Goal: Information Seeking & Learning: Understand process/instructions

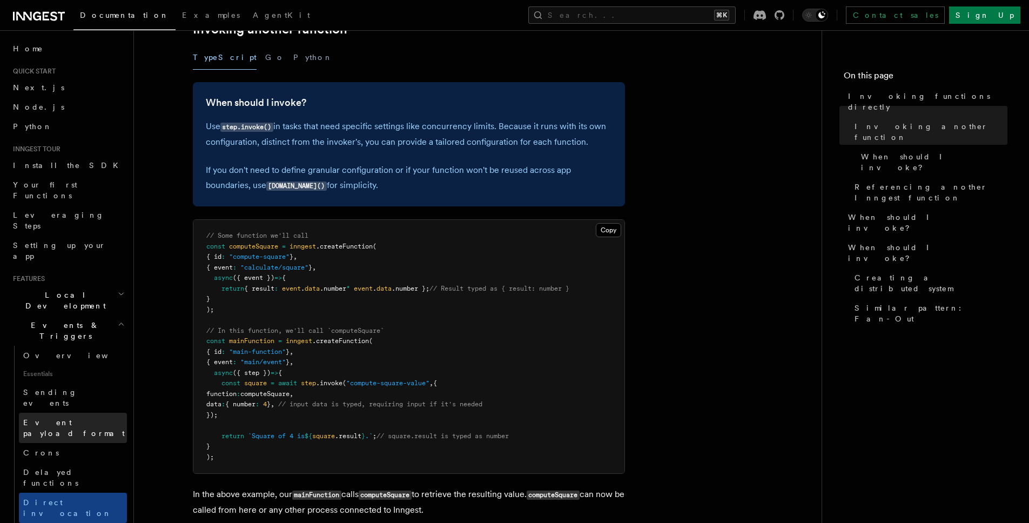
click at [77, 418] on span "Event payload format" at bounding box center [74, 427] width 102 height 19
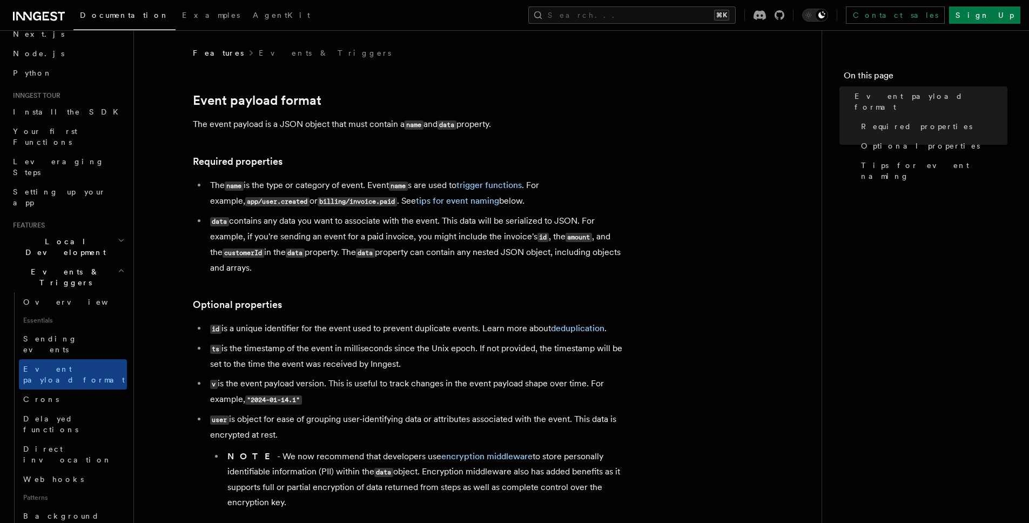
scroll to position [65, 0]
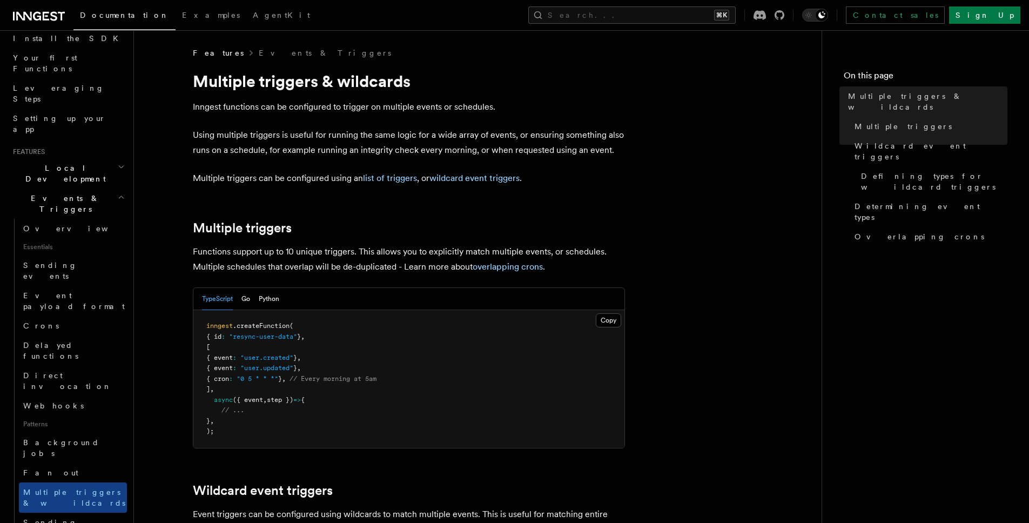
scroll to position [195, 0]
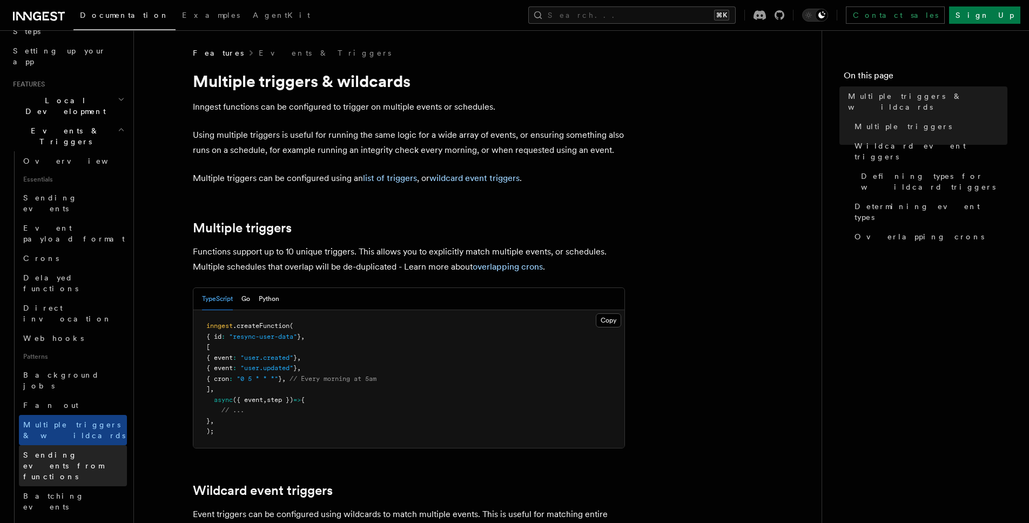
click at [59, 450] on span "Sending events from functions" at bounding box center [75, 466] width 104 height 32
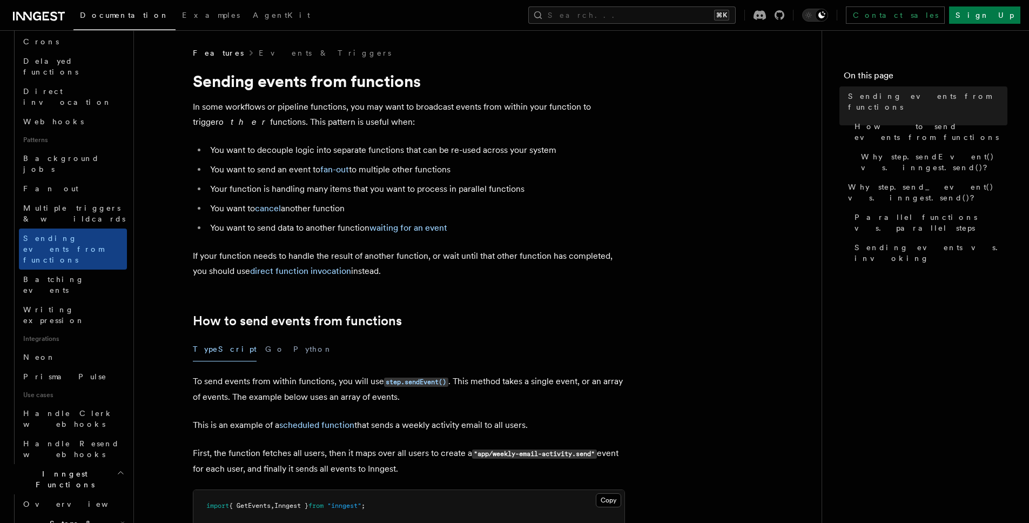
scroll to position [438, 0]
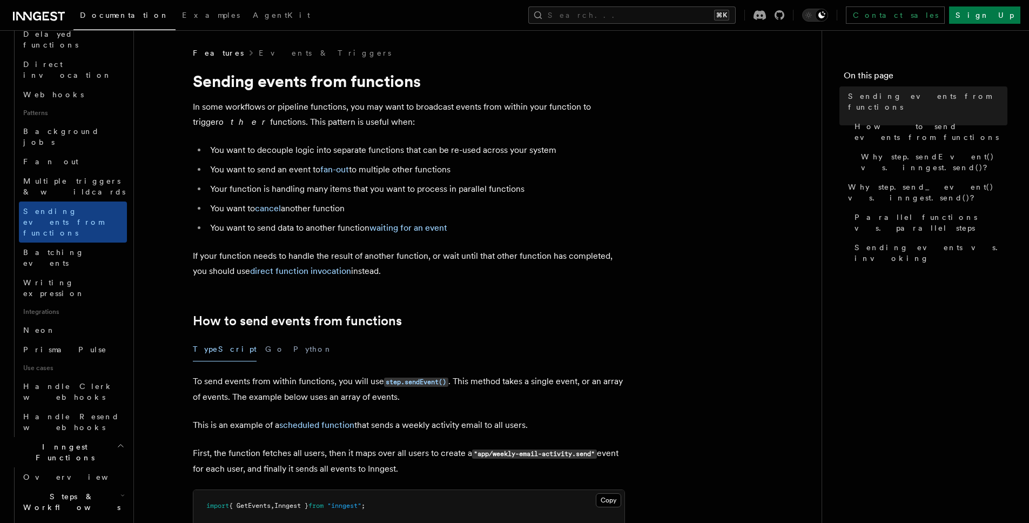
click at [61, 487] on h2 "Steps & Workflows" at bounding box center [73, 502] width 108 height 30
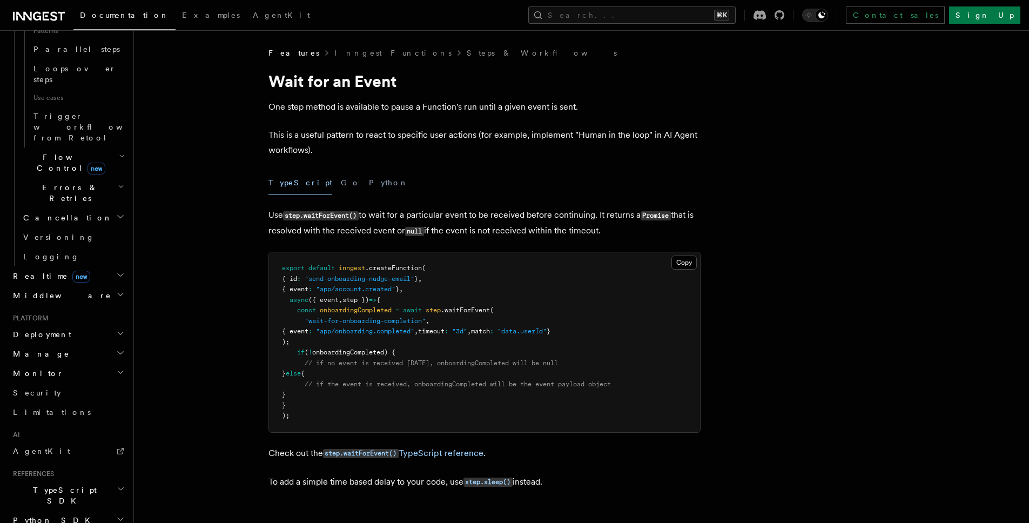
scroll to position [503, 0]
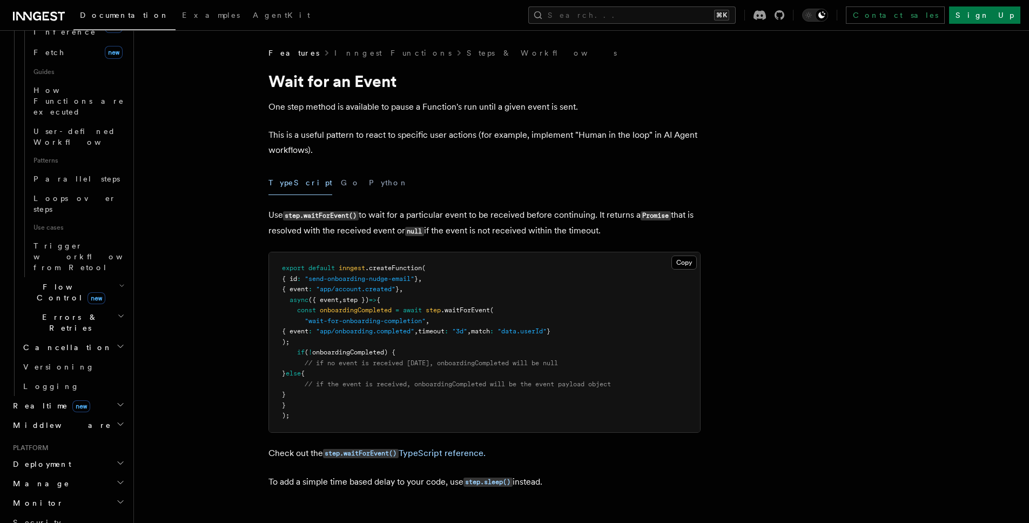
click at [75, 454] on h2 "Deployment" at bounding box center [68, 463] width 118 height 19
click at [83, 454] on h2 "Deployment" at bounding box center [68, 463] width 118 height 19
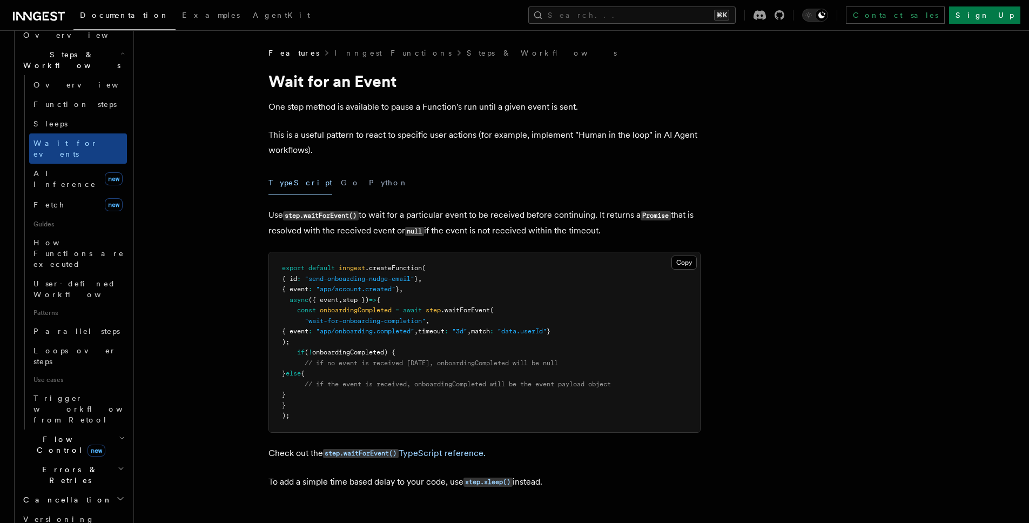
scroll to position [45, 0]
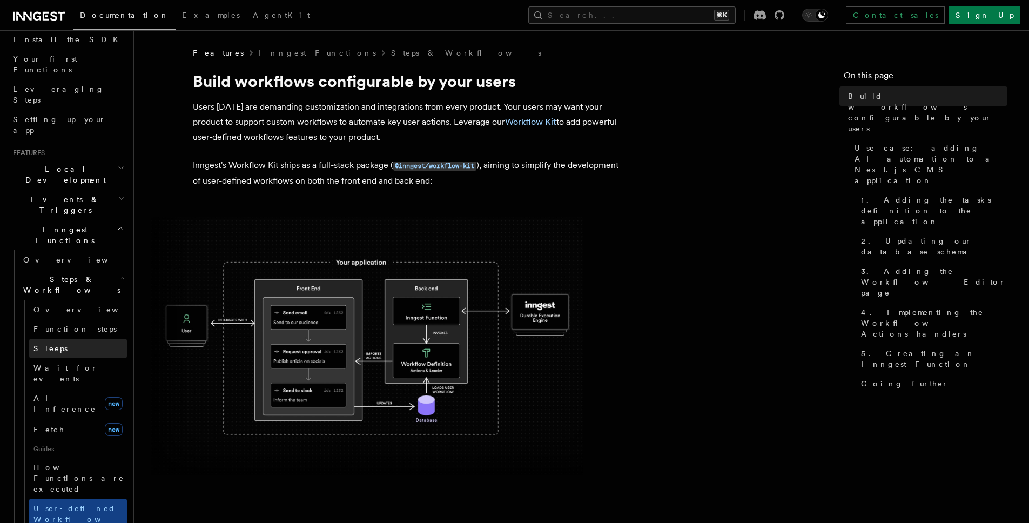
scroll to position [46, 0]
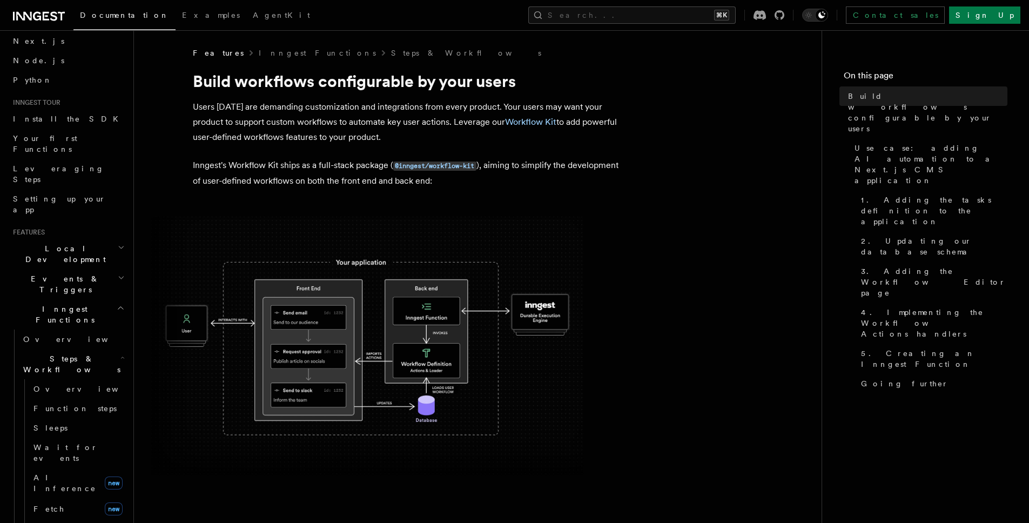
click at [124, 249] on header "Search... Documentation Examples AgentKit Home Quick start Next.js Node.js Pyth…" at bounding box center [67, 276] width 134 height 493
click at [86, 330] on link "Overview" at bounding box center [73, 339] width 108 height 19
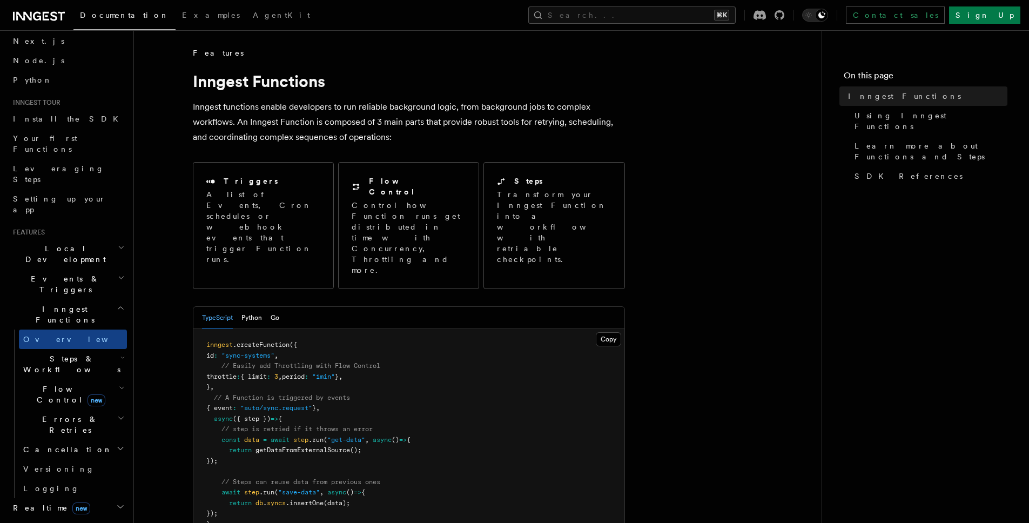
click at [89, 349] on h2 "Steps & Workflows" at bounding box center [73, 364] width 108 height 30
click at [85, 379] on link "Overview" at bounding box center [78, 388] width 98 height 19
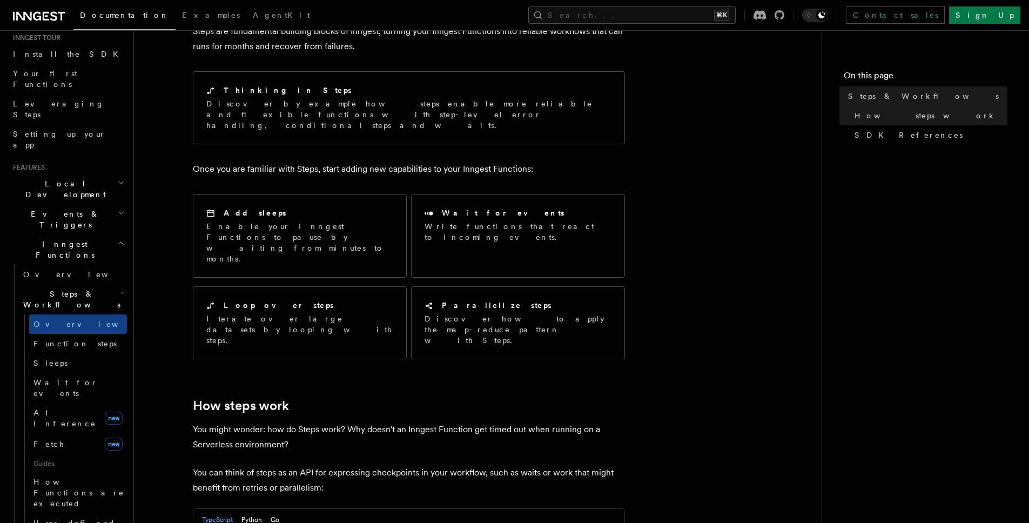
scroll to position [130, 0]
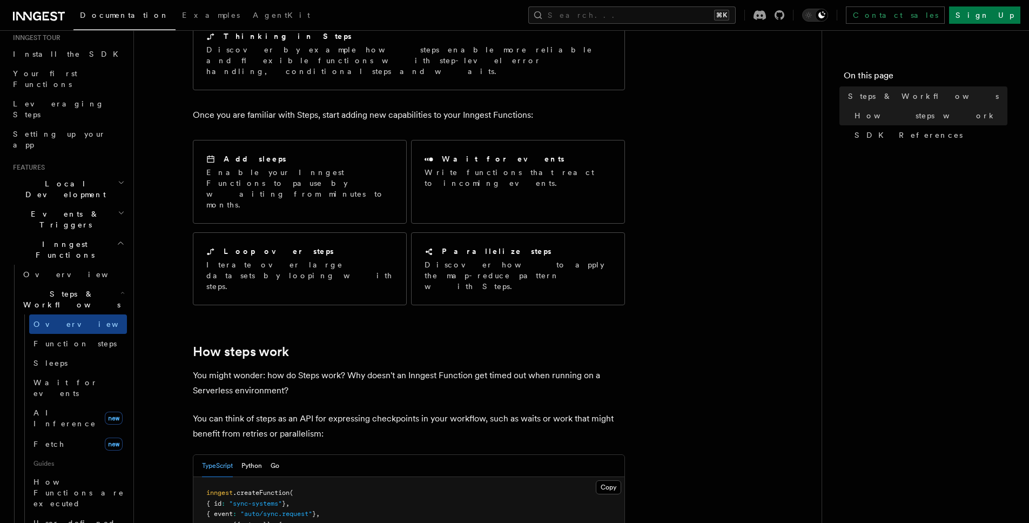
click at [58, 455] on span "Guides" at bounding box center [78, 463] width 98 height 17
click at [62, 433] on link "Fetch new" at bounding box center [78, 444] width 98 height 22
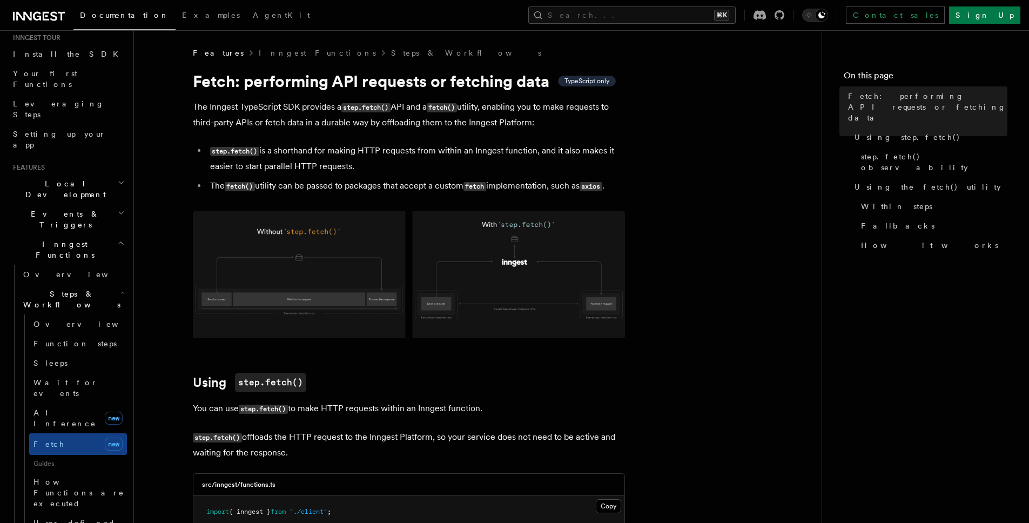
drag, startPoint x: 613, startPoint y: 139, endPoint x: 232, endPoint y: 124, distance: 381.2
drag, startPoint x: 230, startPoint y: 113, endPoint x: 666, endPoint y: 179, distance: 440.6
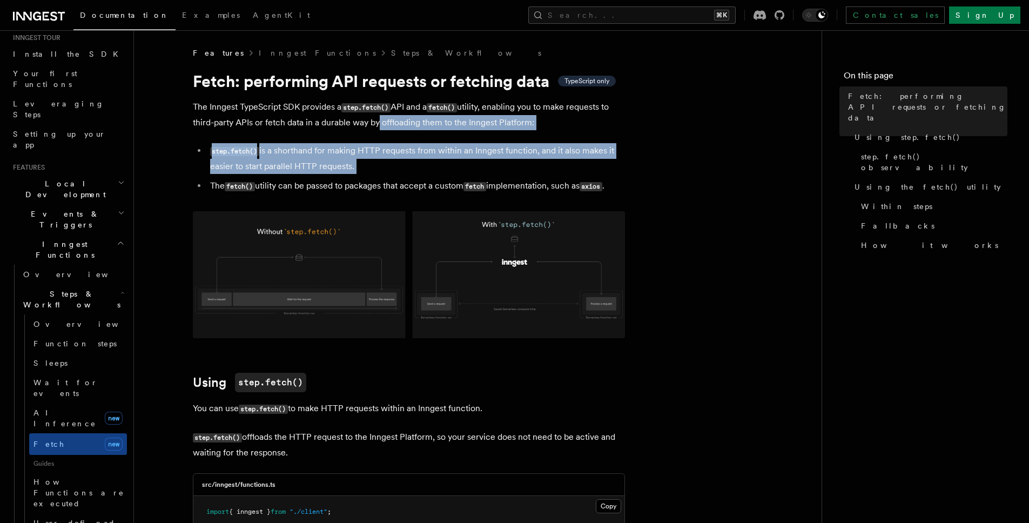
drag, startPoint x: 686, startPoint y: 174, endPoint x: 227, endPoint y: 110, distance: 462.6
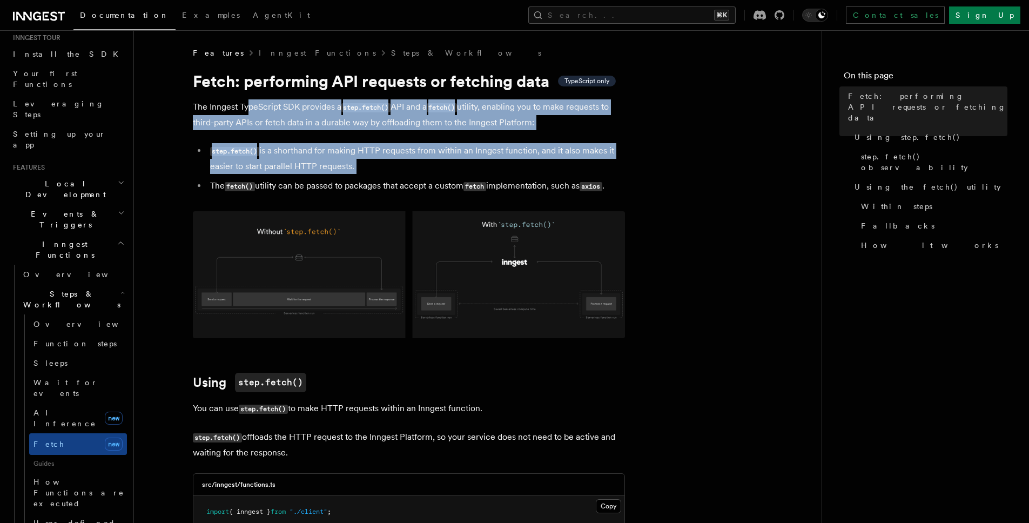
click at [193, 126] on p "The Inngest TypeScript SDK provides a step.fetch() API and a fetch() utility, e…" at bounding box center [409, 114] width 432 height 31
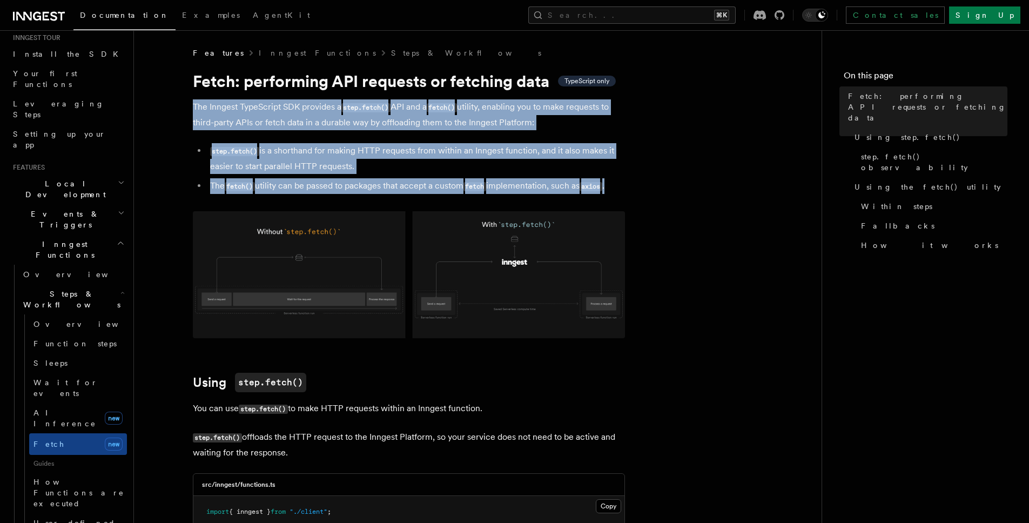
drag, startPoint x: 248, startPoint y: 123, endPoint x: 649, endPoint y: 190, distance: 406.5
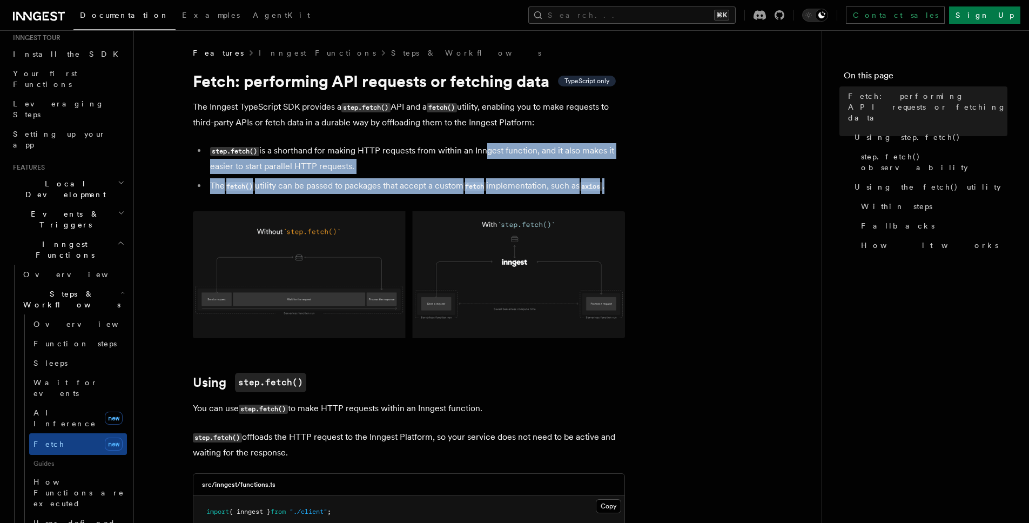
drag, startPoint x: 606, startPoint y: 171, endPoint x: 218, endPoint y: 101, distance: 394.2
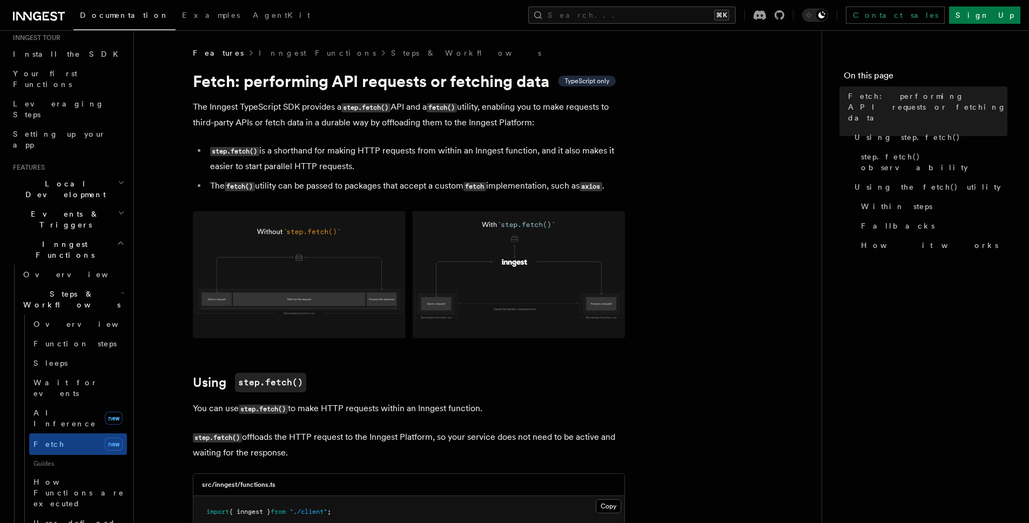
click at [206, 101] on p "The Inngest TypeScript SDK provides a step.fetch() API and a fetch() utility, e…" at bounding box center [409, 114] width 432 height 31
drag, startPoint x: 428, startPoint y: 155, endPoint x: 278, endPoint y: 127, distance: 152.8
click at [245, 116] on p "The Inngest TypeScript SDK provides a step.fetch() API and a fetch() utility, e…" at bounding box center [409, 114] width 432 height 31
drag, startPoint x: 659, startPoint y: 170, endPoint x: 351, endPoint y: 112, distance: 313.3
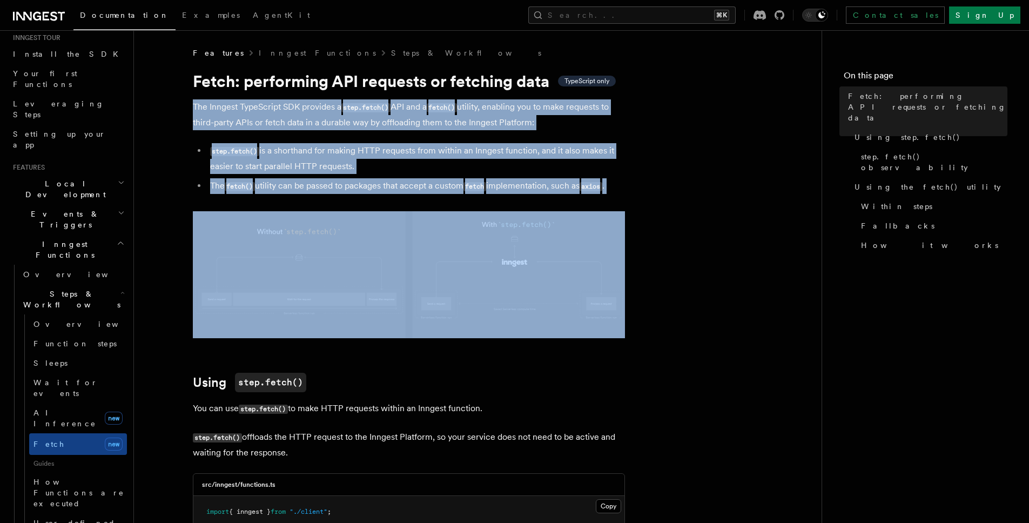
drag, startPoint x: 310, startPoint y: 98, endPoint x: 688, endPoint y: 202, distance: 391.7
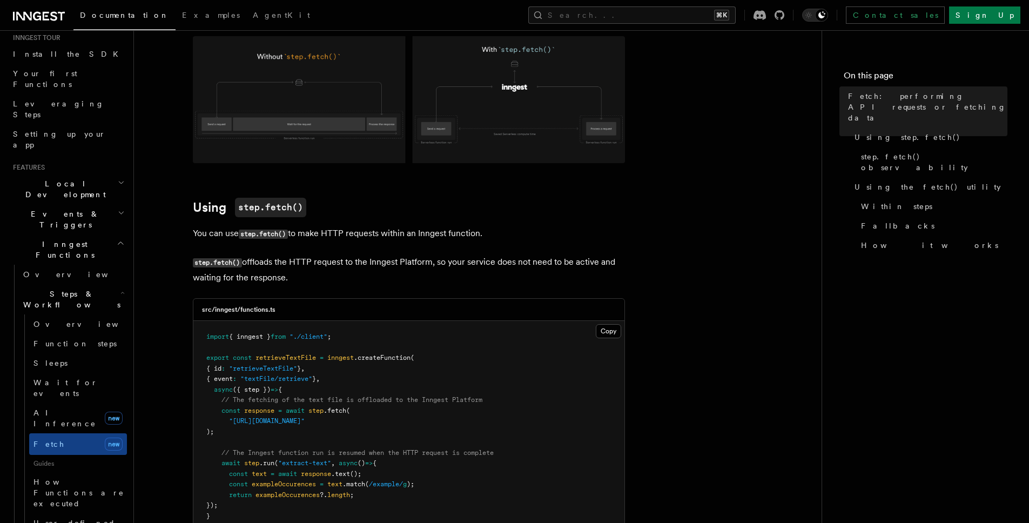
scroll to position [195, 0]
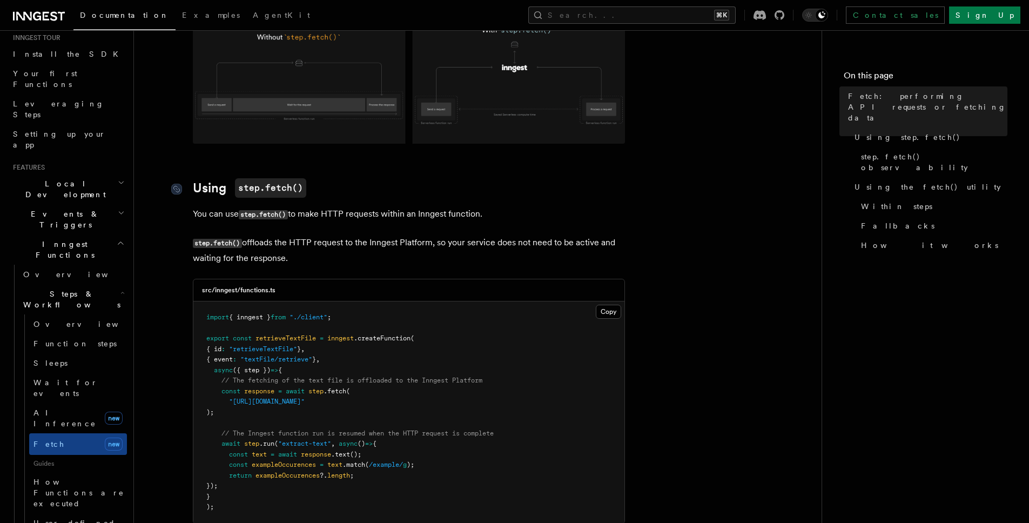
drag, startPoint x: 318, startPoint y: 258, endPoint x: 201, endPoint y: 198, distance: 131.0
click at [548, 207] on p "You can use step.fetch() to make HTTP requests within an Inngest function." at bounding box center [409, 214] width 432 height 16
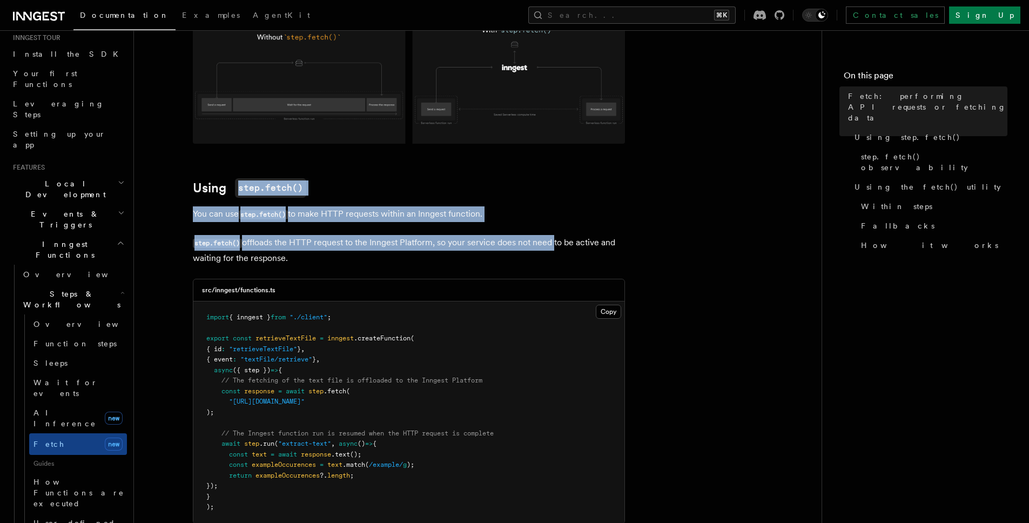
drag, startPoint x: 539, startPoint y: 173, endPoint x: 557, endPoint y: 262, distance: 89.9
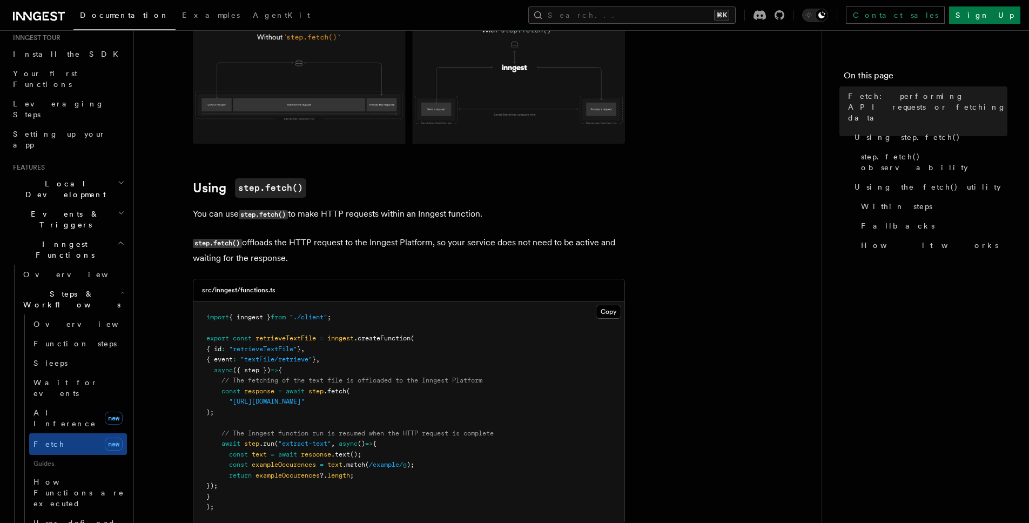
drag, startPoint x: 541, startPoint y: 223, endPoint x: 533, endPoint y: 171, distance: 52.5
drag, startPoint x: 533, startPoint y: 171, endPoint x: 572, endPoint y: 234, distance: 74.5
drag, startPoint x: 593, startPoint y: 221, endPoint x: 585, endPoint y: 176, distance: 46.1
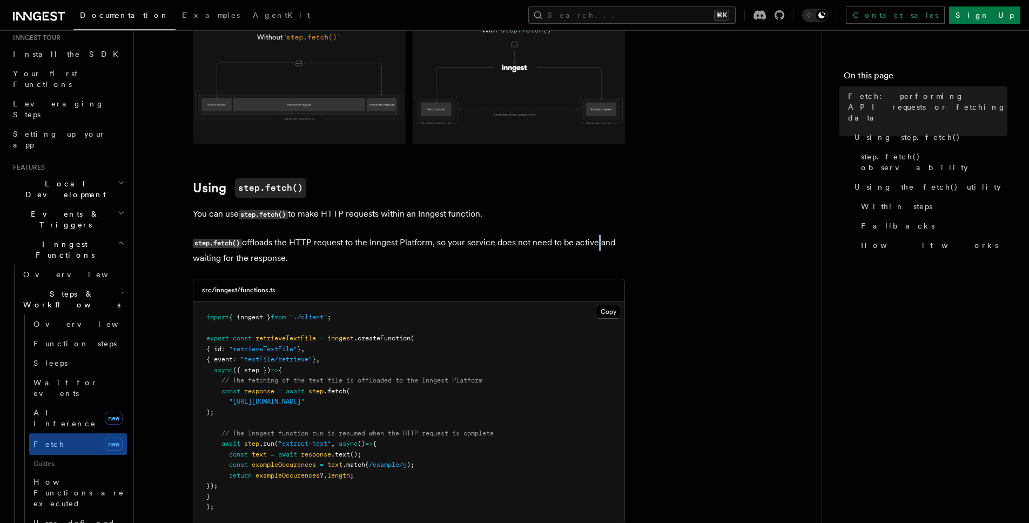
drag, startPoint x: 583, startPoint y: 168, endPoint x: 669, endPoint y: 343, distance: 195.0
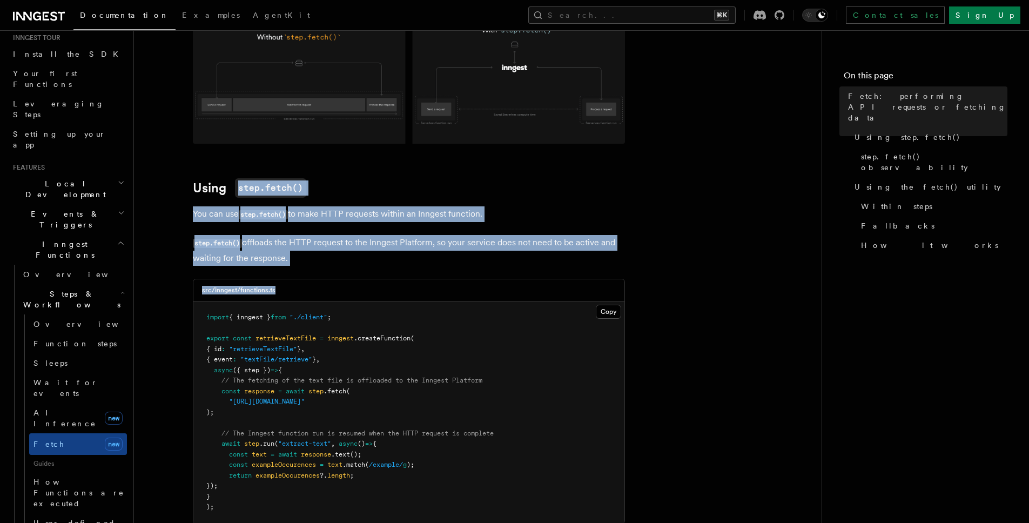
drag, startPoint x: 641, startPoint y: 197, endPoint x: 632, endPoint y: 325, distance: 128.4
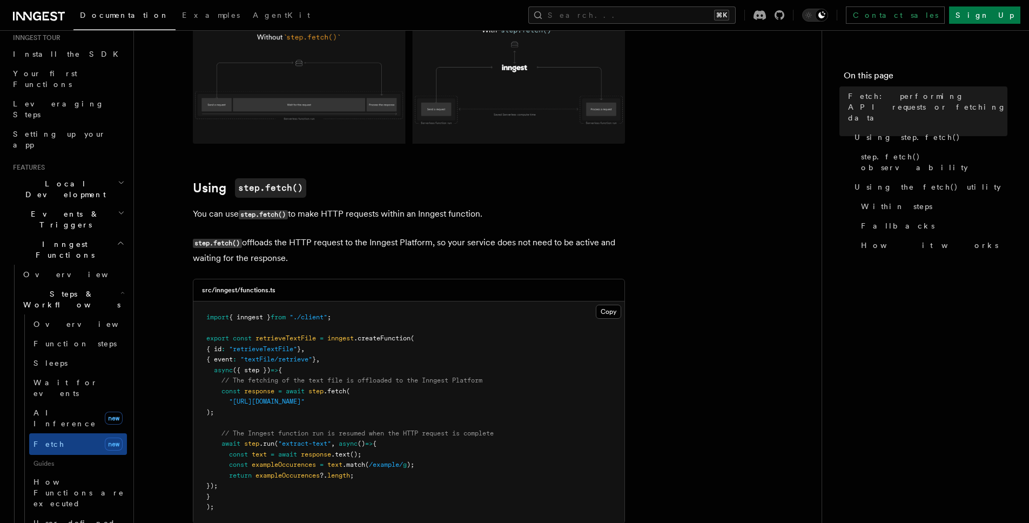
drag, startPoint x: 603, startPoint y: 238, endPoint x: 587, endPoint y: 159, distance: 79.9
drag, startPoint x: 588, startPoint y: 170, endPoint x: 615, endPoint y: 282, distance: 114.5
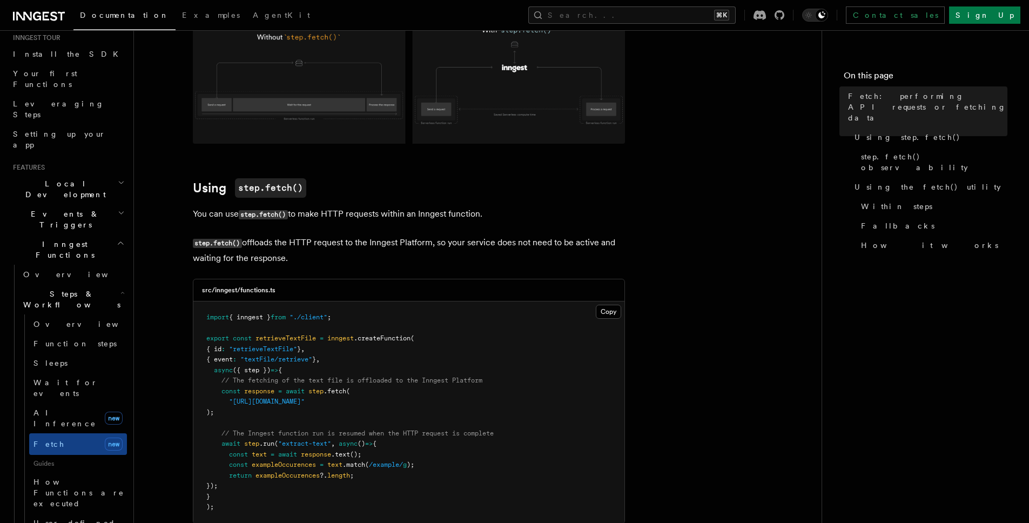
drag, startPoint x: 605, startPoint y: 262, endPoint x: 579, endPoint y: 183, distance: 82.5
drag, startPoint x: 579, startPoint y: 182, endPoint x: 619, endPoint y: 274, distance: 100.4
drag, startPoint x: 619, startPoint y: 263, endPoint x: 598, endPoint y: 191, distance: 74.5
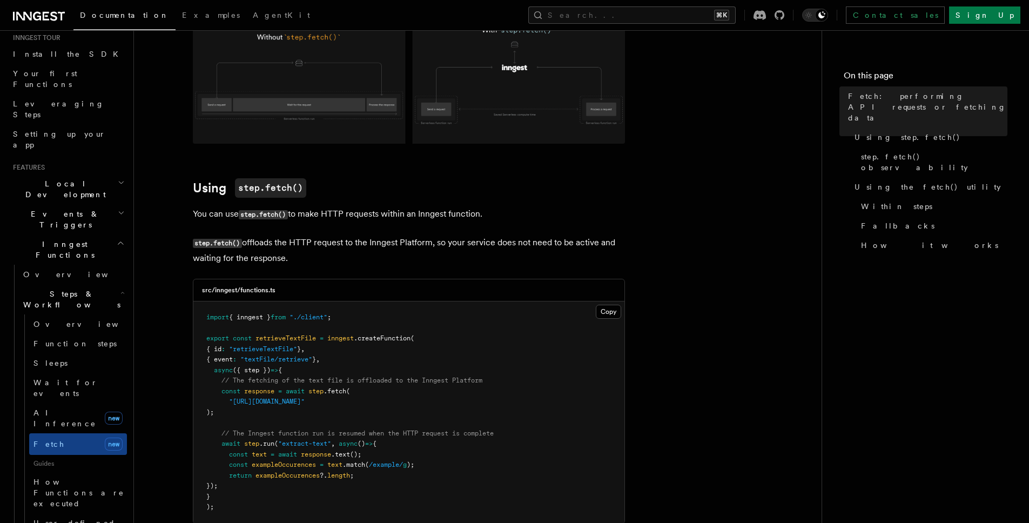
click at [598, 191] on h2 "Using step.fetch()" at bounding box center [409, 187] width 432 height 19
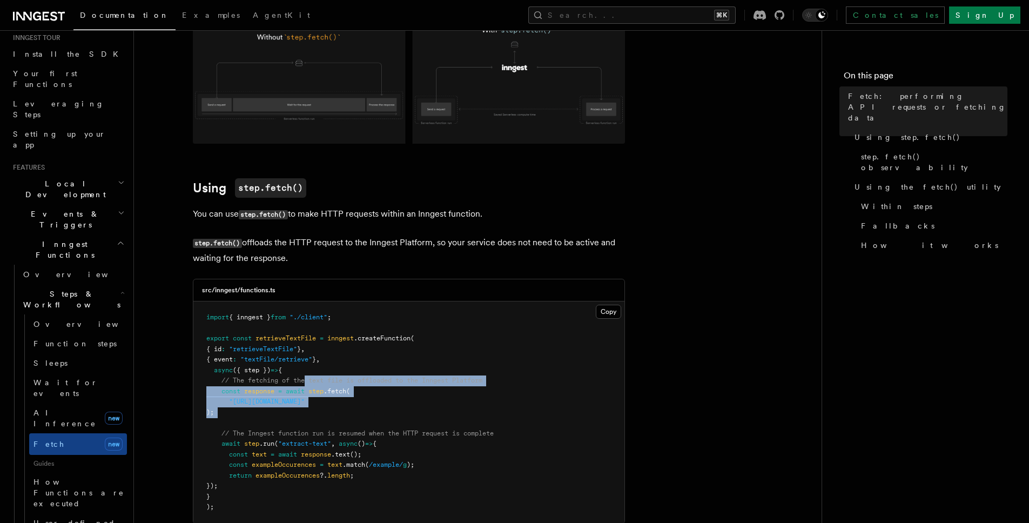
drag, startPoint x: 364, startPoint y: 396, endPoint x: 463, endPoint y: 427, distance: 104.2
click at [454, 425] on pre "import { inngest } from "./client" ; export const retrieveTextFile = inngest .c…" at bounding box center [408, 413] width 431 height 222
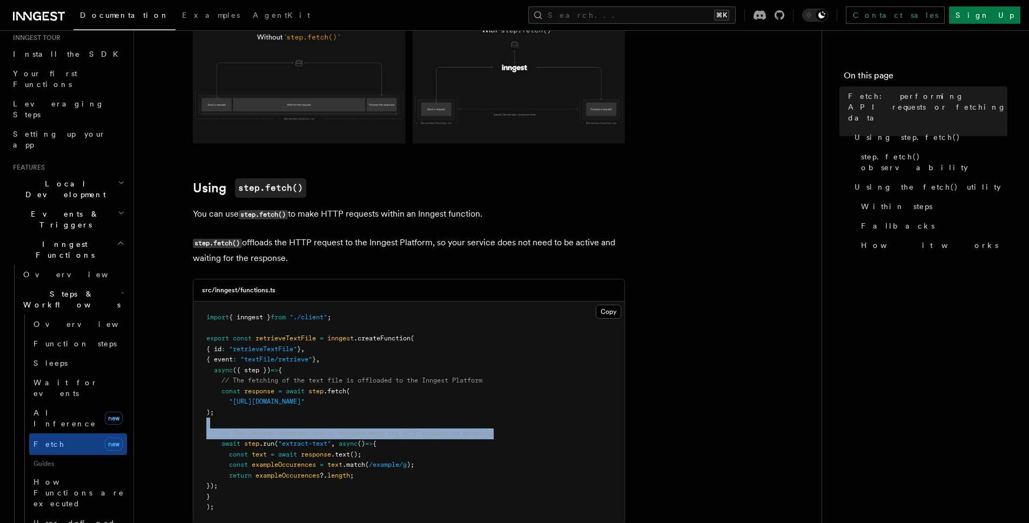
drag, startPoint x: 504, startPoint y: 402, endPoint x: 487, endPoint y: 376, distance: 31.6
click at [496, 389] on pre "import { inngest } from "./client" ; export const retrieveTextFile = inngest .c…" at bounding box center [408, 413] width 431 height 222
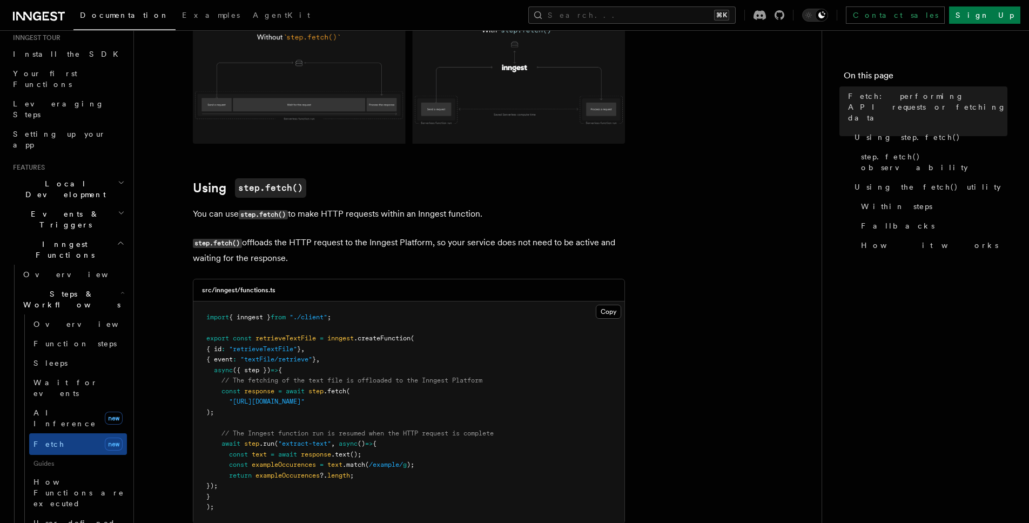
click at [473, 355] on pre "import { inngest } from "./client" ; export const retrieveTextFile = inngest .c…" at bounding box center [408, 413] width 431 height 222
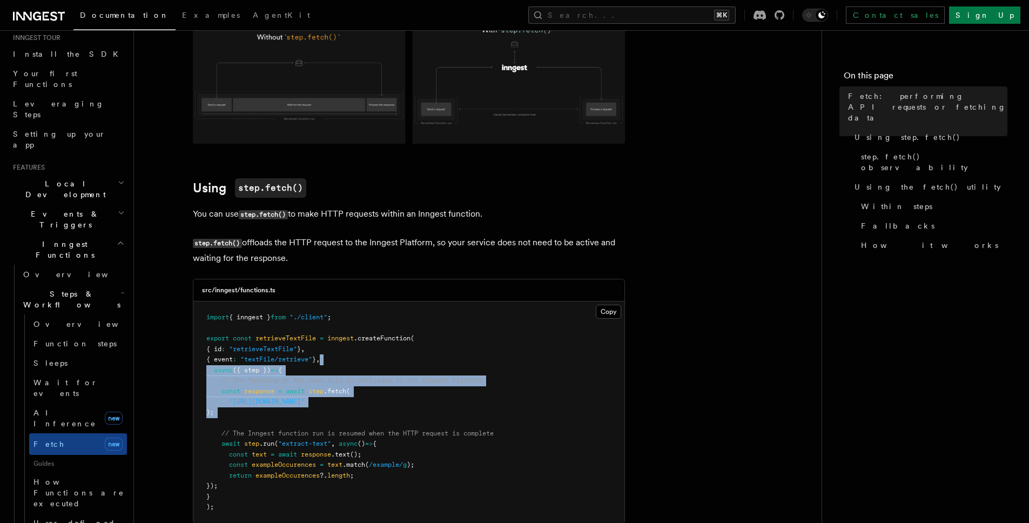
drag, startPoint x: 492, startPoint y: 417, endPoint x: 507, endPoint y: 444, distance: 31.7
click at [499, 434] on pre "import { inngest } from "./client" ; export const retrieveTextFile = inngest .c…" at bounding box center [408, 413] width 431 height 222
click at [493, 413] on pre "import { inngest } from "./client" ; export const retrieveTextFile = inngest .c…" at bounding box center [408, 413] width 431 height 222
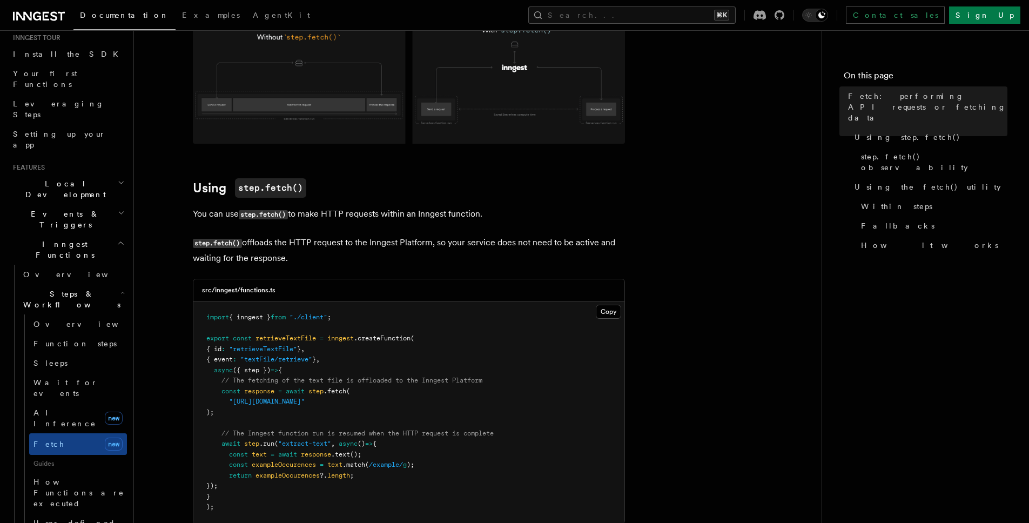
drag, startPoint x: 463, startPoint y: 354, endPoint x: 272, endPoint y: 371, distance: 191.4
click at [462, 354] on pre "import { inngest } from "./client" ; export const retrieveTextFile = inngest .c…" at bounding box center [408, 413] width 431 height 222
drag, startPoint x: 479, startPoint y: 389, endPoint x: 533, endPoint y: 441, distance: 75.7
click at [505, 423] on pre "import { inngest } from "./client" ; export const retrieveTextFile = inngest .c…" at bounding box center [408, 413] width 431 height 222
click at [518, 356] on pre "import { inngest } from "./client" ; export const retrieveTextFile = inngest .c…" at bounding box center [408, 413] width 431 height 222
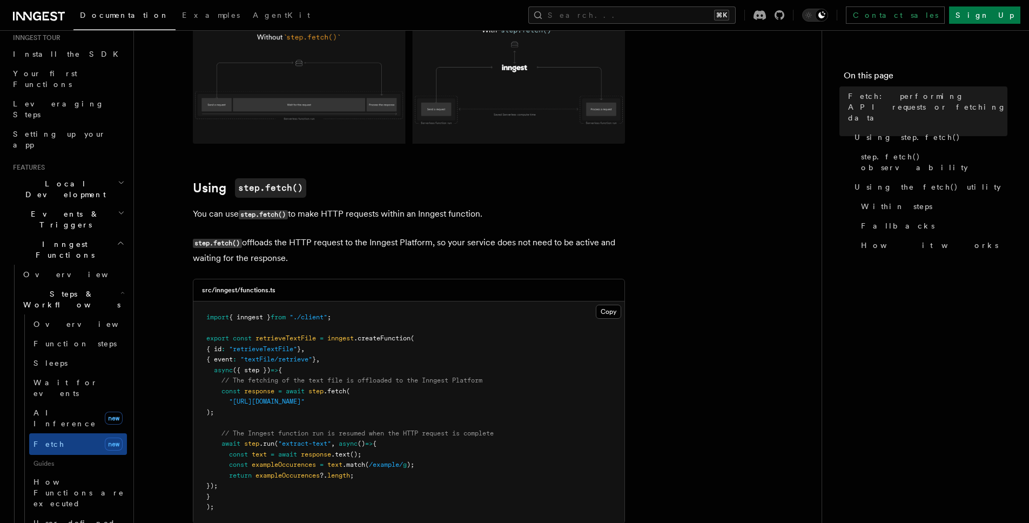
drag, startPoint x: 530, startPoint y: 392, endPoint x: 546, endPoint y: 423, distance: 35.5
click at [541, 417] on pre "import { inngest } from "./client" ; export const retrieveTextFile = inngest .c…" at bounding box center [408, 413] width 431 height 222
drag, startPoint x: 537, startPoint y: 397, endPoint x: 523, endPoint y: 331, distance: 67.4
click at [526, 372] on pre "import { inngest } from "./client" ; export const retrieveTextFile = inngest .c…" at bounding box center [408, 413] width 431 height 222
drag, startPoint x: 523, startPoint y: 331, endPoint x: 512, endPoint y: 334, distance: 11.3
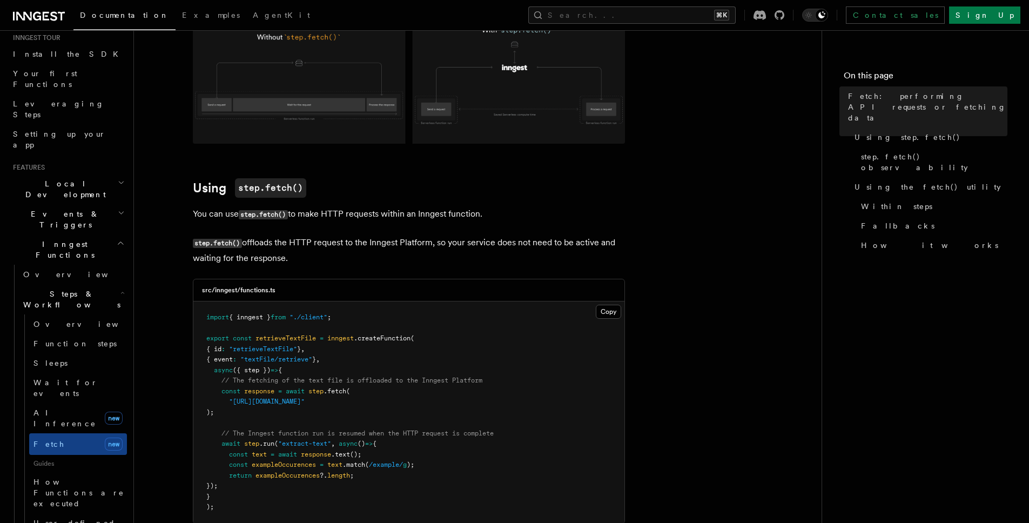
click at [523, 330] on pre "import { inngest } from "./client" ; export const retrieveTextFile = inngest .c…" at bounding box center [408, 413] width 431 height 222
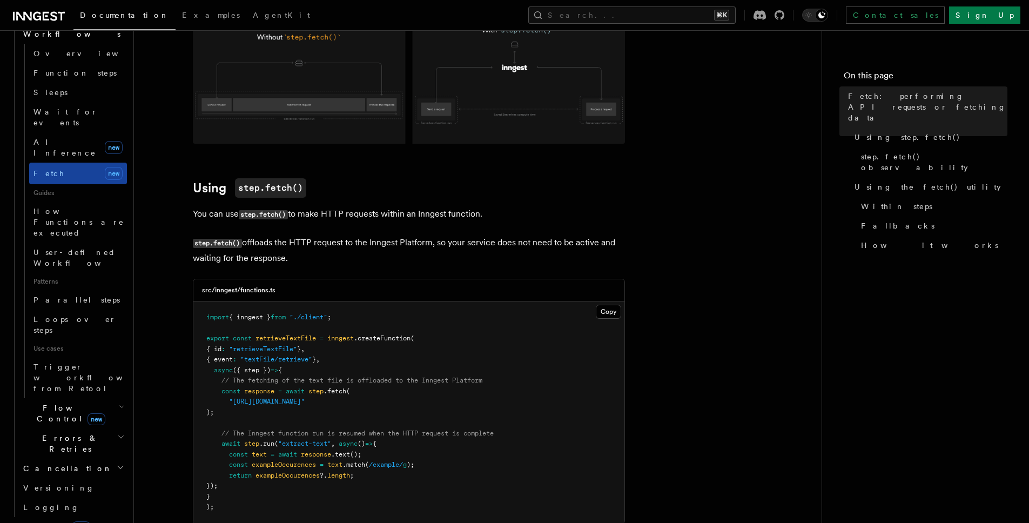
scroll to position [364, 0]
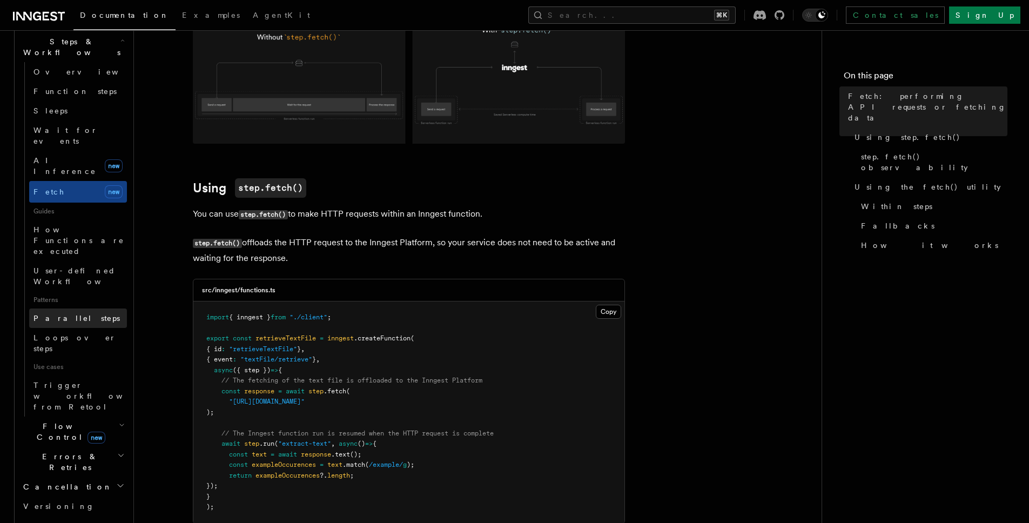
click at [48, 314] on span "Parallel steps" at bounding box center [77, 318] width 86 height 9
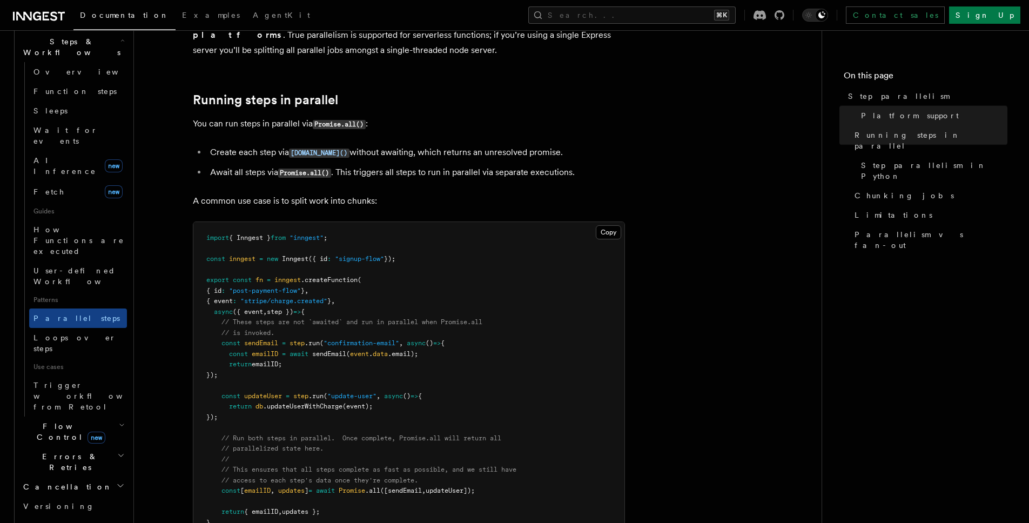
scroll to position [388, 0]
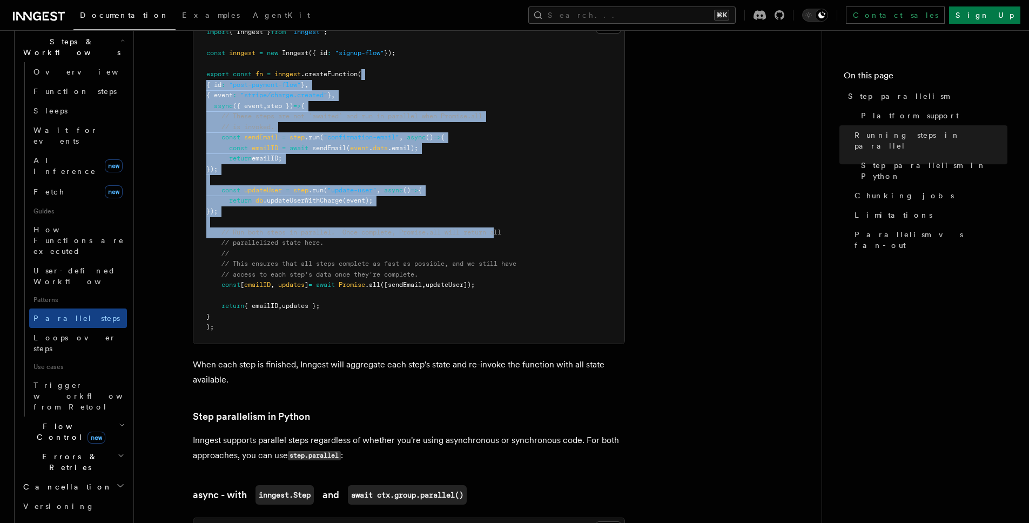
drag, startPoint x: 495, startPoint y: 197, endPoint x: 451, endPoint y: 35, distance: 168.1
click at [451, 38] on pre "import { Inngest } from "inngest" ; const inngest = new Inngest ({ id : "signup…" at bounding box center [408, 179] width 431 height 327
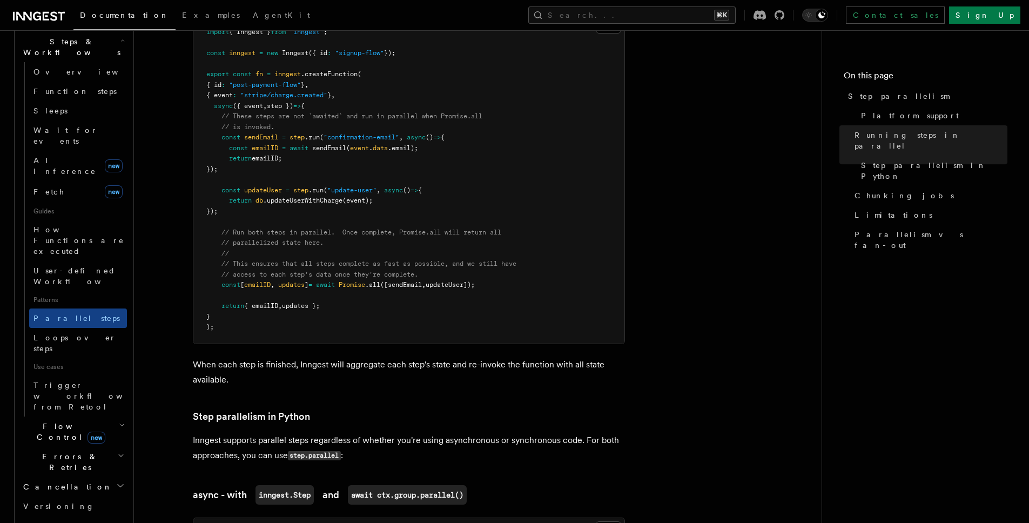
click at [451, 34] on pre "import { Inngest } from "inngest" ; const inngest = new Inngest ({ id : "signup…" at bounding box center [408, 179] width 431 height 327
drag, startPoint x: 484, startPoint y: 104, endPoint x: 560, endPoint y: 228, distance: 145.0
click at [543, 211] on pre "import { Inngest } from "inngest" ; const inngest = new Inngest ({ id : "signup…" at bounding box center [408, 179] width 431 height 327
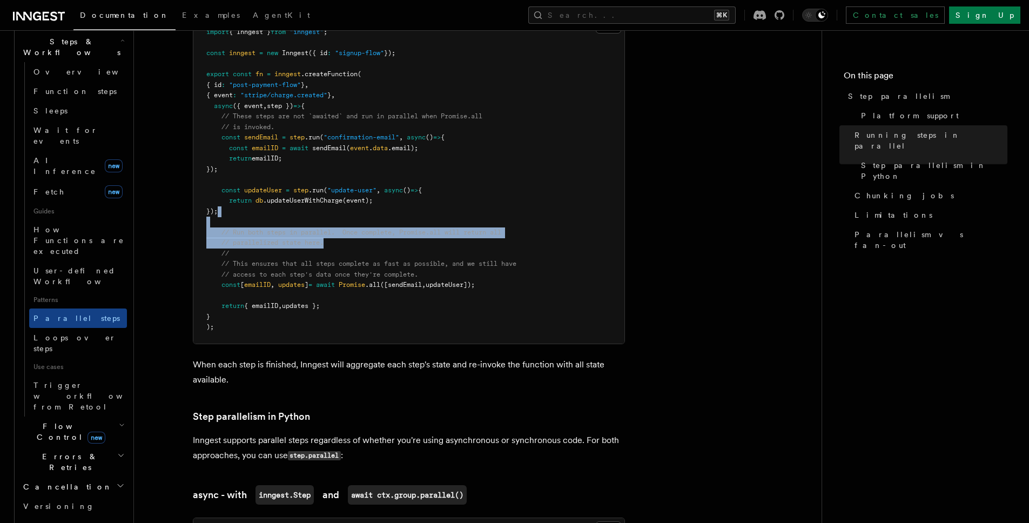
drag
click at [529, 143] on pre "import { Inngest } from "inngest" ; const inngest = new Inngest ({ id : "signup…" at bounding box center [408, 179] width 431 height 327
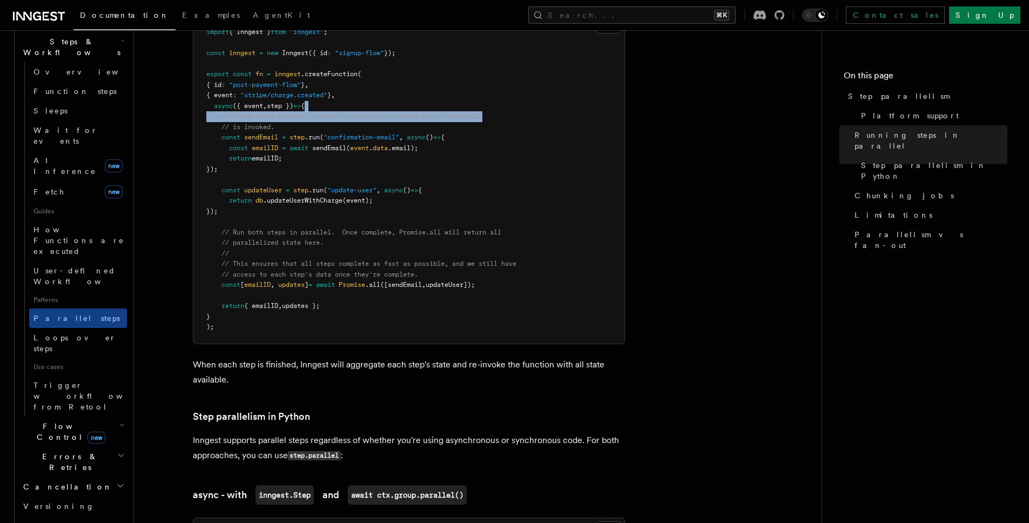
click at [517, 96] on pre "import { Inngest } from "inngest" ; const inngest = new Inngest ({ id : "signup…" at bounding box center [408, 179] width 431 height 327
click at [487, 178] on pre "import { Inngest } from "inngest" ; const inngest = new Inngest ({ id : "signup…" at bounding box center [408, 179] width 431 height 327
click at [521, 246] on pre "import { Inngest } from "inngest" ; const inngest = new Inngest ({ id : "signup…" at bounding box center [408, 179] width 431 height 327
click at [522, 249] on pre "import { Inngest } from "inngest" ; const inngest = new Inngest ({ id : "signup…" at bounding box center [408, 179] width 431 height 327
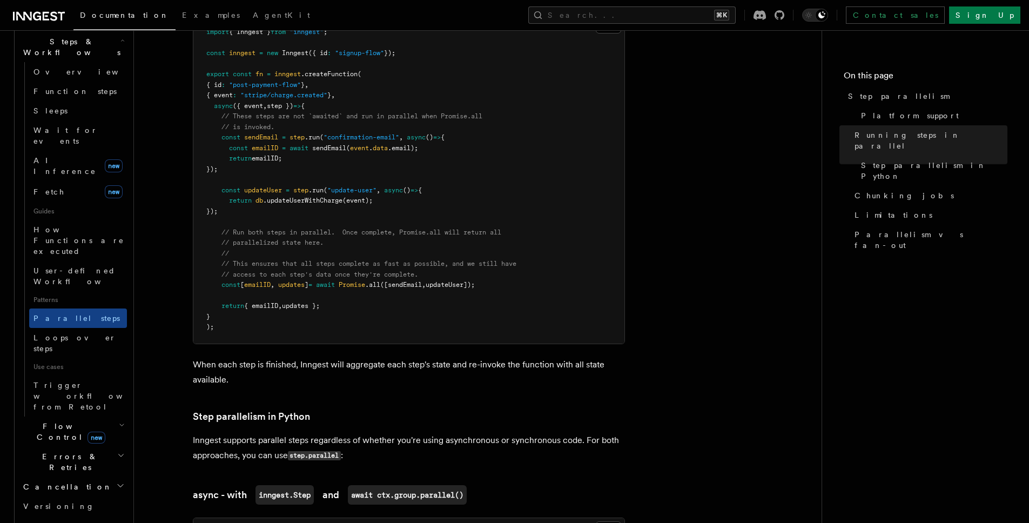
click at [523, 171] on pre "import { Inngest } from "inngest" ; const inngest = new Inngest ({ id : "signup…" at bounding box center [408, 179] width 431 height 327
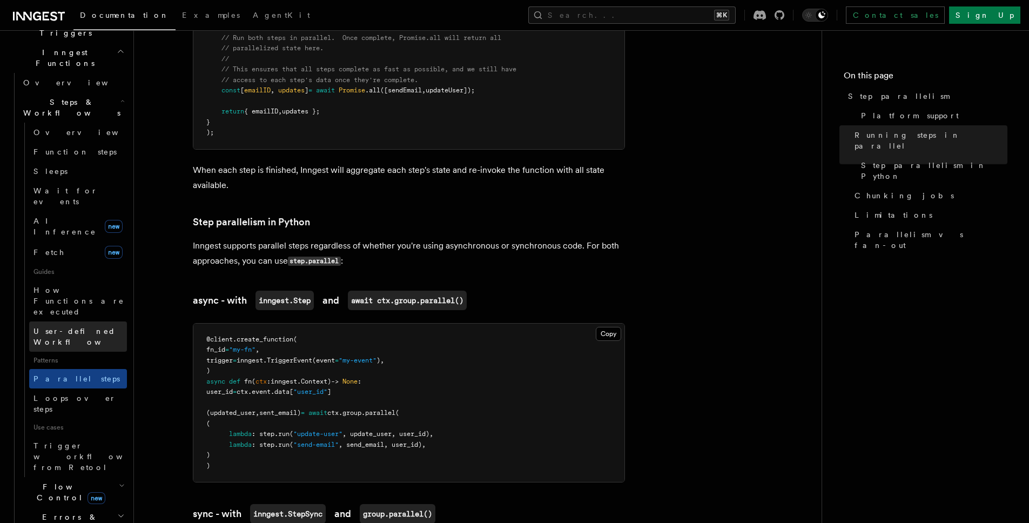
scroll to position [299, 0]
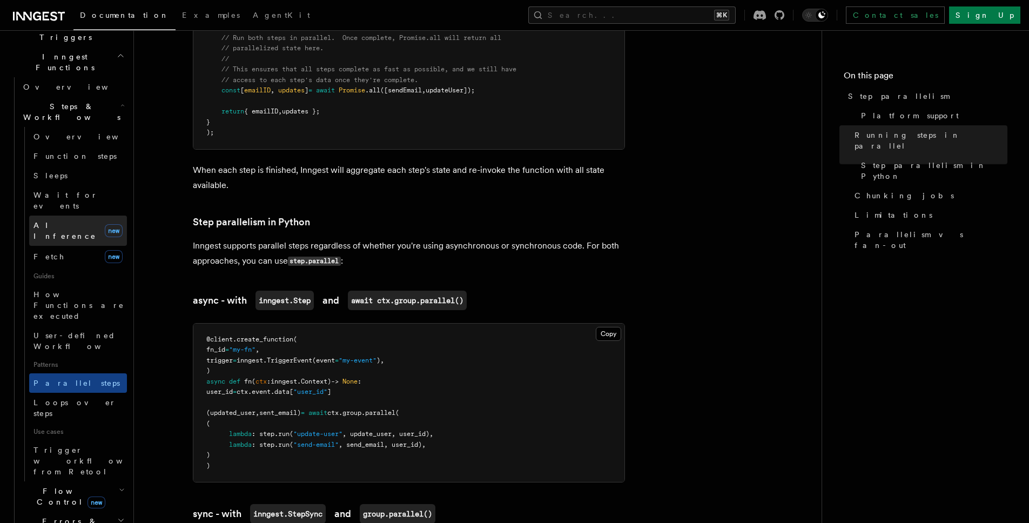
click at [71, 216] on link "AI Inference new" at bounding box center [78, 231] width 98 height 30
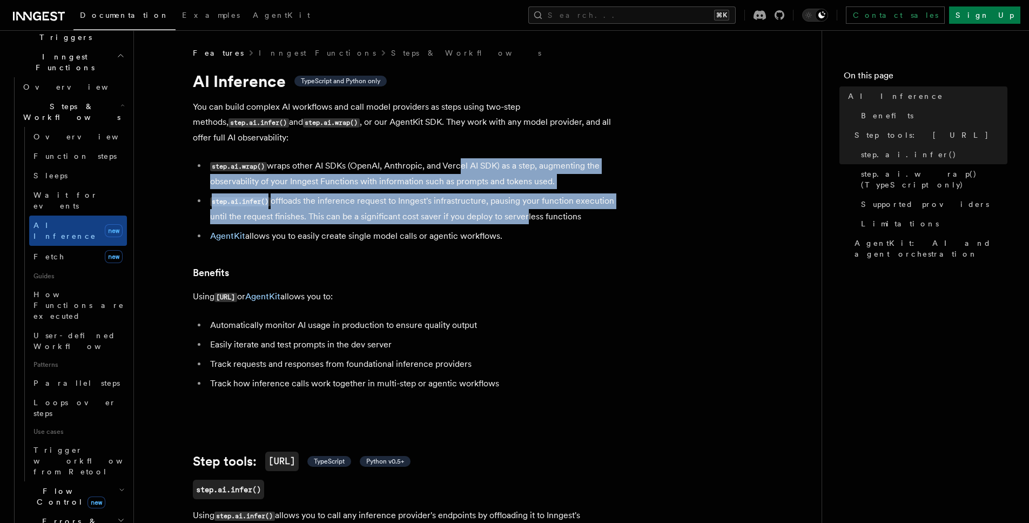
click at [432, 158] on ul "step.ai.wrap() wraps other AI SDKs (OpenAI, Anthropic, and Vercel AI SDK) as a …" at bounding box center [409, 200] width 432 height 85
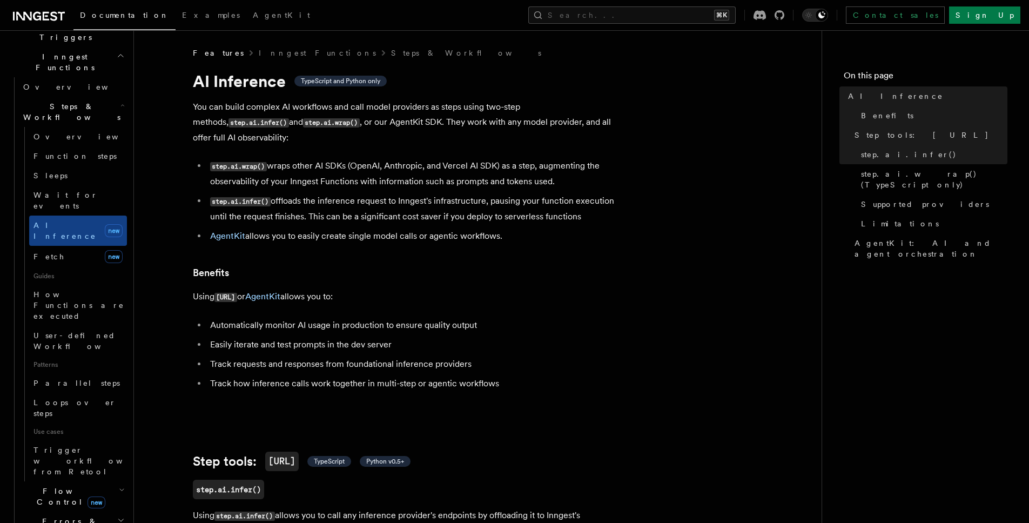
click at [490, 55] on div "Features Inngest Functions Steps & Workflows" at bounding box center [409, 53] width 432 height 11
click at [311, 119] on p "You can build complex AI workflows and call model providers as steps using two-…" at bounding box center [409, 122] width 432 height 46
click at [314, 126] on p "You can build complex AI workflows and call model providers as steps using two-…" at bounding box center [409, 122] width 432 height 46
copy p "AgentKit"
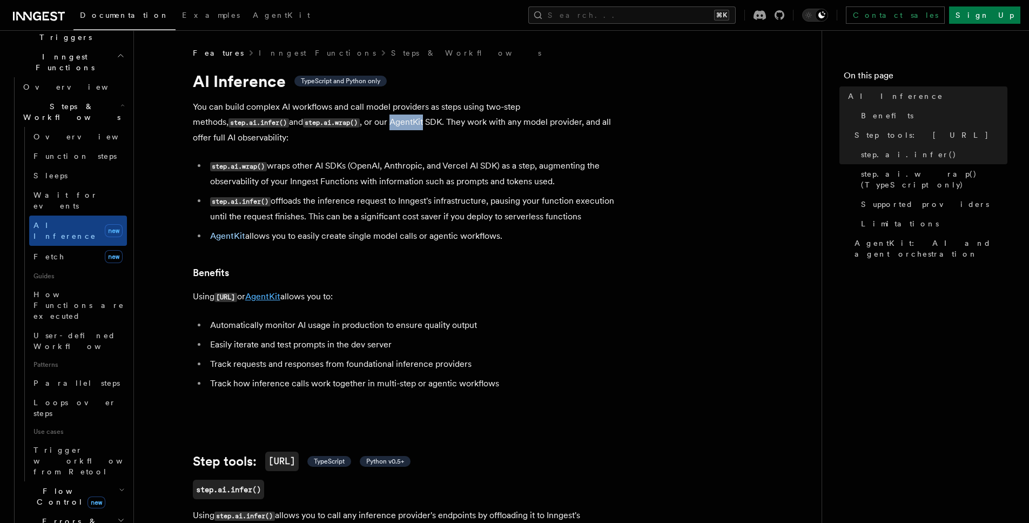
click at [277, 291] on link "AgentKit" at bounding box center [262, 296] width 35 height 10
click at [464, 193] on li "step.ai.infer() offloads the inference request to Inngest's infrastructure, pau…" at bounding box center [416, 208] width 418 height 31
drag, startPoint x: 576, startPoint y: 80, endPoint x: 651, endPoint y: 245, distance: 181.4
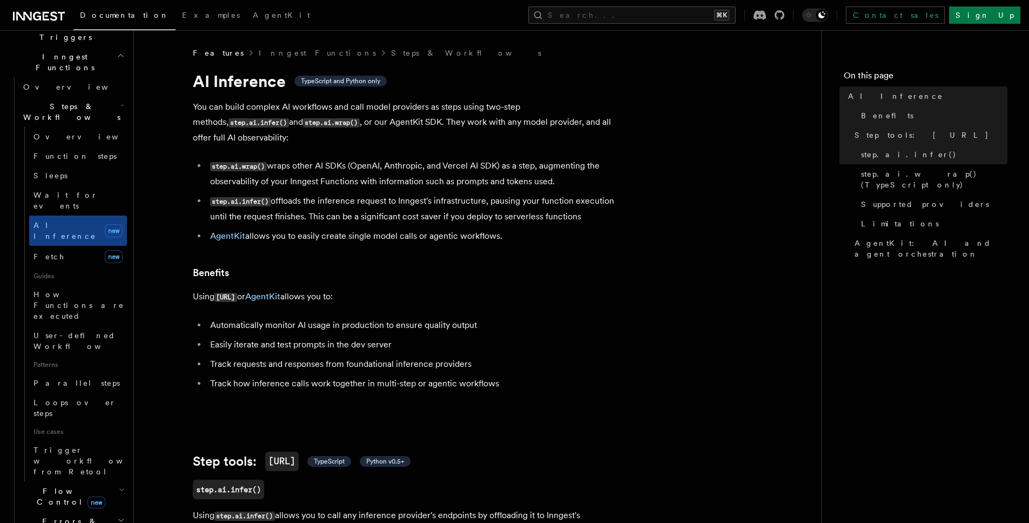
click at [602, 115] on p "You can build complex AI workflows and call model providers as steps using two-…" at bounding box center [409, 122] width 432 height 46
drag, startPoint x: 829, startPoint y: 239, endPoint x: 610, endPoint y: 260, distance: 221.0
drag, startPoint x: 610, startPoint y: 260, endPoint x: 544, endPoint y: 63, distance: 208.0
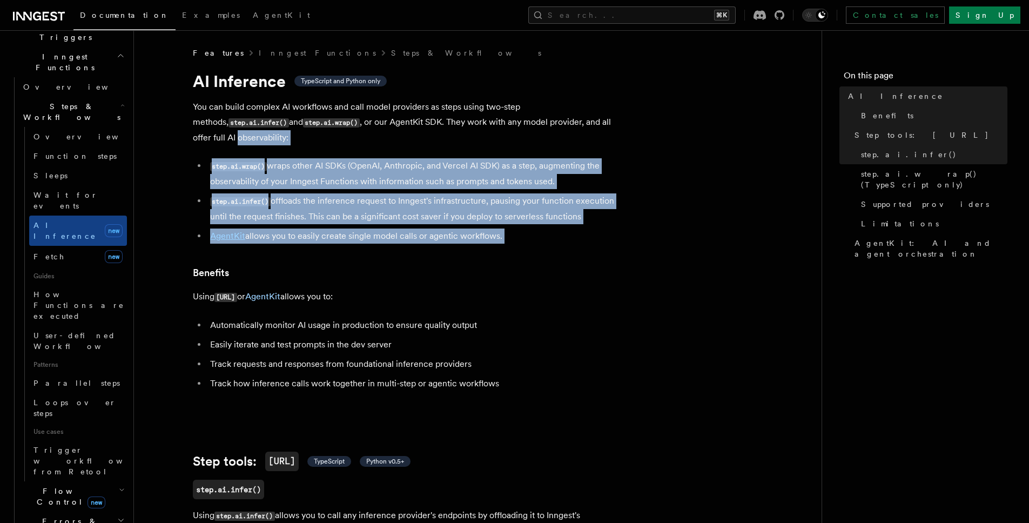
drag, startPoint x: 584, startPoint y: 168, endPoint x: 549, endPoint y: 79, distance: 94.6
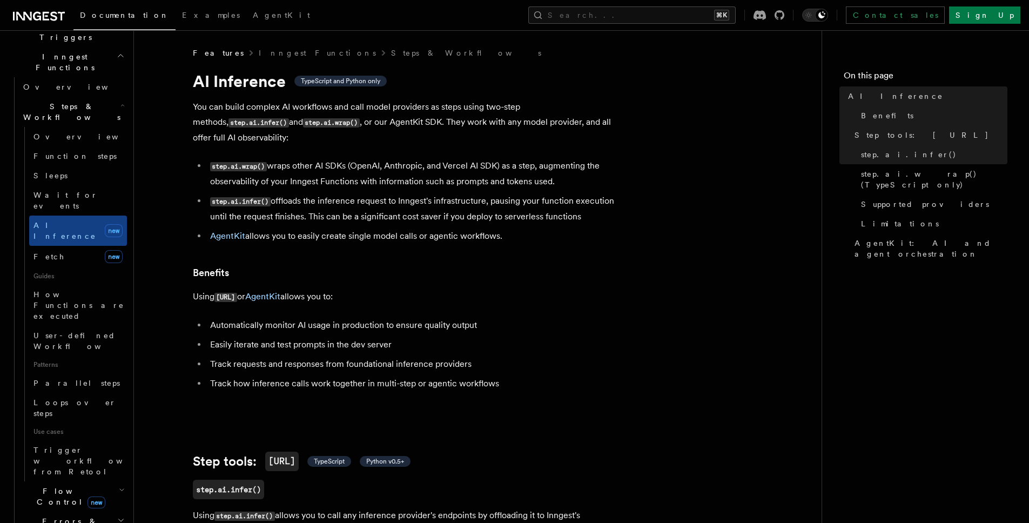
click at [548, 77] on h1 "AI Inference TypeScript and Python only" at bounding box center [409, 80] width 432 height 19
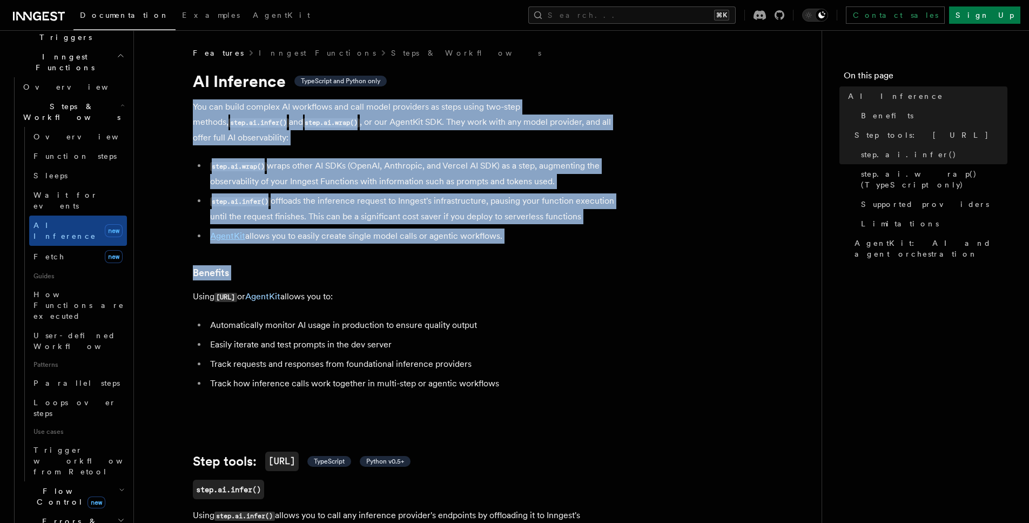
drag, startPoint x: 557, startPoint y: 117, endPoint x: 577, endPoint y: 238, distance: 122.7
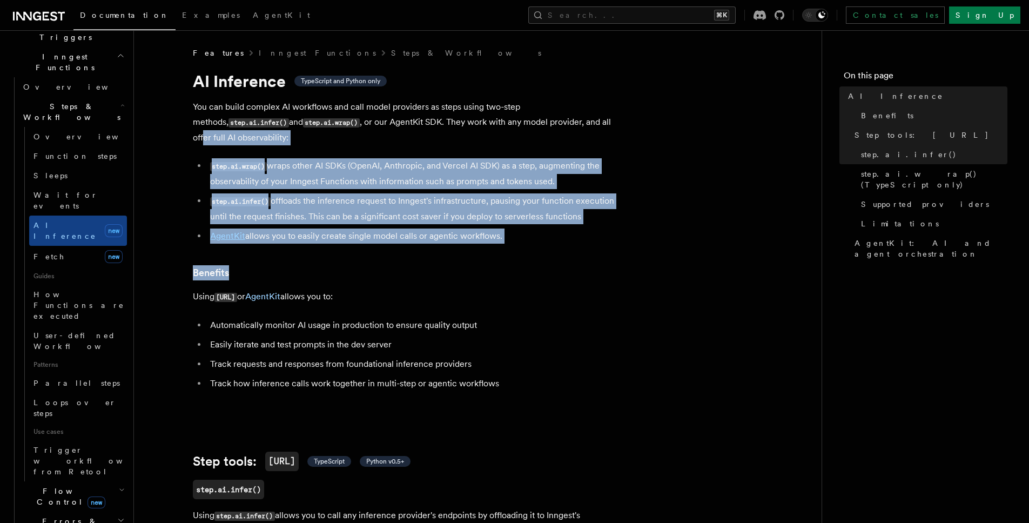
drag, startPoint x: 577, startPoint y: 238, endPoint x: 518, endPoint y: 85, distance: 164.2
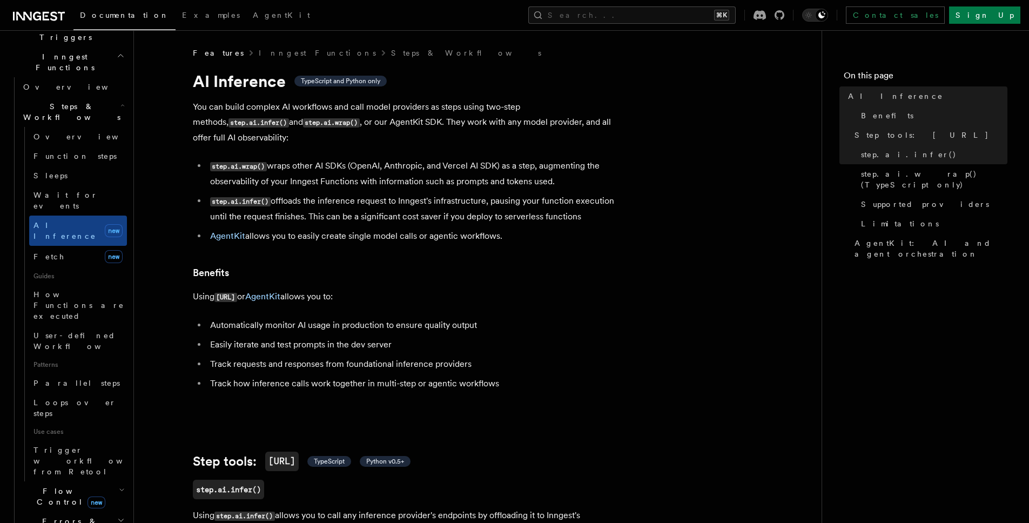
click at [518, 84] on h1 "AI Inference TypeScript and Python only" at bounding box center [409, 80] width 432 height 19
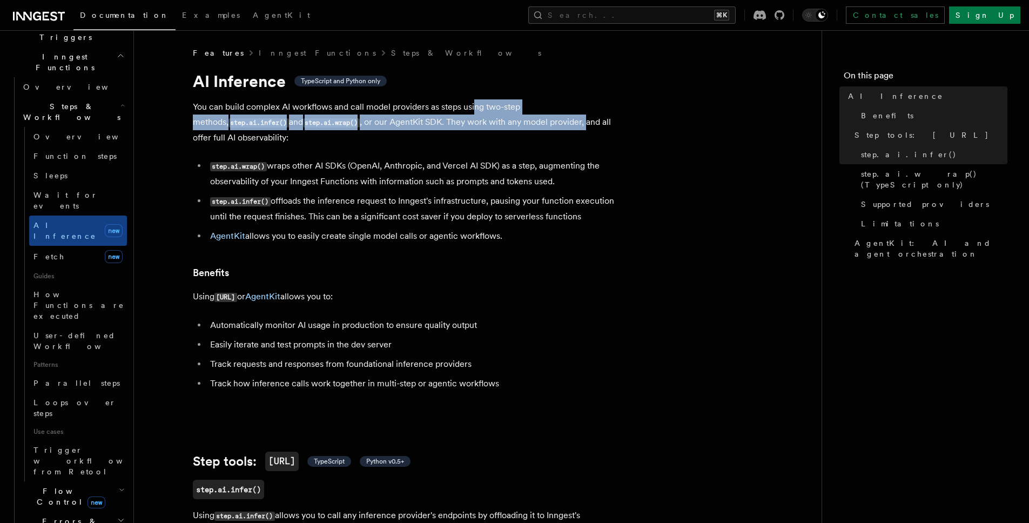
drag, startPoint x: 475, startPoint y: 104, endPoint x: 571, endPoint y: 230, distance: 158.0
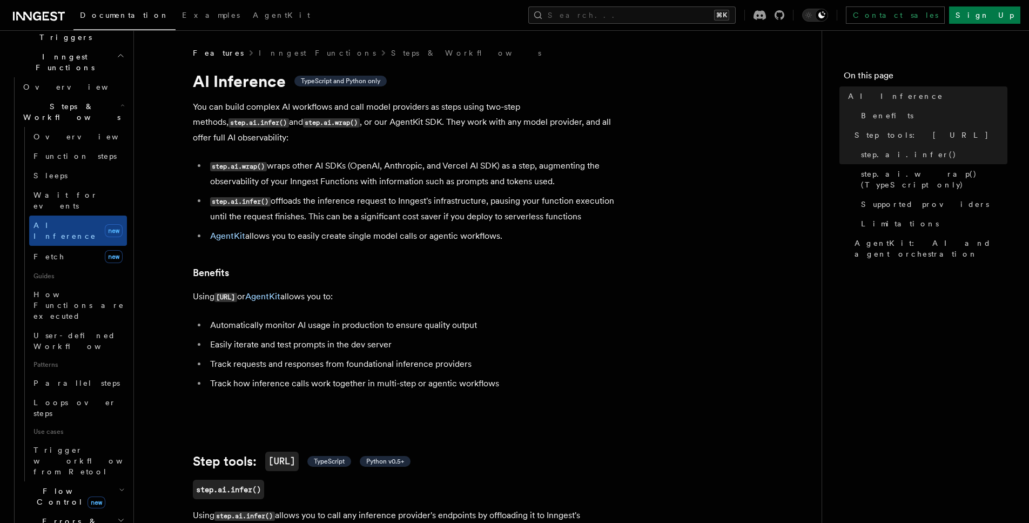
drag, startPoint x: 587, startPoint y: 246, endPoint x: 547, endPoint y: 120, distance: 132.1
drag, startPoint x: 406, startPoint y: 293, endPoint x: 439, endPoint y: 371, distance: 84.7
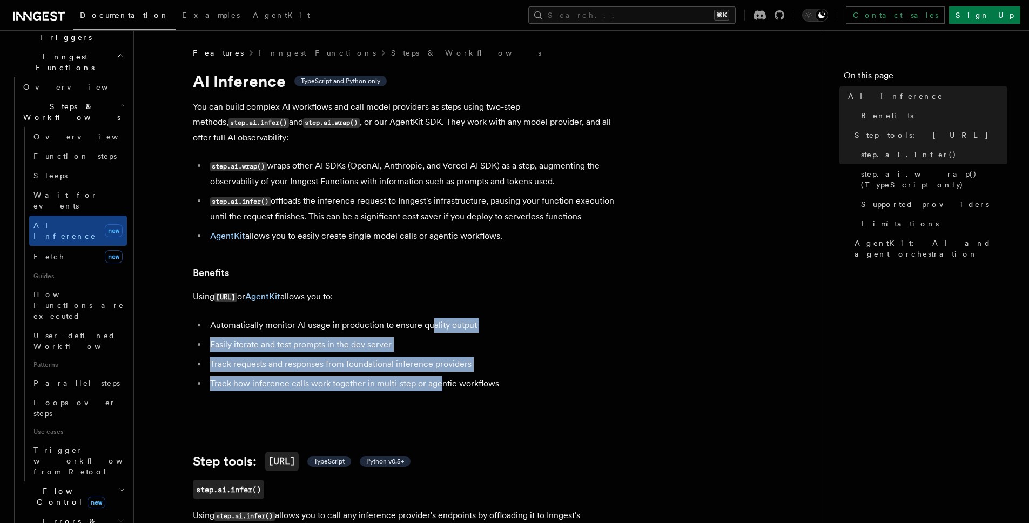
drag, startPoint x: 434, startPoint y: 345, endPoint x: 443, endPoint y: 251, distance: 94.4
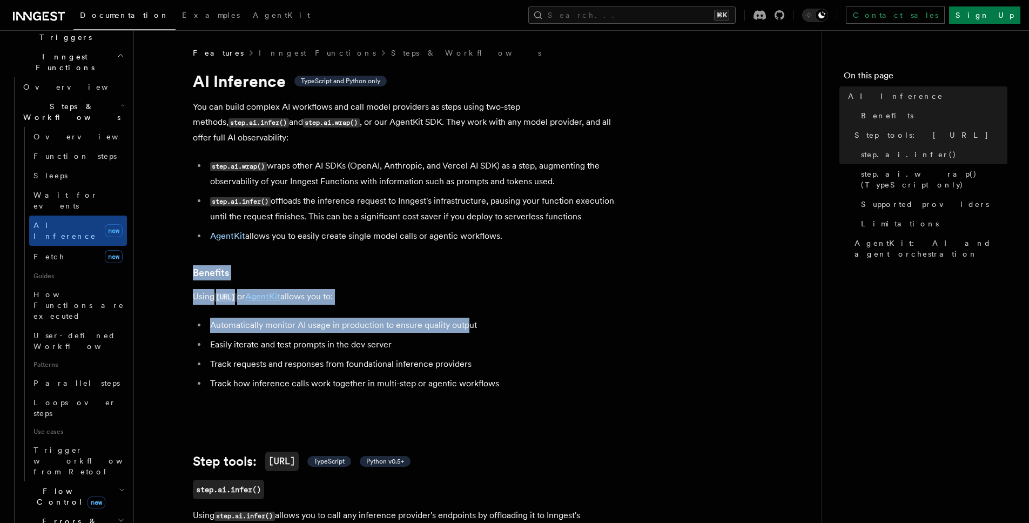
drag, startPoint x: 445, startPoint y: 244, endPoint x: 498, endPoint y: 350, distance: 118.7
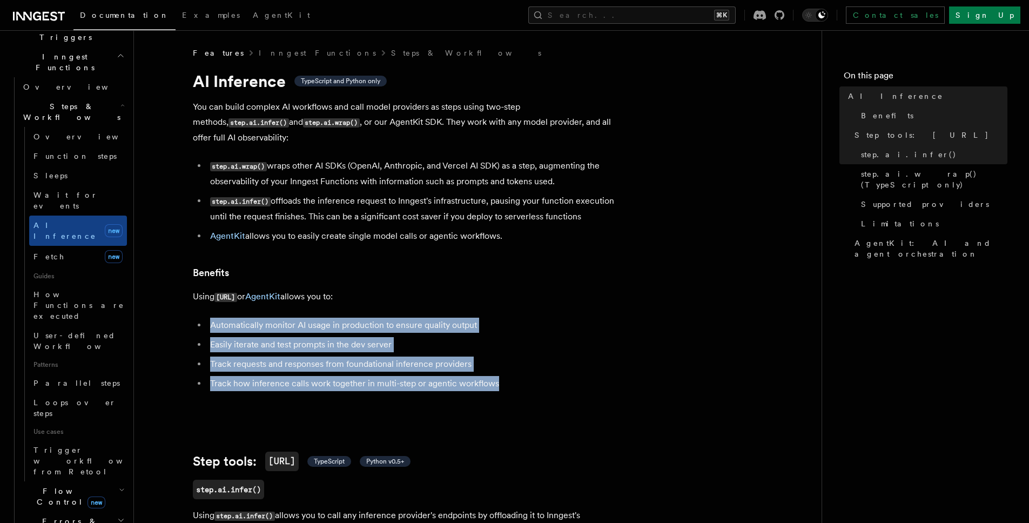
drag, startPoint x: 520, startPoint y: 366, endPoint x: 490, endPoint y: 262, distance: 108.1
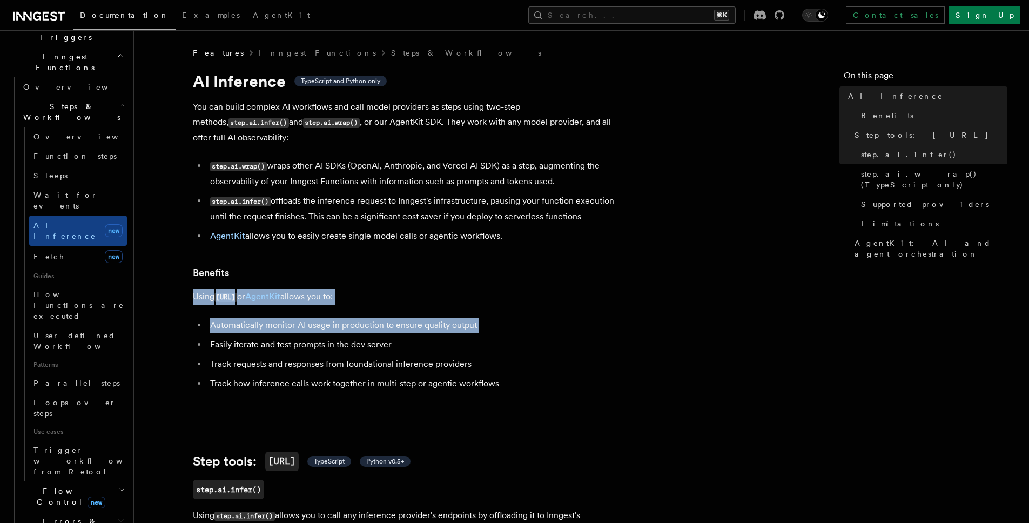
drag, startPoint x: 490, startPoint y: 262, endPoint x: 521, endPoint y: 417, distance: 157.7
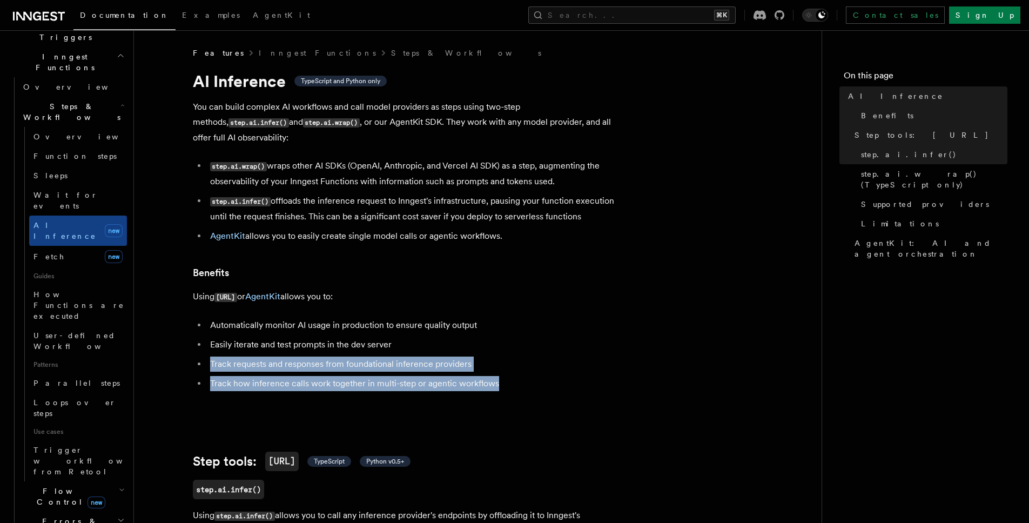
drag, startPoint x: 501, startPoint y: 364, endPoint x: 468, endPoint y: 249, distance: 120.4
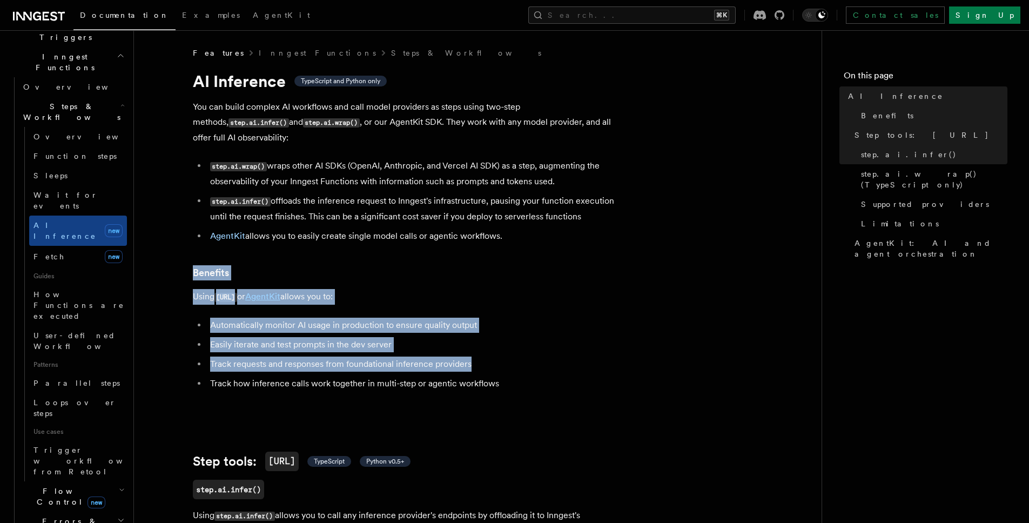
drag, startPoint x: 432, startPoint y: 264, endPoint x: 541, endPoint y: 425, distance: 194.2
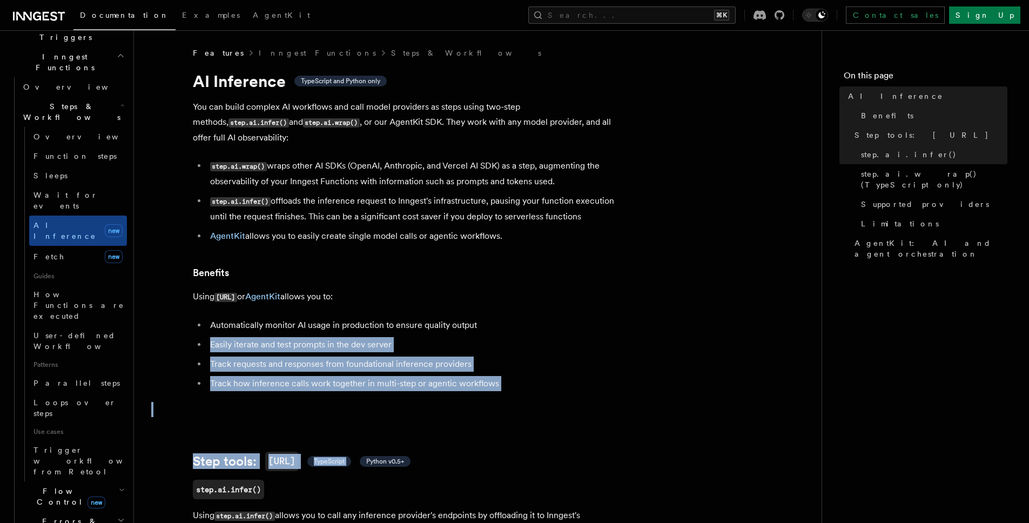
drag, startPoint x: 502, startPoint y: 356, endPoint x: 414, endPoint y: 222, distance: 160.1
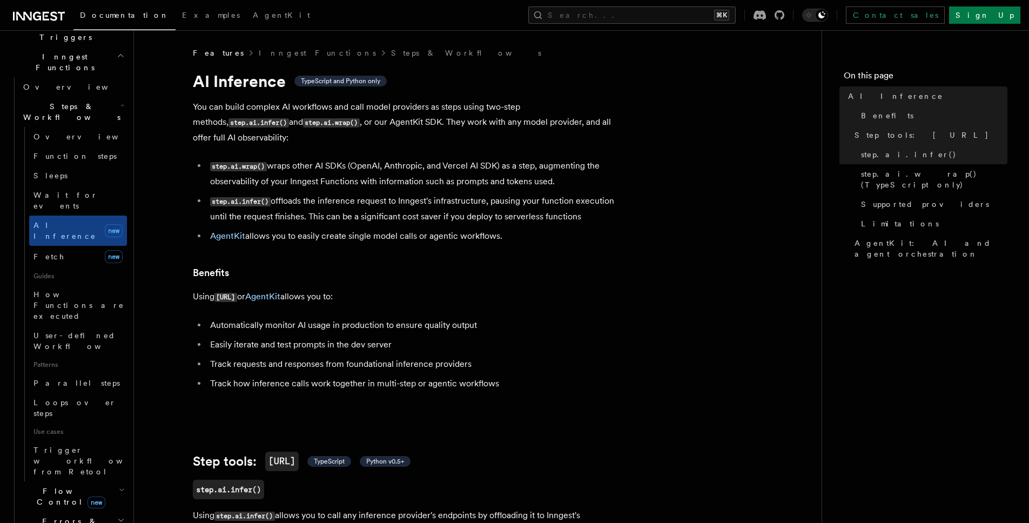
click at [414, 229] on li "AgentKit allows you to easily create single model calls or agentic workflows." at bounding box center [416, 236] width 418 height 15
drag, startPoint x: 366, startPoint y: 300, endPoint x: 416, endPoint y: 393, distance: 105.6
drag, startPoint x: 417, startPoint y: 336, endPoint x: 419, endPoint y: 328, distance: 8.0
click at [417, 335] on ul "Automatically monitor AI usage in production to ensure quality output Easily it…" at bounding box center [409, 354] width 432 height 73
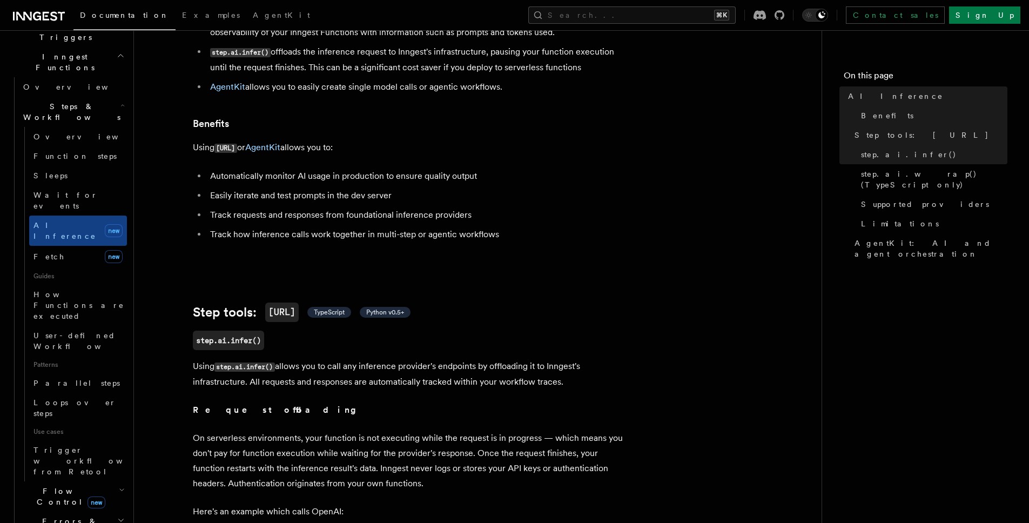
scroll to position [200, 0]
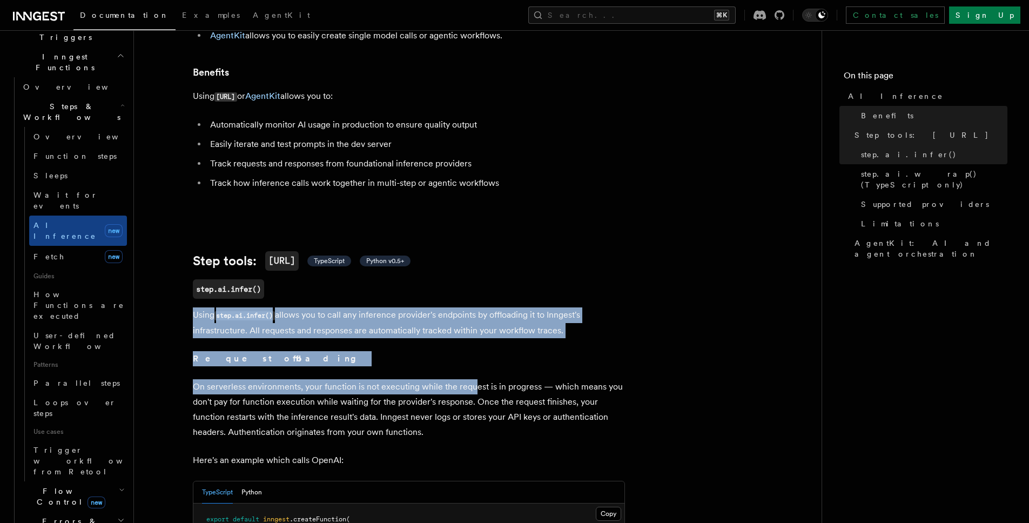
drag, startPoint x: 414, startPoint y: 277, endPoint x: 487, endPoint y: 412, distance: 154.0
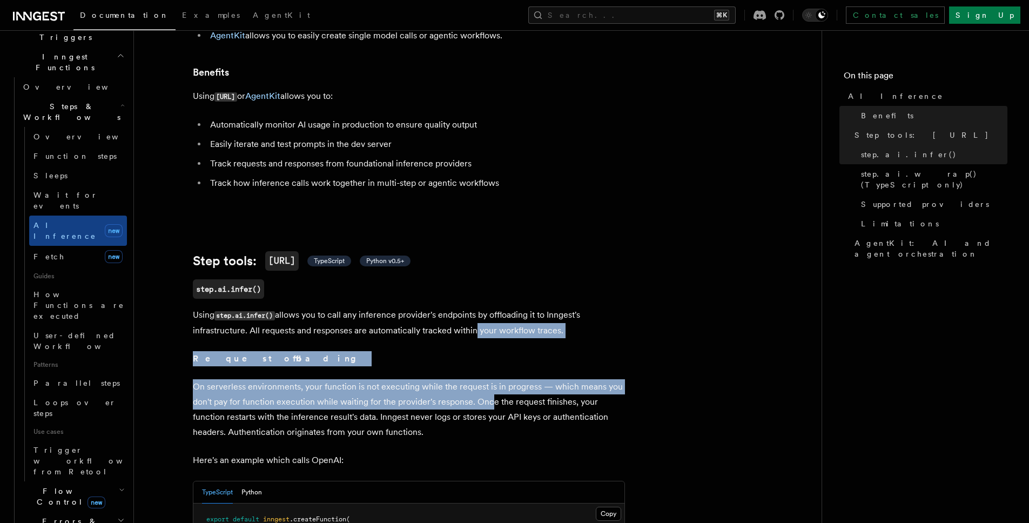
drag, startPoint x: 484, startPoint y: 376, endPoint x: 473, endPoint y: 267, distance: 109.7
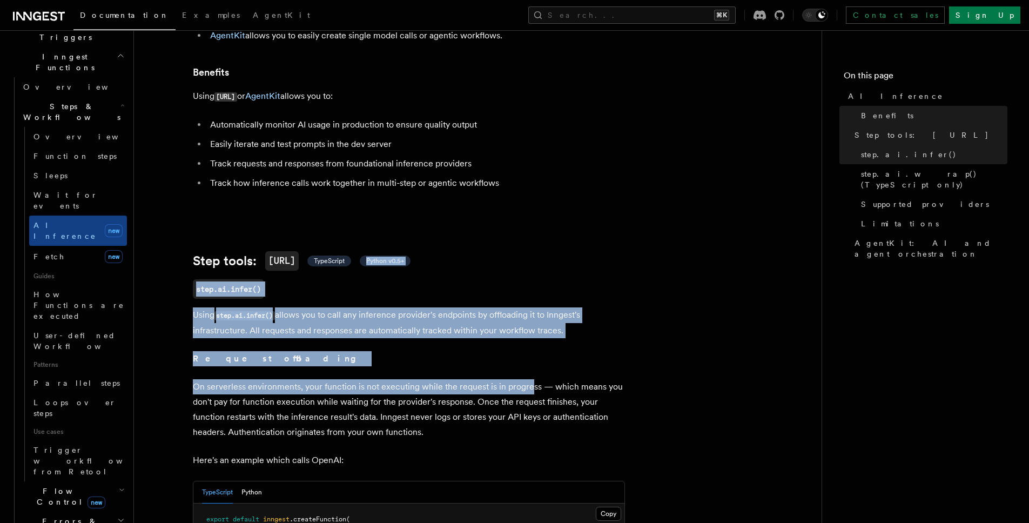
drag, startPoint x: 525, startPoint y: 318, endPoint x: 530, endPoint y: 386, distance: 68.3
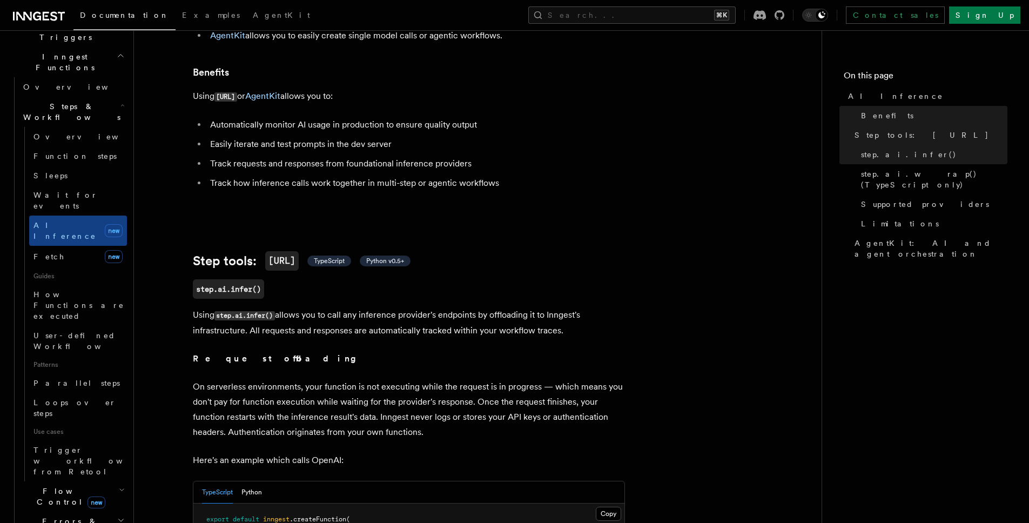
drag, startPoint x: 486, startPoint y: 237, endPoint x: 492, endPoint y: 270, distance: 33.5
click at [486, 251] on h2 "Step tools: step.ai TypeScript Python v0.5+" at bounding box center [409, 260] width 432 height 19
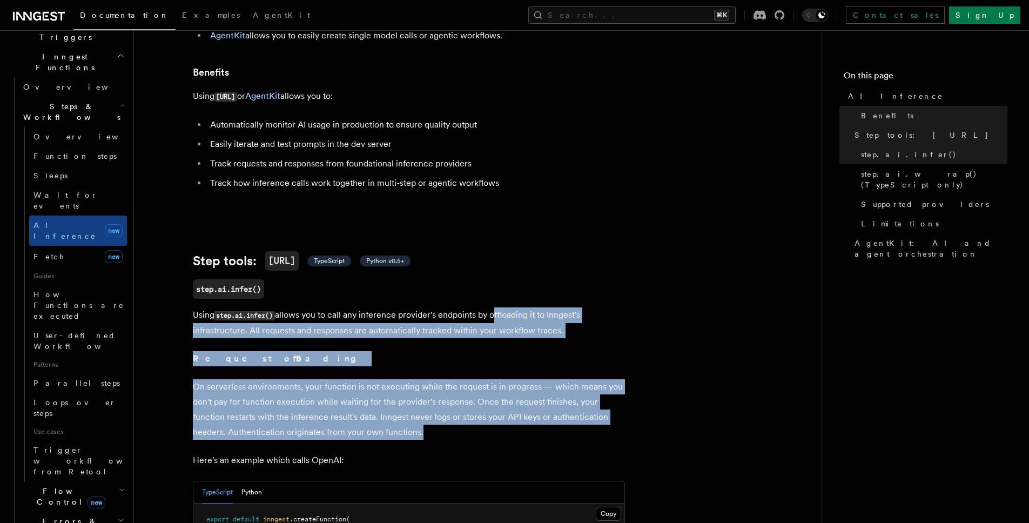
drag, startPoint x: 494, startPoint y: 295, endPoint x: 491, endPoint y: 425, distance: 129.7
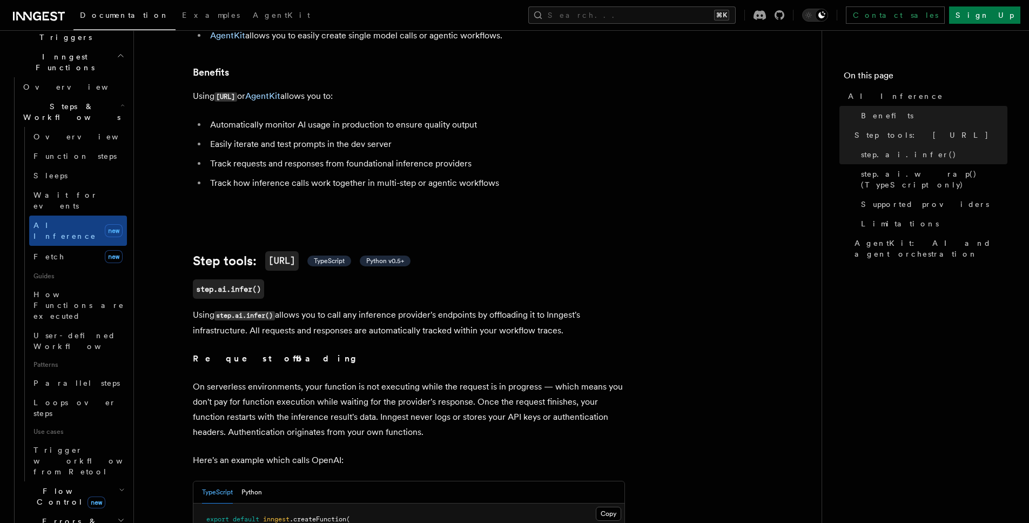
drag, startPoint x: 481, startPoint y: 396, endPoint x: 447, endPoint y: 265, distance: 134.6
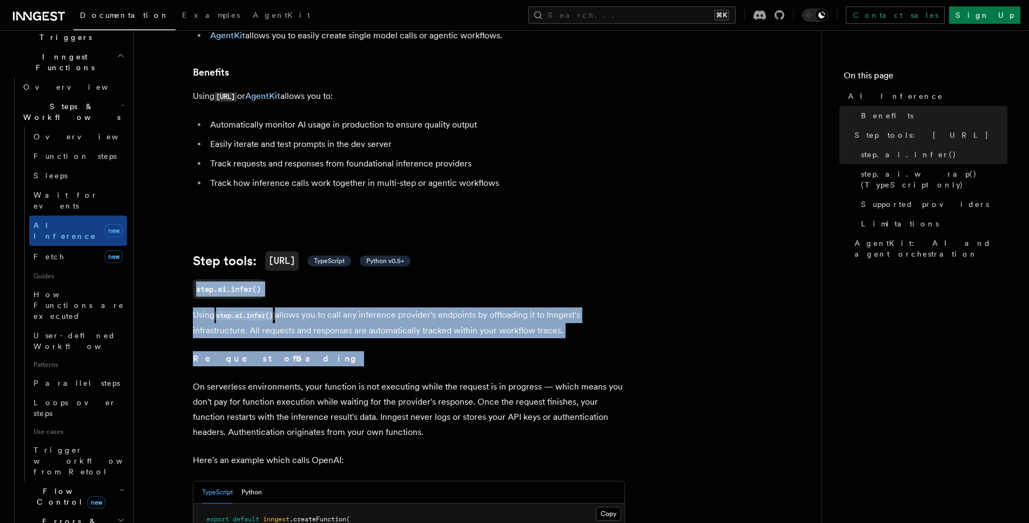
drag, startPoint x: 447, startPoint y: 265, endPoint x: 477, endPoint y: 397, distance: 135.0
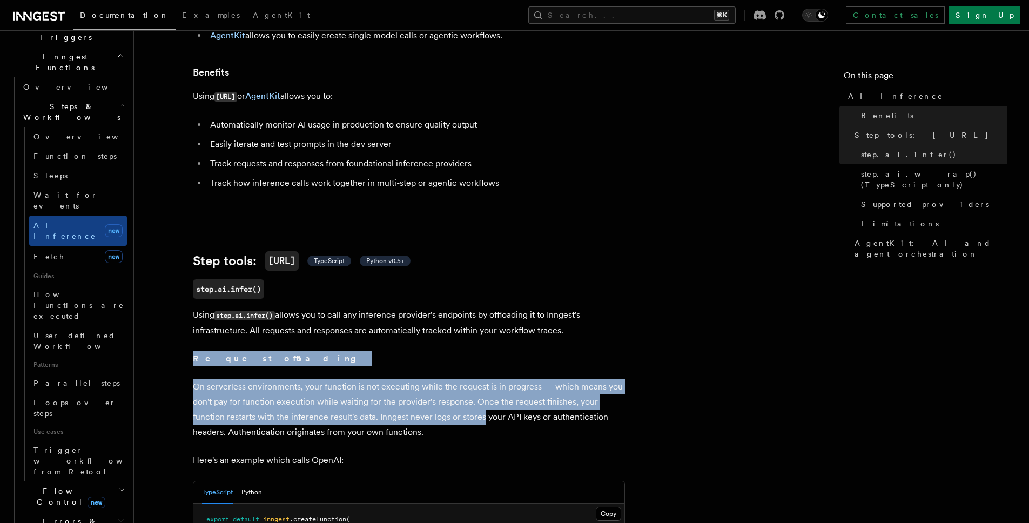
drag, startPoint x: 471, startPoint y: 368, endPoint x: 454, endPoint y: 265, distance: 104.1
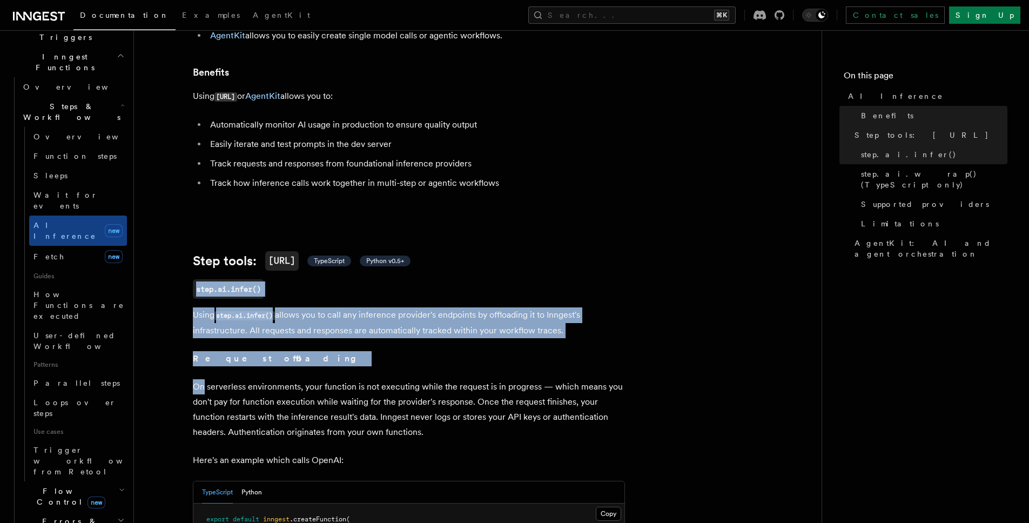
drag, startPoint x: 454, startPoint y: 265, endPoint x: 459, endPoint y: 390, distance: 124.4
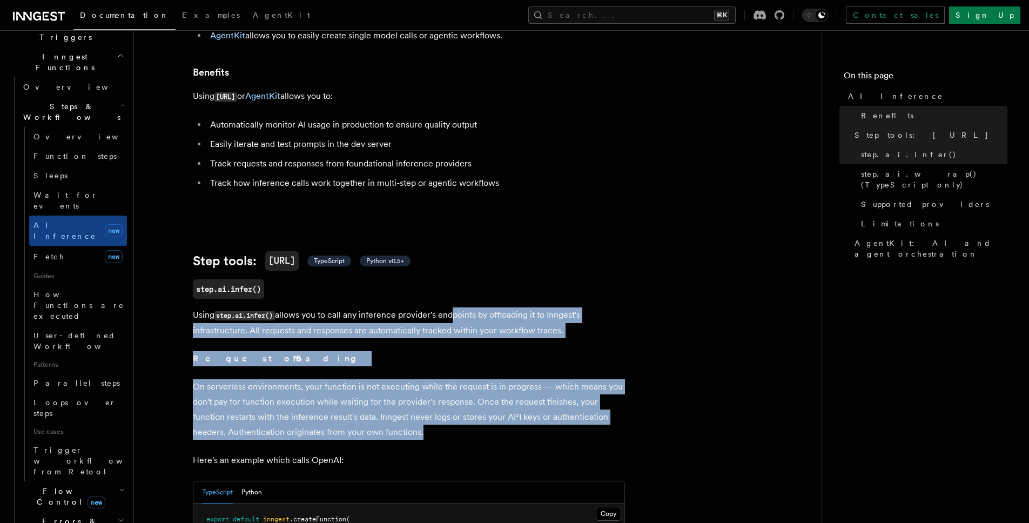
drag, startPoint x: 464, startPoint y: 392, endPoint x: 456, endPoint y: 237, distance: 155.3
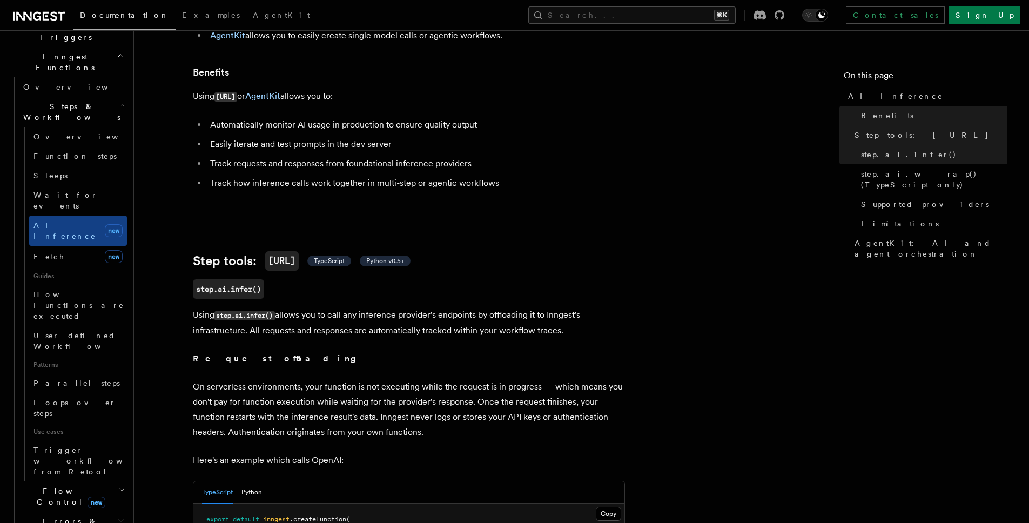
click at [456, 251] on h2 "Step tools: step.ai TypeScript Python v0.5+" at bounding box center [409, 260] width 432 height 19
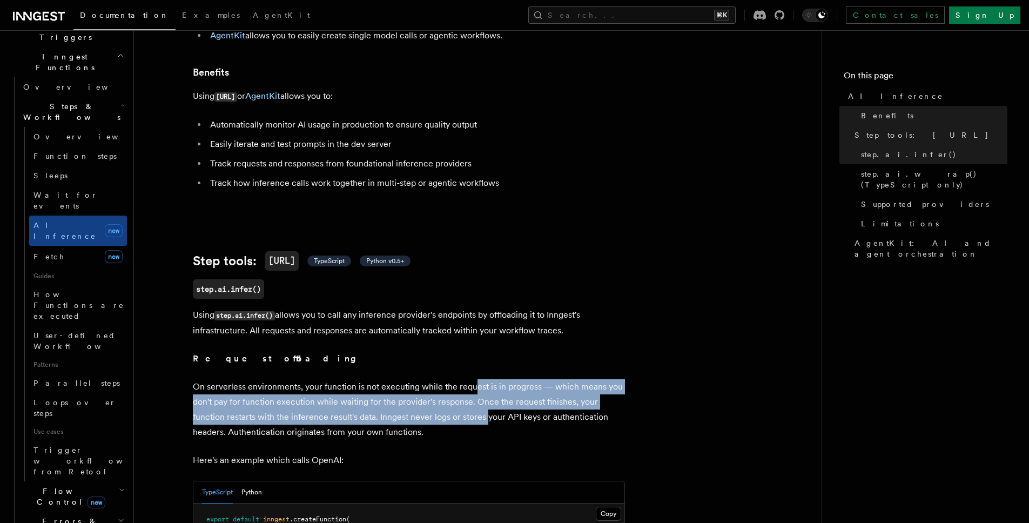
drag, startPoint x: 483, startPoint y: 396, endPoint x: 462, endPoint y: 293, distance: 105.2
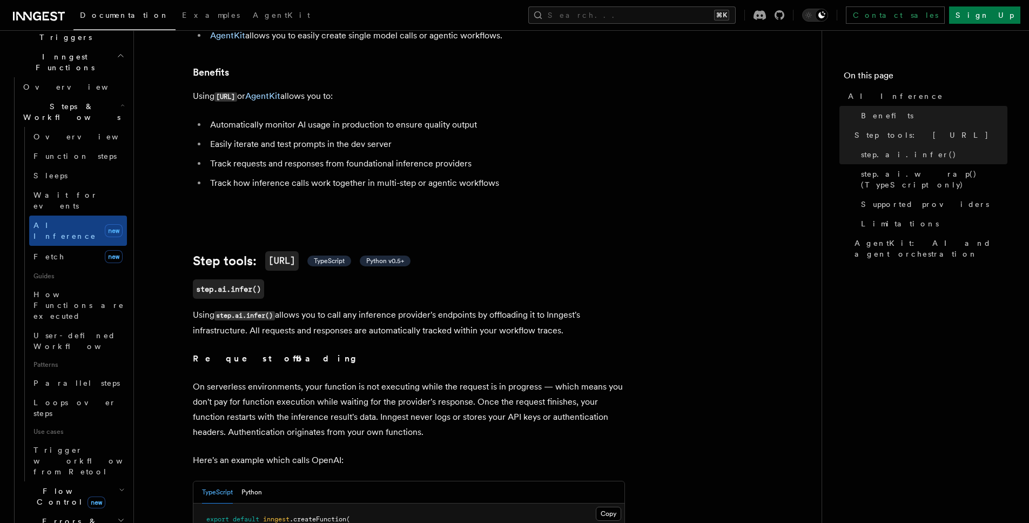
click at [464, 251] on h2 "Step tools: step.ai TypeScript Python v0.5+" at bounding box center [409, 260] width 432 height 19
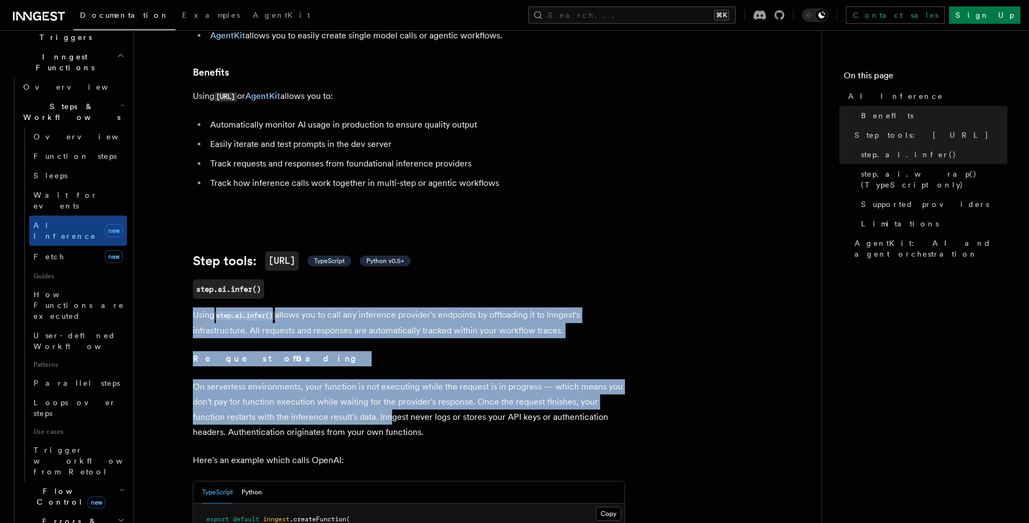
drag, startPoint x: 293, startPoint y: 290, endPoint x: 471, endPoint y: 458, distance: 245.0
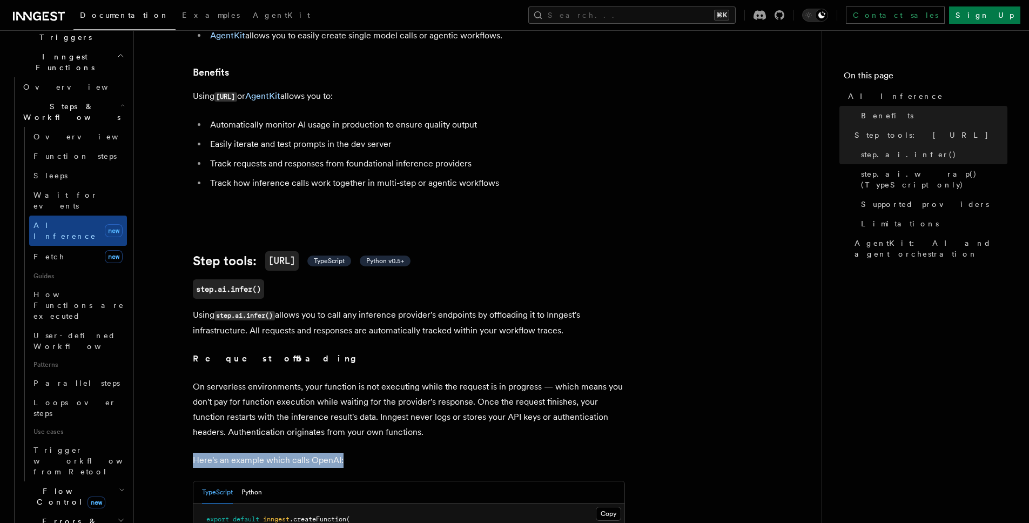
click at [446, 251] on h2 "Step tools: step.ai TypeScript Python v0.5+" at bounding box center [409, 260] width 432 height 19
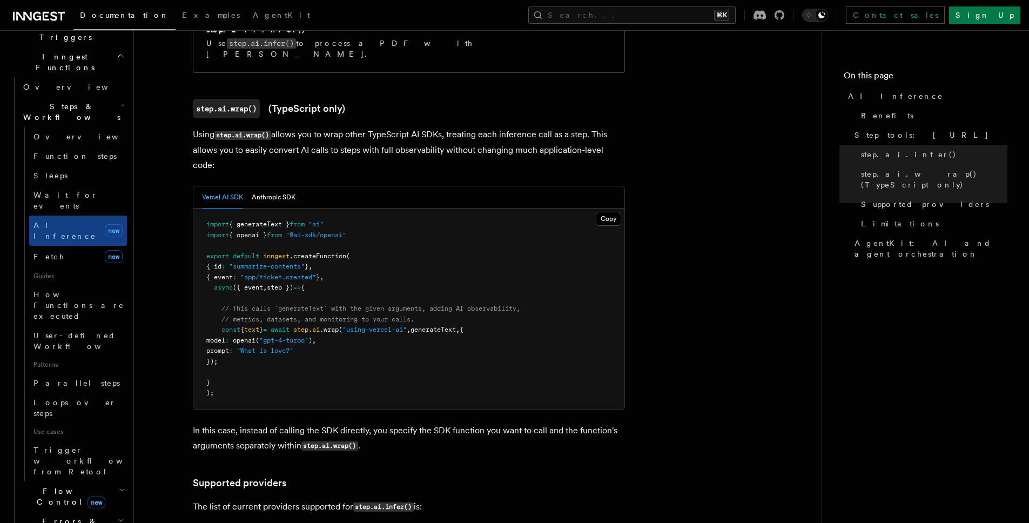
scroll to position [1118, 0]
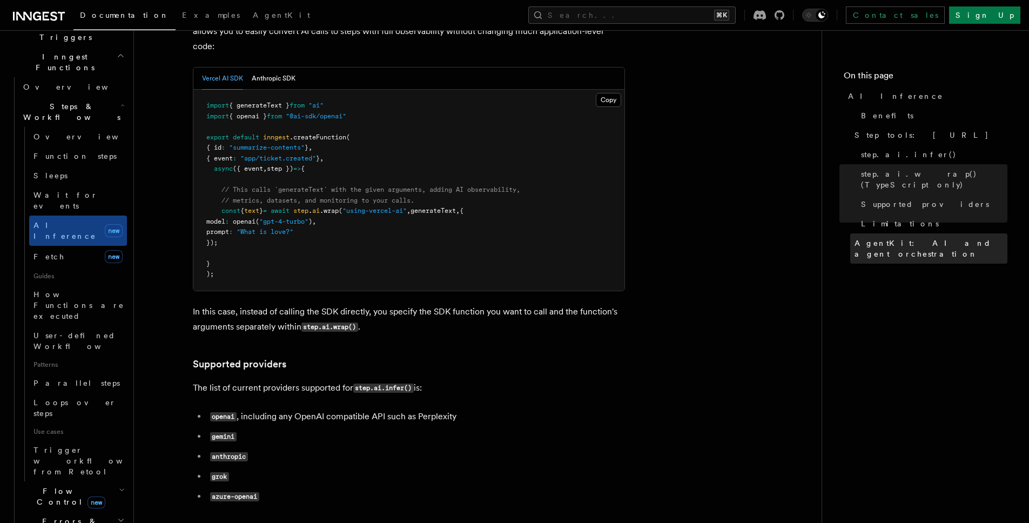
click at [929, 238] on span "AgentKit: AI and agent orchestration" at bounding box center [931, 249] width 153 height 22
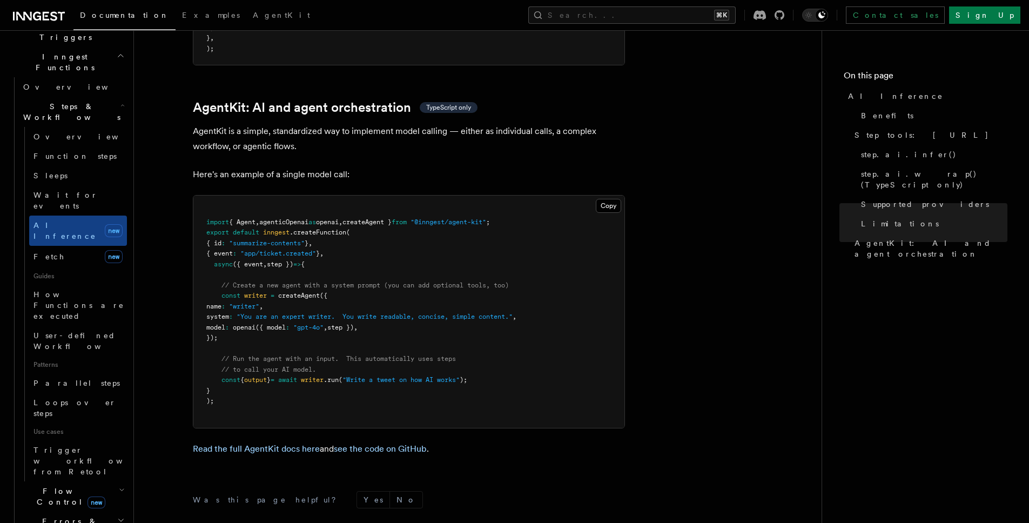
scroll to position [3130, 0]
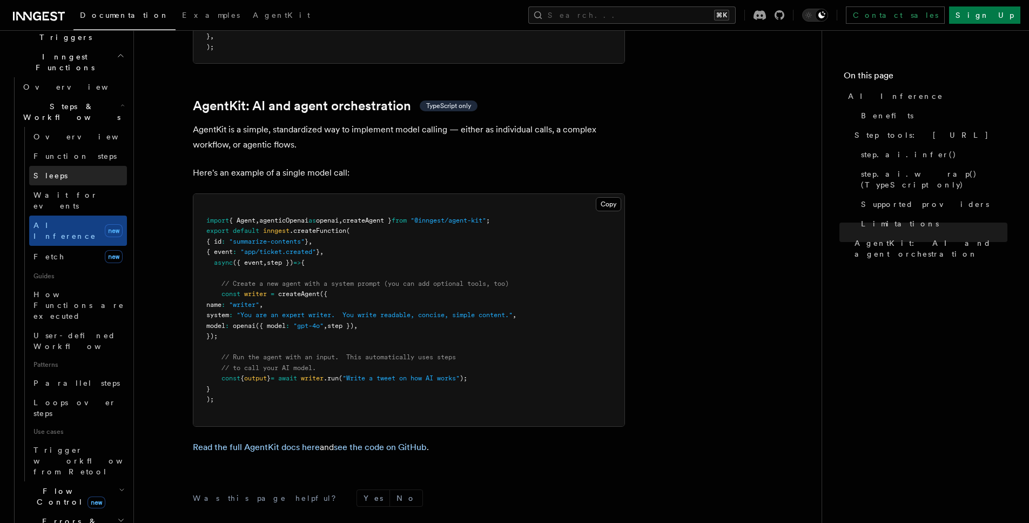
click at [57, 166] on link "Sleeps" at bounding box center [78, 175] width 98 height 19
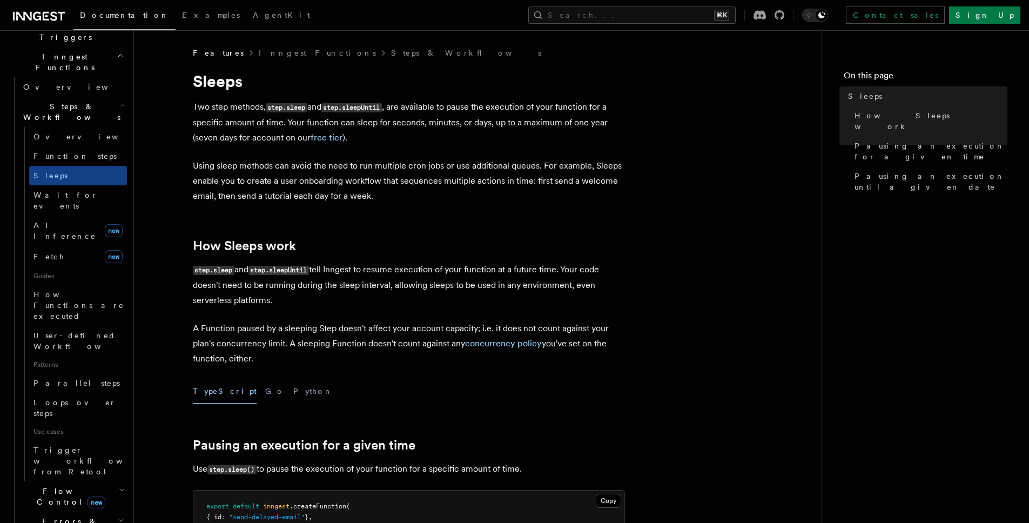
click at [336, 105] on p "Two step methods, step.sleep and step.sleepUntil , are available to pause the e…" at bounding box center [409, 122] width 432 height 46
click at [70, 146] on link "Function steps" at bounding box center [78, 155] width 98 height 19
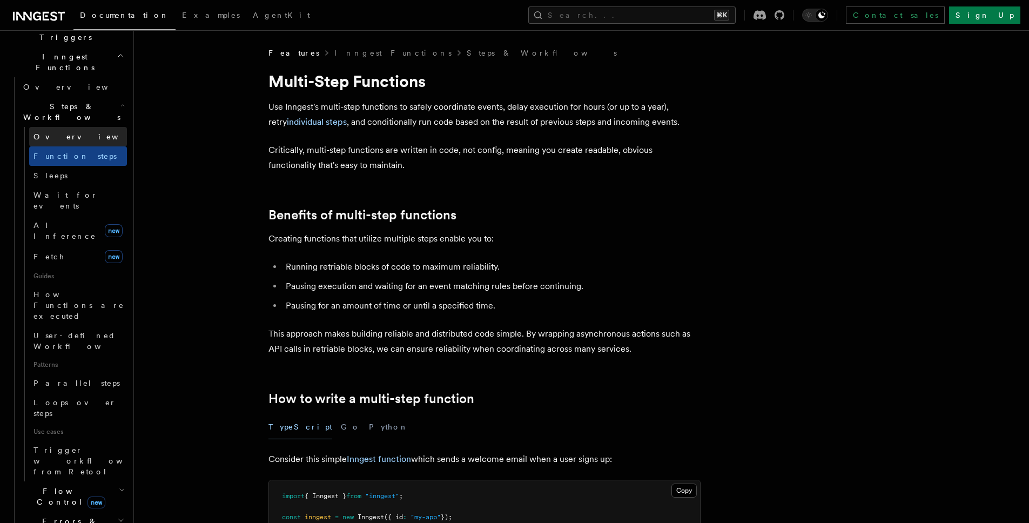
click at [81, 127] on link "Overview" at bounding box center [78, 136] width 98 height 19
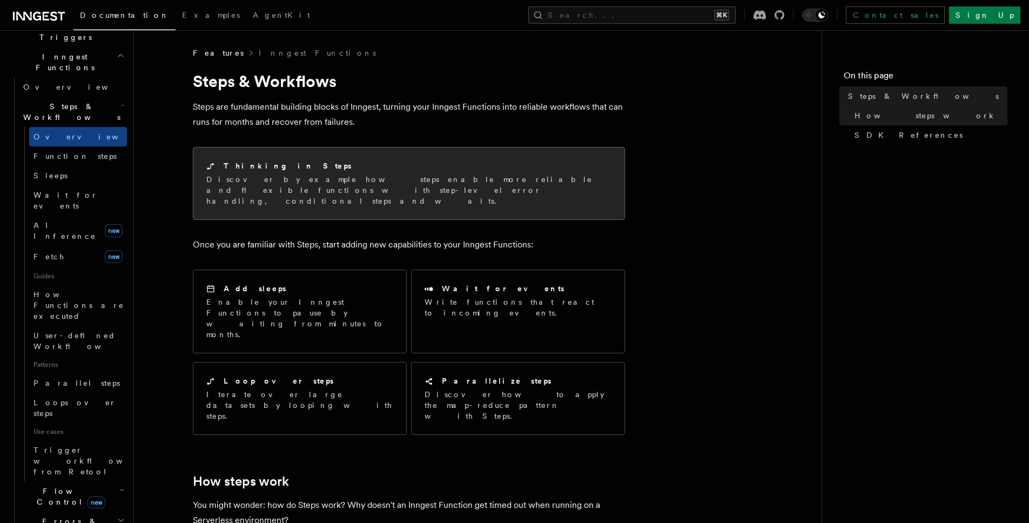
scroll to position [65, 0]
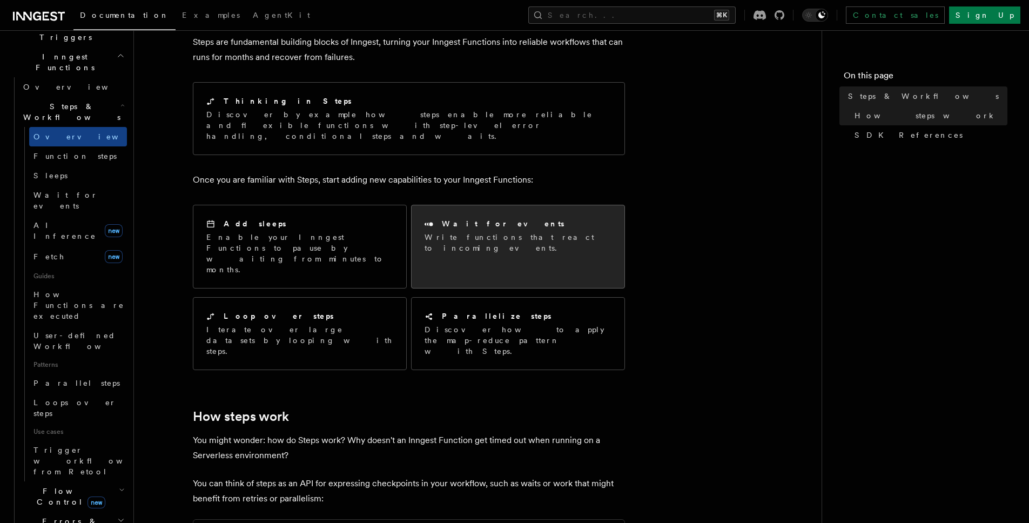
click at [461, 220] on div "Wait for events Write functions that react to incoming events." at bounding box center [518, 235] width 187 height 35
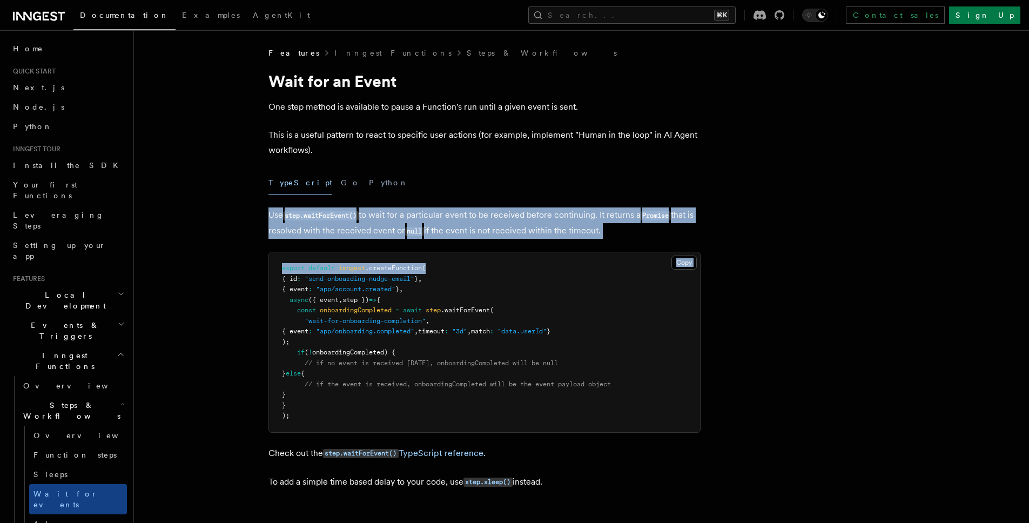
drag, startPoint x: 507, startPoint y: 208, endPoint x: 554, endPoint y: 264, distance: 73.3
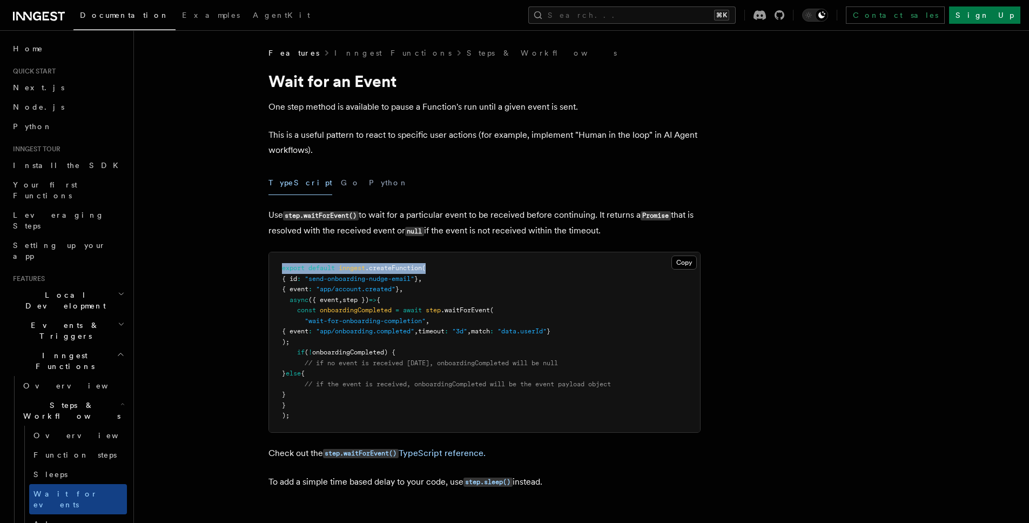
drag, startPoint x: 594, startPoint y: 265, endPoint x: 589, endPoint y: 184, distance: 81.2
click at [590, 183] on div "TypeScript Go Python" at bounding box center [485, 183] width 432 height 24
drag, startPoint x: 620, startPoint y: 232, endPoint x: 597, endPoint y: 175, distance: 61.6
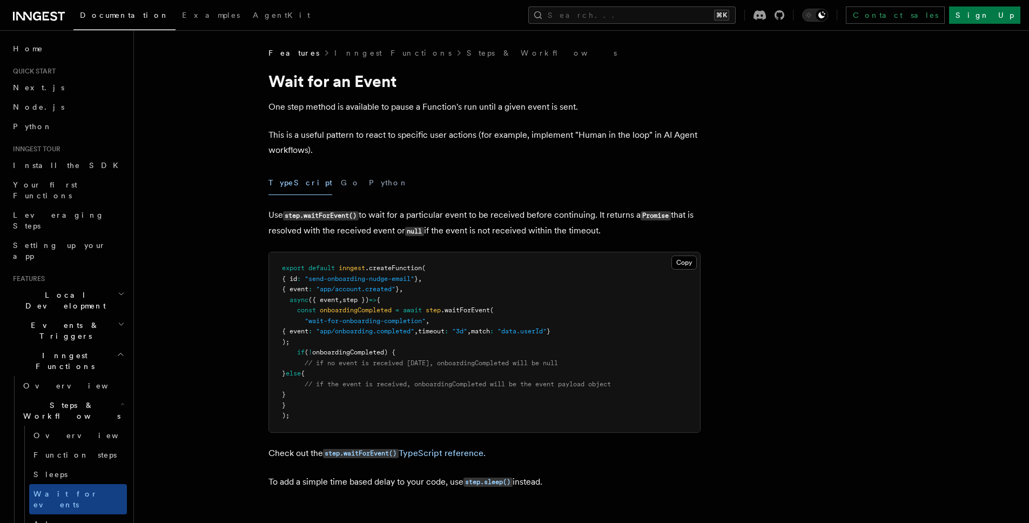
click at [597, 173] on div "TypeScript Go Python" at bounding box center [485, 183] width 432 height 24
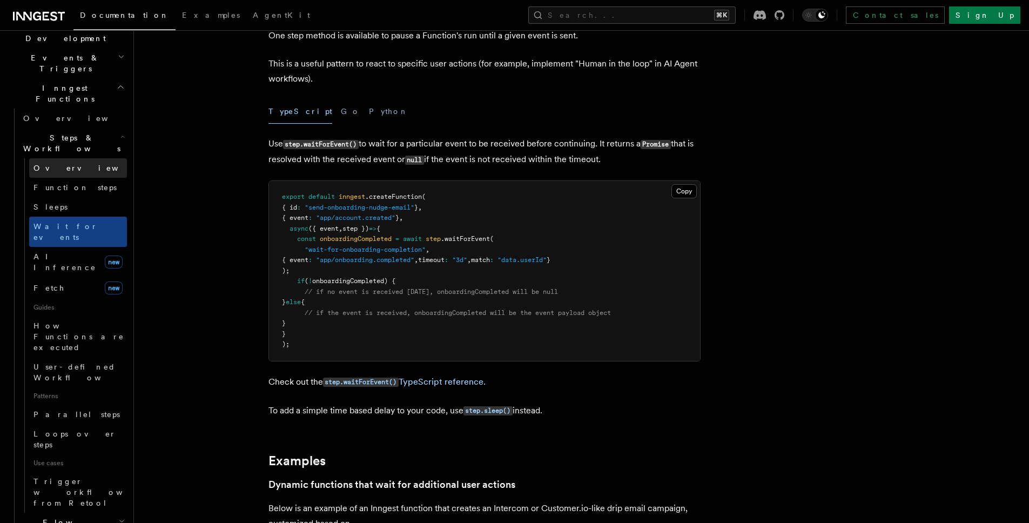
scroll to position [203, 0]
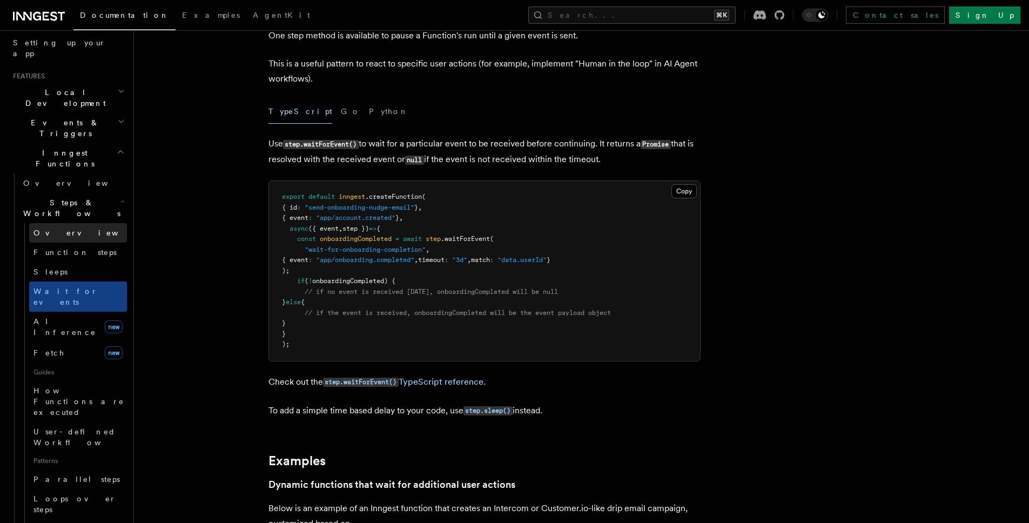
click at [59, 223] on link "Overview" at bounding box center [78, 232] width 98 height 19
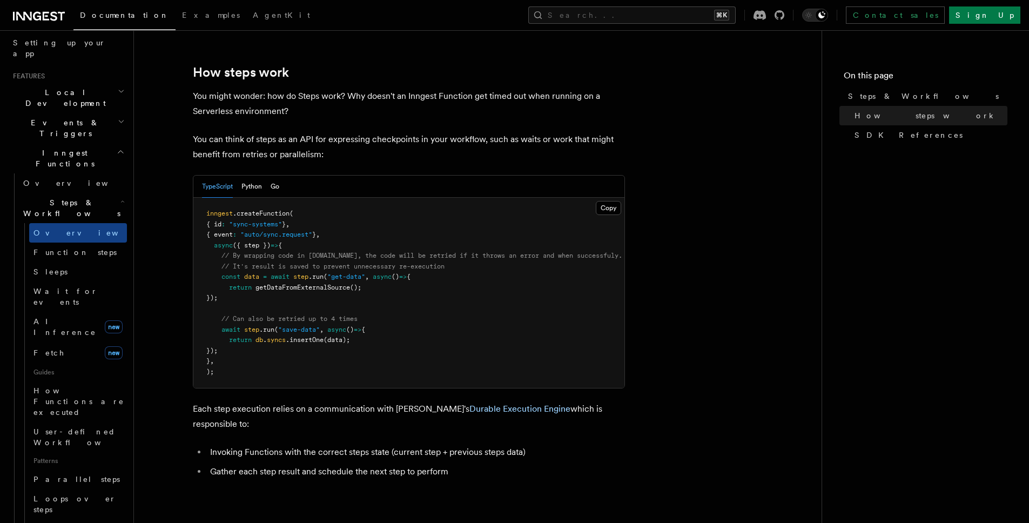
scroll to position [307, 0]
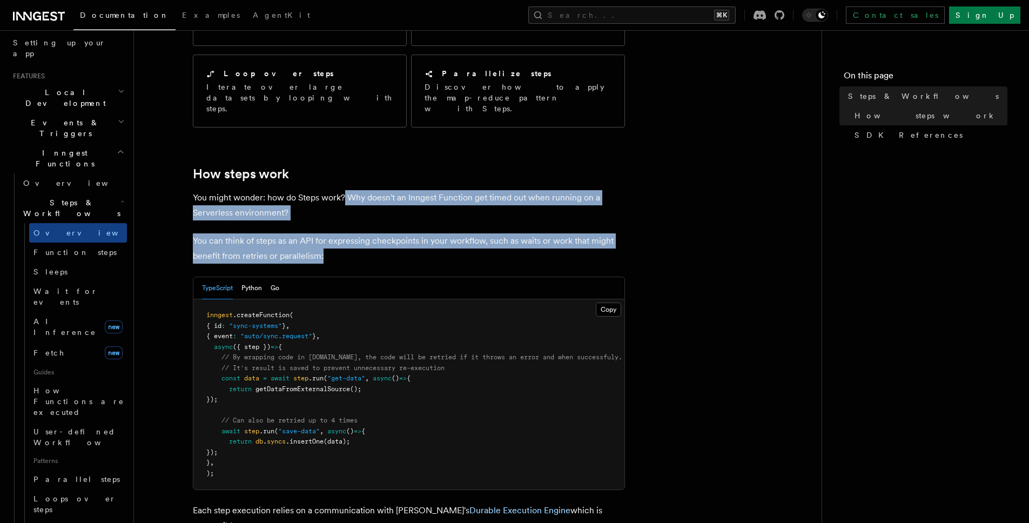
drag, startPoint x: 349, startPoint y: 157, endPoint x: 405, endPoint y: 233, distance: 94.7
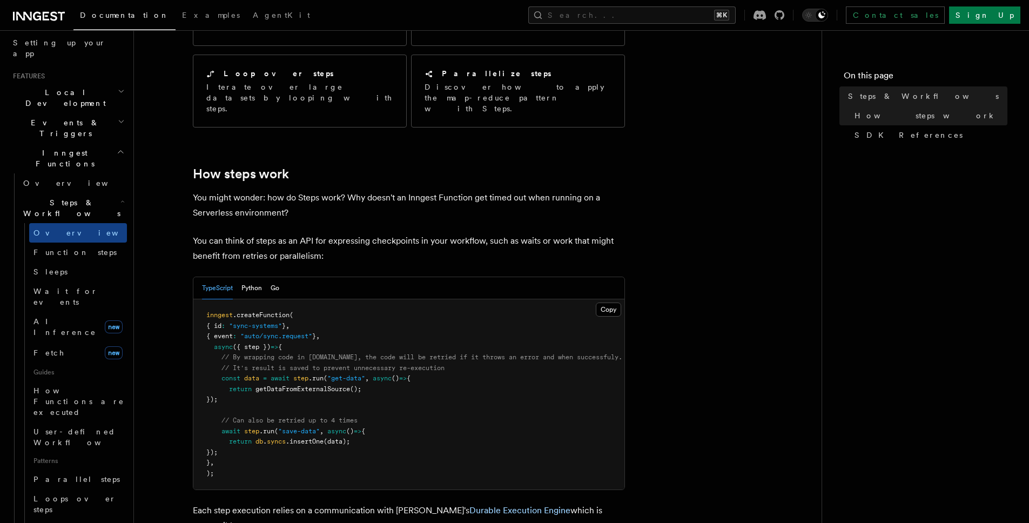
drag, startPoint x: 412, startPoint y: 230, endPoint x: 373, endPoint y: 116, distance: 120.6
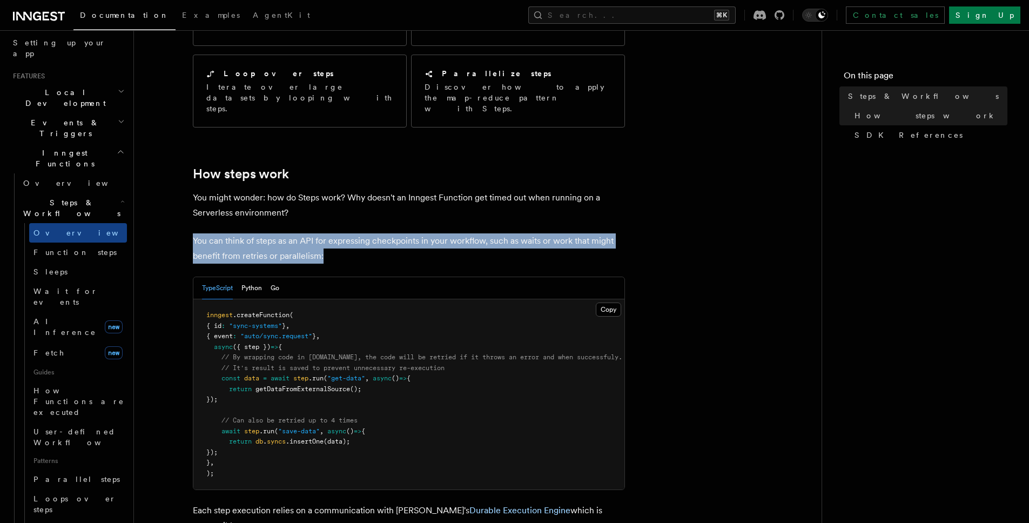
drag, startPoint x: 390, startPoint y: 169, endPoint x: 379, endPoint y: 142, distance: 29.1
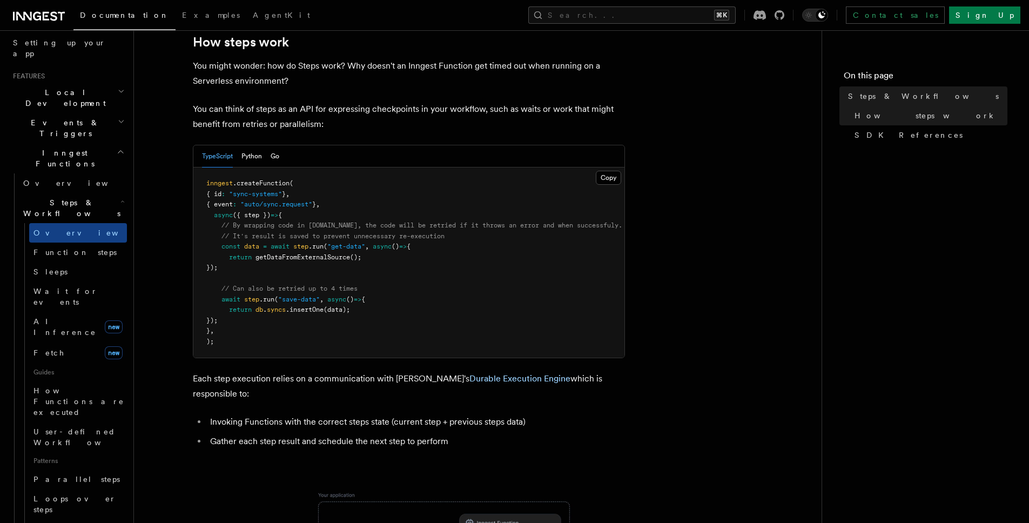
scroll to position [507, 0]
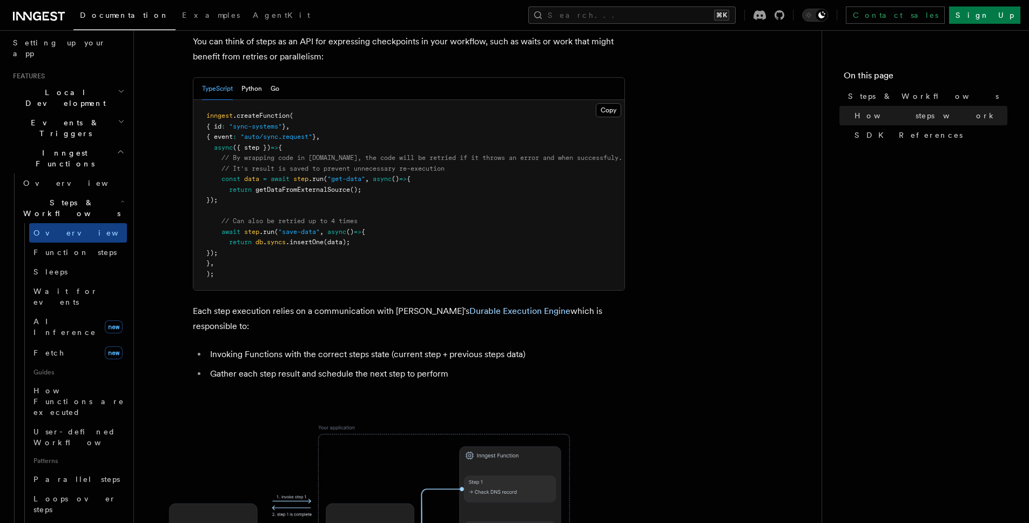
click at [49, 148] on span "Inngest Functions" at bounding box center [63, 159] width 108 height 22
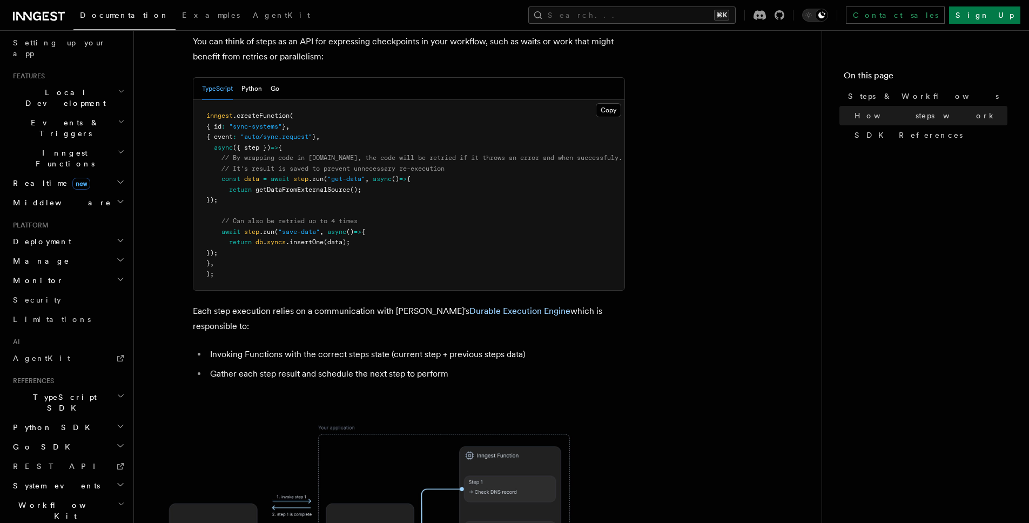
click at [49, 148] on span "Inngest Functions" at bounding box center [63, 159] width 108 height 22
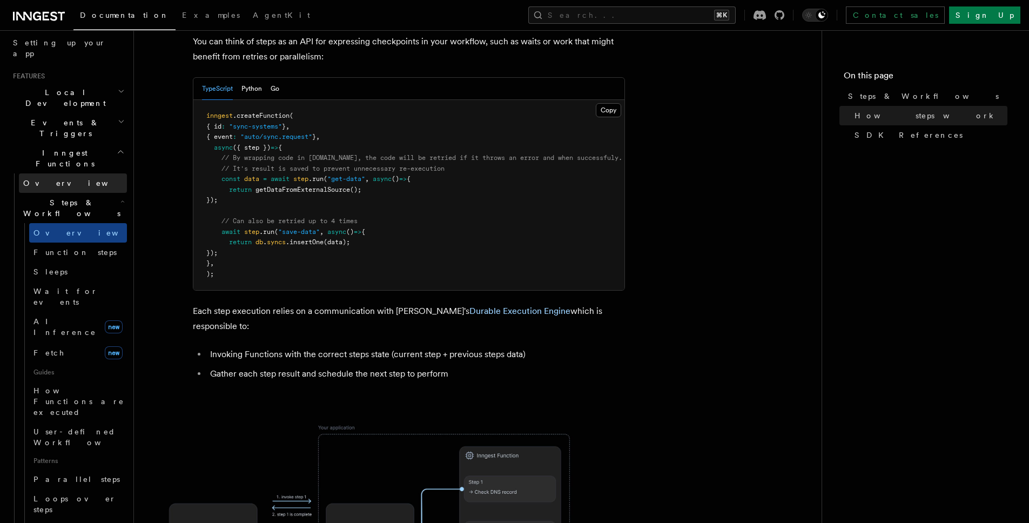
click at [57, 173] on link "Overview" at bounding box center [73, 182] width 108 height 19
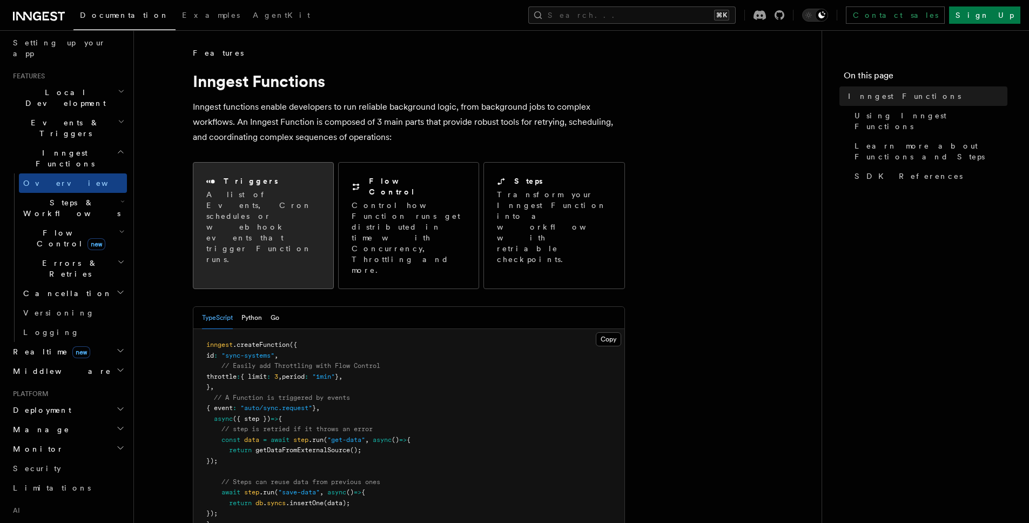
click at [224, 199] on p "A list of Events, Cron schedules or webhook events that trigger Function runs." at bounding box center [263, 227] width 114 height 76
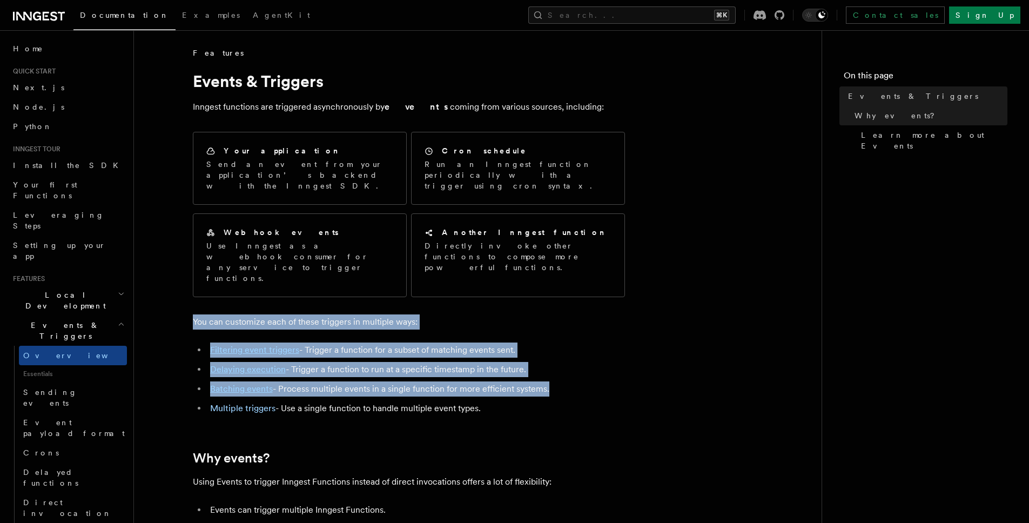
drag, startPoint x: 581, startPoint y: 366, endPoint x: 336, endPoint y: 194, distance: 299.8
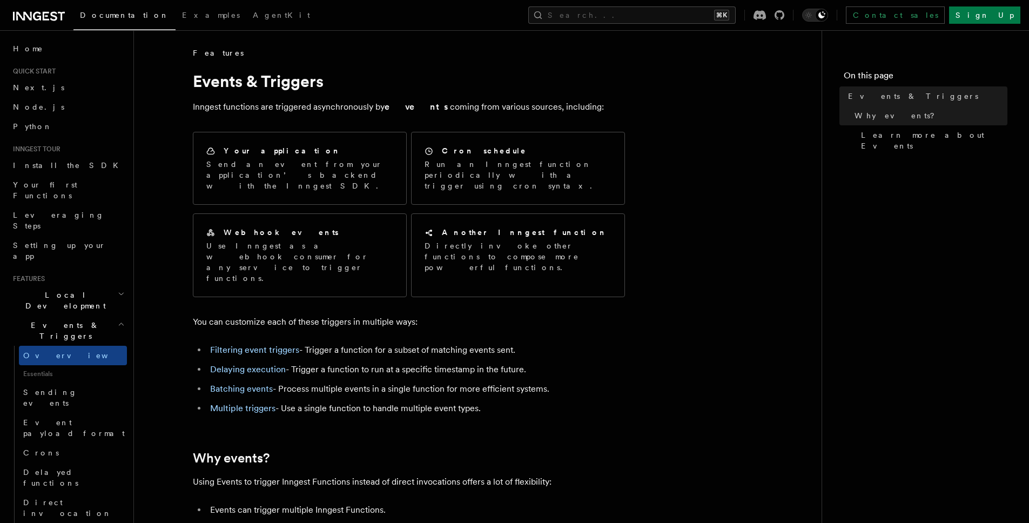
drag, startPoint x: 685, startPoint y: 373, endPoint x: 607, endPoint y: 274, distance: 126.3
drag, startPoint x: 651, startPoint y: 253, endPoint x: 634, endPoint y: 404, distance: 152.2
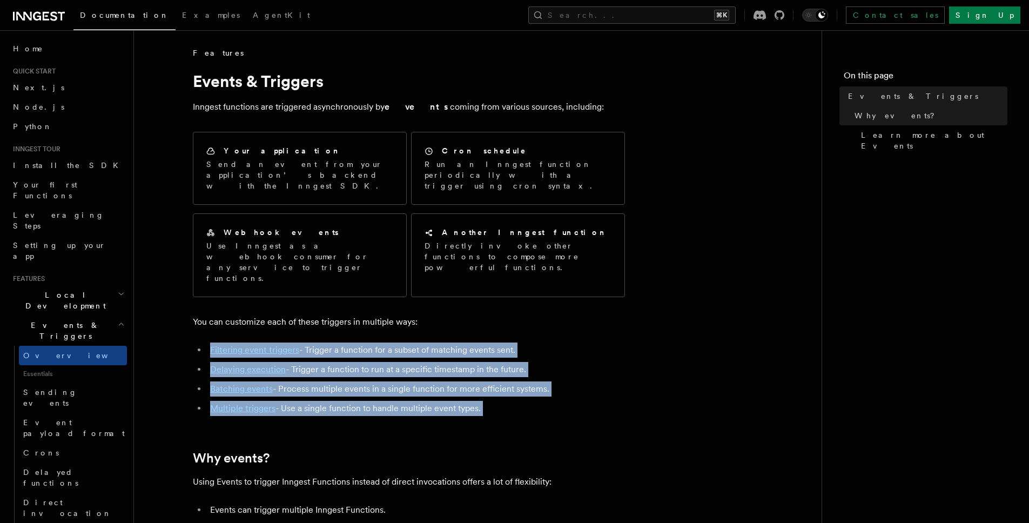
drag, startPoint x: 634, startPoint y: 404, endPoint x: 244, endPoint y: 309, distance: 401.0
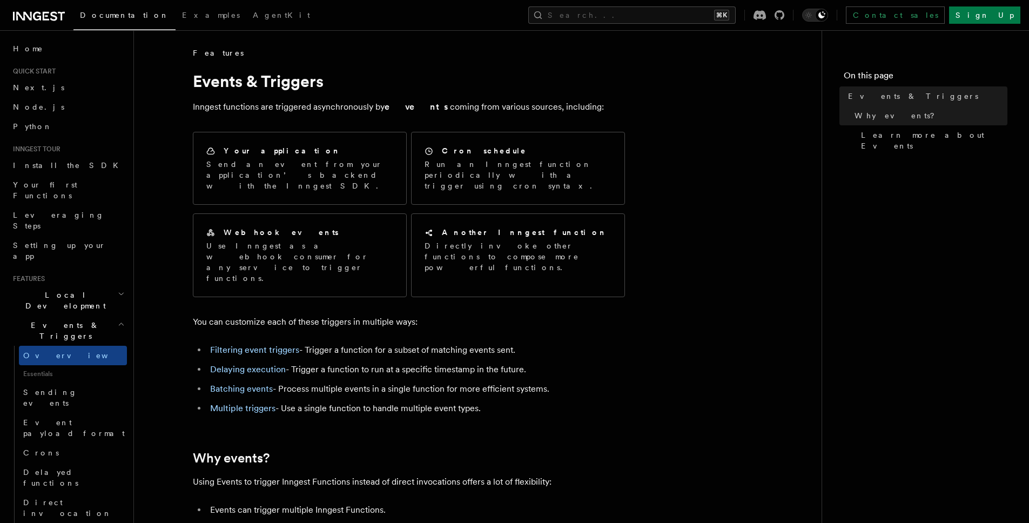
click at [196, 267] on div "Your application Send an event from your application’s backend with the Inngest…" at bounding box center [409, 215] width 432 height 174
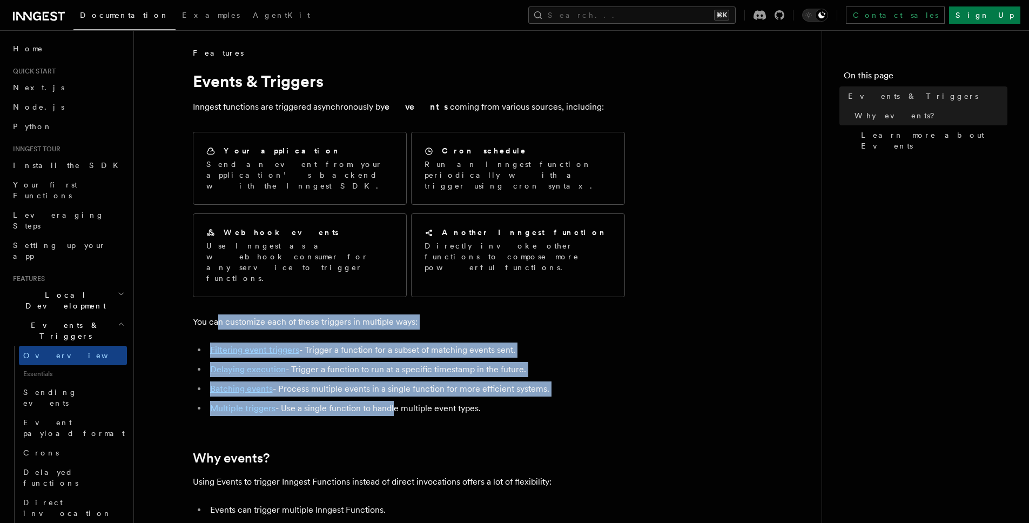
drag, startPoint x: 216, startPoint y: 285, endPoint x: 512, endPoint y: 412, distance: 322.0
drag, startPoint x: 414, startPoint y: 356, endPoint x: 155, endPoint y: 277, distance: 271.3
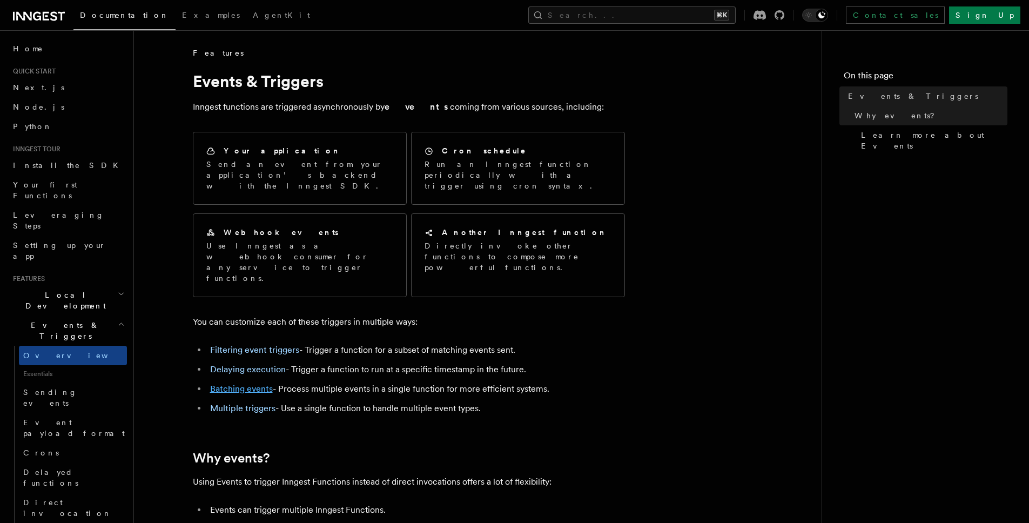
click at [255, 384] on link "Batching events" at bounding box center [241, 389] width 63 height 10
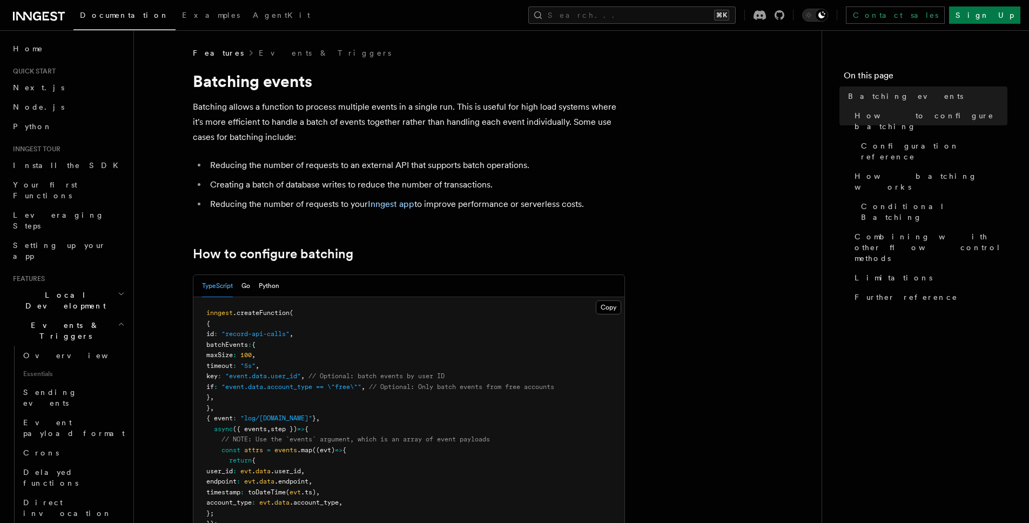
drag, startPoint x: 231, startPoint y: 84, endPoint x: 552, endPoint y: 243, distance: 358.6
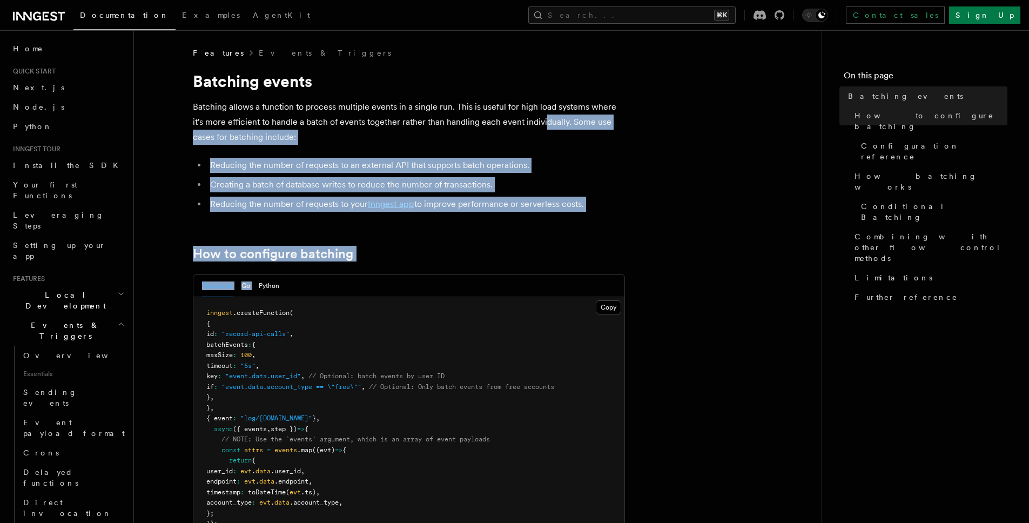
drag, startPoint x: 618, startPoint y: 222, endPoint x: 497, endPoint y: 58, distance: 204.4
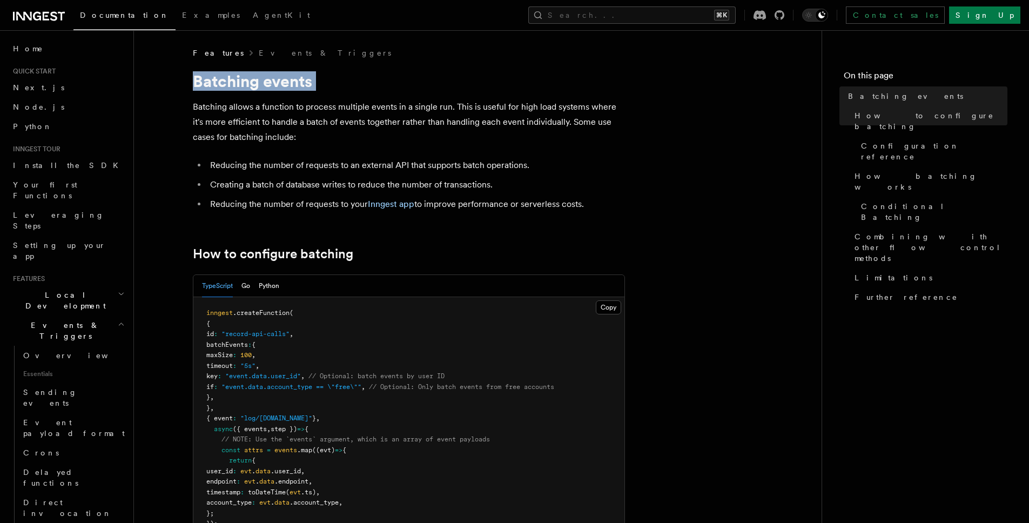
drag, startPoint x: 497, startPoint y: 58, endPoint x: 557, endPoint y: 211, distance: 165.0
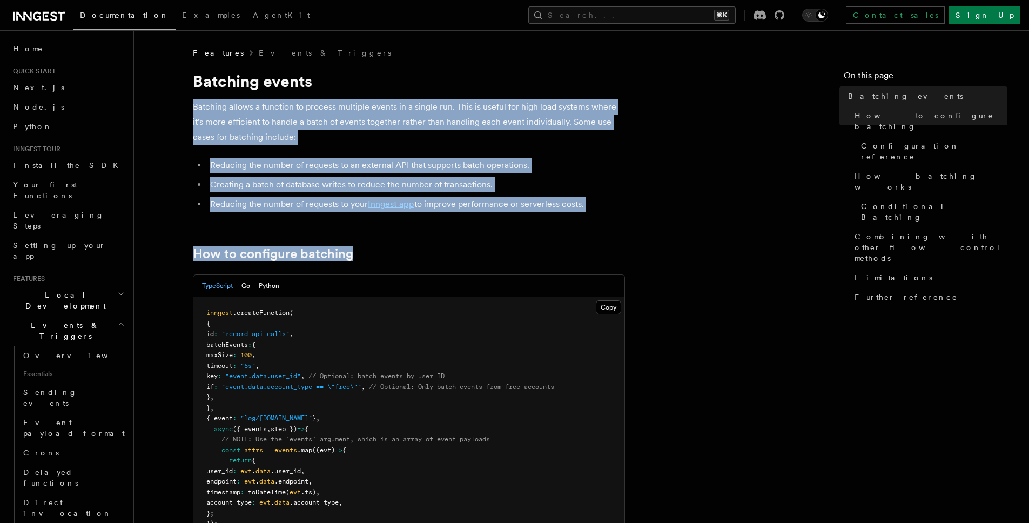
drag, startPoint x: 575, startPoint y: 248, endPoint x: 466, endPoint y: 78, distance: 202.5
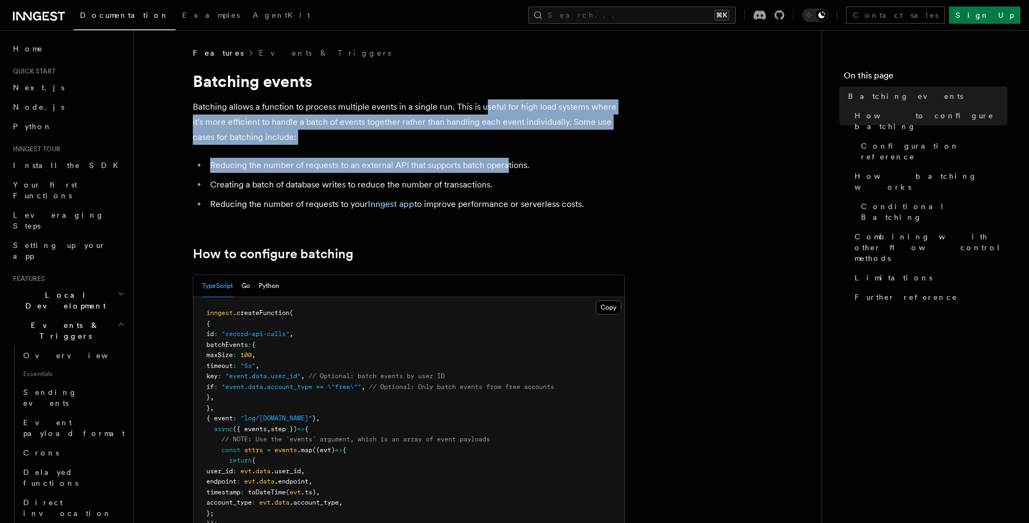
drag, startPoint x: 492, startPoint y: 126, endPoint x: 548, endPoint y: 263, distance: 147.5
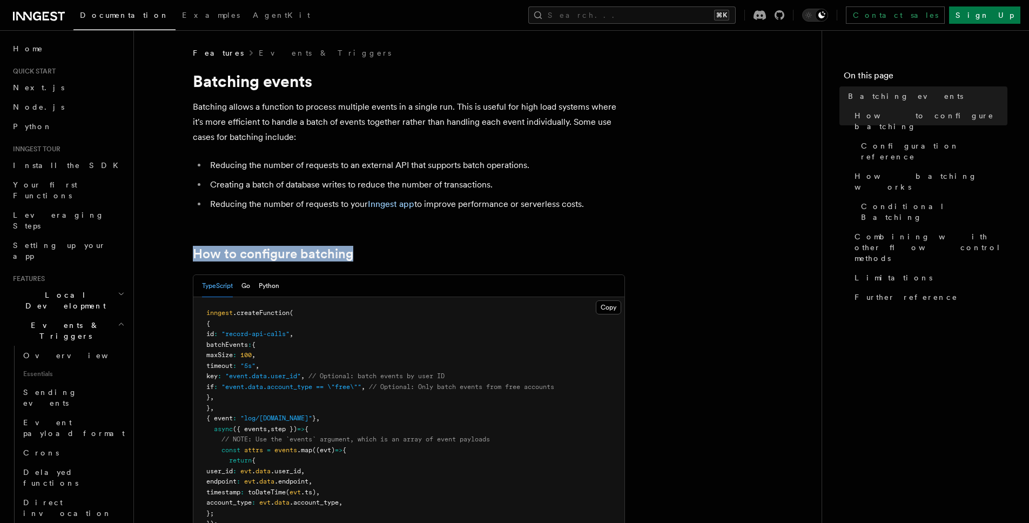
click at [479, 89] on h1 "Batching events" at bounding box center [409, 80] width 432 height 19
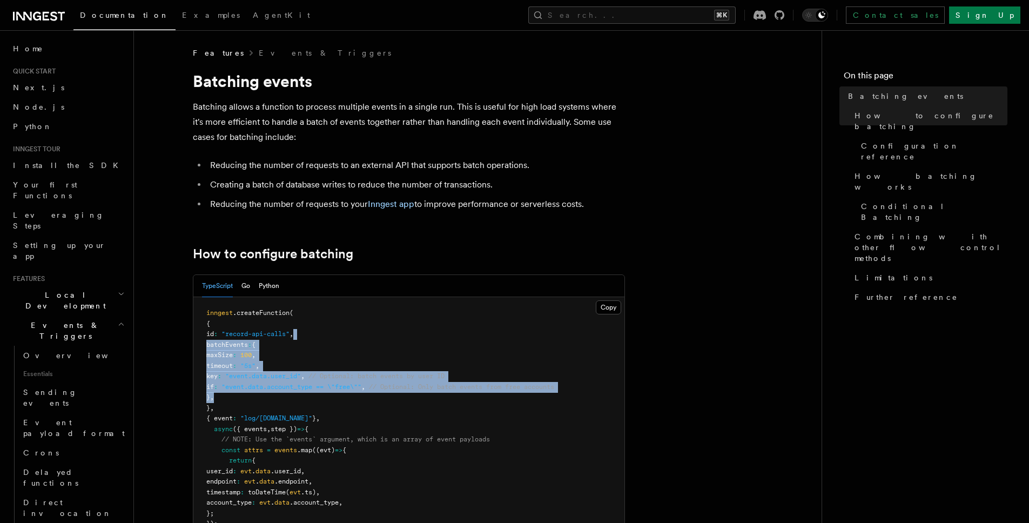
drag, startPoint x: 405, startPoint y: 352, endPoint x: 453, endPoint y: 464, distance: 122.0
click at [443, 452] on pre "inngest .createFunction ( { id : "record-api-calls" , batchEvents : { maxSize :…" at bounding box center [408, 460] width 431 height 327
drag, startPoint x: 451, startPoint y: 448, endPoint x: 438, endPoint y: 290, distance: 158.3
click at [437, 318] on pre "inngest .createFunction ( { id : "record-api-calls" , batchEvents : { maxSize :…" at bounding box center [408, 460] width 431 height 327
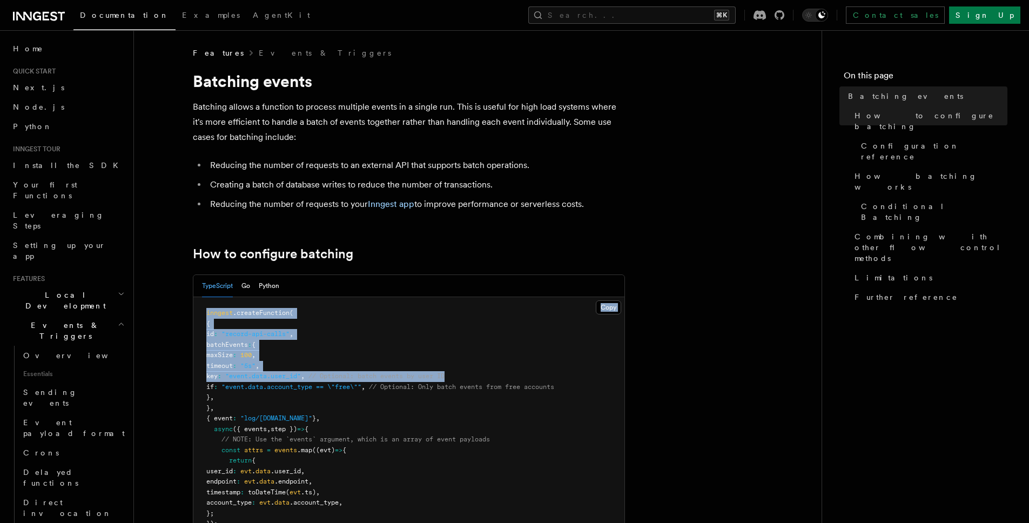
drag, startPoint x: 438, startPoint y: 290, endPoint x: 553, endPoint y: 513, distance: 250.6
click at [549, 506] on div "TypeScript Go Python Copy Copied inngest .createFunction ( { id : "record-api-c…" at bounding box center [409, 450] width 432 height 351
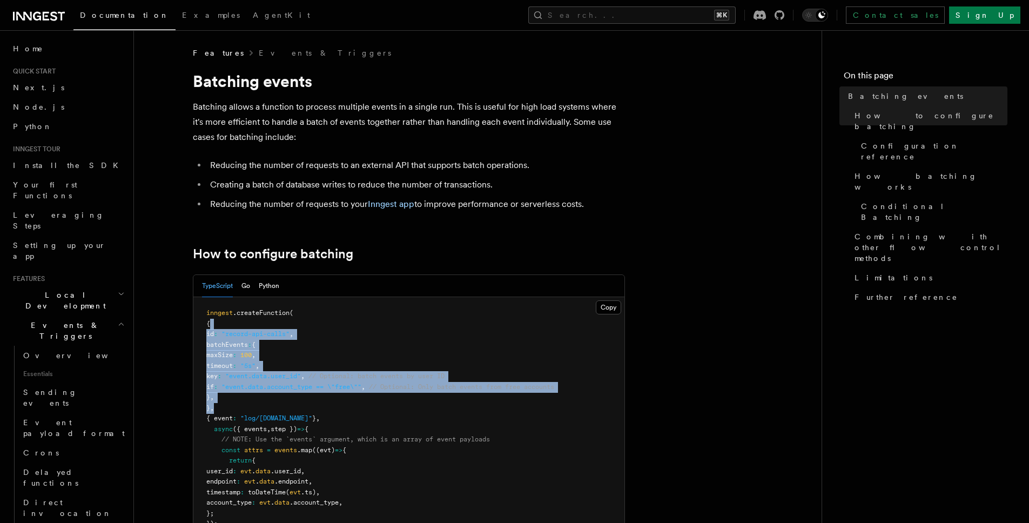
drag, startPoint x: 527, startPoint y: 407, endPoint x: 418, endPoint y: 287, distance: 162.6
click at [428, 306] on pre "inngest .createFunction ( { id : "record-api-calls" , batchEvents : { maxSize :…" at bounding box center [408, 460] width 431 height 327
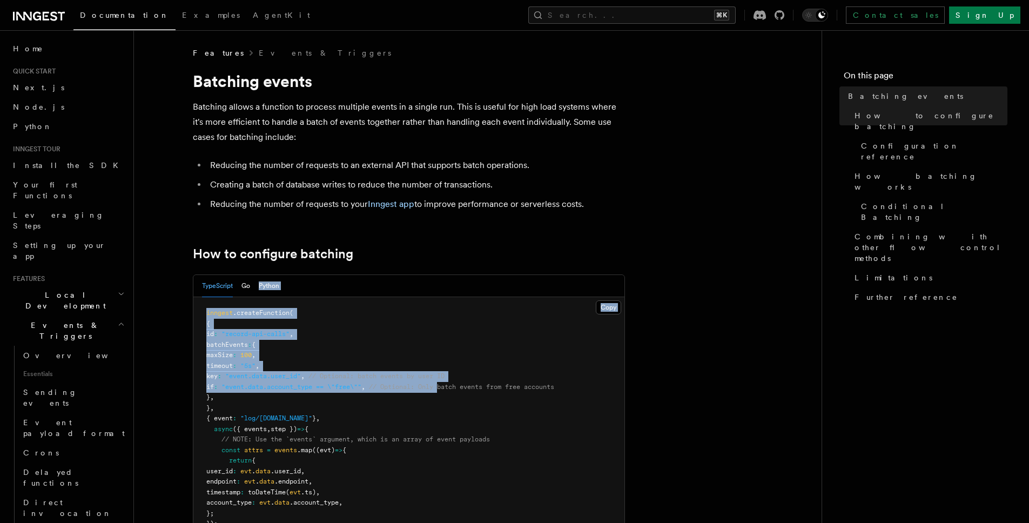
drag, startPoint x: 412, startPoint y: 276, endPoint x: 492, endPoint y: 419, distance: 163.8
click at [471, 395] on div "TypeScript Go Python Copy Copied inngest .createFunction ( { id : "record-api-c…" at bounding box center [409, 450] width 432 height 351
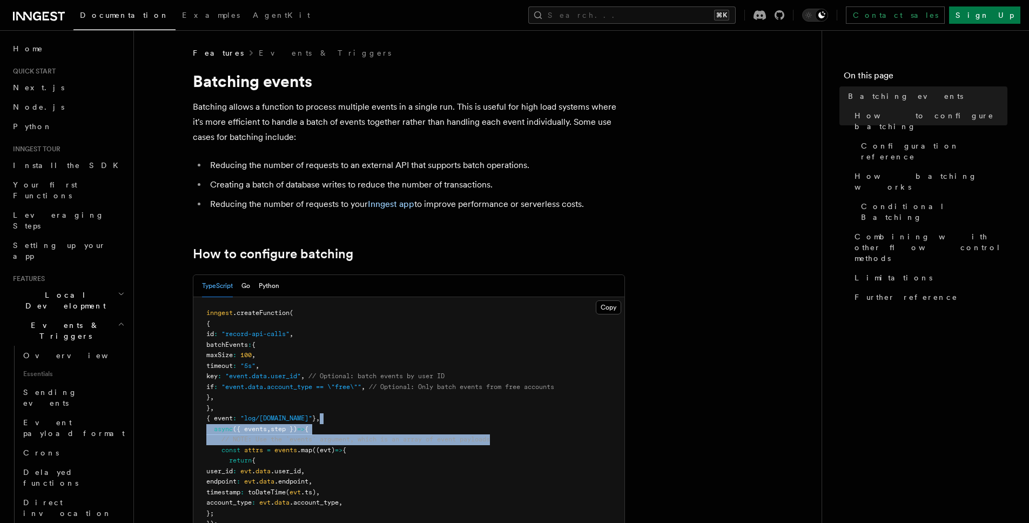
drag, startPoint x: 522, startPoint y: 437, endPoint x: 471, endPoint y: 300, distance: 146.5
click at [485, 366] on pre "inngest .createFunction ( { id : "record-api-calls" , batchEvents : { maxSize :…" at bounding box center [408, 460] width 431 height 327
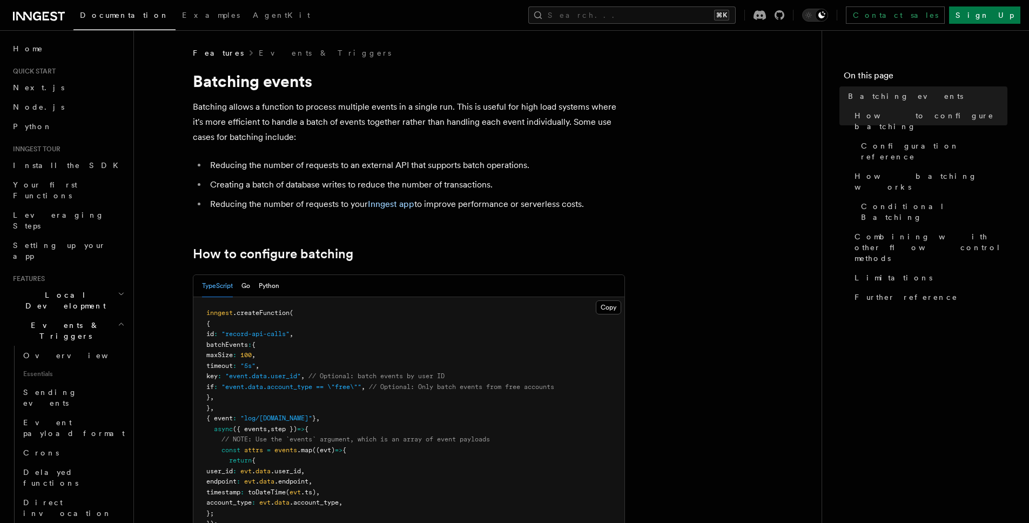
click at [471, 300] on pre "inngest .createFunction ( { id : "record-api-calls" , batchEvents : { maxSize :…" at bounding box center [408, 460] width 431 height 327
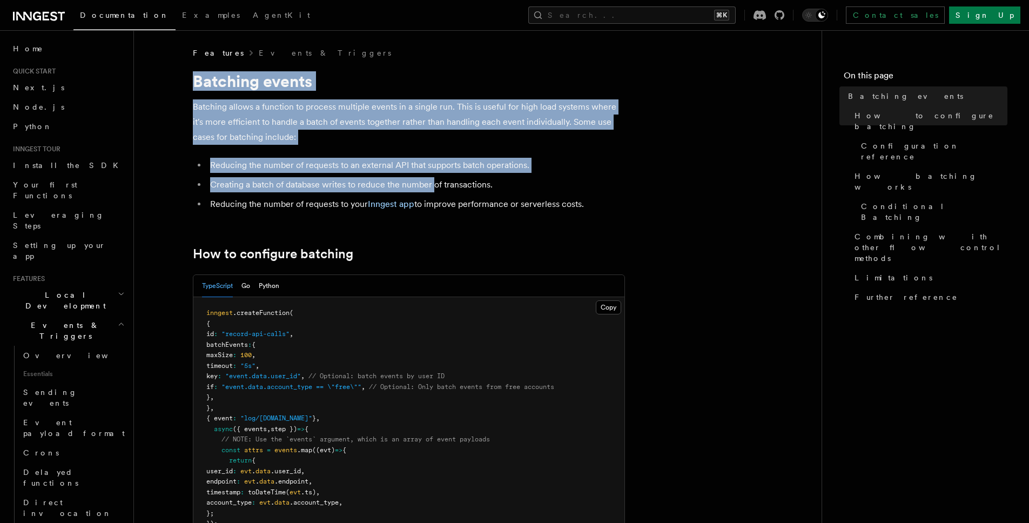
drag, startPoint x: 391, startPoint y: 93, endPoint x: 507, endPoint y: 265, distance: 207.9
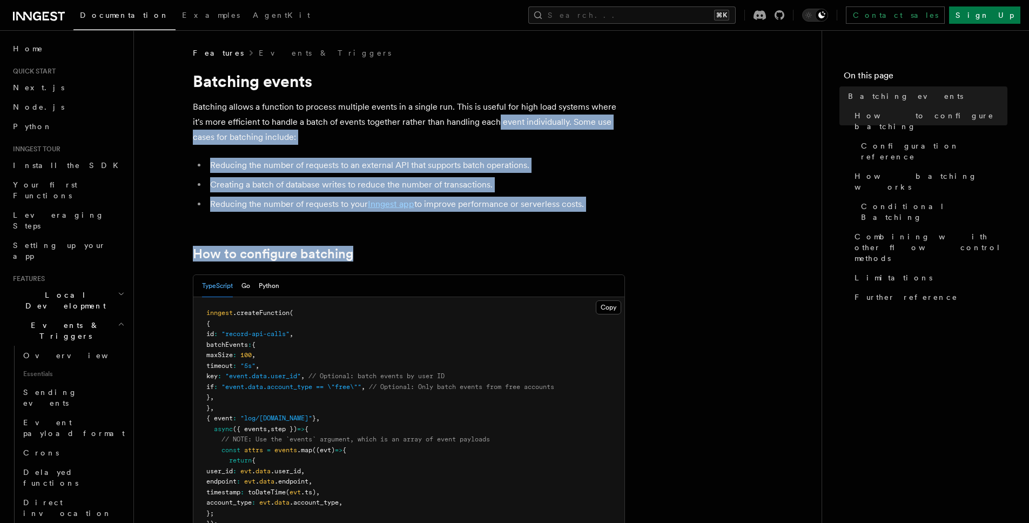
drag, startPoint x: 517, startPoint y: 188, endPoint x: 486, endPoint y: 65, distance: 126.9
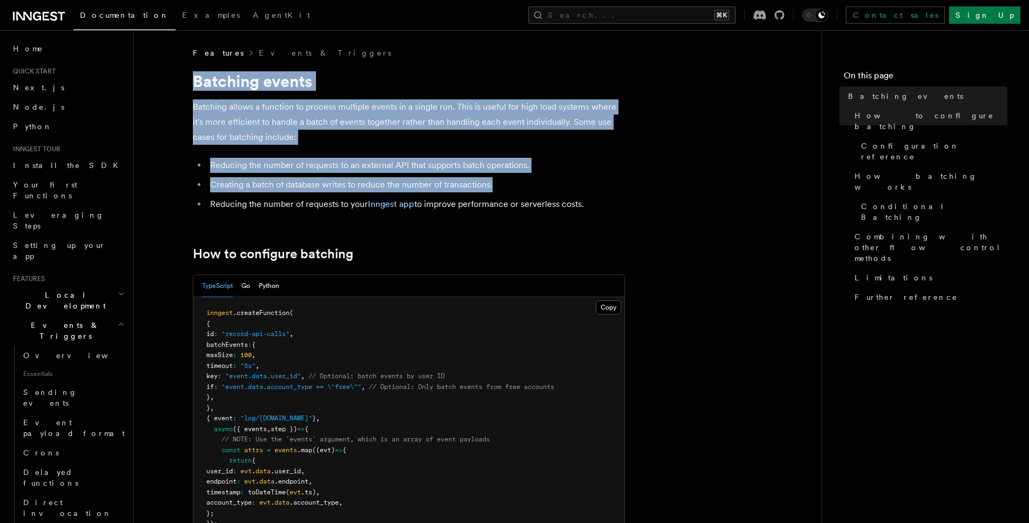
drag, startPoint x: 507, startPoint y: 118, endPoint x: 571, endPoint y: 244, distance: 141.1
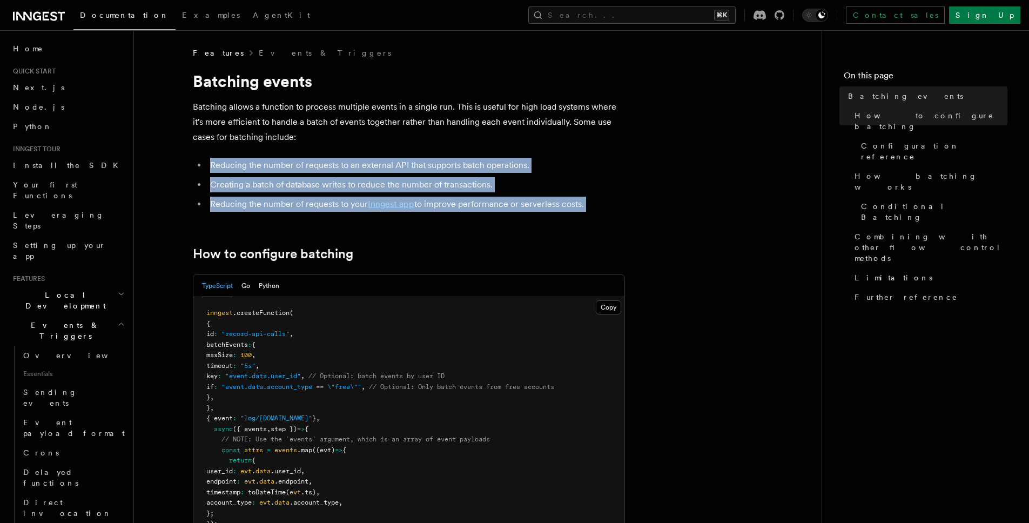
drag, startPoint x: 558, startPoint y: 193, endPoint x: 520, endPoint y: 45, distance: 152.8
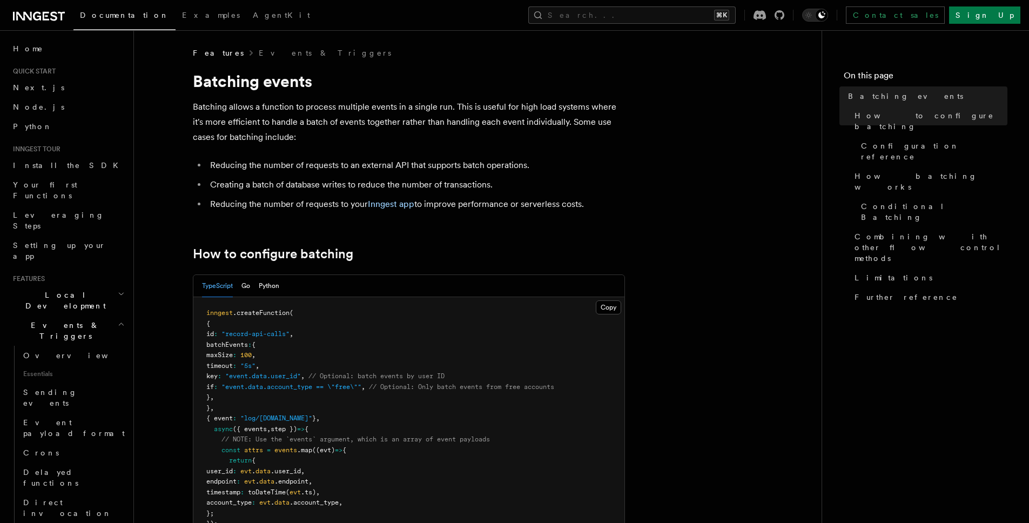
click at [518, 29] on div "Documentation Examples AgentKit Search... ⌘K Contact sales Sign Up" at bounding box center [514, 15] width 1029 height 30
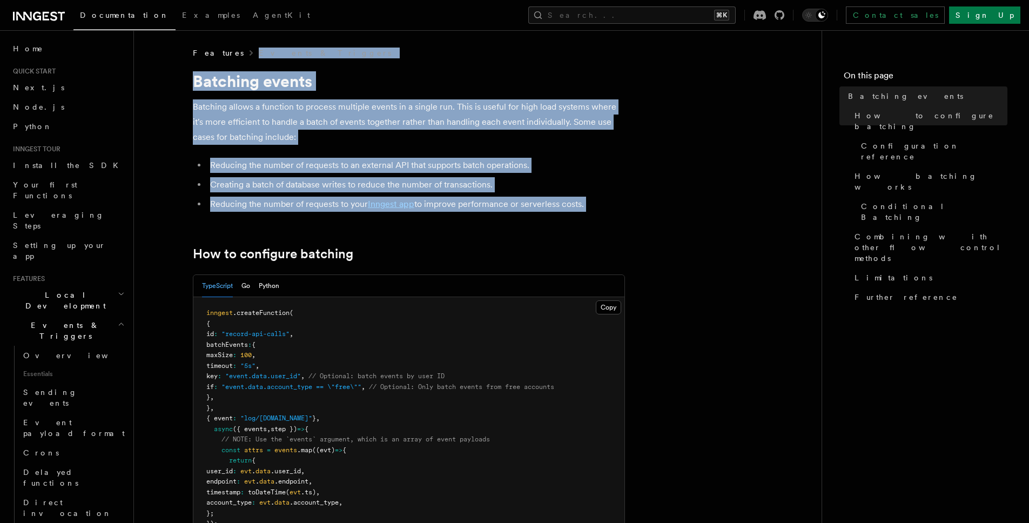
drag, startPoint x: 526, startPoint y: 55, endPoint x: 610, endPoint y: 258, distance: 219.8
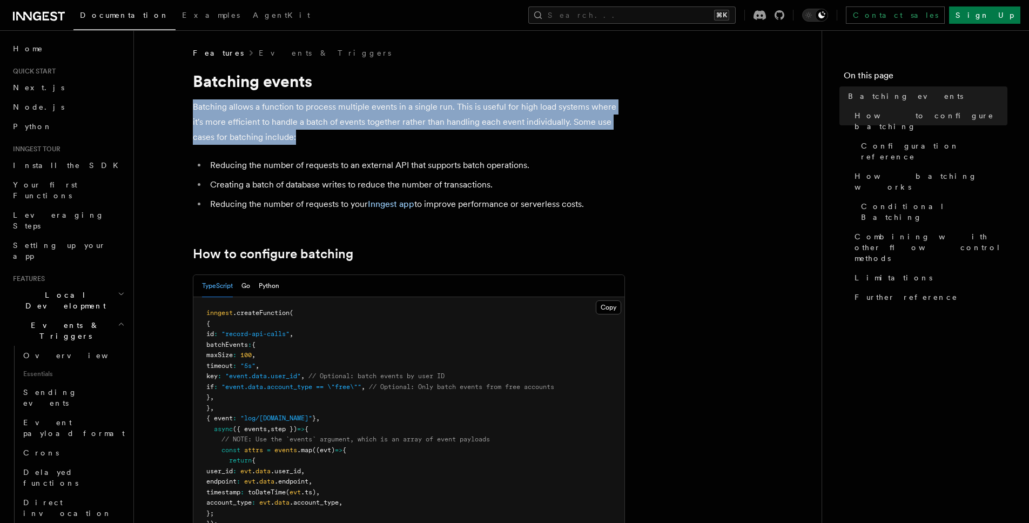
drag, startPoint x: 506, startPoint y: 105, endPoint x: 568, endPoint y: 255, distance: 162.3
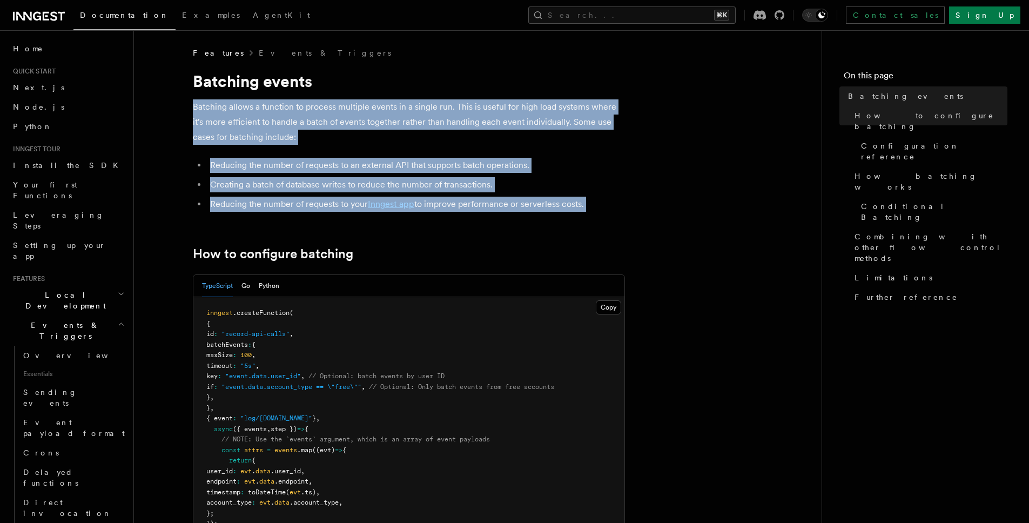
drag, startPoint x: 517, startPoint y: 72, endPoint x: 608, endPoint y: 234, distance: 185.6
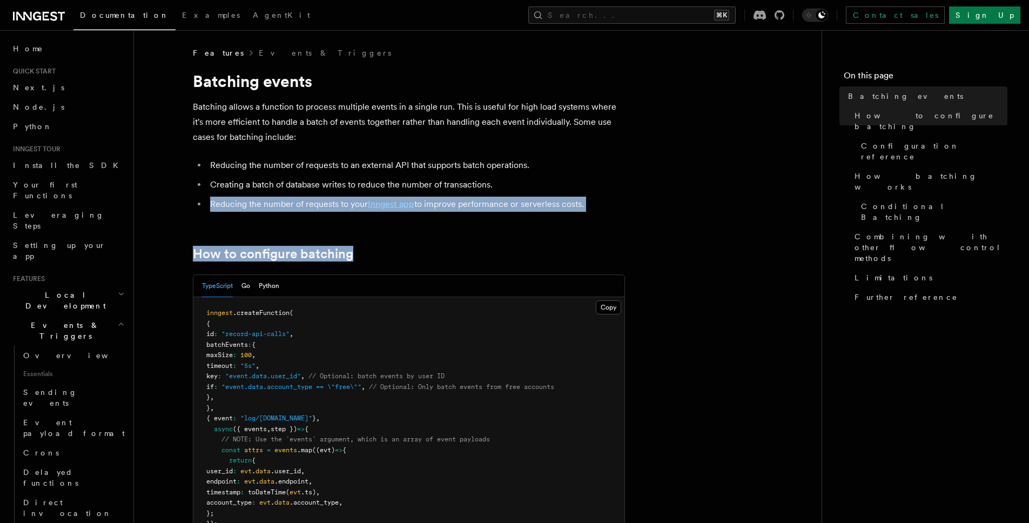
drag, startPoint x: 608, startPoint y: 234, endPoint x: 533, endPoint y: 92, distance: 160.7
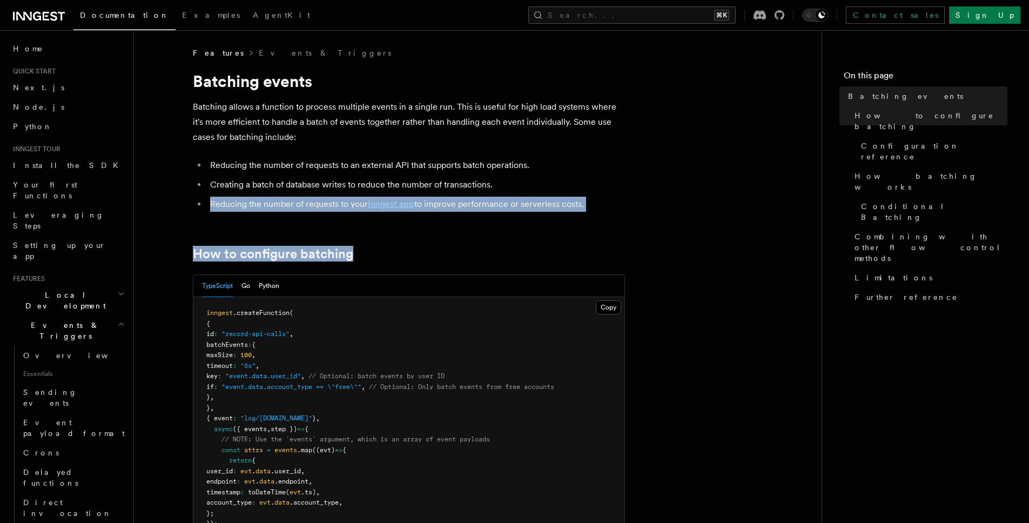
drag, startPoint x: 593, startPoint y: 182, endPoint x: 524, endPoint y: 72, distance: 130.1
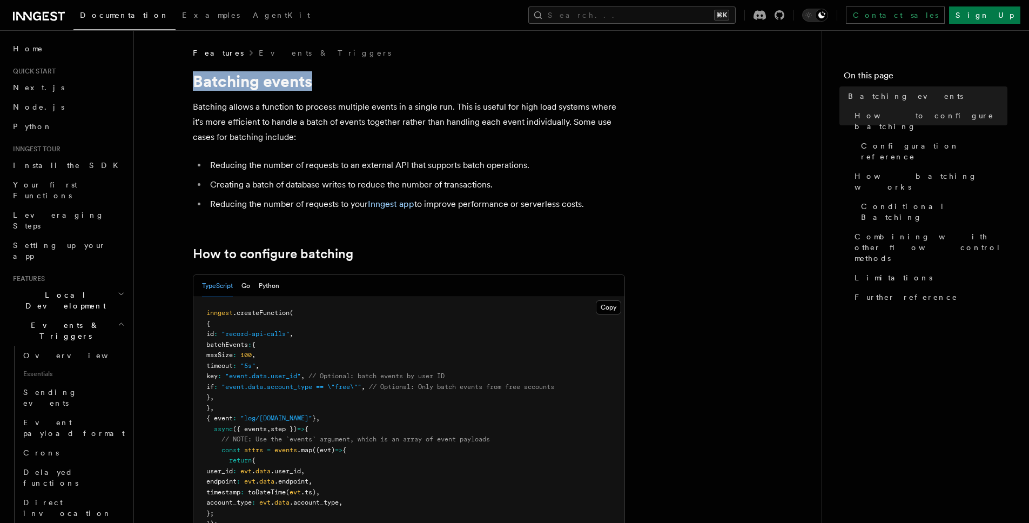
drag, startPoint x: 524, startPoint y: 72, endPoint x: 522, endPoint y: 65, distance: 6.8
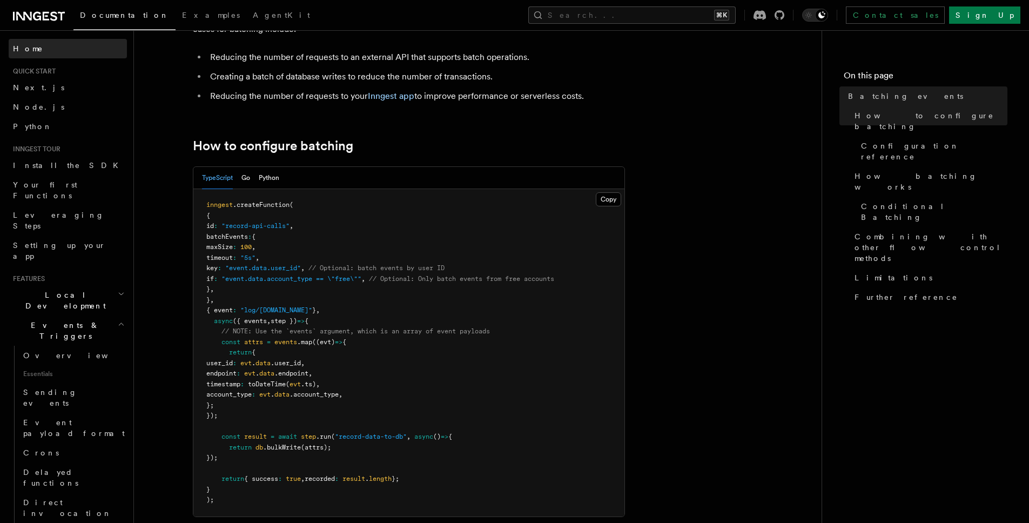
scroll to position [198, 0]
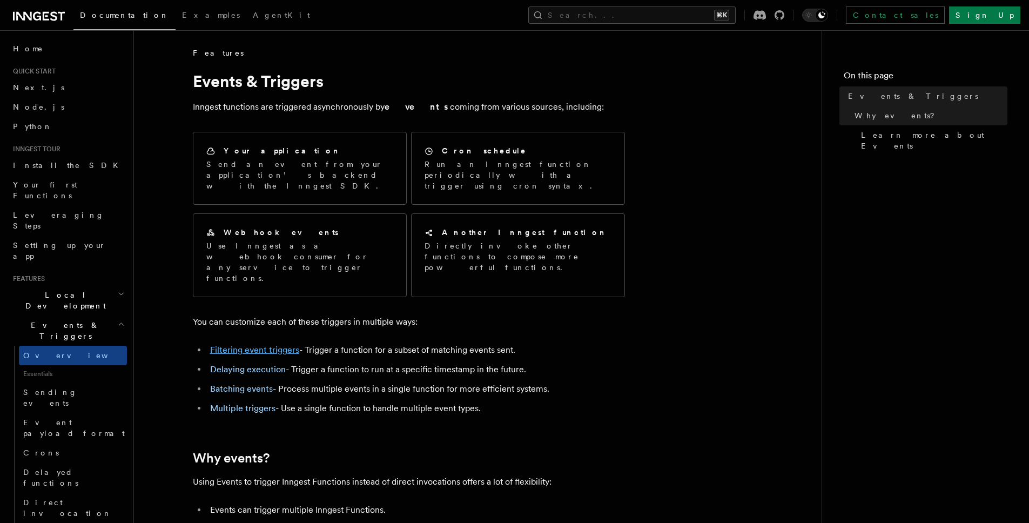
click at [265, 345] on link "Filtering event triggers" at bounding box center [254, 350] width 89 height 10
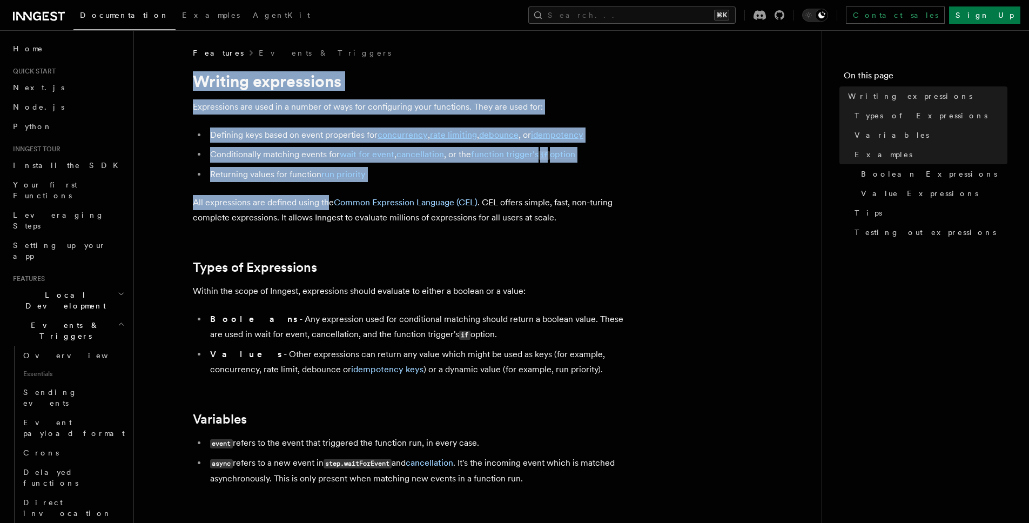
drag, startPoint x: 210, startPoint y: 117, endPoint x: 461, endPoint y: 279, distance: 299.0
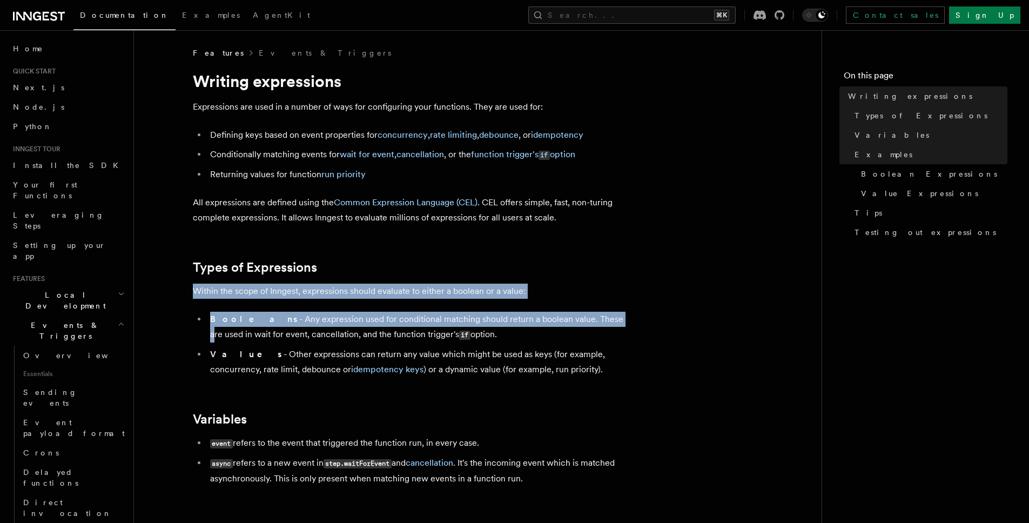
drag, startPoint x: 523, startPoint y: 260, endPoint x: 513, endPoint y: 212, distance: 49.1
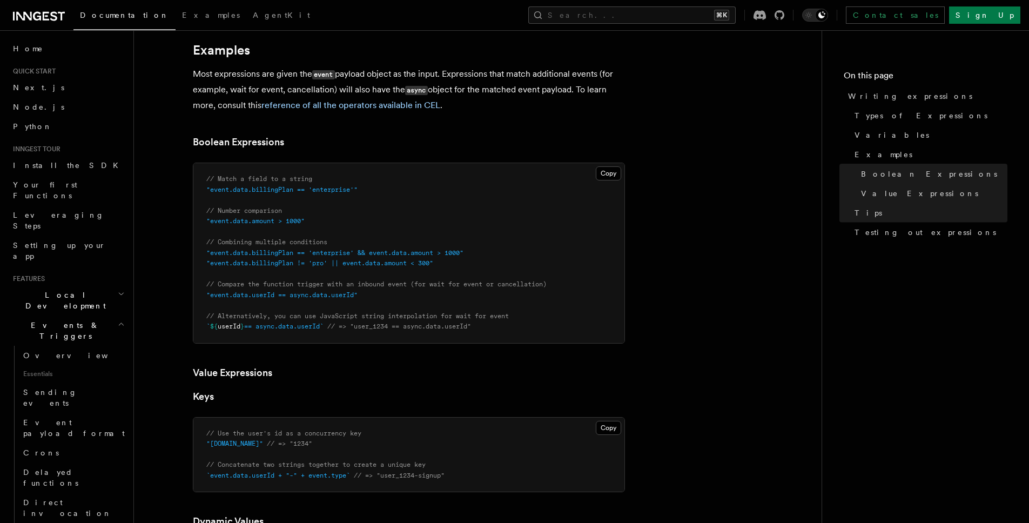
scroll to position [458, 0]
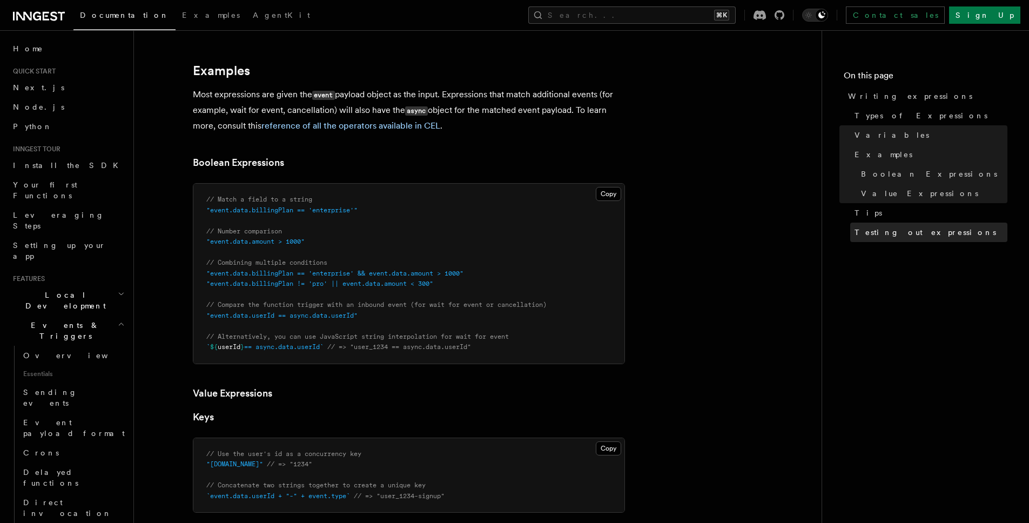
click at [892, 237] on span "Testing out expressions" at bounding box center [926, 232] width 142 height 11
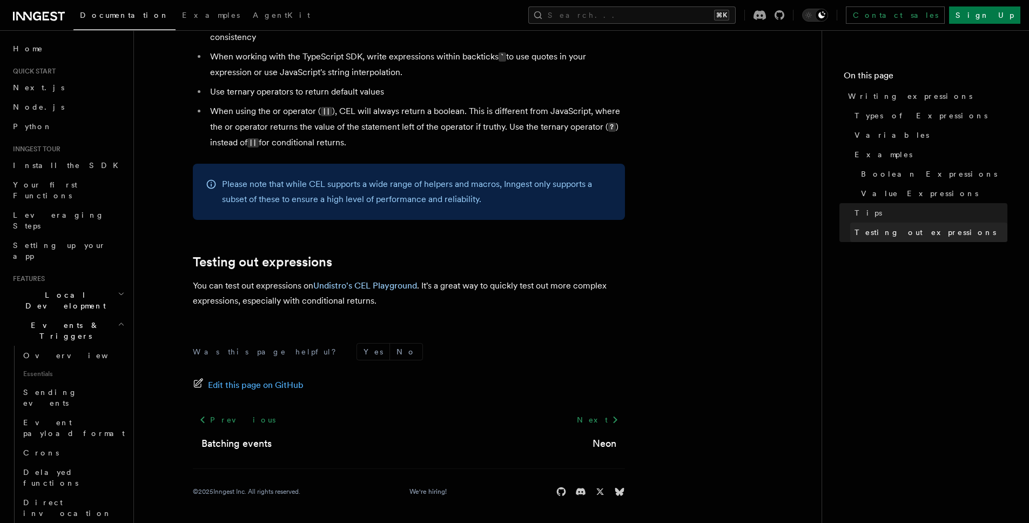
scroll to position [1183, 0]
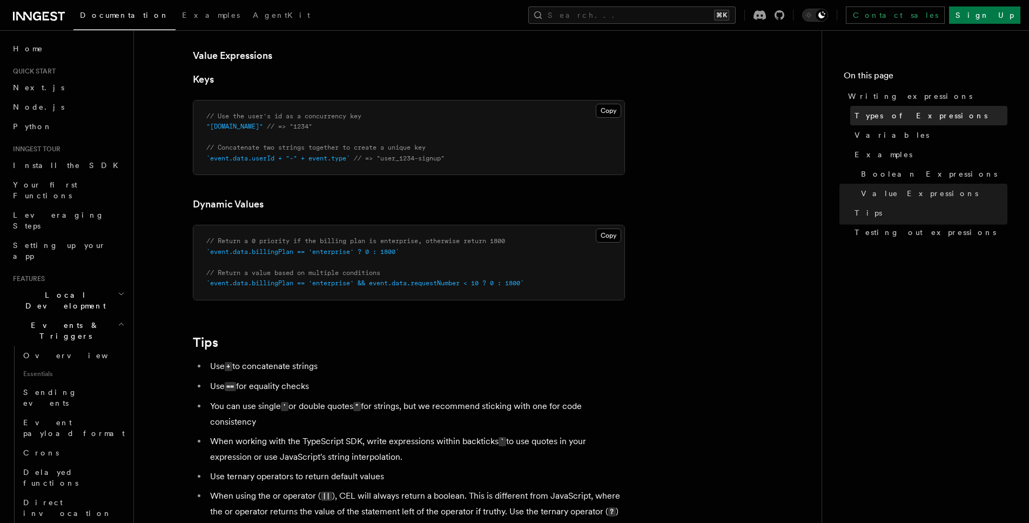
click at [891, 120] on span "Types of Expressions" at bounding box center [921, 115] width 133 height 11
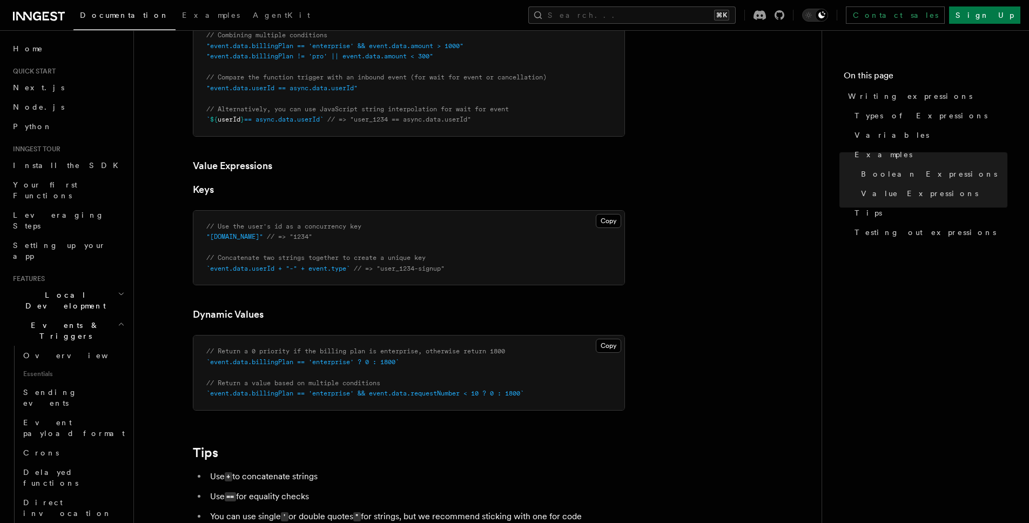
scroll to position [846, 0]
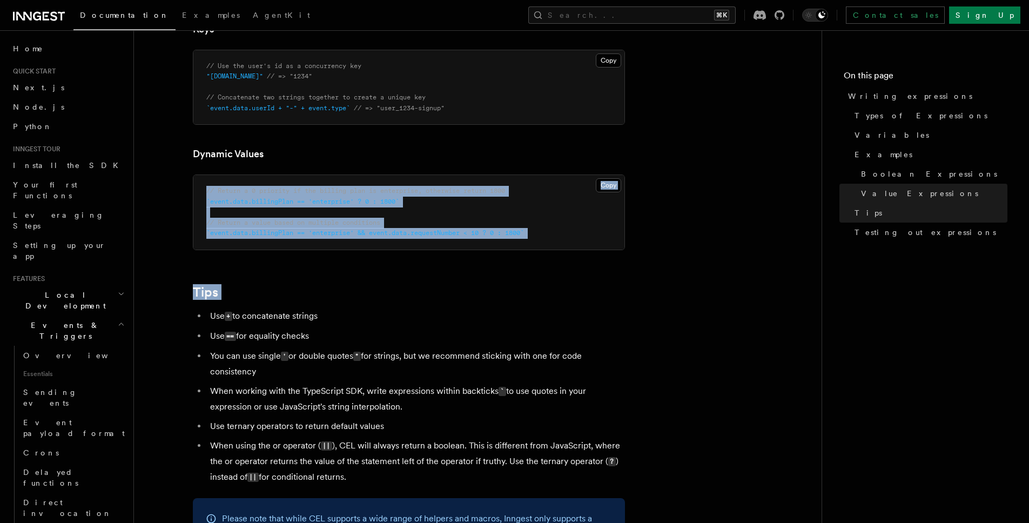
drag, startPoint x: 488, startPoint y: 249, endPoint x: 328, endPoint y: 96, distance: 221.3
click at [347, 112] on article "Features Events & Triggers Writing expressions Expressions are used in a number…" at bounding box center [477, 30] width 653 height 1656
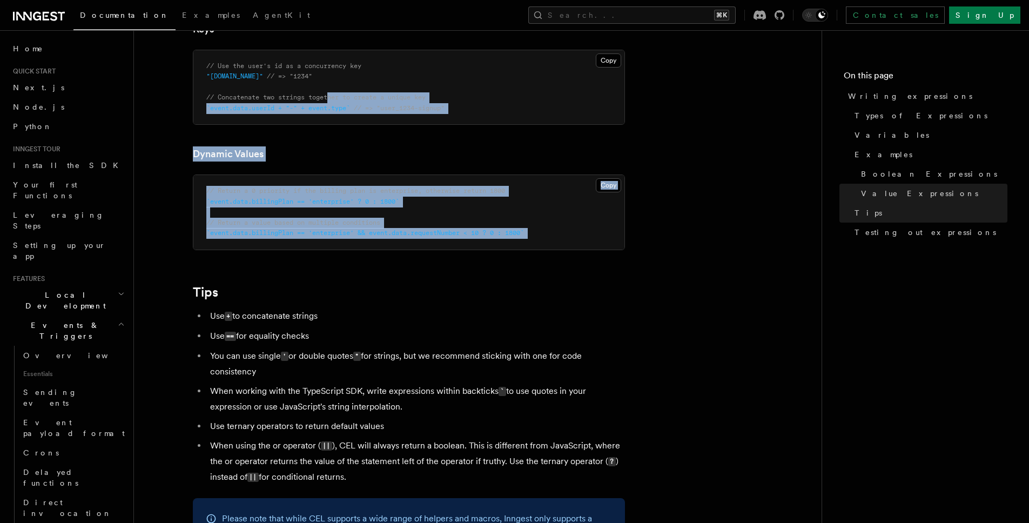
drag
click at [439, 278] on article "Features Events & Triggers Writing expressions Expressions are used in a number…" at bounding box center [477, 30] width 653 height 1656
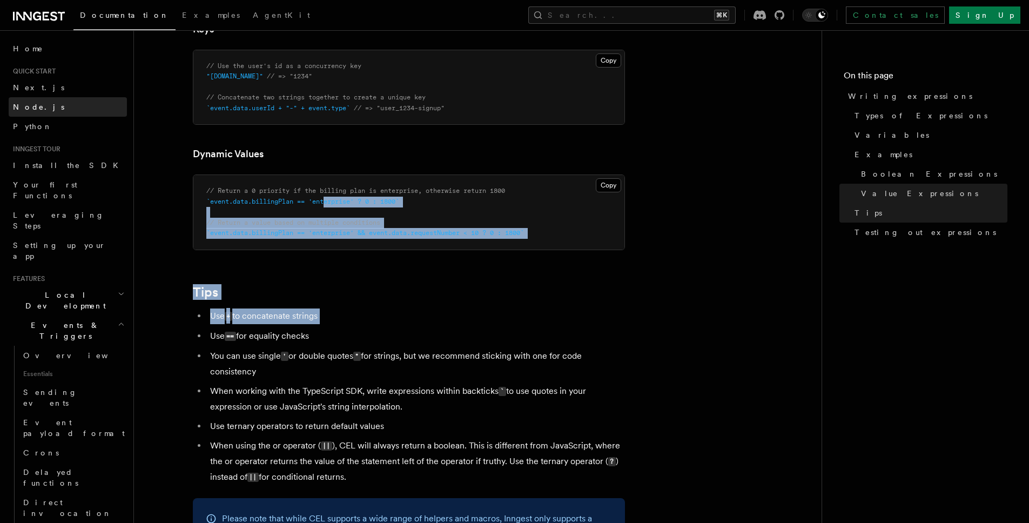
click at [198, 155] on article "Features Events & Triggers Writing expressions Expressions are used in a number…" at bounding box center [477, 30] width 653 height 1656
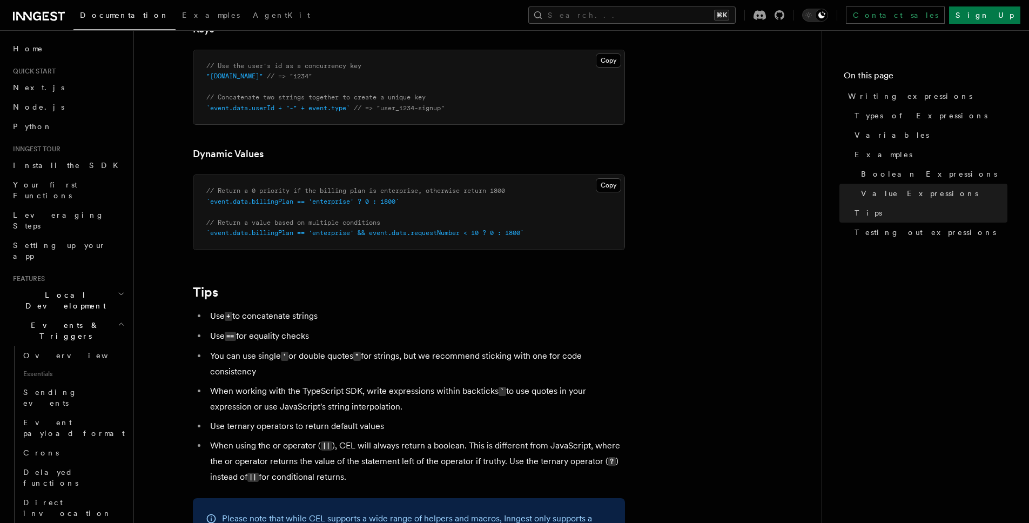
click at [153, 154] on article "Features Events & Triggers Writing expressions Expressions are used in a number…" at bounding box center [477, 30] width 653 height 1656
click at [371, 336] on article "Features Events & Triggers Writing expressions Expressions are used in a number…" at bounding box center [477, 30] width 653 height 1656
click at [202, 227] on article "Features Events & Triggers Writing expressions Expressions are used in a number…" at bounding box center [477, 30] width 653 height 1656
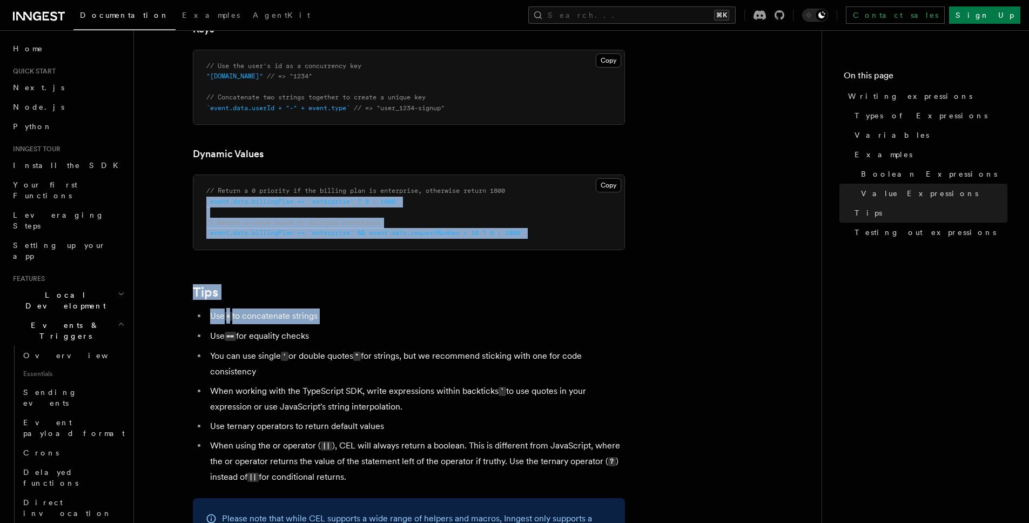
click at [365, 369] on article "Features Events & Triggers Writing expressions Expressions are used in a number…" at bounding box center [477, 30] width 653 height 1656
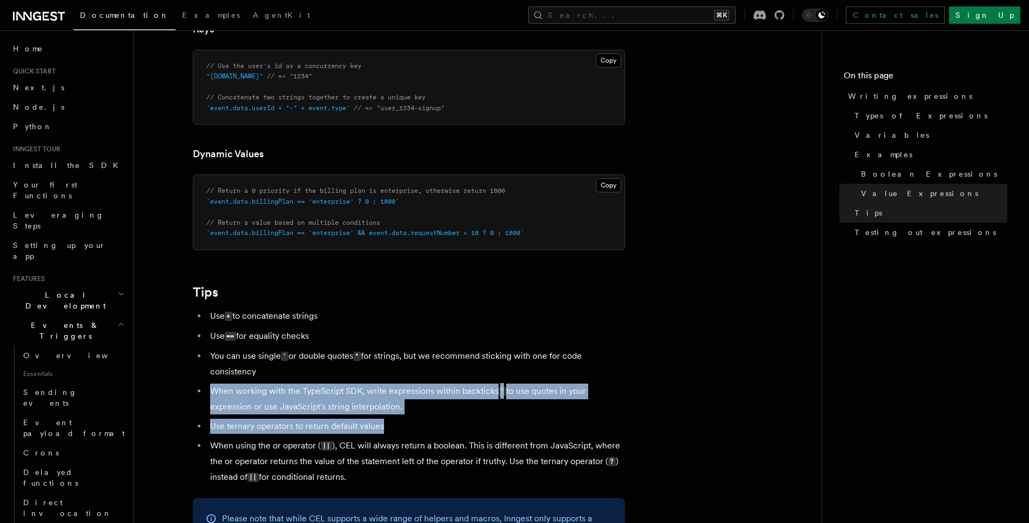
click at [262, 284] on article "Features Events & Triggers Writing expressions Expressions are used in a number…" at bounding box center [477, 30] width 653 height 1656
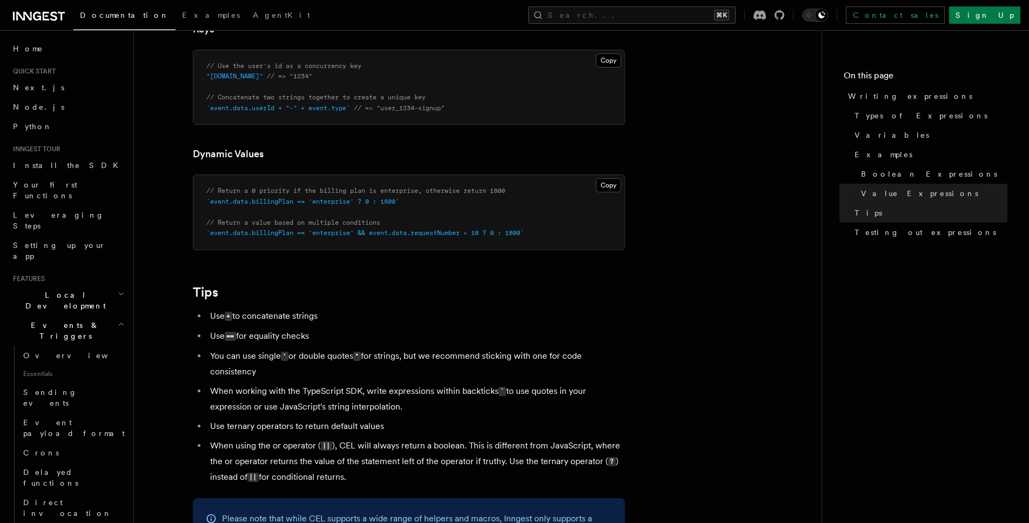
click at [216, 248] on pre "// Return a 0 priority if the billing plan is enterprise, otherwise return 1800…" at bounding box center [408, 212] width 431 height 75
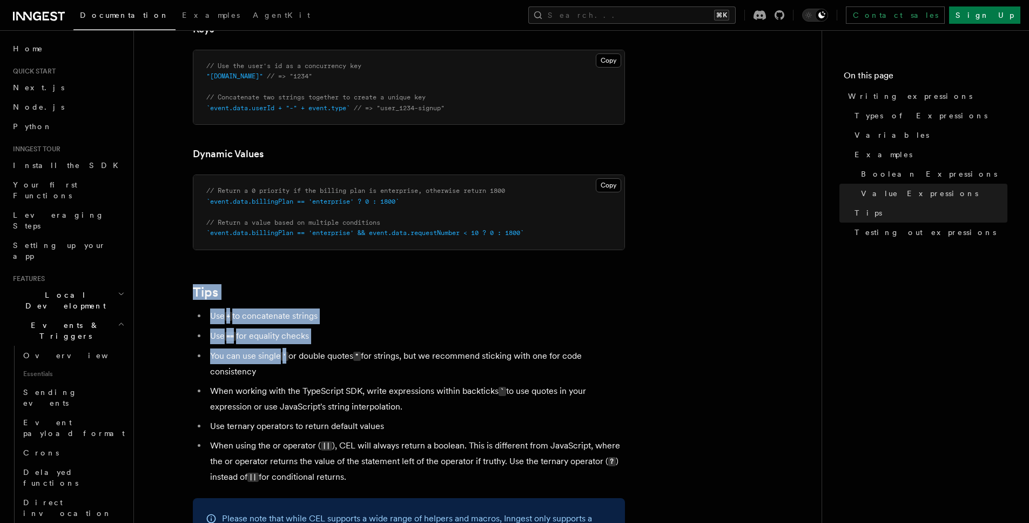
drag, startPoint x: 230, startPoint y: 279, endPoint x: 335, endPoint y: 426, distance: 181.3
click at [316, 386] on article "Features Events & Triggers Writing expressions Expressions are used in a number…" at bounding box center [477, 30] width 653 height 1656
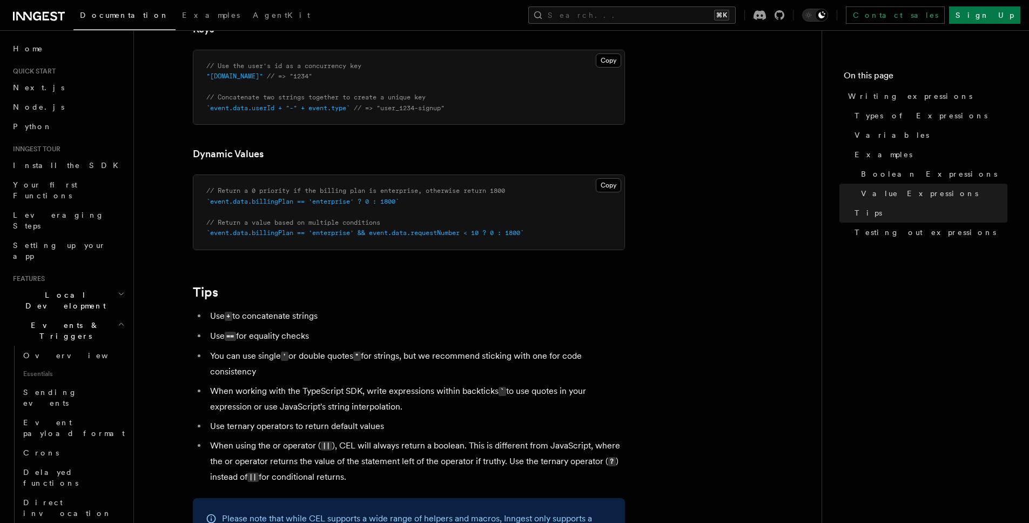
drag, startPoint x: 335, startPoint y: 427, endPoint x: 319, endPoint y: 383, distance: 47.0
click at [334, 423] on li "Use ternary operators to return default values" at bounding box center [416, 426] width 418 height 15
click at [287, 318] on li "Use + to concatenate strings" at bounding box center [416, 317] width 418 height 16
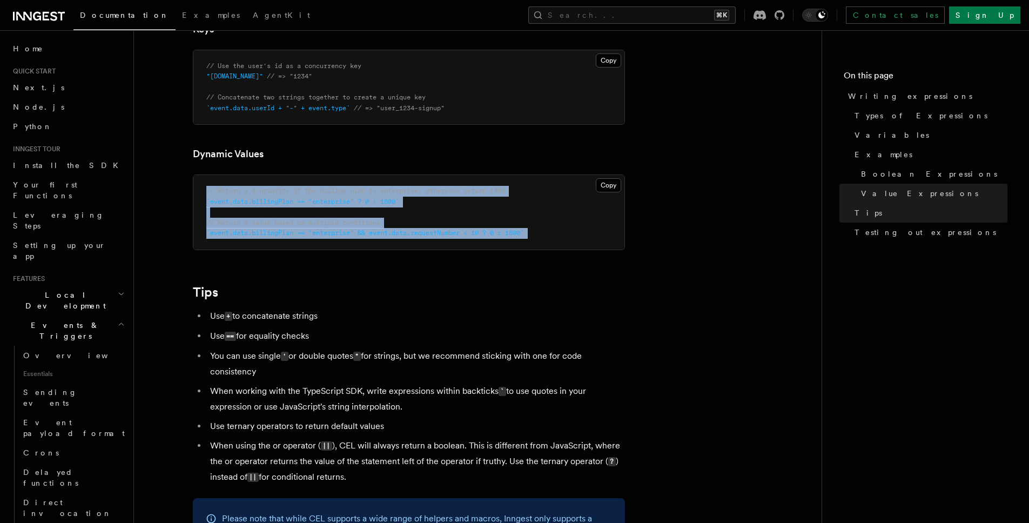
drag, startPoint x: 399, startPoint y: 234, endPoint x: 396, endPoint y: 94, distance: 140.0
click at [393, 110] on article "Features Events & Triggers Writing expressions Expressions are used in a number…" at bounding box center [477, 30] width 653 height 1656
click at [397, 151] on h3 "Dynamic Values" at bounding box center [409, 153] width 432 height 15
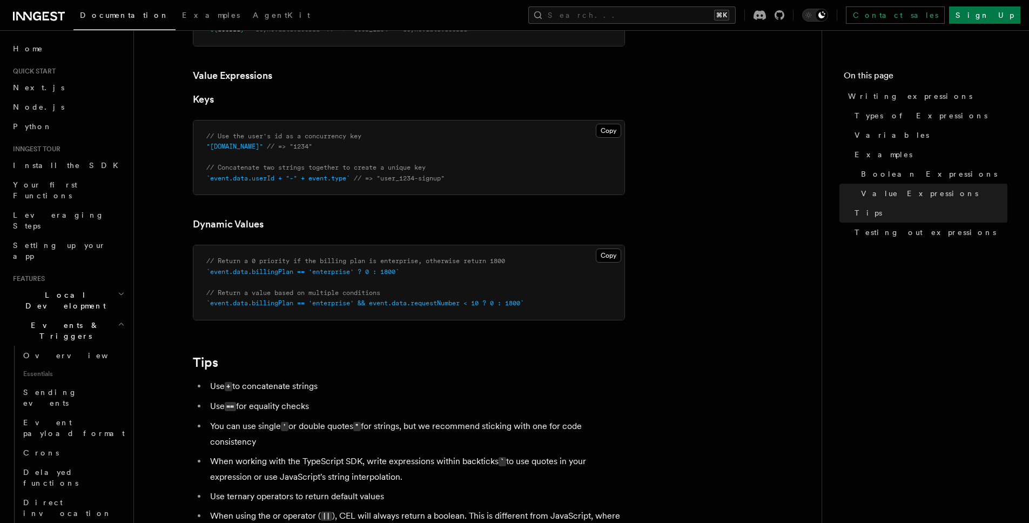
scroll to position [716, 0]
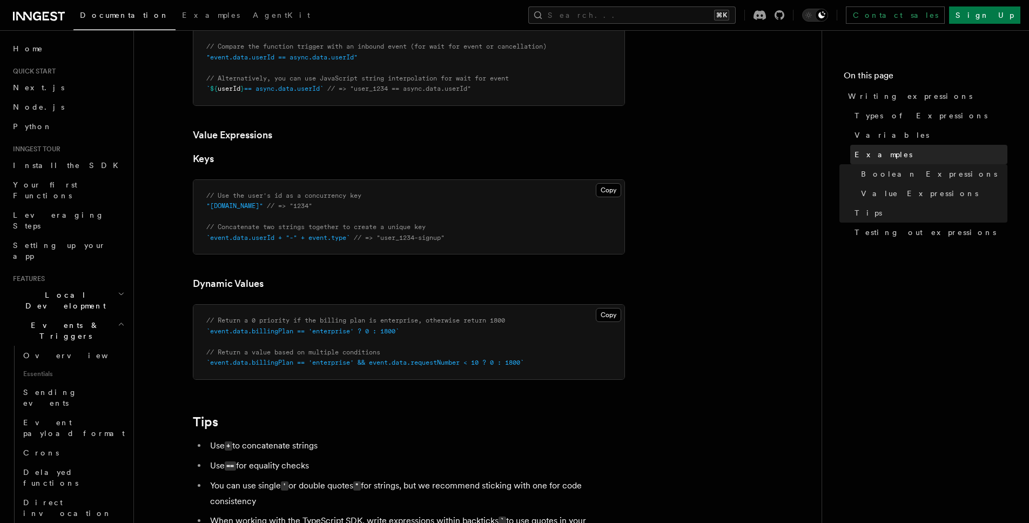
click at [863, 153] on span "Examples" at bounding box center [884, 154] width 58 height 11
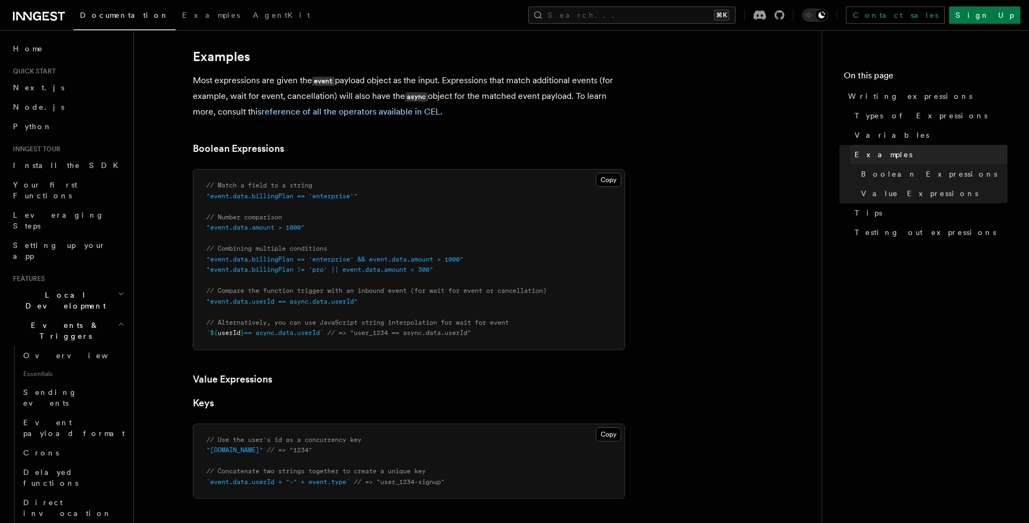
scroll to position [470, 0]
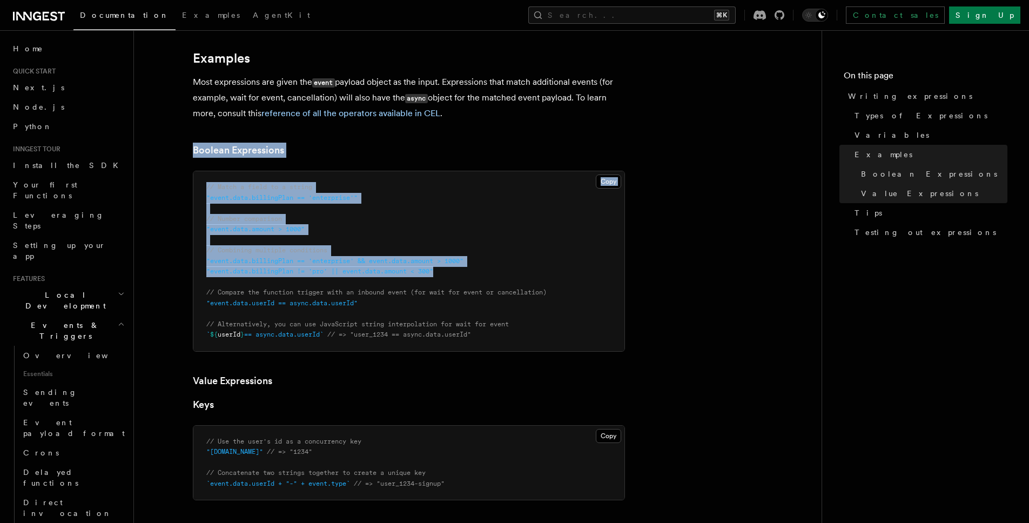
drag, startPoint x: 796, startPoint y: 226, endPoint x: 889, endPoint y: 437, distance: 230.6
click at [873, 406] on div "Search... Documentation Examples AgentKit Home Quick start Next.js Node.js Pyth…" at bounding box center [581, 381] width 895 height 1703
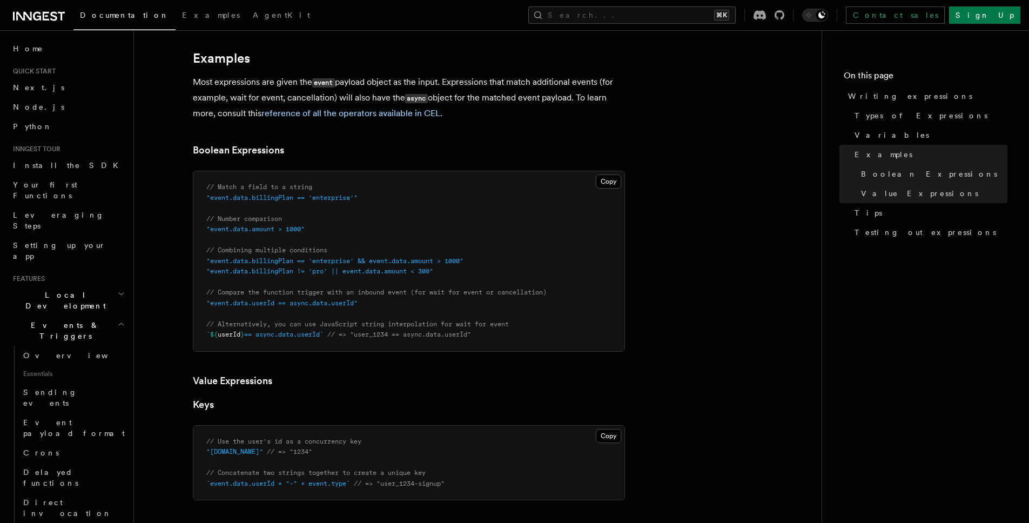
drag, startPoint x: 748, startPoint y: 169, endPoint x: 736, endPoint y: 133, distance: 37.3
click at [736, 133] on div "Search... Documentation Examples AgentKit Home Quick start Next.js Node.js Pyth…" at bounding box center [581, 381] width 895 height 1703
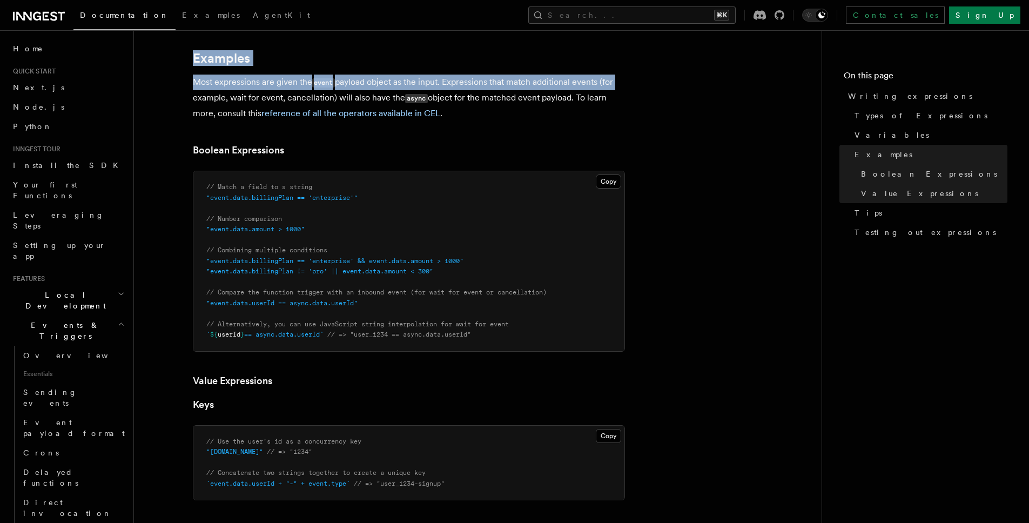
drag, startPoint x: 739, startPoint y: 100, endPoint x: 929, endPoint y: 332, distance: 299.9
click at [917, 312] on div "Search... Documentation Examples AgentKit Home Quick start Next.js Node.js Pyth…" at bounding box center [581, 381] width 895 height 1703
drag, startPoint x: 921, startPoint y: 322, endPoint x: 796, endPoint y: 52, distance: 297.1
click at [799, 61] on div "Search... Documentation Examples AgentKit Home Quick start Next.js Node.js Pyth…" at bounding box center [581, 381] width 895 height 1703
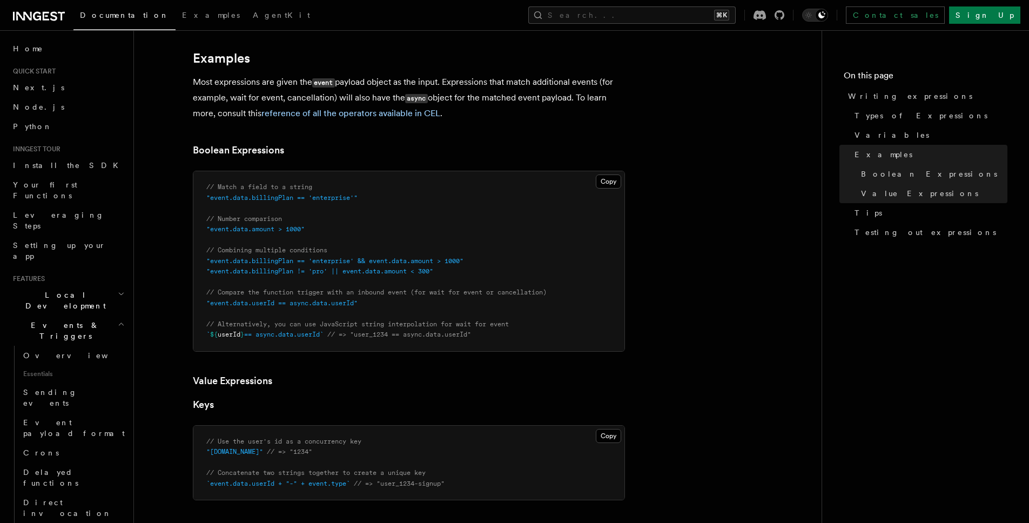
drag, startPoint x: 795, startPoint y: 50, endPoint x: 948, endPoint y: 325, distance: 315.4
click at [925, 276] on div "Search... Documentation Examples AgentKit Home Quick start Next.js Node.js Pyth…" at bounding box center [581, 381] width 895 height 1703
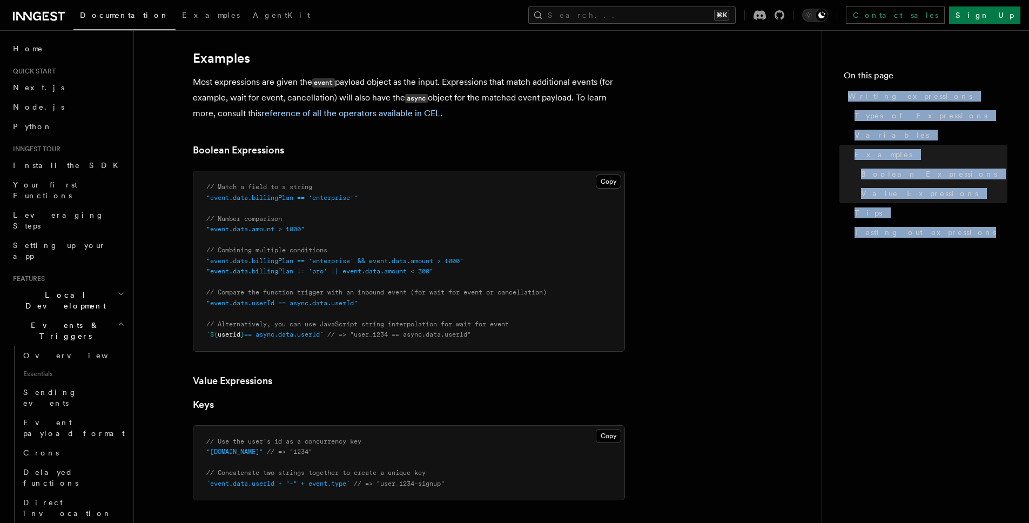
drag, startPoint x: 936, startPoint y: 333, endPoint x: 815, endPoint y: 46, distance: 310.7
click at [828, 88] on nav "On this page Writing expressions Types of Expressions Variables Examples Boolea…" at bounding box center [925, 276] width 207 height 493
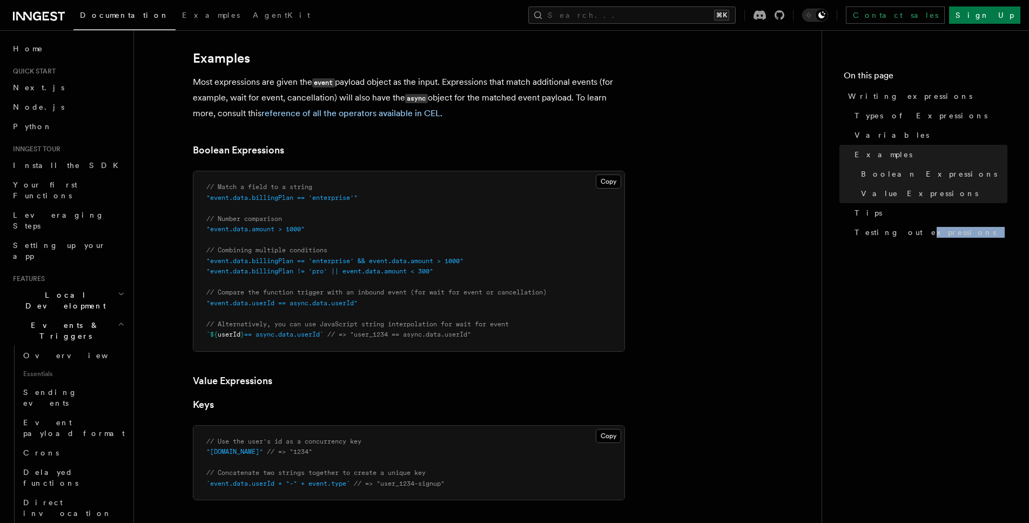
click at [925, 345] on div "Search... Documentation Examples AgentKit Home Quick start Next.js Node.js Pyth…" at bounding box center [581, 381] width 895 height 1703
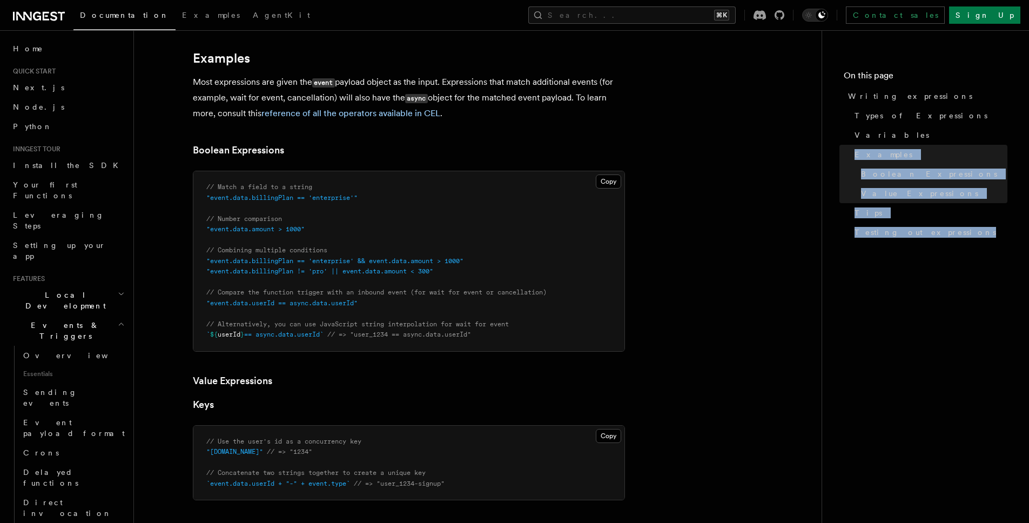
click at [903, 73] on nav "On this page Writing expressions Types of Expressions Variables Examples Boolea…" at bounding box center [925, 276] width 207 height 493
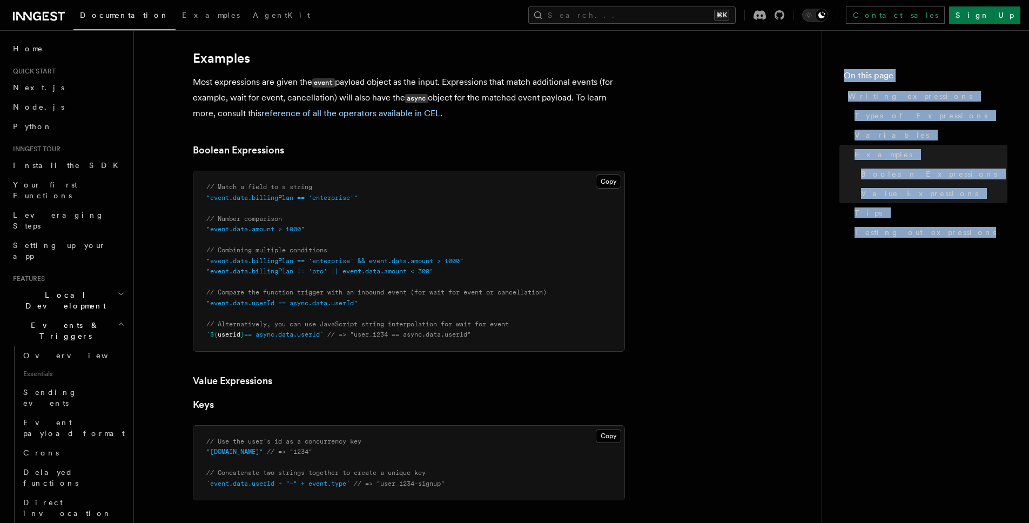
click at [943, 366] on nav "On this page Writing expressions Types of Expressions Variables Examples Boolea…" at bounding box center [925, 276] width 207 height 493
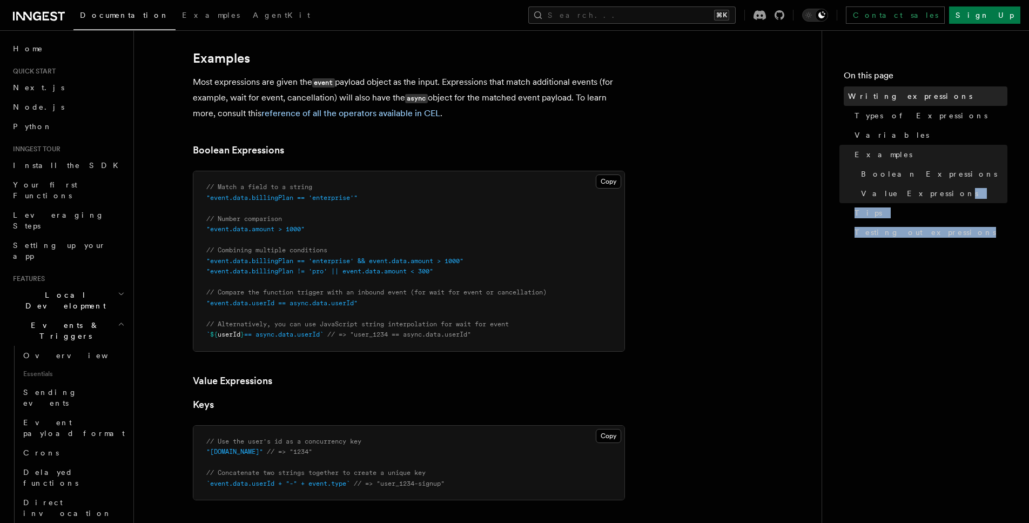
click at [919, 137] on nav "On this page Writing expressions Types of Expressions Variables Examples Boolea…" at bounding box center [925, 276] width 207 height 493
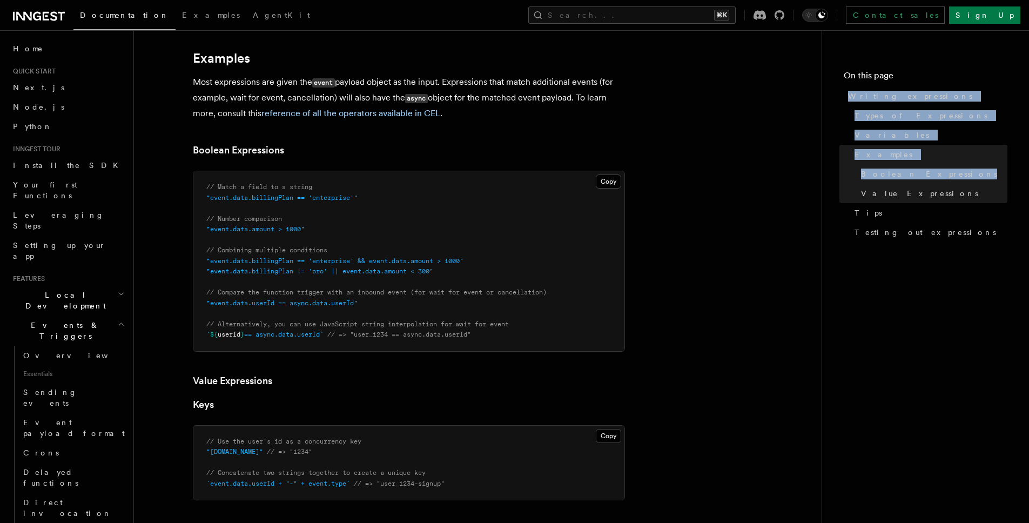
click at [952, 280] on nav "On this page Writing expressions Types of Expressions Variables Examples Boolea…" at bounding box center [925, 276] width 207 height 493
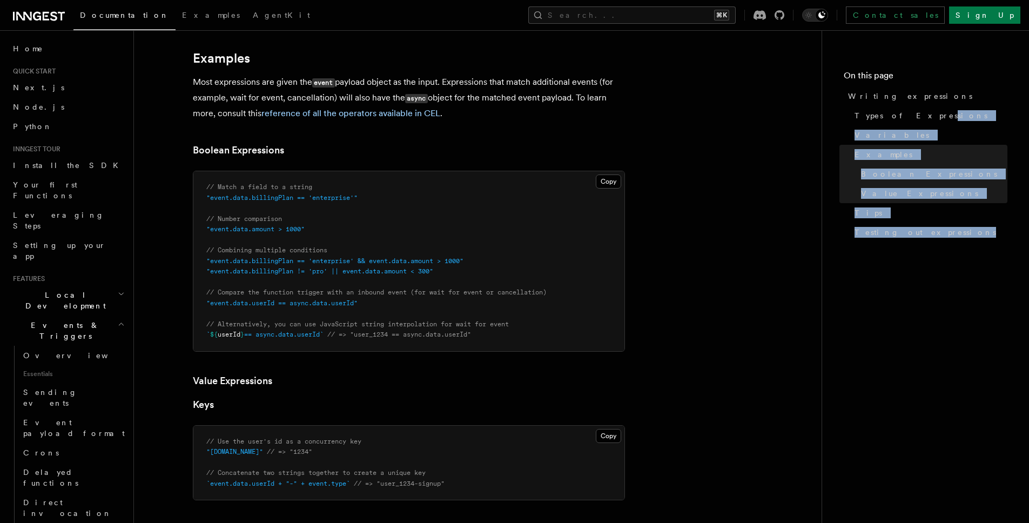
click at [907, 119] on nav "On this page Writing expressions Types of Expressions Variables Examples Boolea…" at bounding box center [925, 276] width 207 height 493
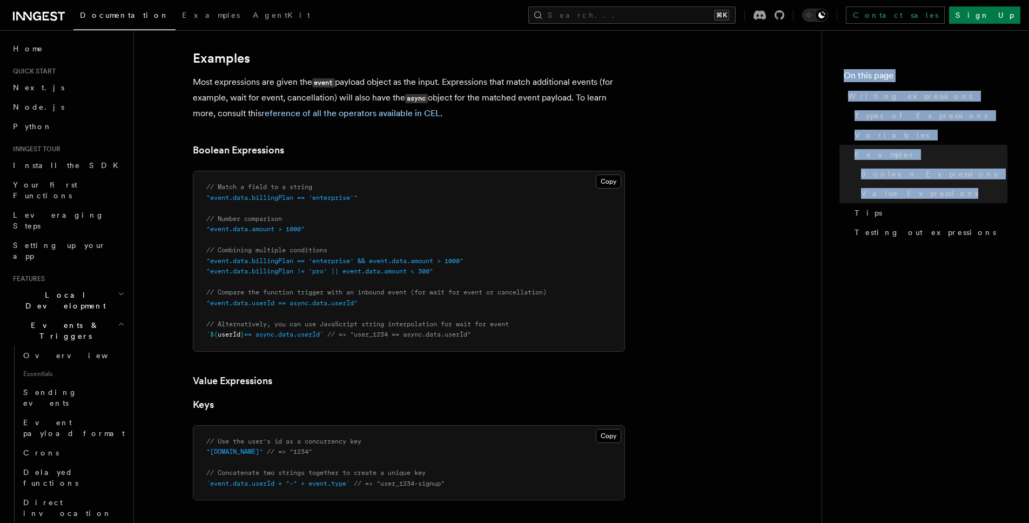
click at [948, 284] on nav "On this page Writing expressions Types of Expressions Variables Examples Boolea…" at bounding box center [925, 276] width 207 height 493
click at [855, 86] on nav "On this page Writing expressions Types of Expressions Variables Examples Boolea…" at bounding box center [925, 276] width 207 height 493
click at [925, 251] on nav "On this page Writing expressions Types of Expressions Variables Examples Boolea…" at bounding box center [925, 276] width 207 height 493
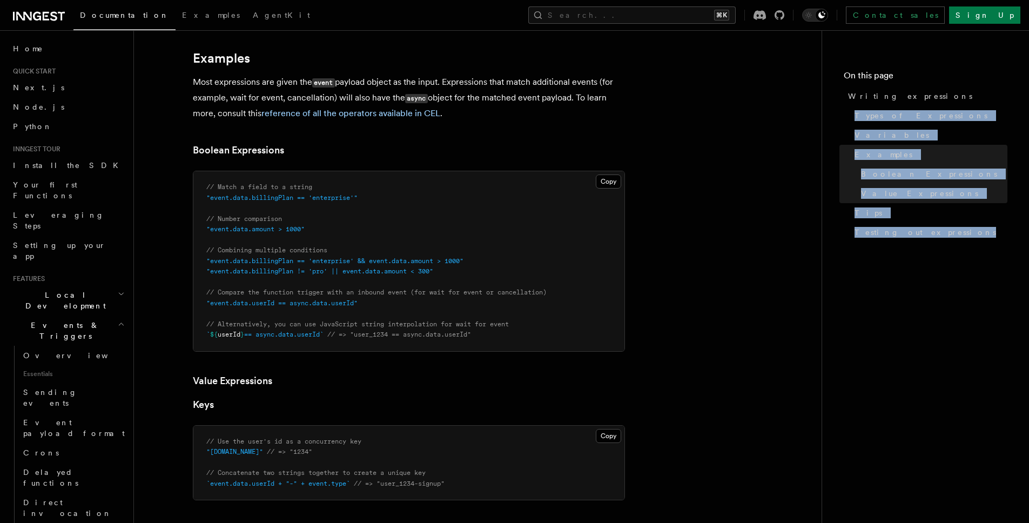
click at [836, 96] on nav "On this page Writing expressions Types of Expressions Variables Examples Boolea…" at bounding box center [925, 276] width 207 height 493
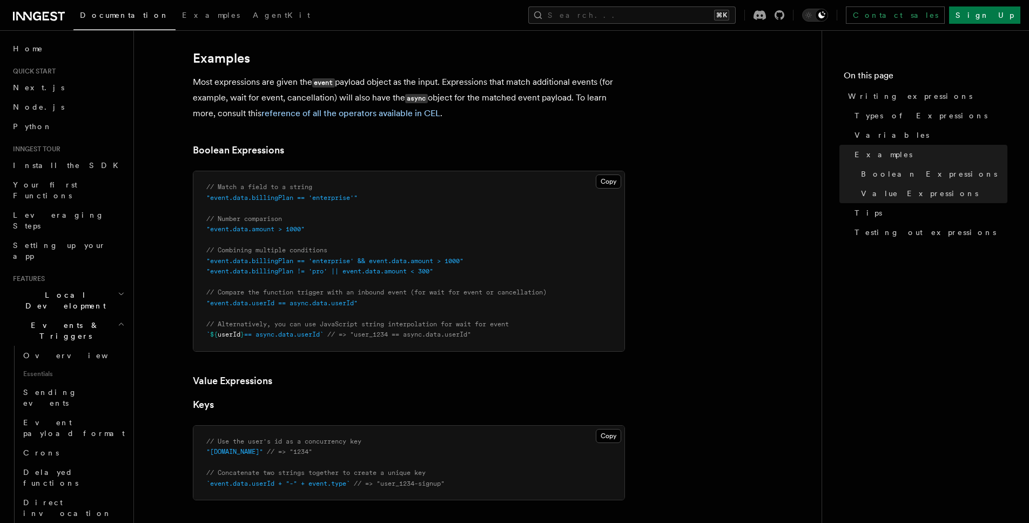
click at [822, 69] on nav "On this page Writing expressions Types of Expressions Variables Examples Boolea…" at bounding box center [925, 276] width 207 height 493
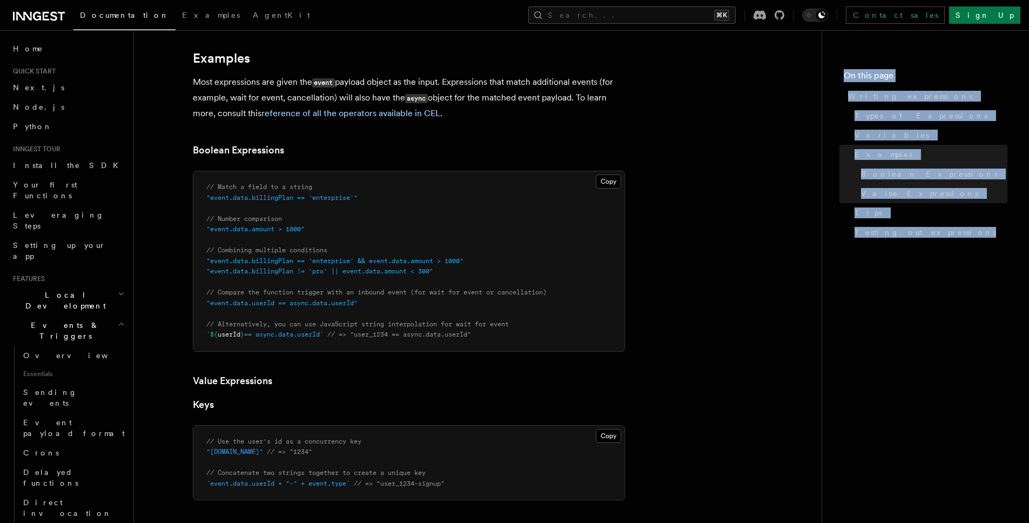
click at [940, 262] on nav "On this page Writing expressions Types of Expressions Variables Examples Boolea…" at bounding box center [925, 276] width 207 height 493
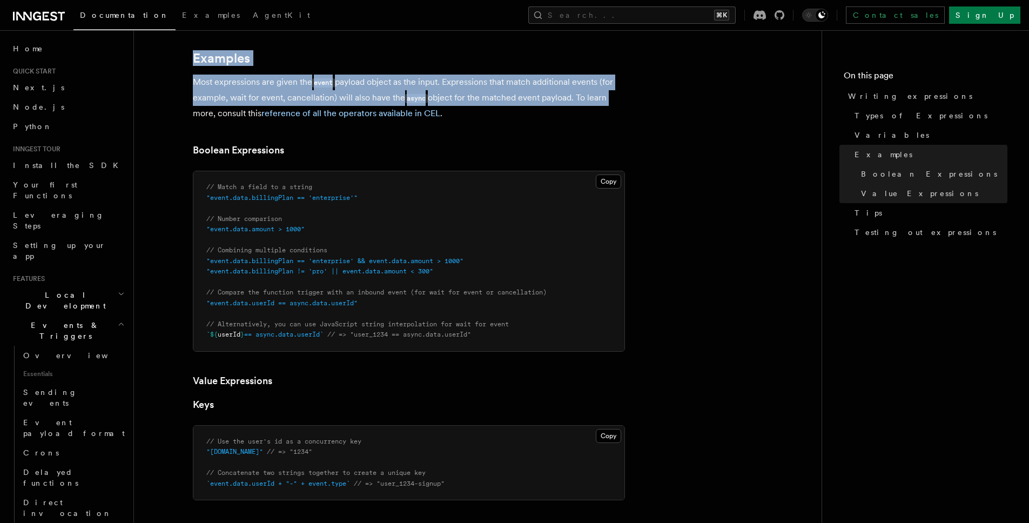
click at [765, 46] on div "Search... Documentation Examples AgentKit Home Quick start Next.js Node.js Pyth…" at bounding box center [581, 381] width 895 height 1703
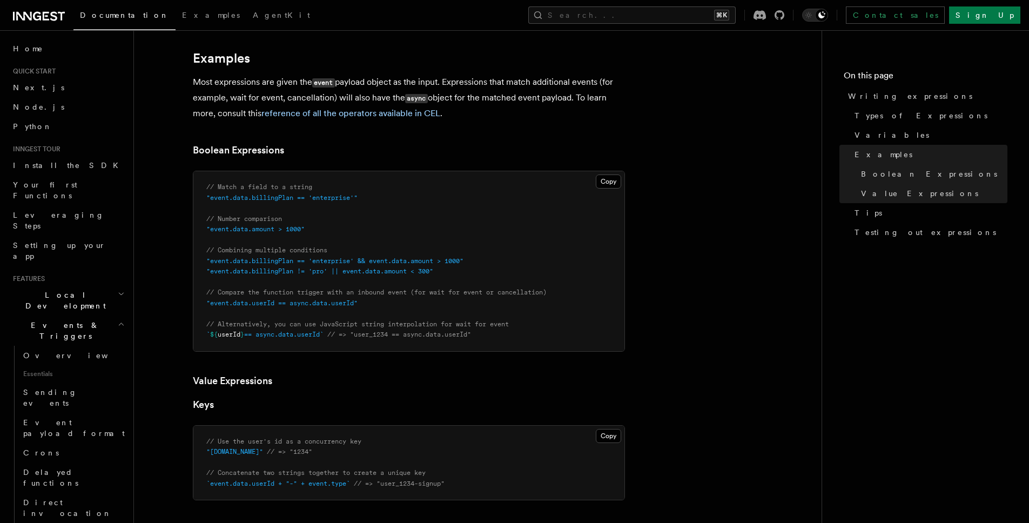
click at [637, 232] on article "Features Events & Triggers Writing expressions Expressions are used in a number…" at bounding box center [477, 405] width 653 height 1656
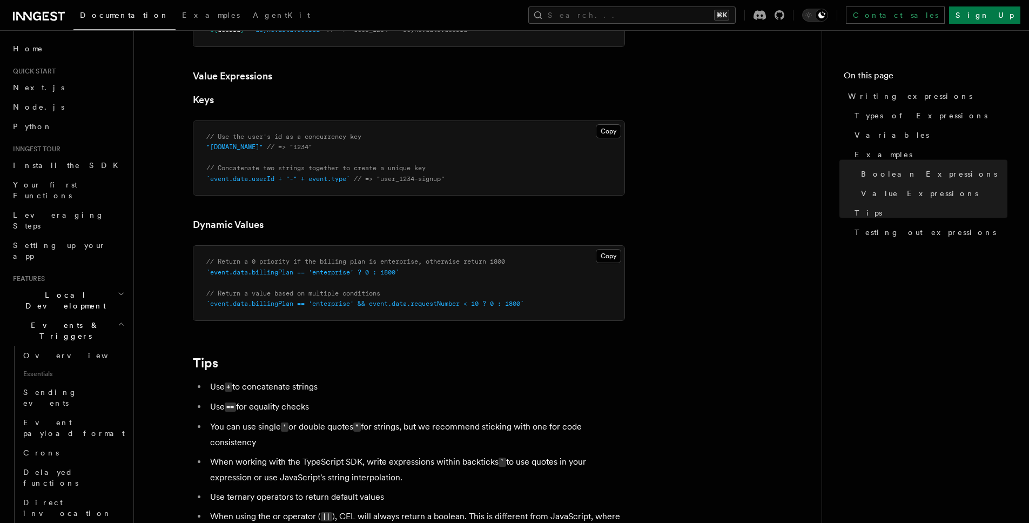
scroll to position [779, 0]
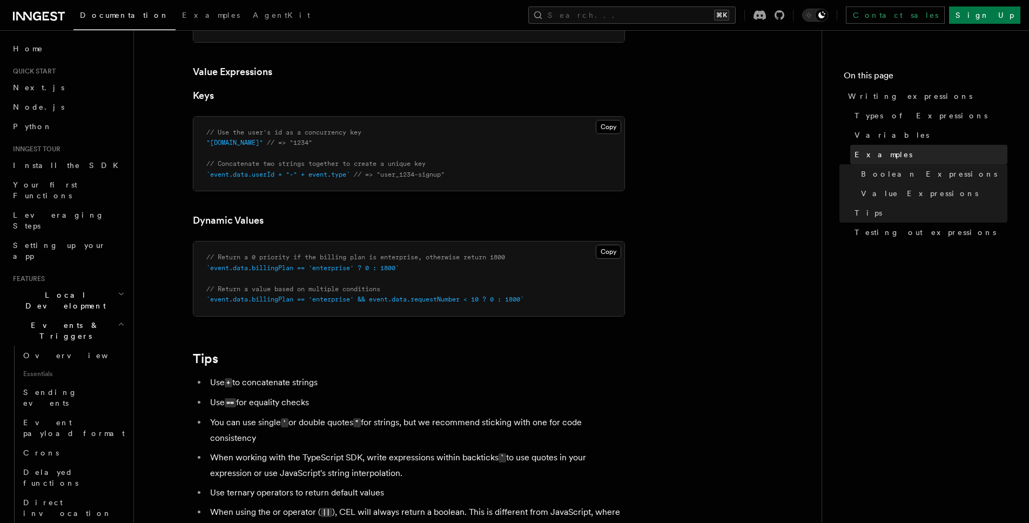
click at [874, 152] on span "Examples" at bounding box center [884, 154] width 58 height 11
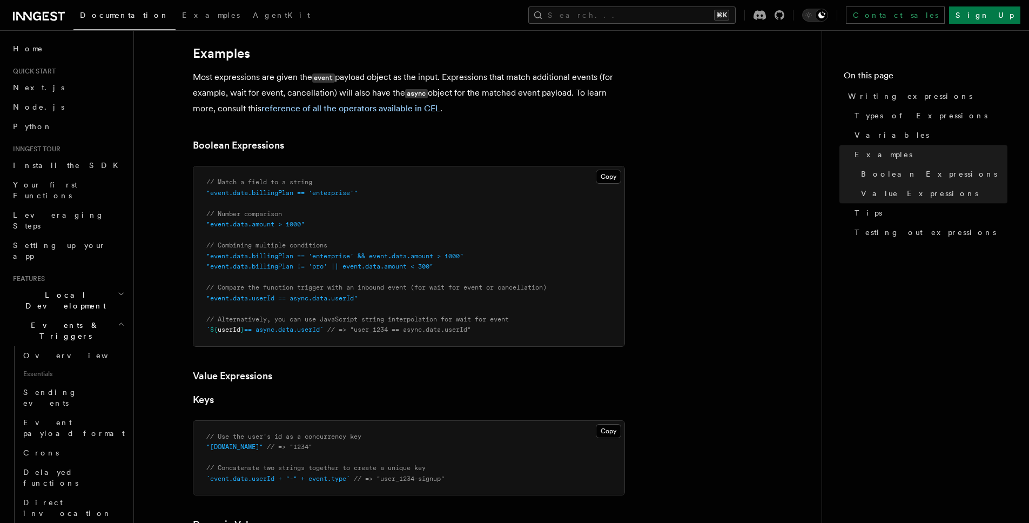
scroll to position [470, 0]
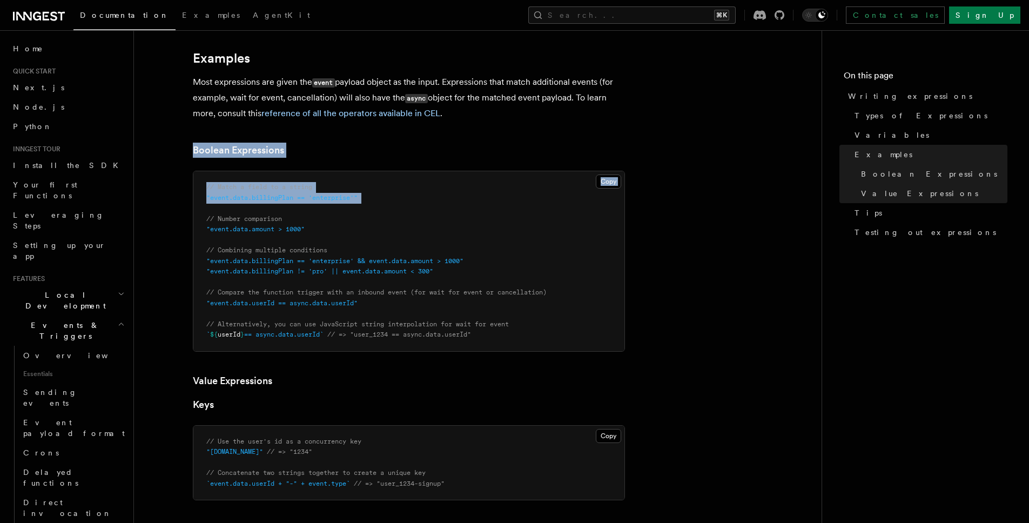
drag, startPoint x: 393, startPoint y: 150, endPoint x: 477, endPoint y: 357, distance: 223.1
click at [468, 350] on article "Features Events & Triggers Writing expressions Expressions are used in a number…" at bounding box center [477, 405] width 653 height 1656
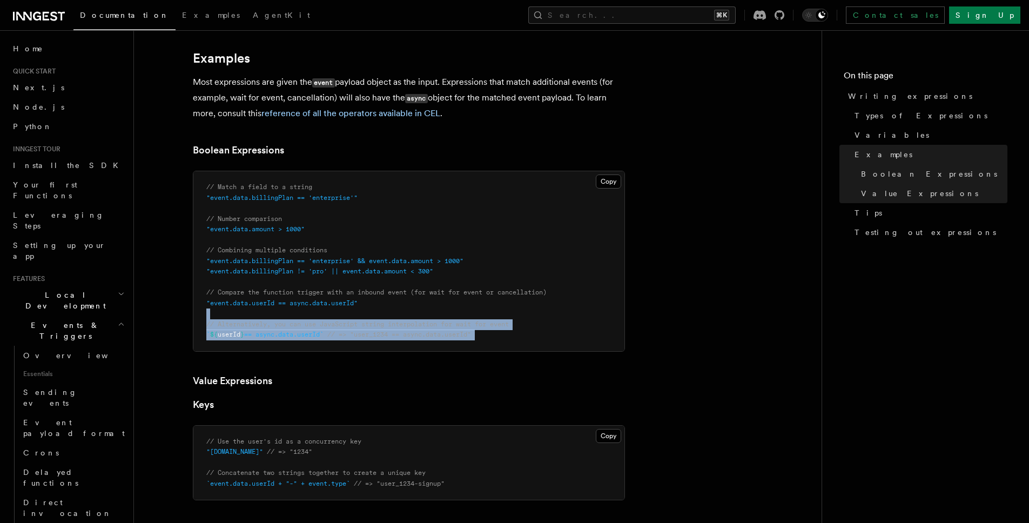
drag, startPoint x: 477, startPoint y: 357, endPoint x: 433, endPoint y: 194, distance: 169.0
click at [448, 255] on article "Features Events & Triggers Writing expressions Expressions are used in a number…" at bounding box center [477, 405] width 653 height 1656
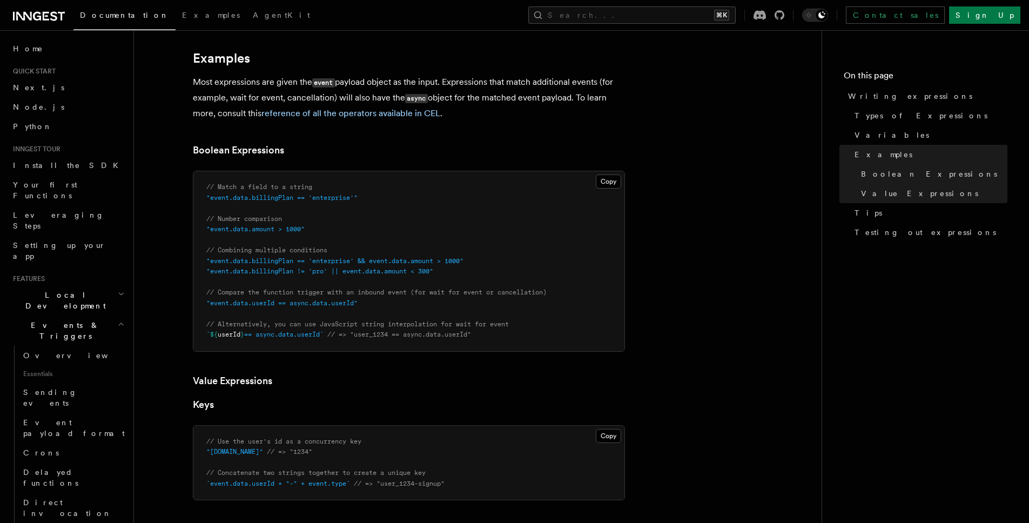
click at [413, 163] on article "Features Events & Triggers Writing expressions Expressions are used in a number…" at bounding box center [477, 405] width 653 height 1656
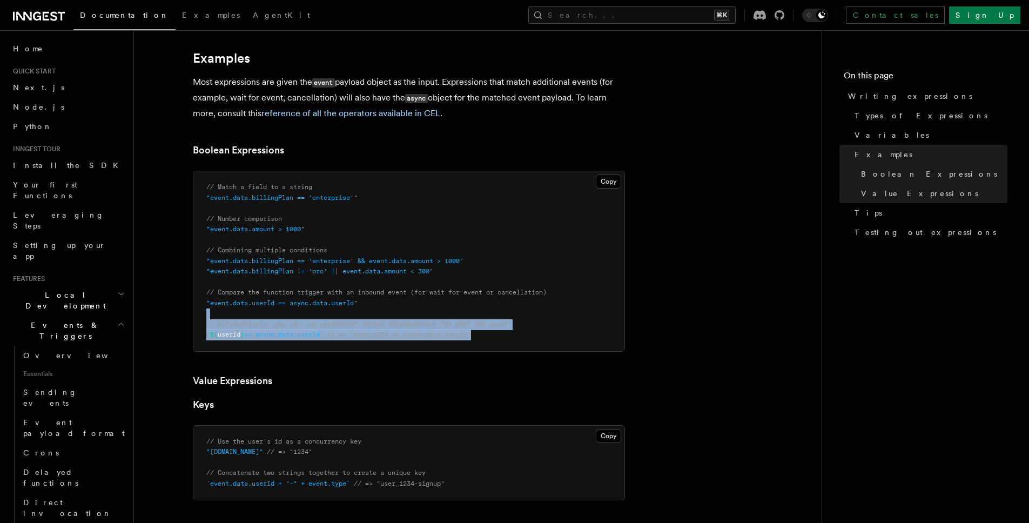
drag, startPoint x: 558, startPoint y: 314, endPoint x: 441, endPoint y: 158, distance: 194.5
click at [517, 258] on pre "// Match a field to a string "event.data.billingPlan == 'enterprise'" // Number…" at bounding box center [408, 261] width 431 height 180
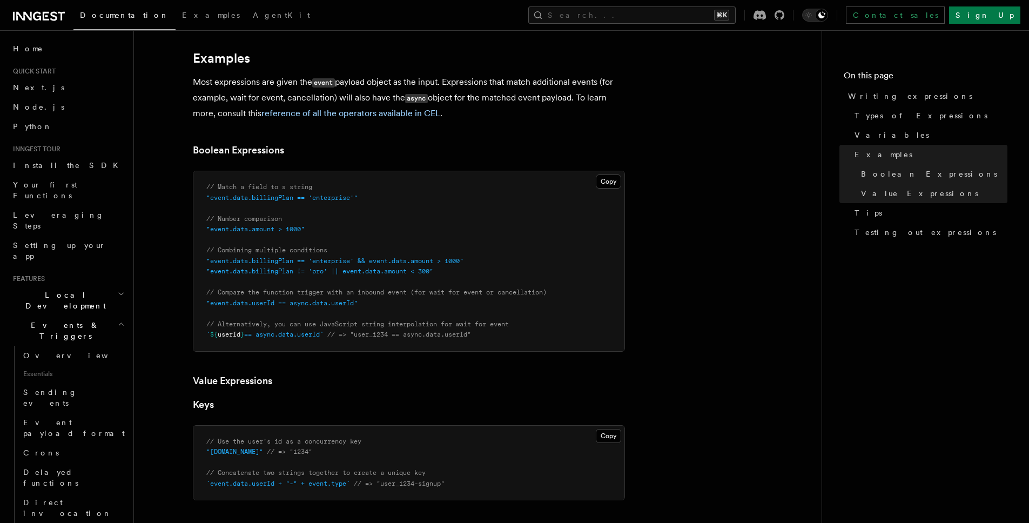
click at [441, 158] on h3 "Boolean Expressions" at bounding box center [409, 150] width 432 height 15
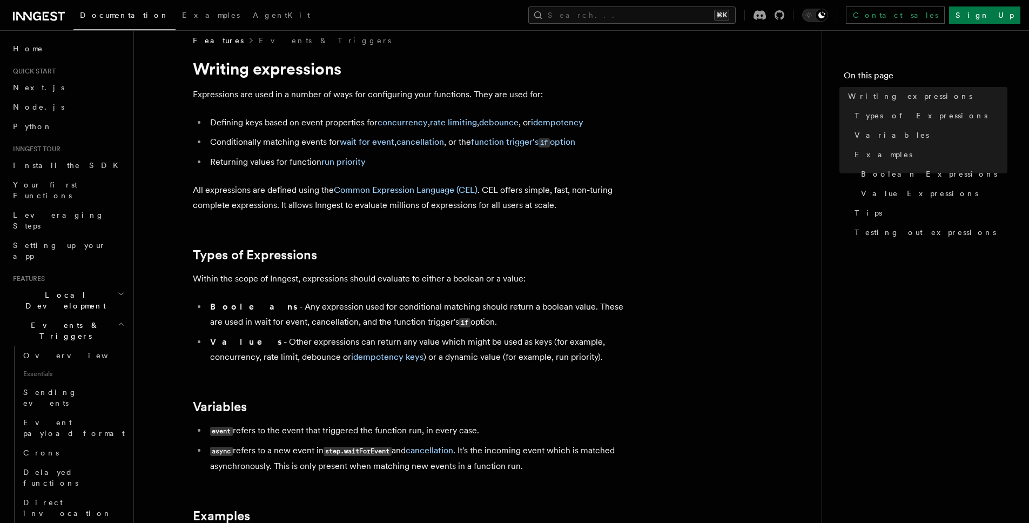
scroll to position [0, 0]
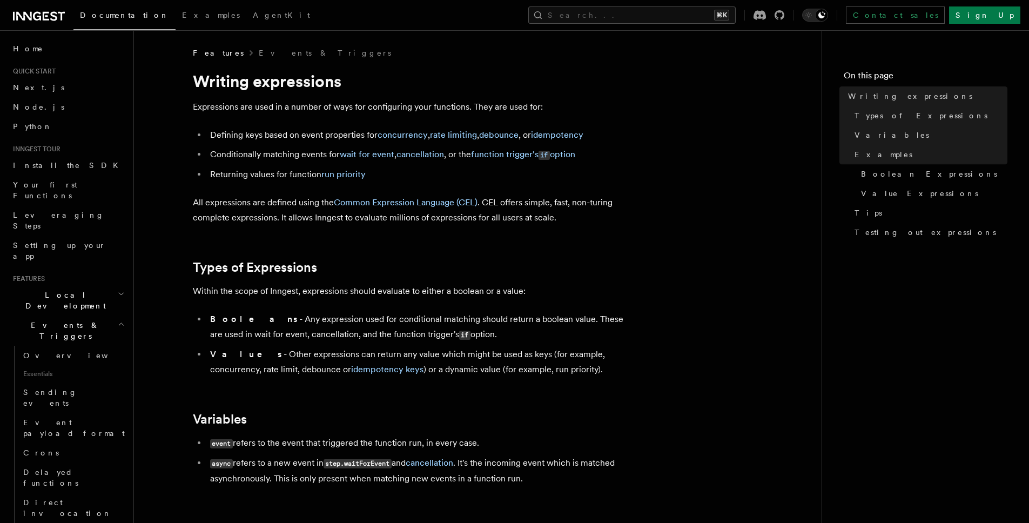
click at [560, 55] on div "Features Events & Triggers" at bounding box center [409, 53] width 432 height 11
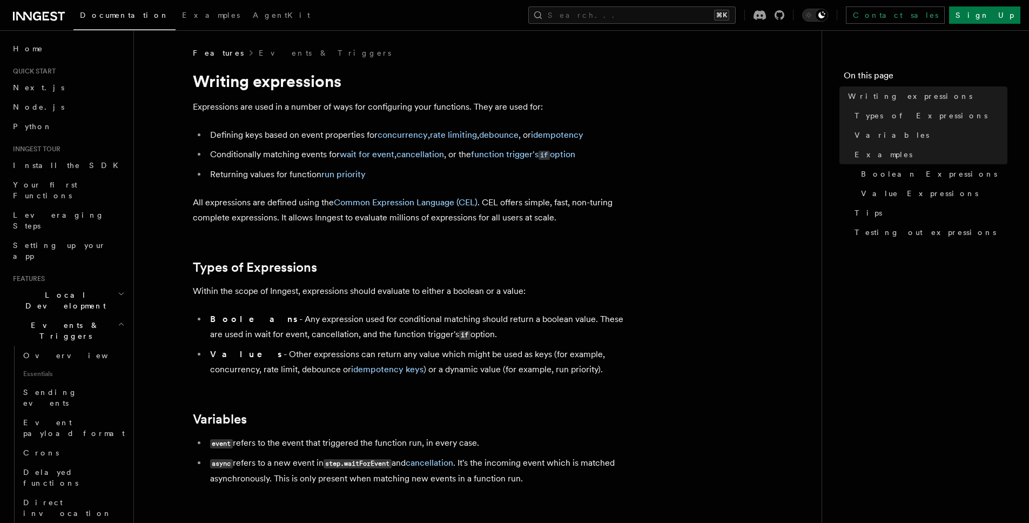
click at [548, 99] on p "Expressions are used in a number of ways for configuring your functions. They a…" at bounding box center [409, 106] width 432 height 15
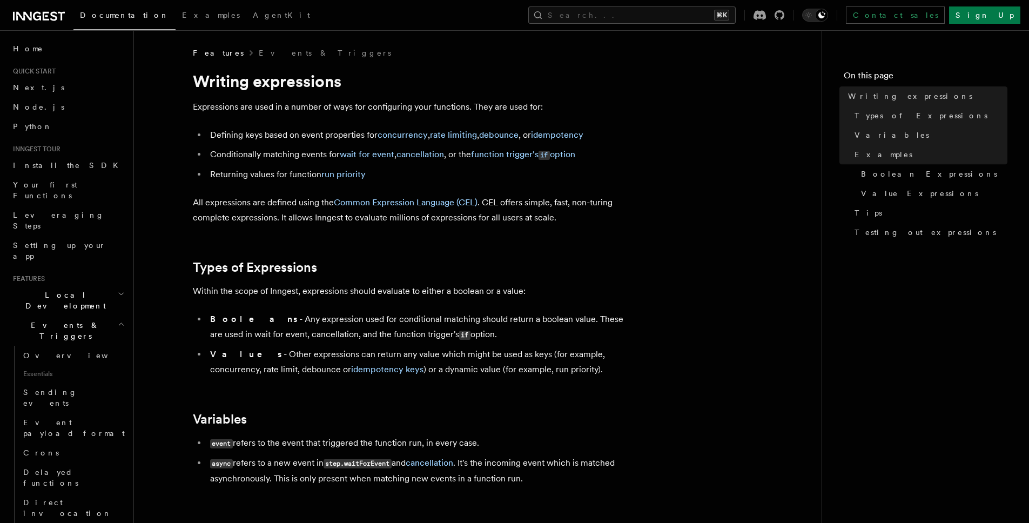
click at [874, 175] on span "Boolean Expressions" at bounding box center [929, 174] width 136 height 11
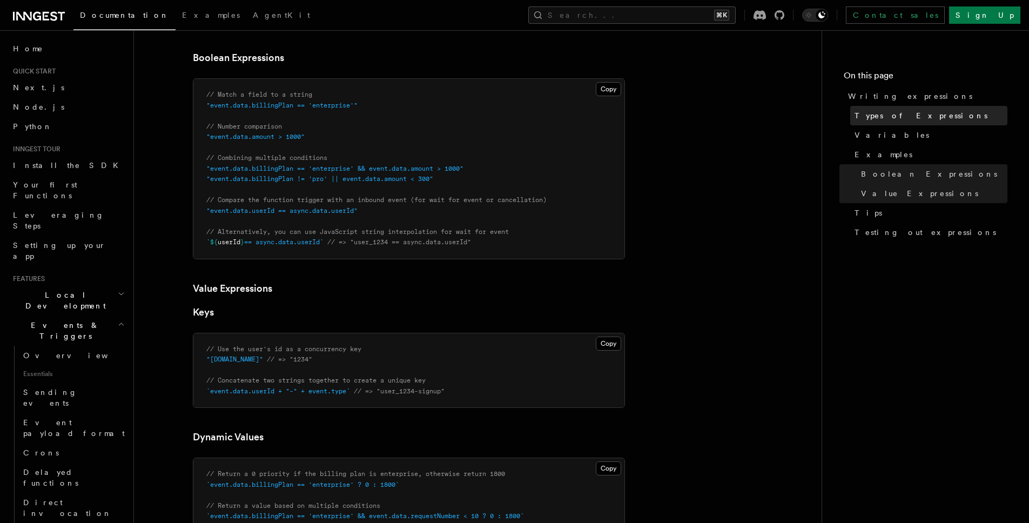
click at [872, 124] on link "Types of Expressions" at bounding box center [929, 115] width 157 height 19
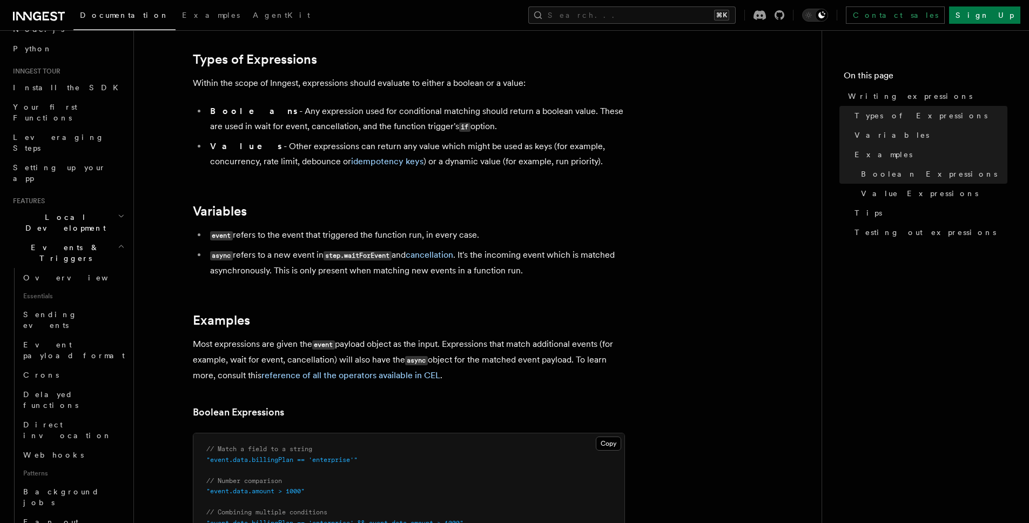
scroll to position [130, 0]
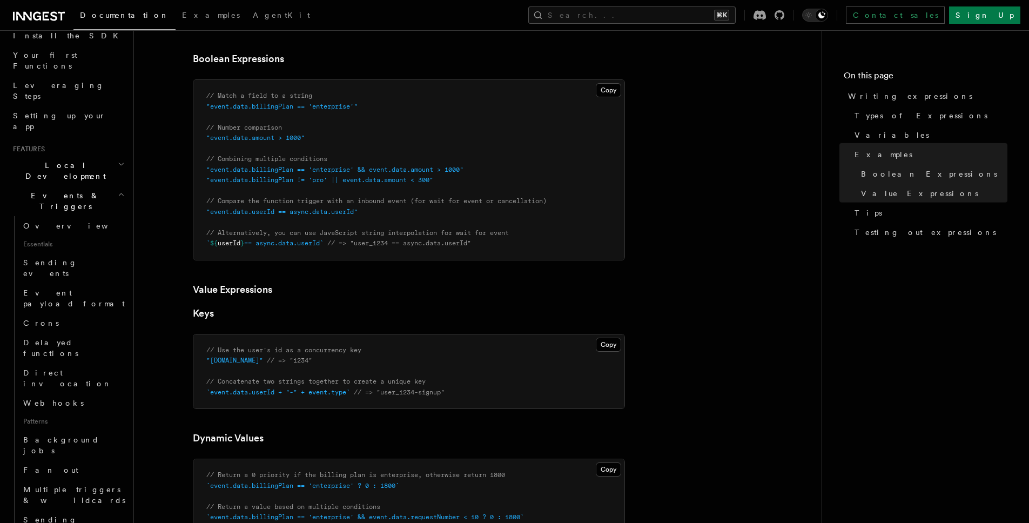
scroll to position [563, 0]
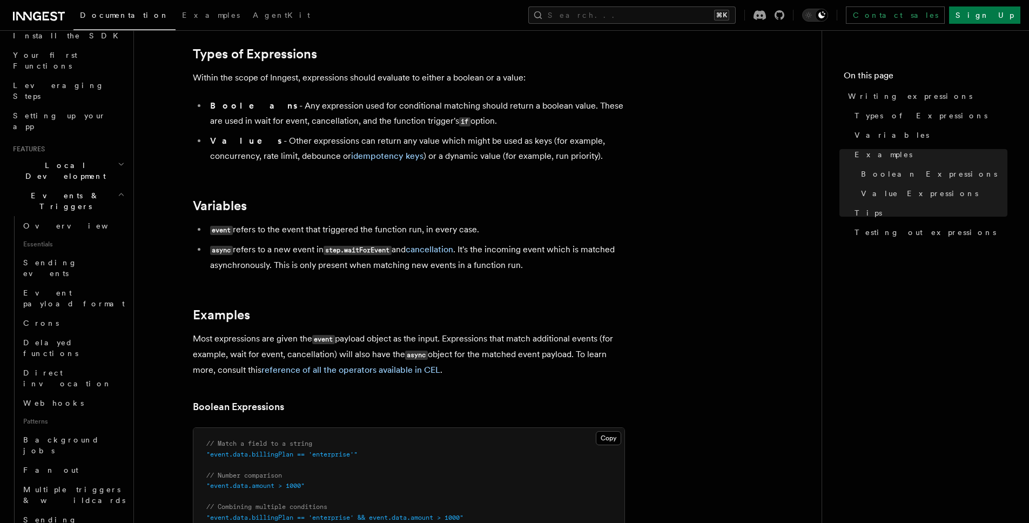
scroll to position [114, 0]
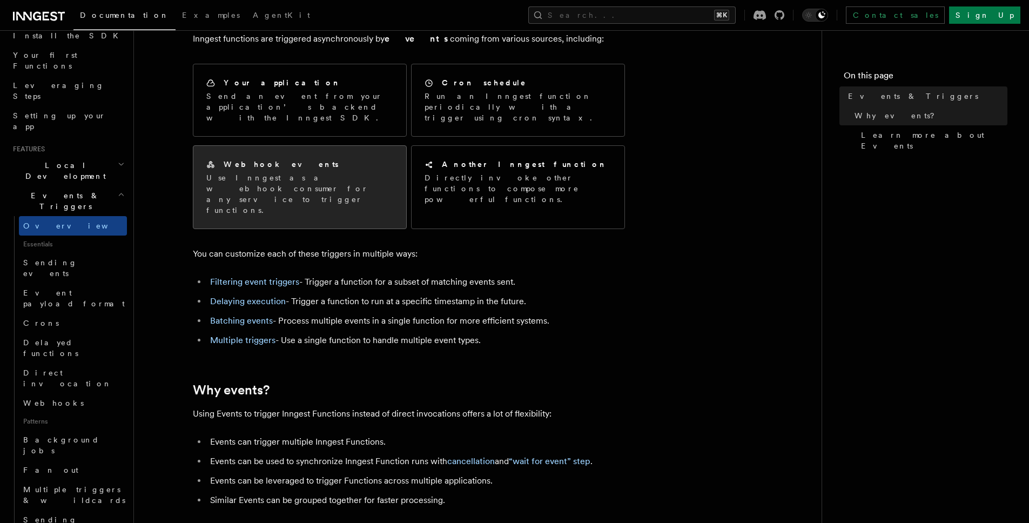
scroll to position [59, 0]
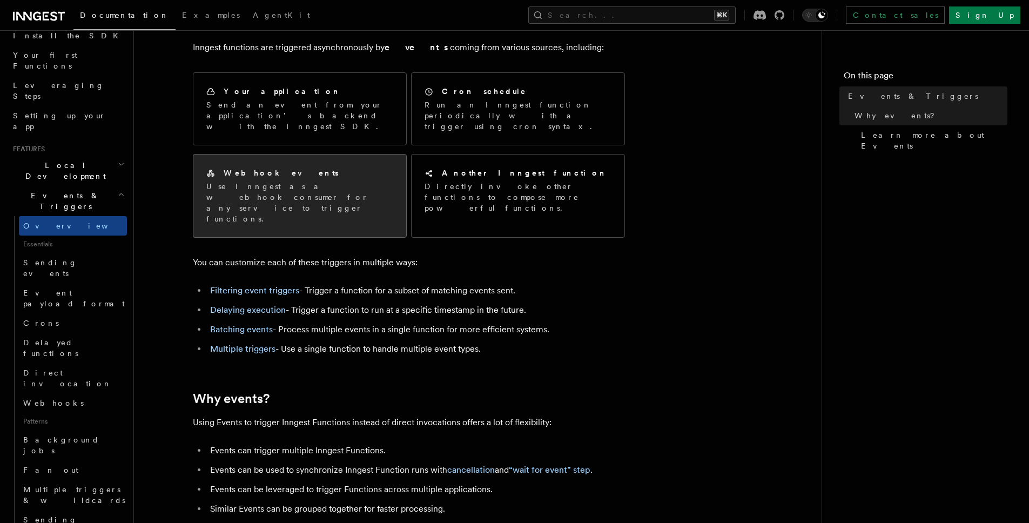
click at [322, 181] on p "Use Inngest as a webhook consumer for any service to trigger functions." at bounding box center [299, 202] width 187 height 43
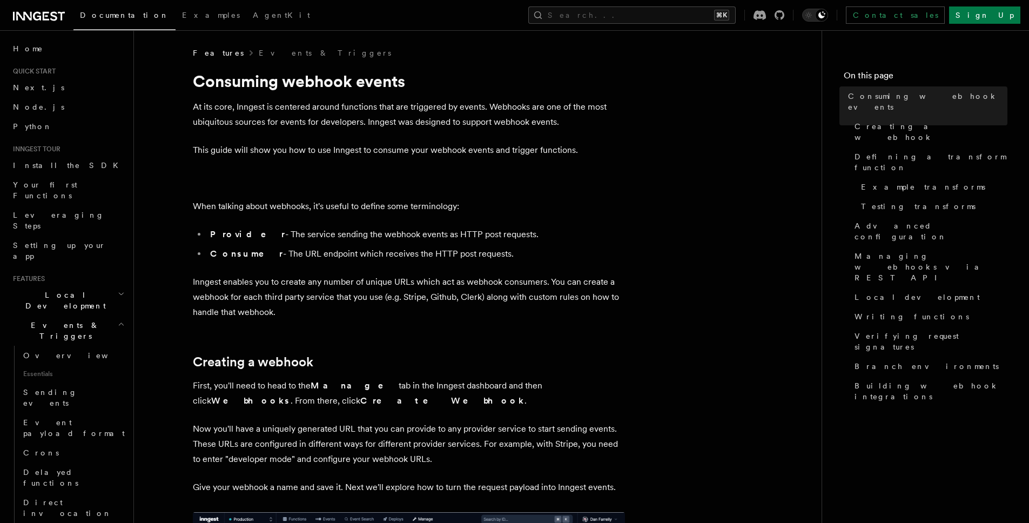
scroll to position [130, 0]
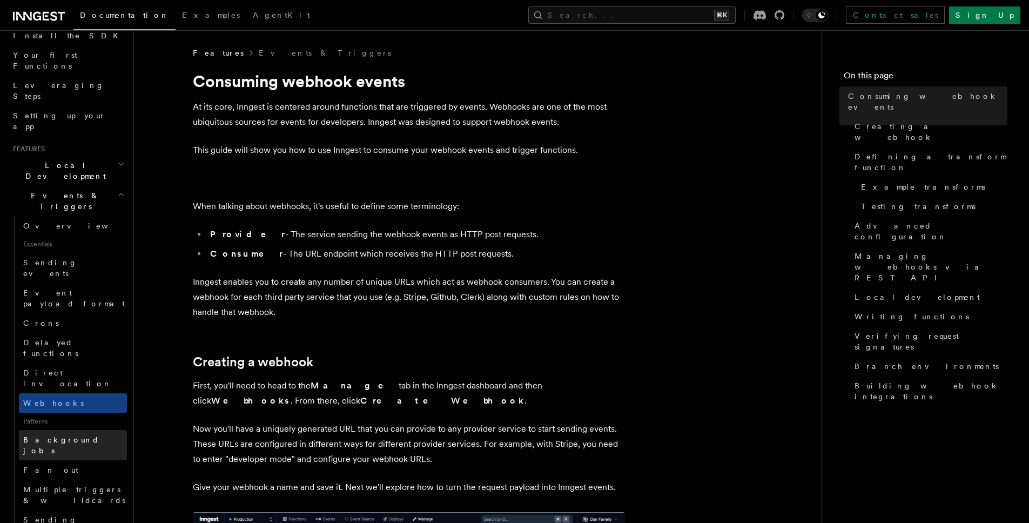
click at [78, 436] on span "Background jobs" at bounding box center [61, 445] width 76 height 19
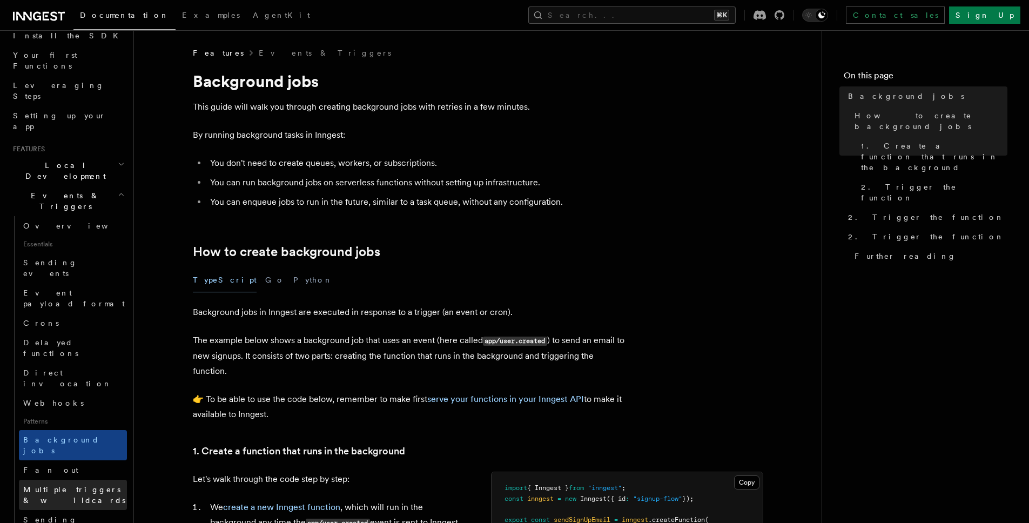
click at [42, 485] on span "Multiple triggers & wildcards" at bounding box center [74, 494] width 102 height 19
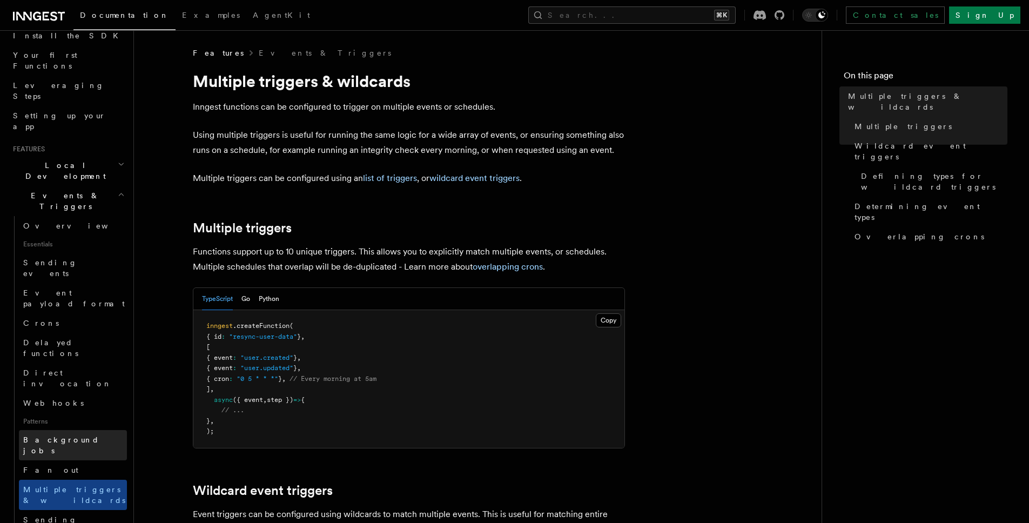
click at [51, 436] on span "Background jobs" at bounding box center [61, 445] width 76 height 19
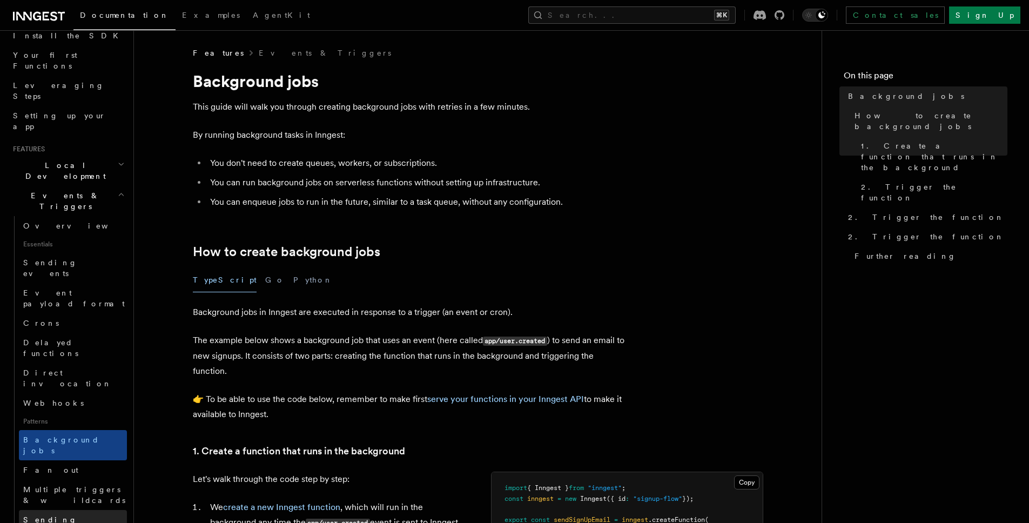
click at [68, 516] on span "Sending events from functions" at bounding box center [63, 531] width 81 height 30
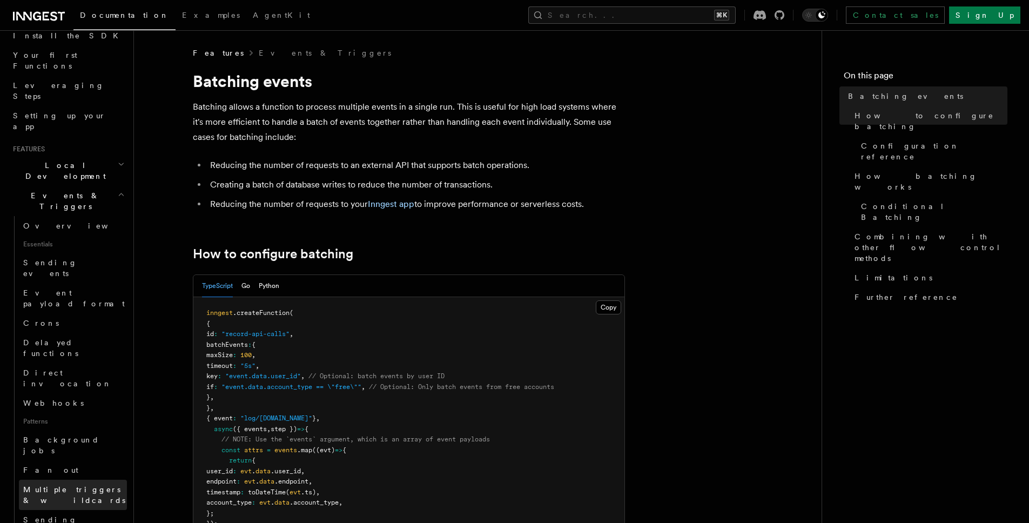
click at [53, 485] on span "Multiple triggers & wildcards" at bounding box center [74, 494] width 102 height 19
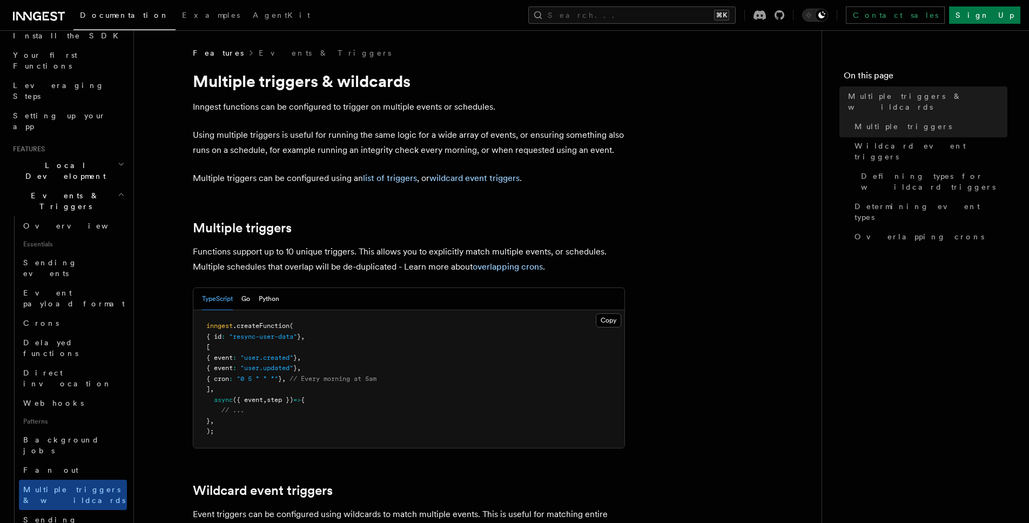
click at [68, 413] on span "Patterns" at bounding box center [73, 421] width 108 height 17
click at [68, 333] on link "Delayed functions" at bounding box center [73, 348] width 108 height 30
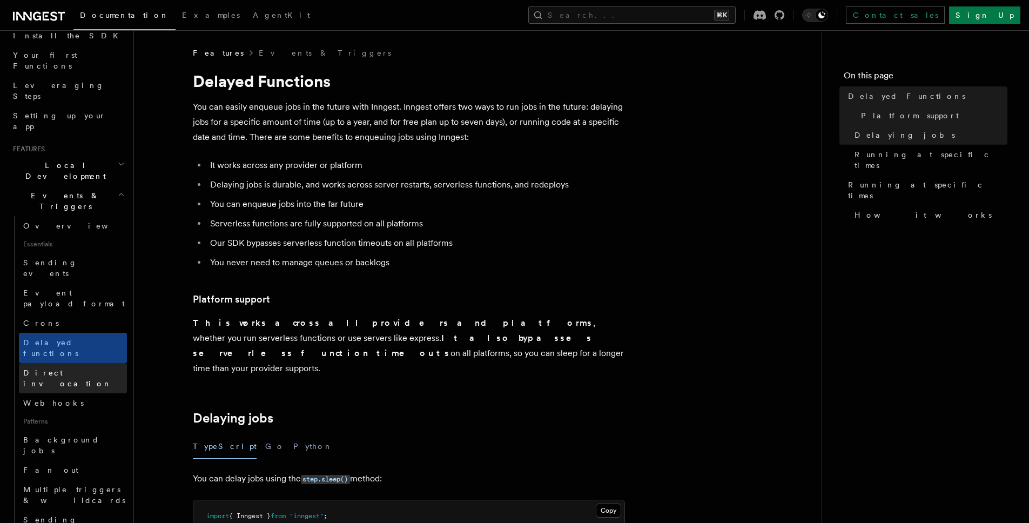
click at [69, 369] on span "Direct invocation" at bounding box center [67, 378] width 89 height 19
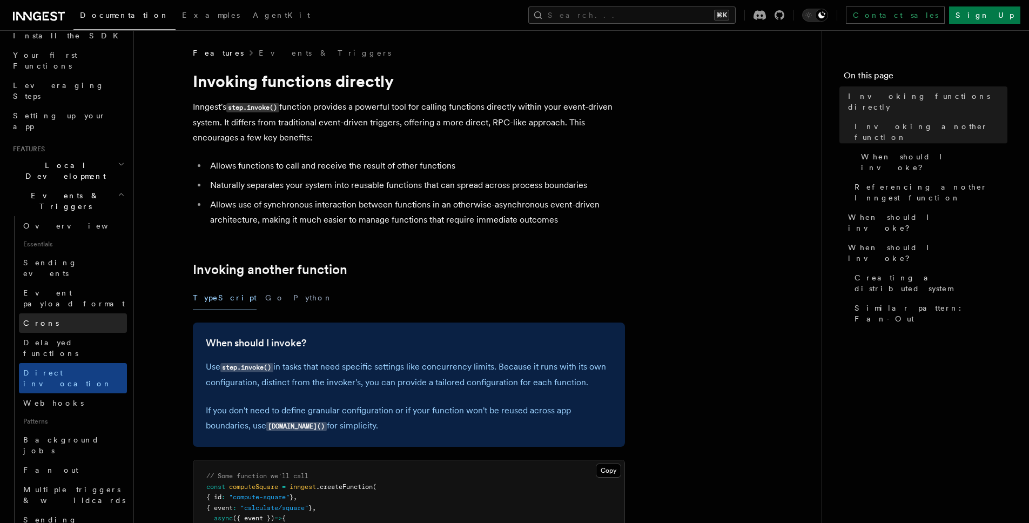
click at [76, 313] on link "Crons" at bounding box center [73, 322] width 108 height 19
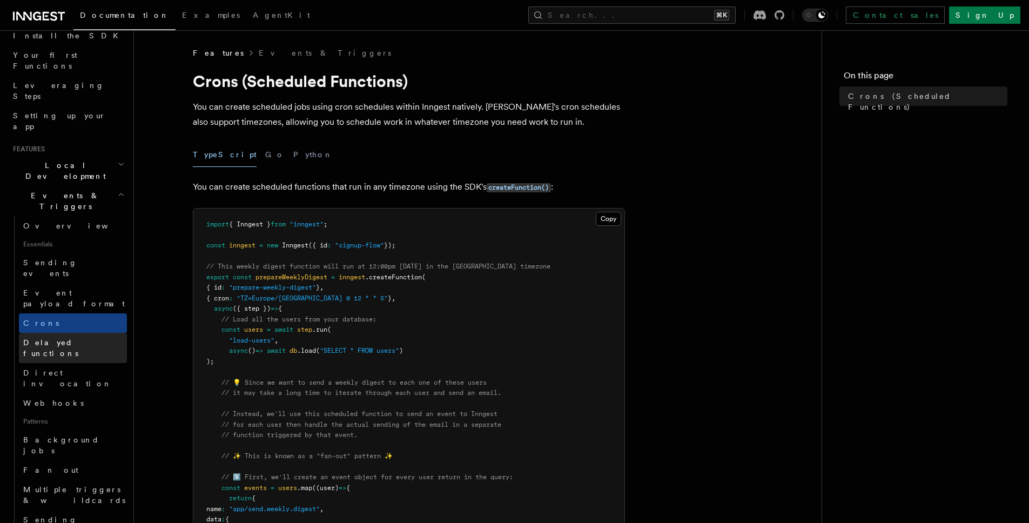
click at [73, 333] on link "Delayed functions" at bounding box center [73, 348] width 108 height 30
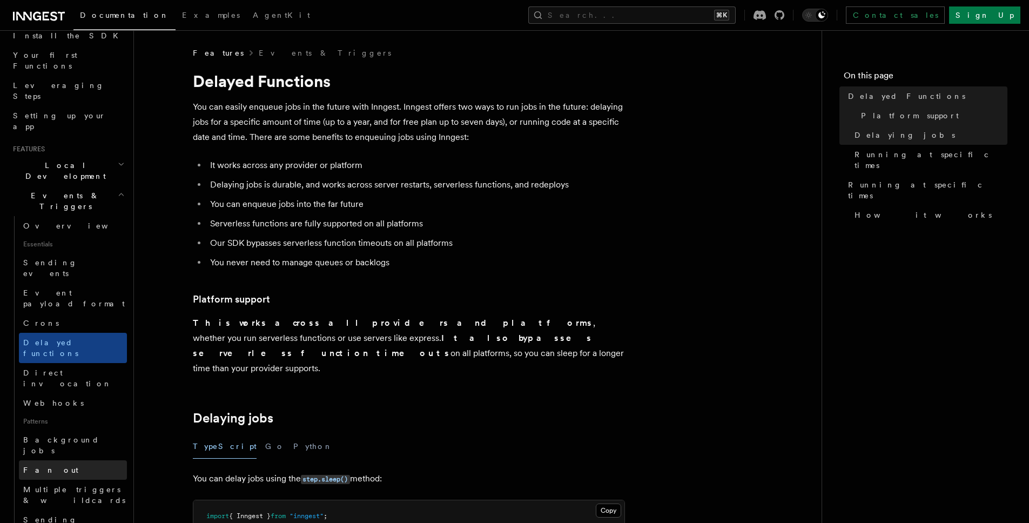
click at [58, 460] on link "Fan out" at bounding box center [73, 469] width 108 height 19
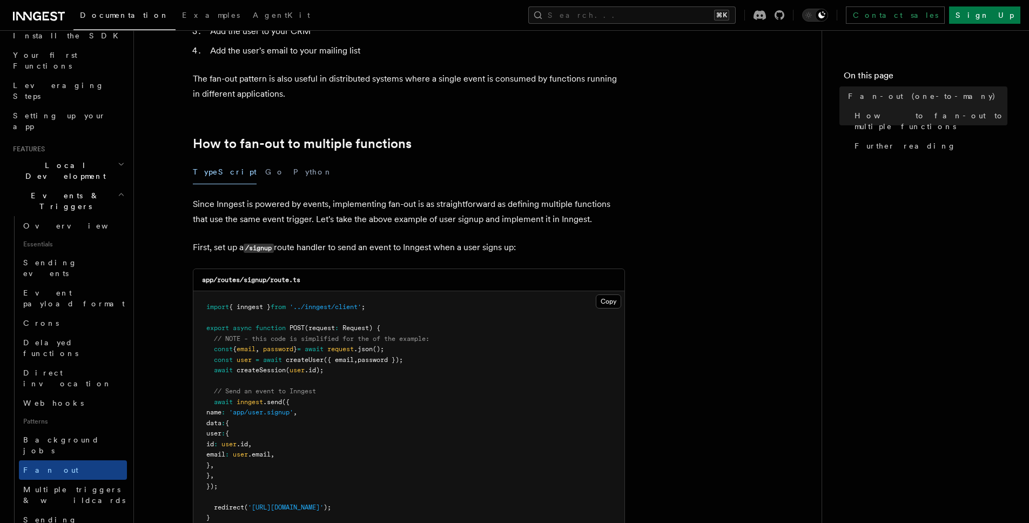
scroll to position [608, 0]
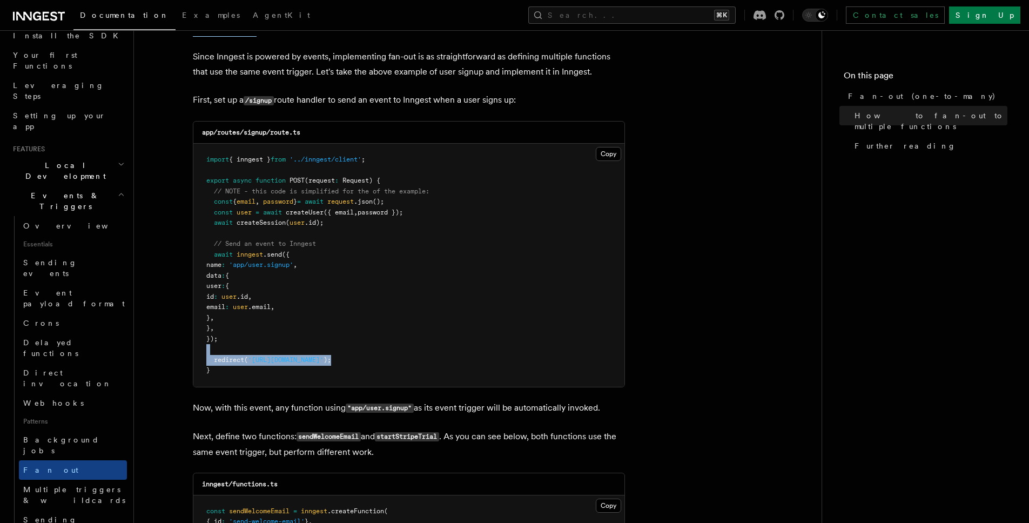
drag, startPoint x: 458, startPoint y: 342, endPoint x: 421, endPoint y: 233, distance: 114.3
click at [425, 247] on pre "import { inngest } from '../inngest/client' ; export async function POST (reque…" at bounding box center [408, 265] width 431 height 243
click at [420, 218] on pre "import { inngest } from '../inngest/client' ; export async function POST (reque…" at bounding box center [408, 265] width 431 height 243
drag, startPoint x: 485, startPoint y: 275, endPoint x: 503, endPoint y: 343, distance: 70.4
click at [487, 288] on pre "import { inngest } from '../inngest/client' ; export async function POST (reque…" at bounding box center [408, 265] width 431 height 243
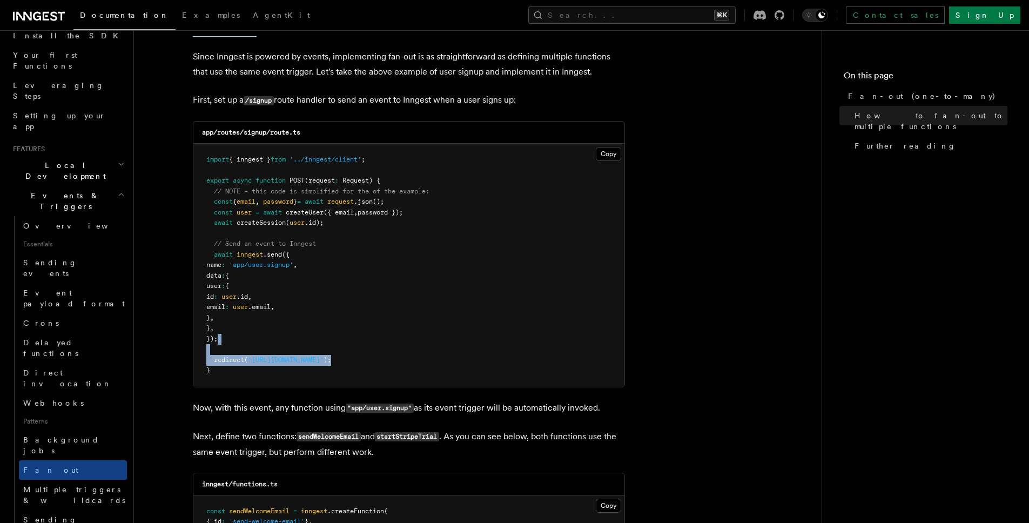
click at [485, 285] on pre "import { inngest } from '../inngest/client' ; export async function POST (reque…" at bounding box center [408, 265] width 431 height 243
click at [470, 208] on pre "import { inngest } from '../inngest/client' ; export async function POST (reque…" at bounding box center [408, 265] width 431 height 243
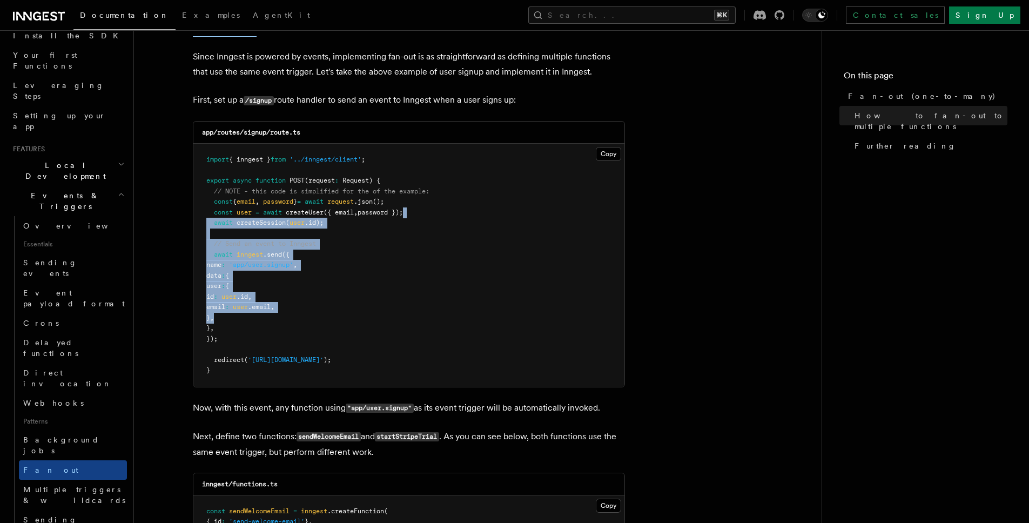
drag, startPoint x: 532, startPoint y: 304, endPoint x: 504, endPoint y: 150, distance: 157.1
click at [506, 180] on pre "import { inngest } from '../inngest/client' ; export async function POST (reque…" at bounding box center [408, 265] width 431 height 243
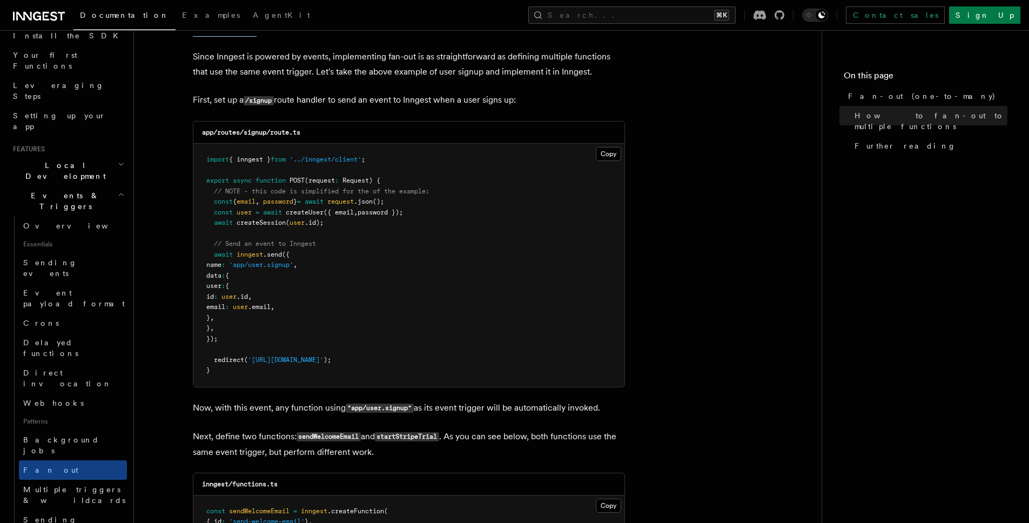
click at [507, 144] on pre "import { inngest } from '../inngest/client' ; export async function POST (reque…" at bounding box center [408, 265] width 431 height 243
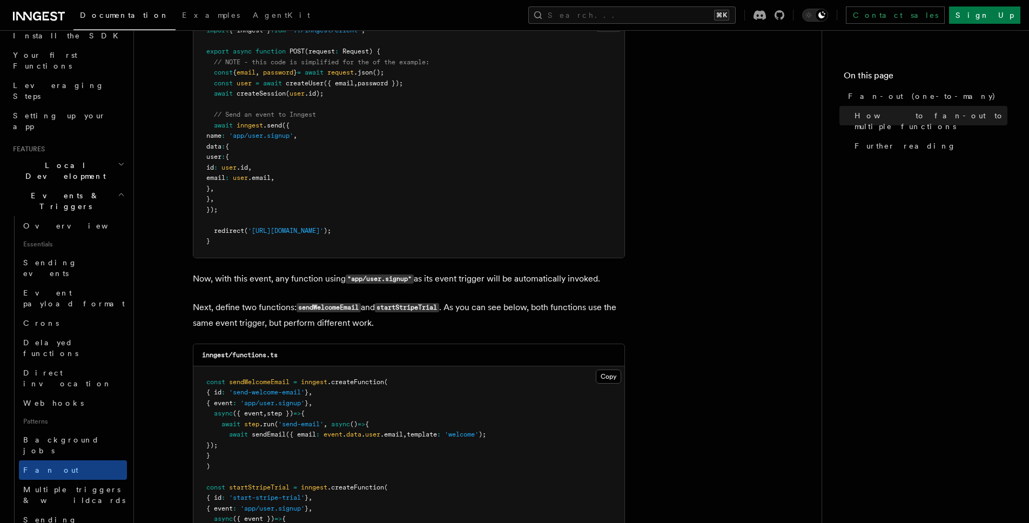
scroll to position [539, 0]
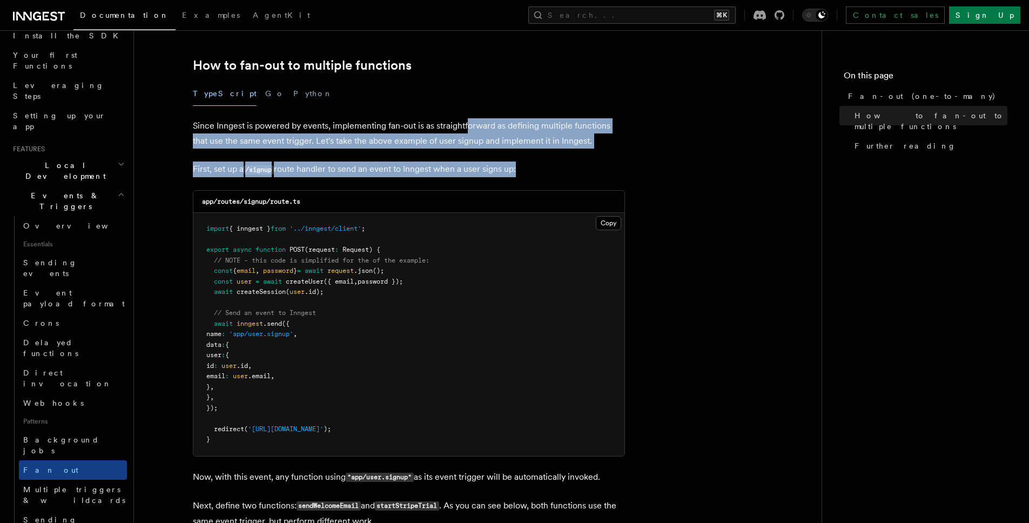
drag, startPoint x: 467, startPoint y: 123, endPoint x: 537, endPoint y: 199, distance: 102.9
click at [501, 182] on article "Features Events & Triggers Fan-out (one-to-many) The fan-out pattern enables yo…" at bounding box center [477, 464] width 653 height 1910
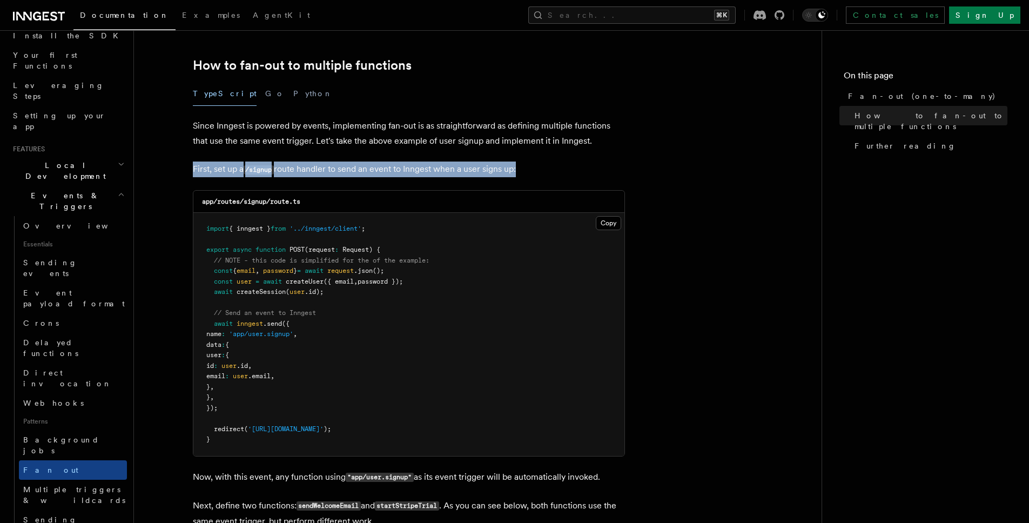
drag, startPoint x: 523, startPoint y: 132, endPoint x: 512, endPoint y: 66, distance: 66.4
click at [516, 92] on article "Features Events & Triggers Fan-out (one-to-many) The fan-out pattern enables yo…" at bounding box center [477, 464] width 653 height 1910
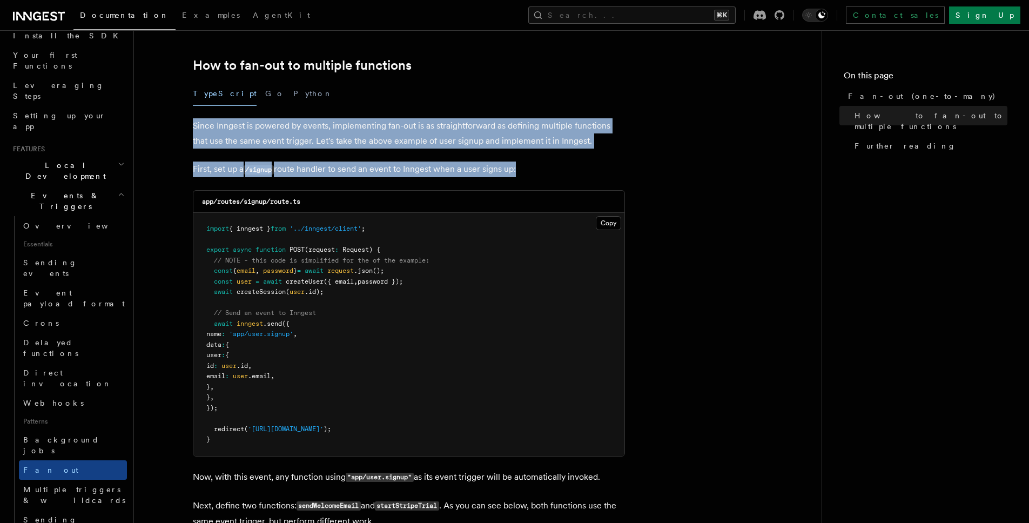
drag, startPoint x: 540, startPoint y: 164, endPoint x: 570, endPoint y: 216, distance: 59.8
click at [551, 190] on article "Features Events & Triggers Fan-out (one-to-many) The fan-out pattern enables yo…" at bounding box center [477, 464] width 653 height 1910
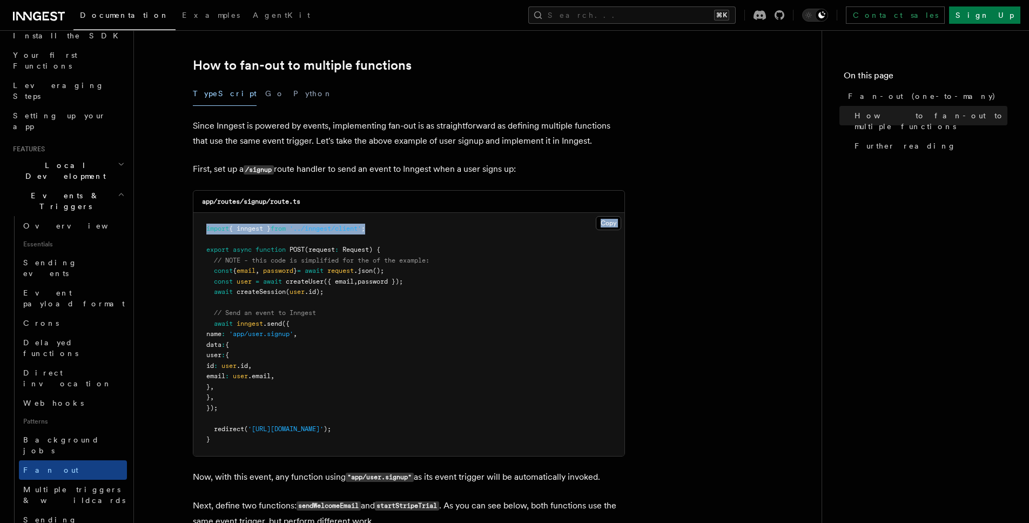
click at [541, 159] on article "Features Events & Triggers Fan-out (one-to-many) The fan-out pattern enables yo…" at bounding box center [477, 464] width 653 height 1910
click at [526, 91] on article "Features Events & Triggers Fan-out (one-to-many) The fan-out pattern enables yo…" at bounding box center [477, 464] width 653 height 1910
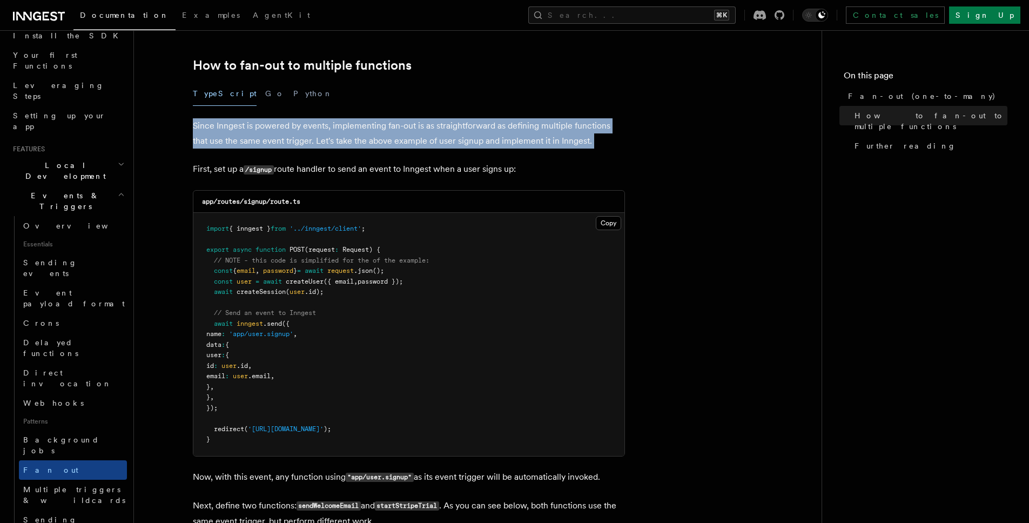
drag, startPoint x: 507, startPoint y: 107, endPoint x: 522, endPoint y: 190, distance: 84.0
click at [511, 171] on article "Features Events & Triggers Fan-out (one-to-many) The fan-out pattern enables yo…" at bounding box center [477, 464] width 653 height 1910
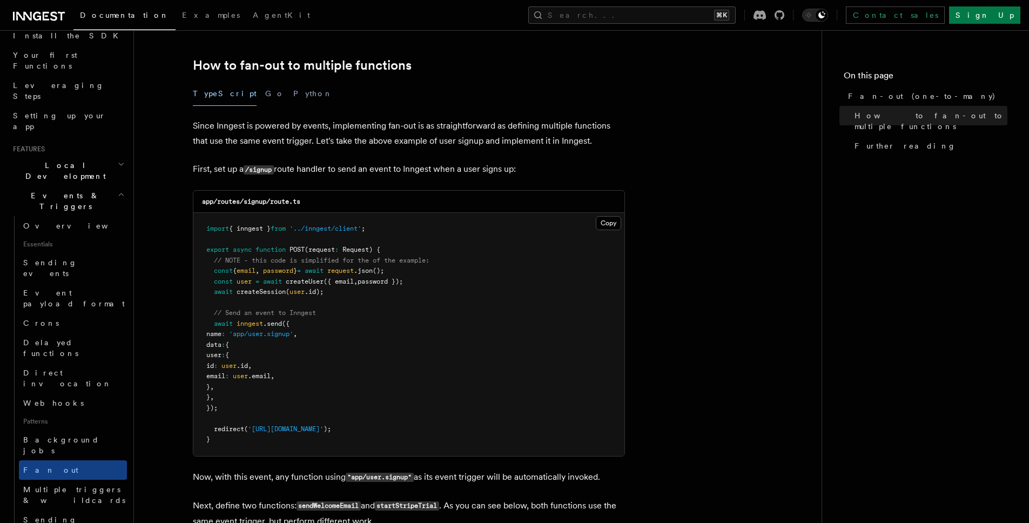
click at [499, 120] on article "Features Events & Triggers Fan-out (one-to-many) The fan-out pattern enables yo…" at bounding box center [477, 464] width 653 height 1910
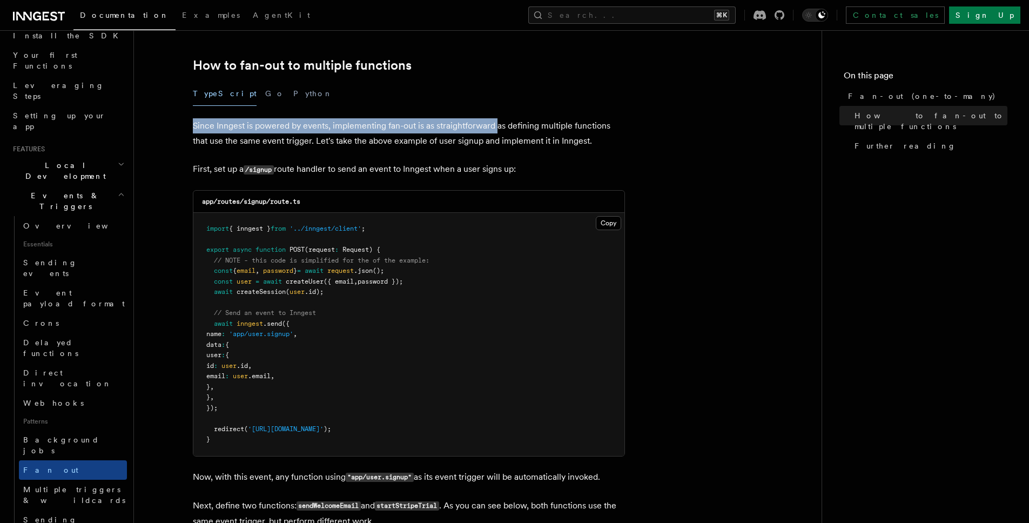
drag, startPoint x: 494, startPoint y: 85, endPoint x: 525, endPoint y: 185, distance: 104.2
click at [508, 155] on article "Features Events & Triggers Fan-out (one-to-many) The fan-out pattern enables yo…" at bounding box center [477, 464] width 653 height 1910
click at [500, 97] on article "Features Events & Triggers Fan-out (one-to-many) The fan-out pattern enables yo…" at bounding box center [477, 464] width 653 height 1910
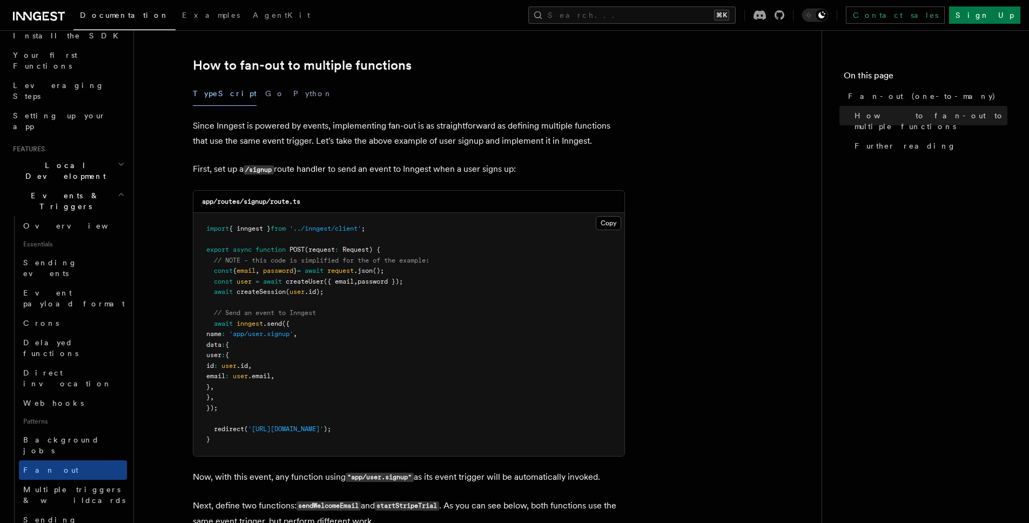
click at [497, 82] on div "TypeScript Go Python" at bounding box center [409, 94] width 432 height 24
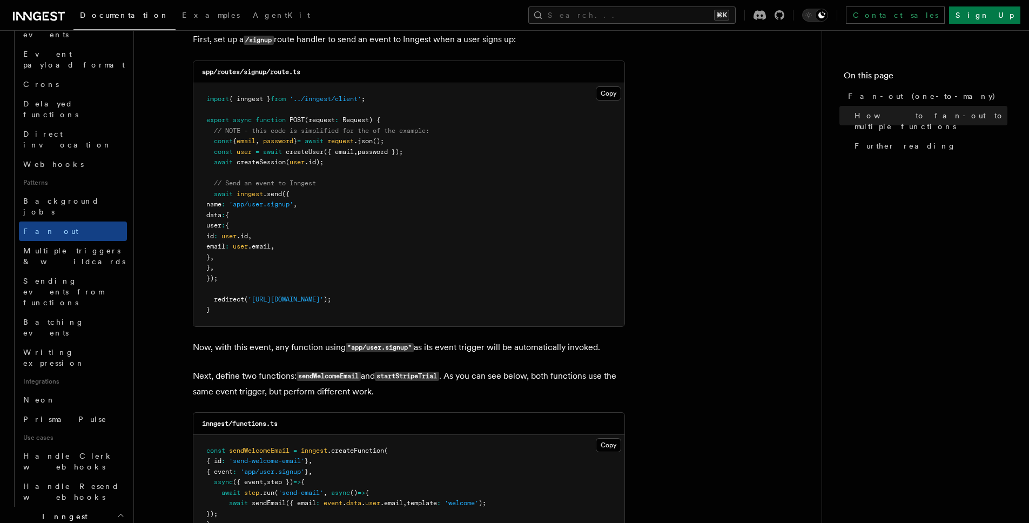
scroll to position [389, 0]
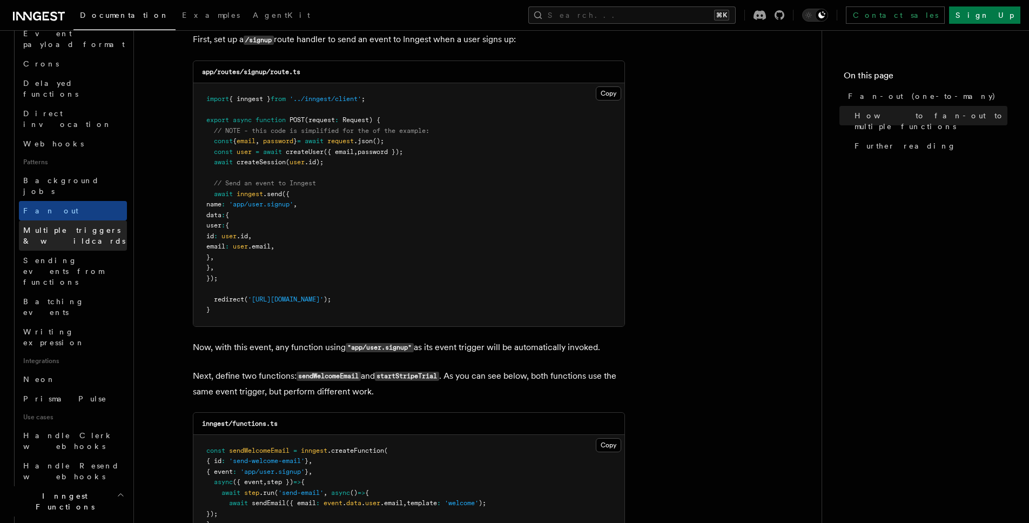
click at [81, 225] on span "Multiple triggers & wildcards" at bounding box center [75, 236] width 104 height 22
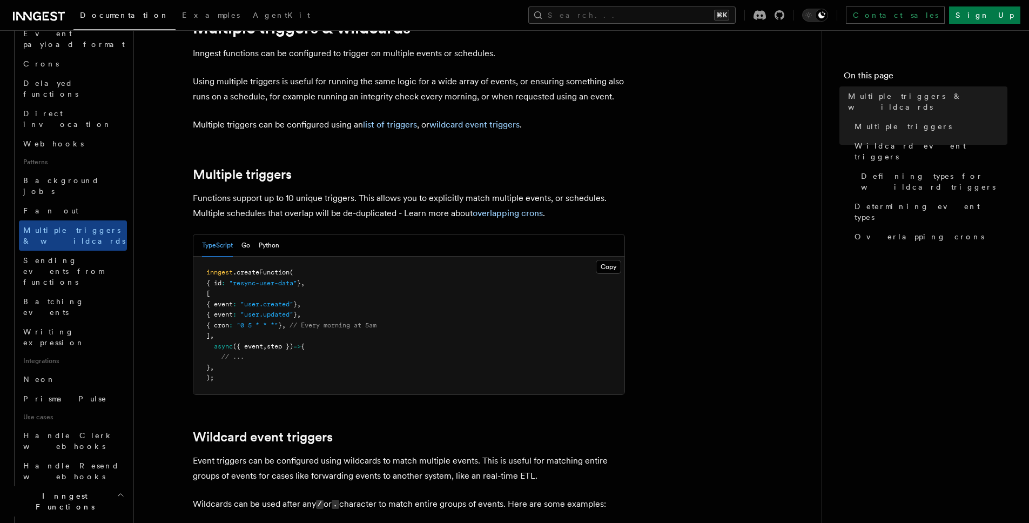
scroll to position [65, 0]
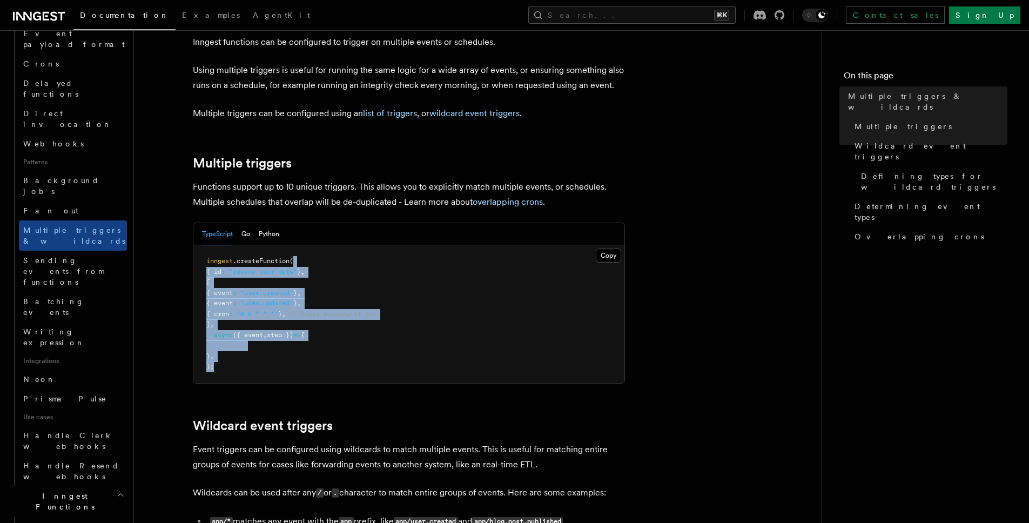
drag, startPoint x: 439, startPoint y: 303, endPoint x: 411, endPoint y: 247, distance: 62.3
click at [413, 260] on pre "inngest .createFunction ( { id : "resync-user-data" } , [ { event : "user.creat…" at bounding box center [408, 314] width 431 height 138
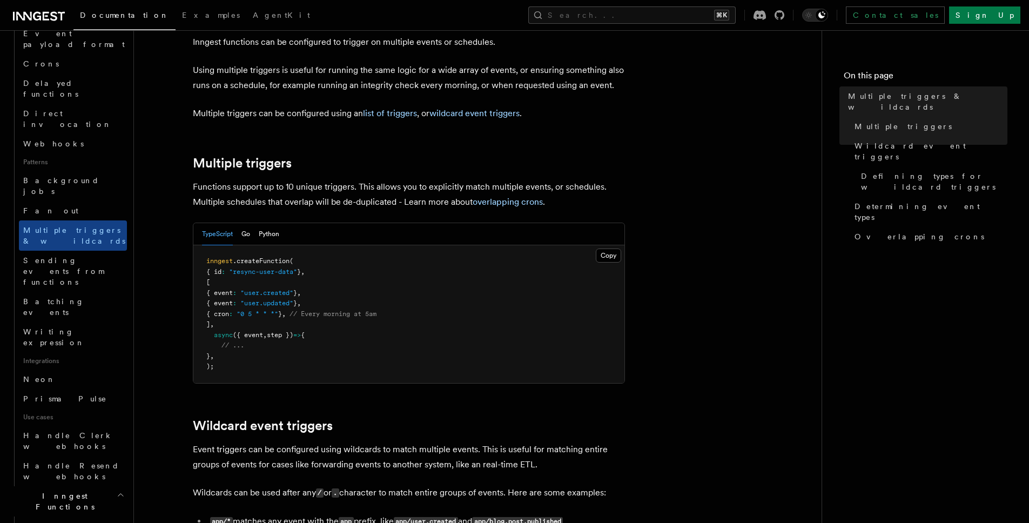
click at [412, 239] on div "TypeScript Go Python" at bounding box center [408, 234] width 431 height 22
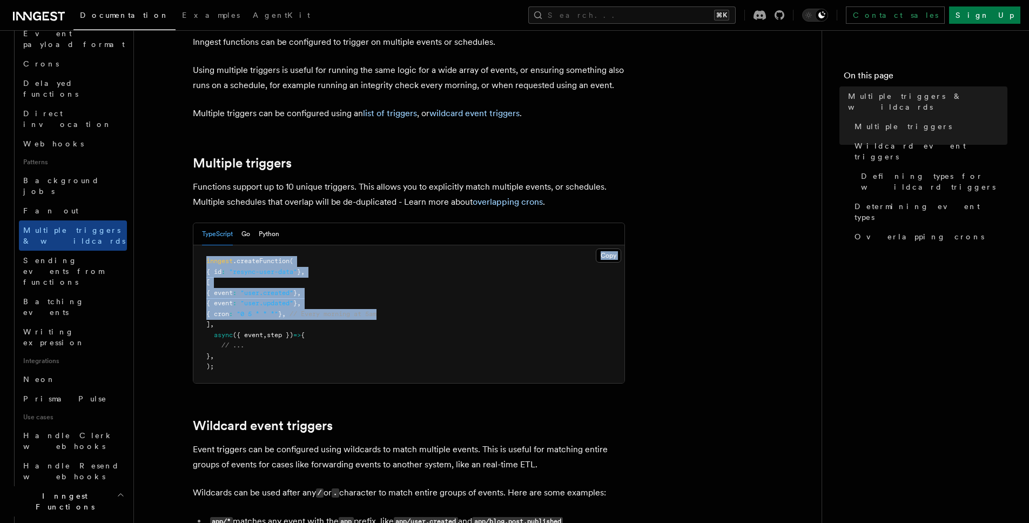
drag, startPoint x: 418, startPoint y: 268, endPoint x: 445, endPoint y: 361, distance: 97.3
click at [435, 342] on div "TypeScript Go Python Copy Copied inngest .createFunction ( { id : "resync-user-…" at bounding box center [409, 303] width 432 height 161
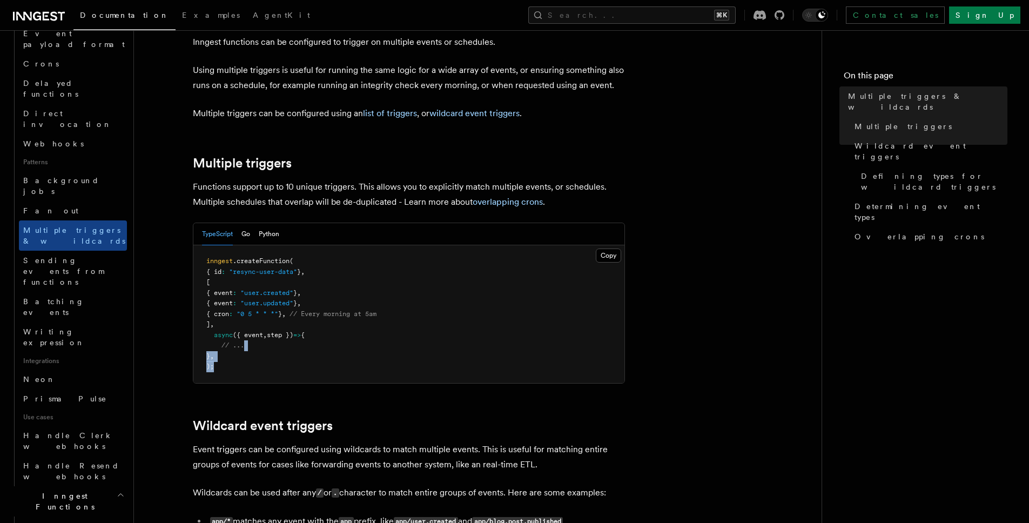
click at [433, 324] on pre "inngest .createFunction ( { id : "resync-user-data" } , [ { event : "user.creat…" at bounding box center [408, 314] width 431 height 138
click at [423, 255] on pre "inngest .createFunction ( { id : "resync-user-data" } , [ { event : "user.creat…" at bounding box center [408, 314] width 431 height 138
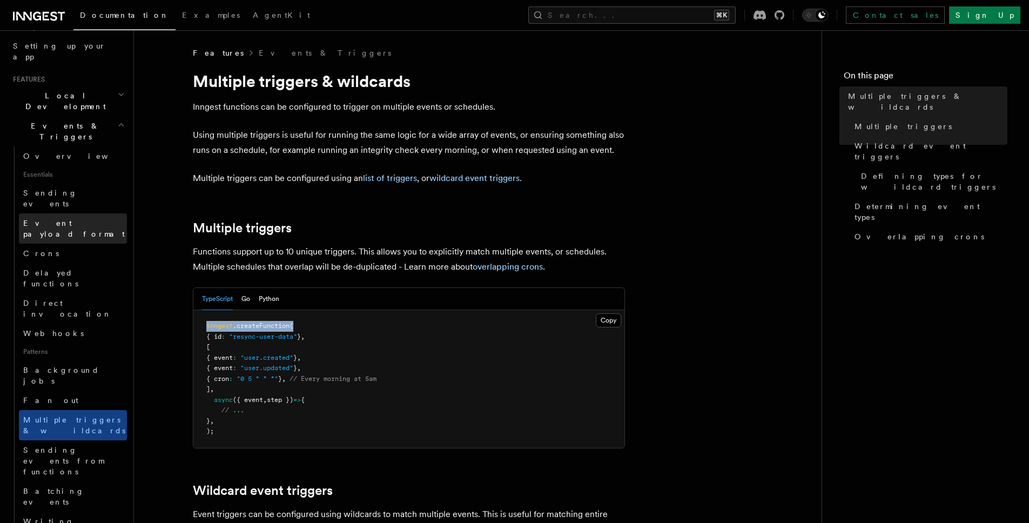
scroll to position [195, 0]
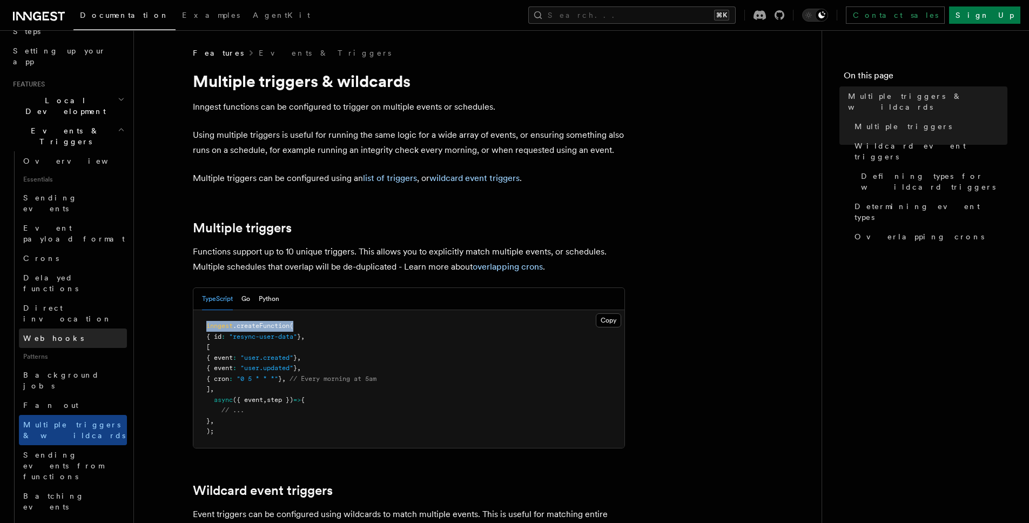
click at [59, 334] on span "Webhooks" at bounding box center [53, 338] width 61 height 9
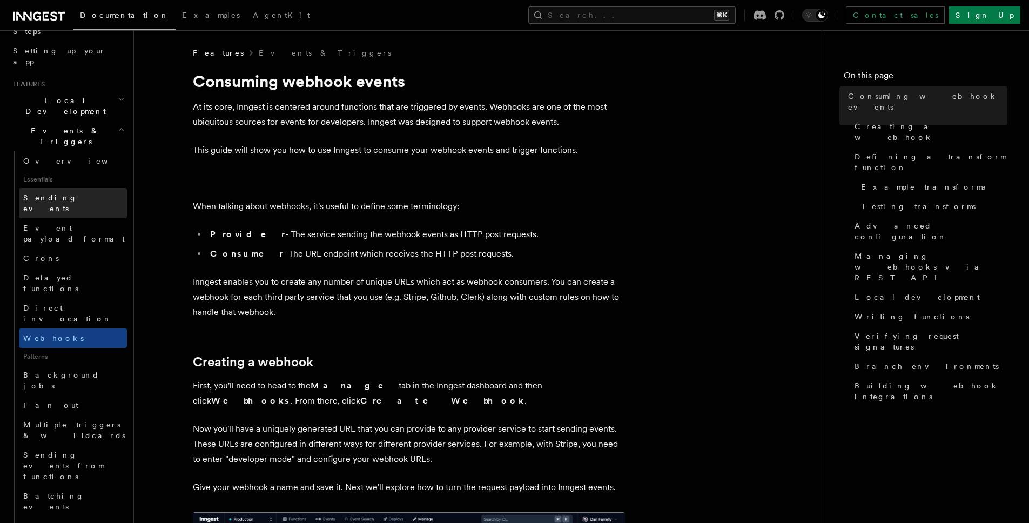
click at [67, 192] on span "Sending events" at bounding box center [75, 203] width 104 height 22
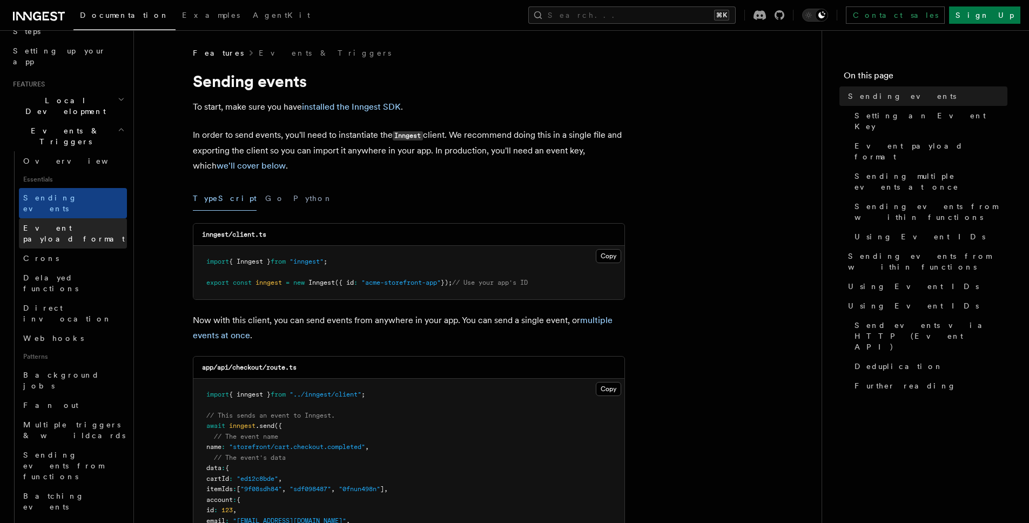
click at [75, 223] on span "Event payload format" at bounding box center [75, 234] width 104 height 22
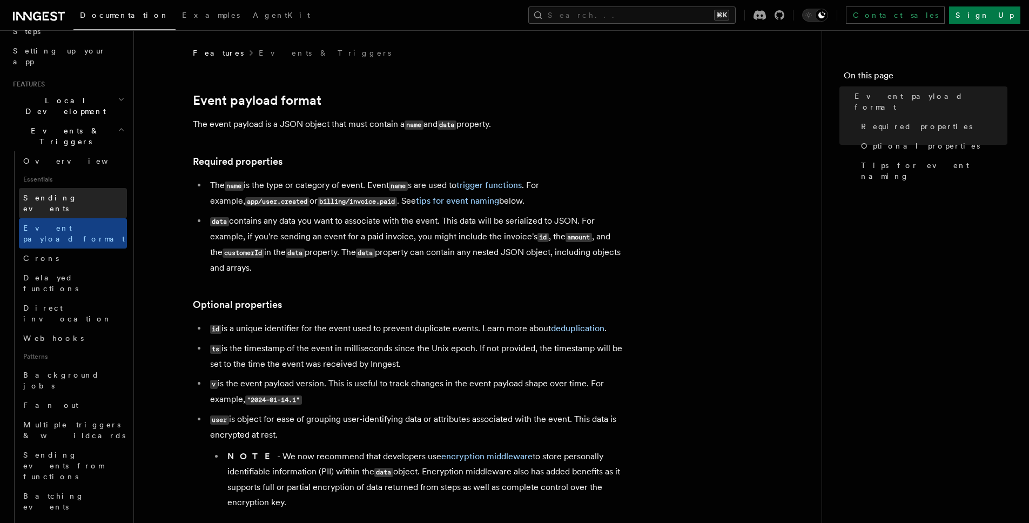
click at [74, 193] on span "Sending events" at bounding box center [50, 202] width 54 height 19
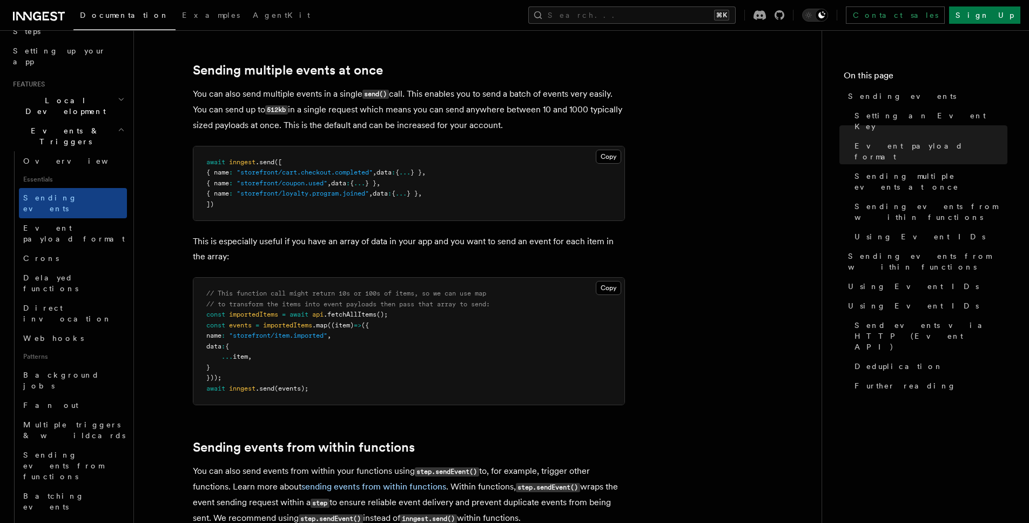
scroll to position [1626, 0]
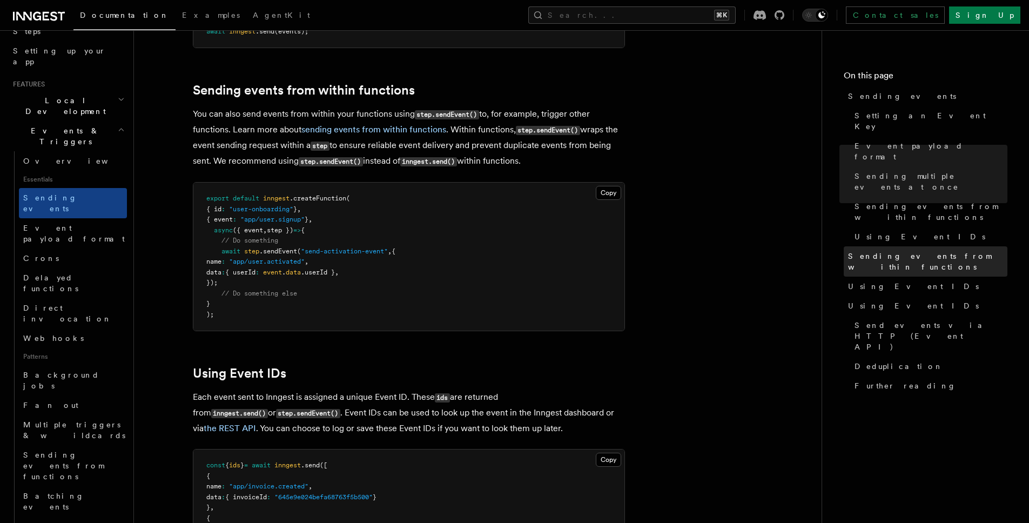
click at [953, 251] on span "Sending events from within functions" at bounding box center [927, 262] width 159 height 22
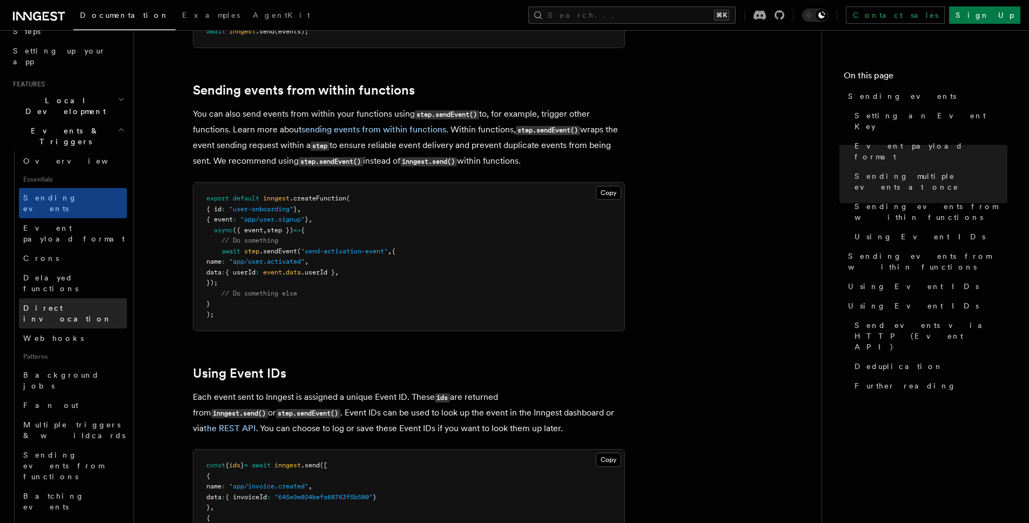
click at [59, 304] on span "Direct invocation" at bounding box center [67, 313] width 89 height 19
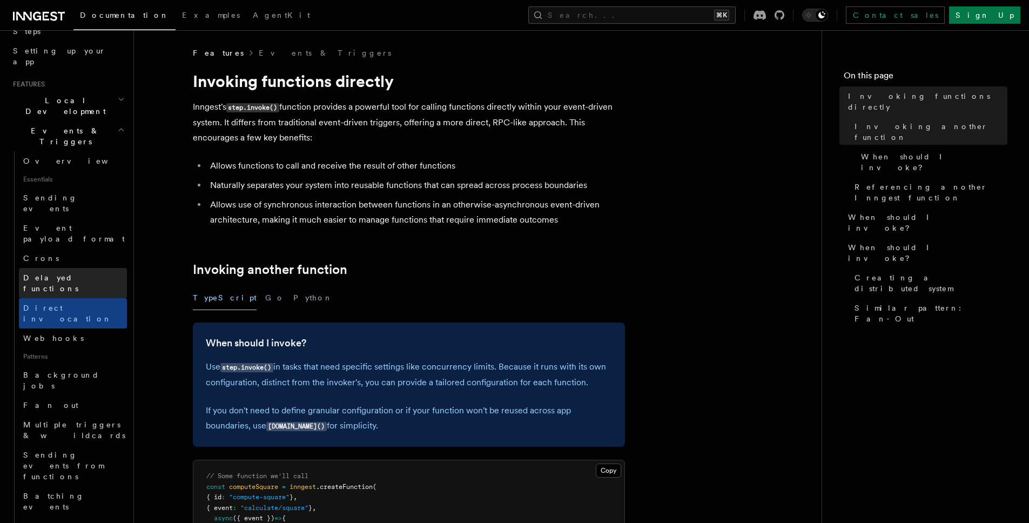
click at [65, 273] on span "Delayed functions" at bounding box center [50, 282] width 55 height 19
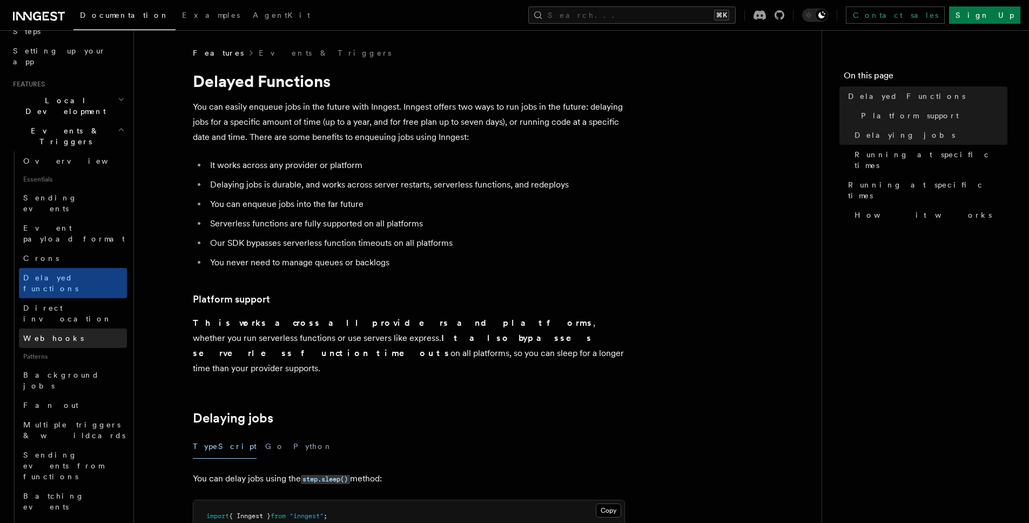
click at [46, 334] on span "Webhooks" at bounding box center [53, 338] width 61 height 9
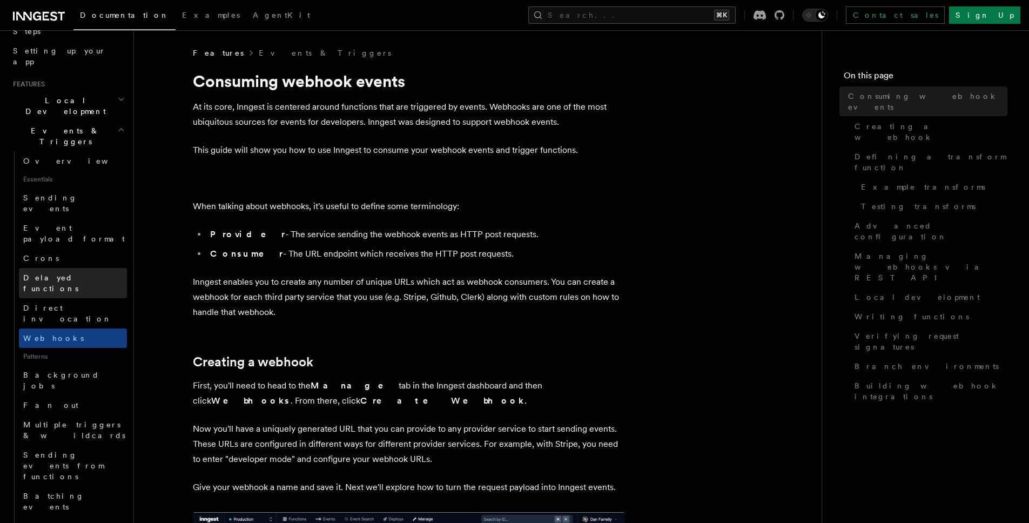
click at [57, 268] on link "Delayed functions" at bounding box center [73, 283] width 108 height 30
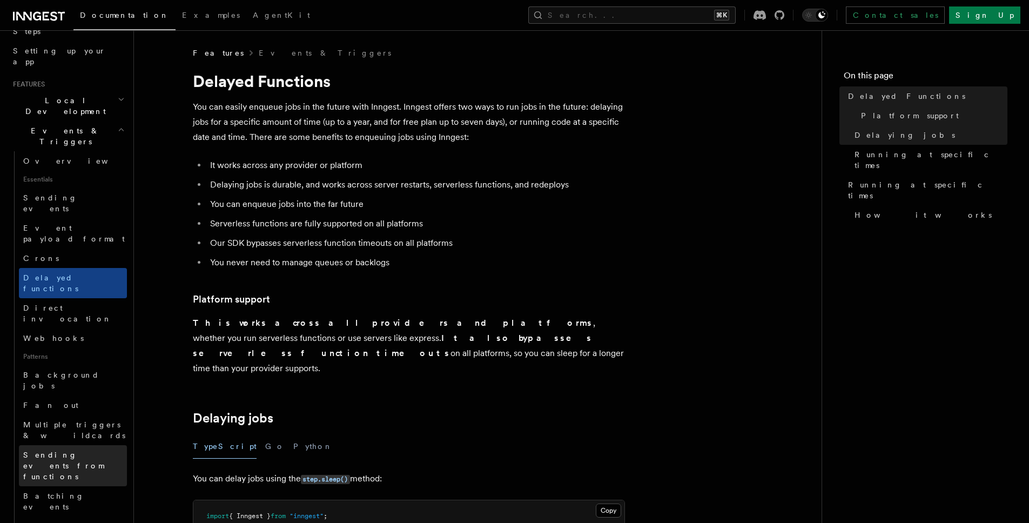
click at [66, 451] on span "Sending events from functions" at bounding box center [63, 466] width 81 height 30
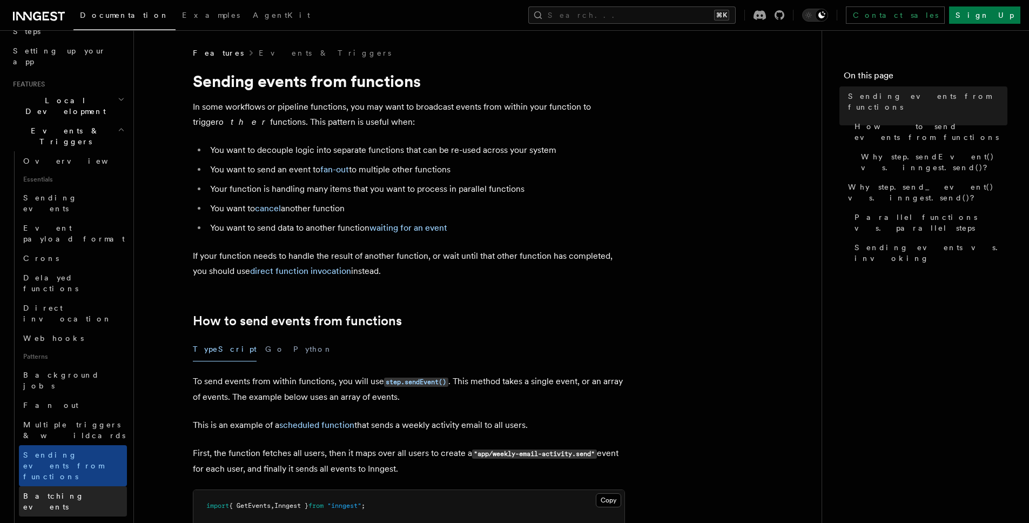
click at [71, 492] on span "Batching events" at bounding box center [53, 501] width 61 height 19
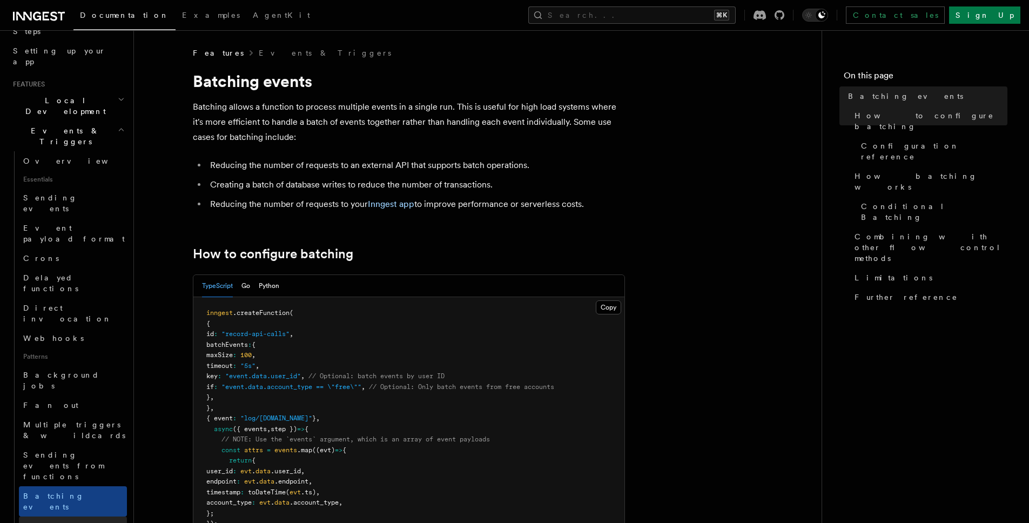
click at [77, 522] on span "Writing expression" at bounding box center [54, 531] width 62 height 19
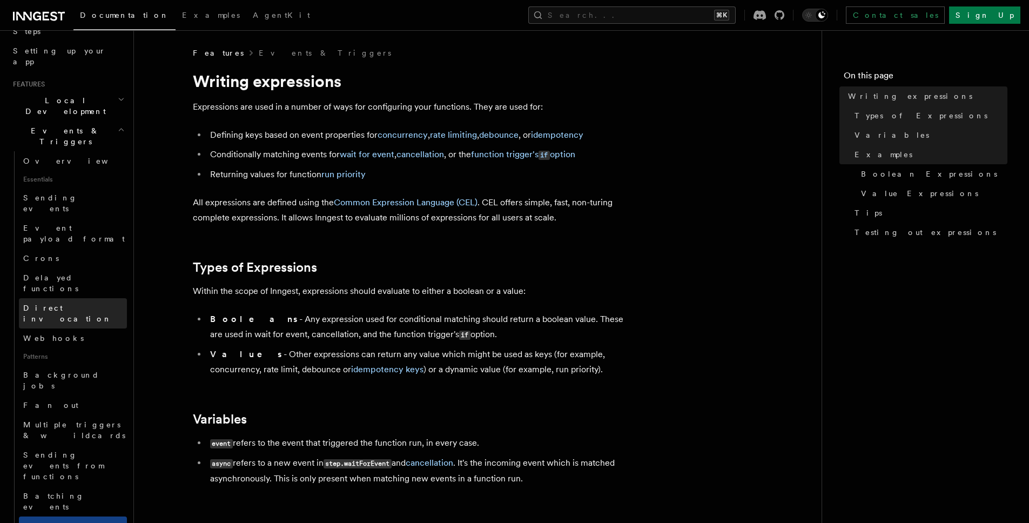
click at [61, 304] on span "Direct invocation" at bounding box center [67, 313] width 89 height 19
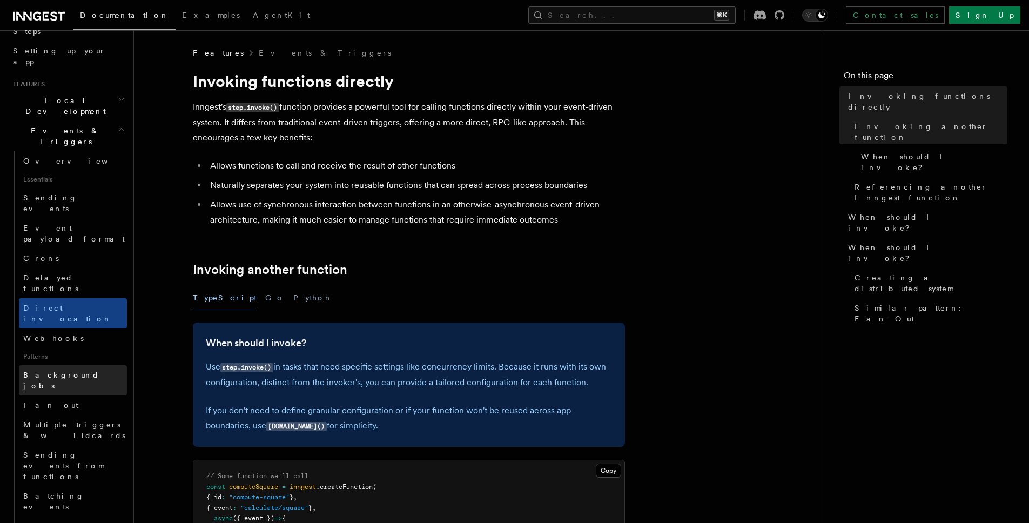
click at [48, 371] on span "Background jobs" at bounding box center [61, 380] width 76 height 19
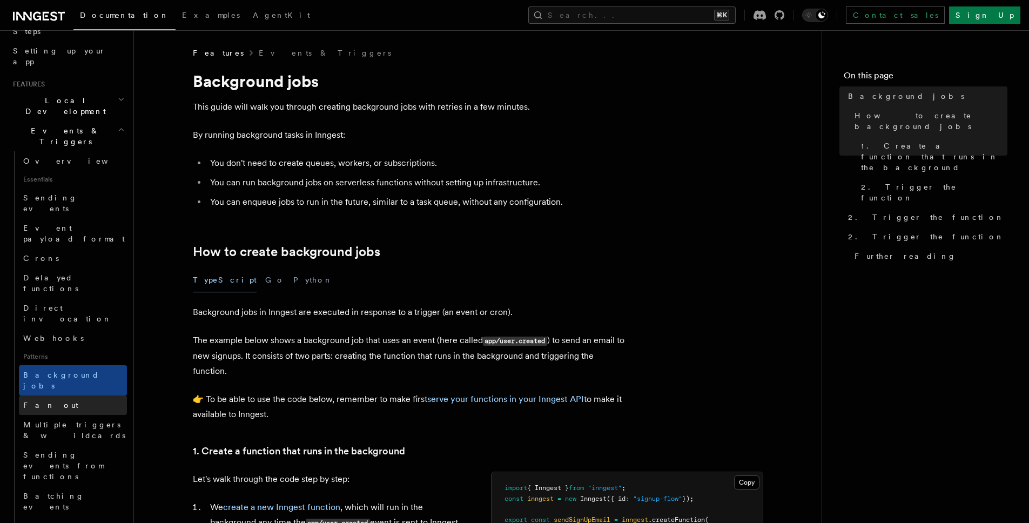
click at [49, 396] on link "Fan out" at bounding box center [73, 405] width 108 height 19
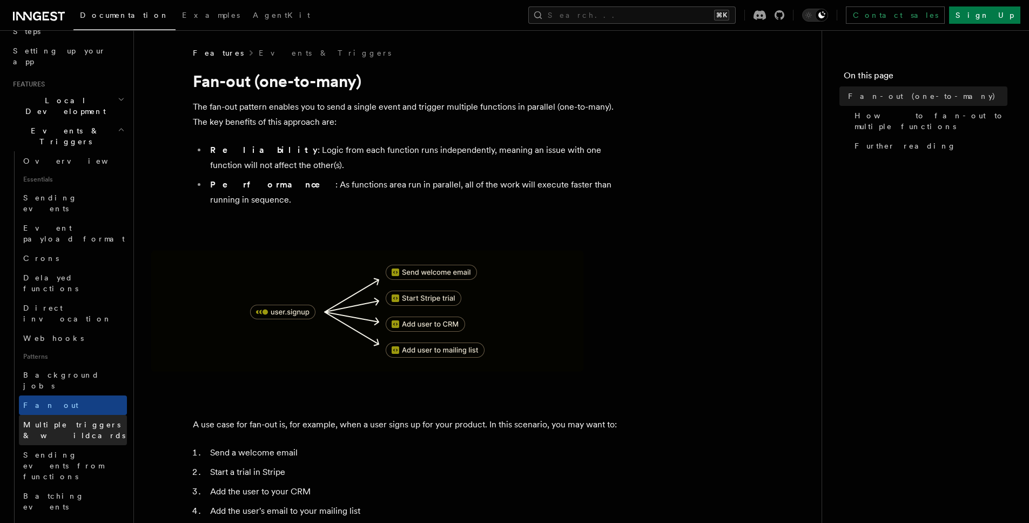
click at [55, 415] on link "Multiple triggers & wildcards" at bounding box center [73, 430] width 108 height 30
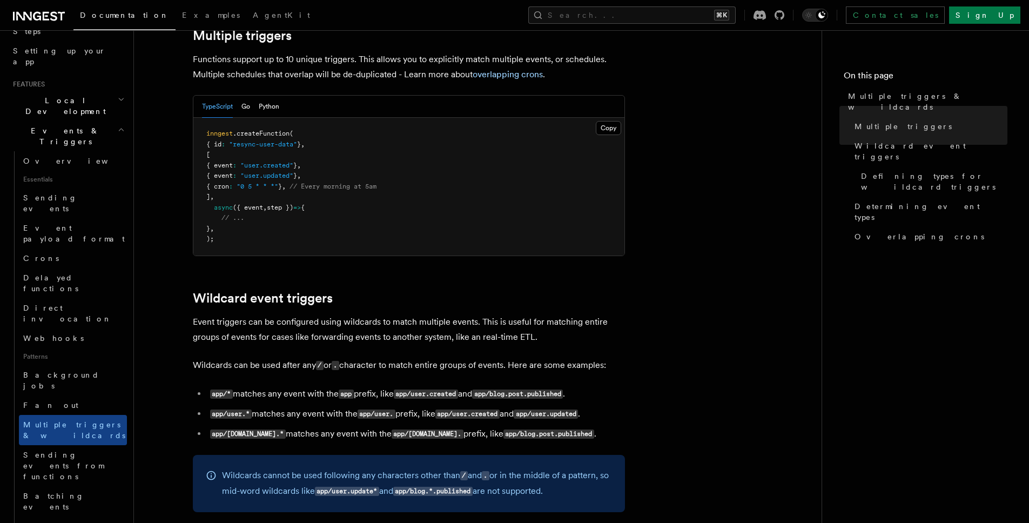
scroll to position [243, 0]
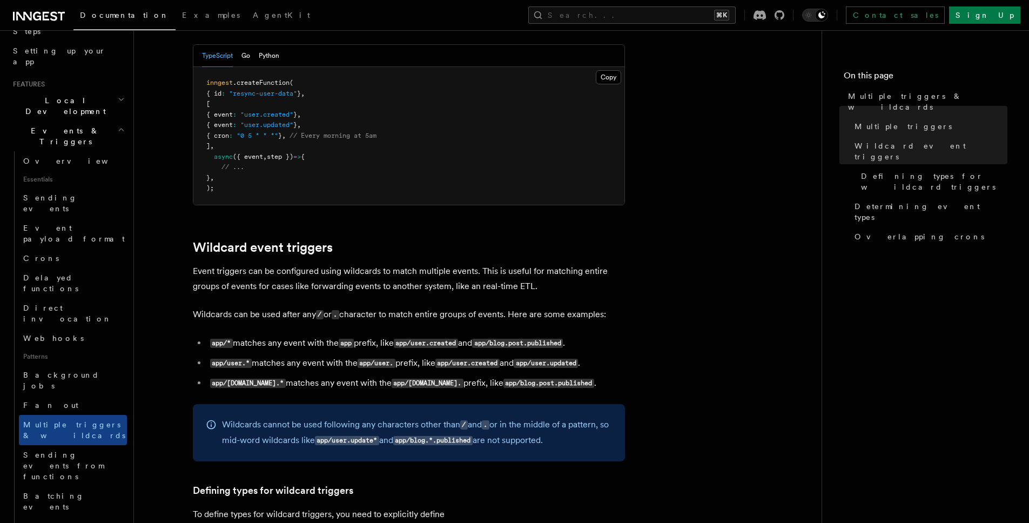
drag, startPoint x: 500, startPoint y: 160, endPoint x: 438, endPoint y: 92, distance: 92.5
click at [448, 101] on pre "inngest .createFunction ( { id : "resync-user-data" } , [ { event : "user.creat…" at bounding box center [408, 136] width 431 height 138
click at [411, 75] on pre "inngest .createFunction ( { id : "resync-user-data" } , [ { event : "user.creat…" at bounding box center [408, 136] width 431 height 138
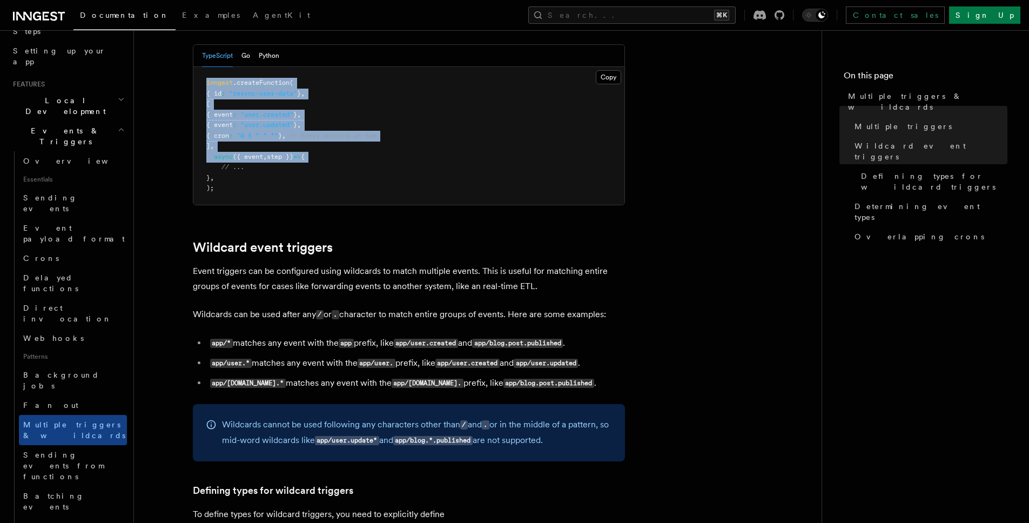
drag, startPoint x: 411, startPoint y: 75, endPoint x: 458, endPoint y: 223, distance: 155.9
click at [449, 196] on pre "inngest .createFunction ( { id : "resync-user-data" } , [ { event : "user.creat…" at bounding box center [408, 136] width 431 height 138
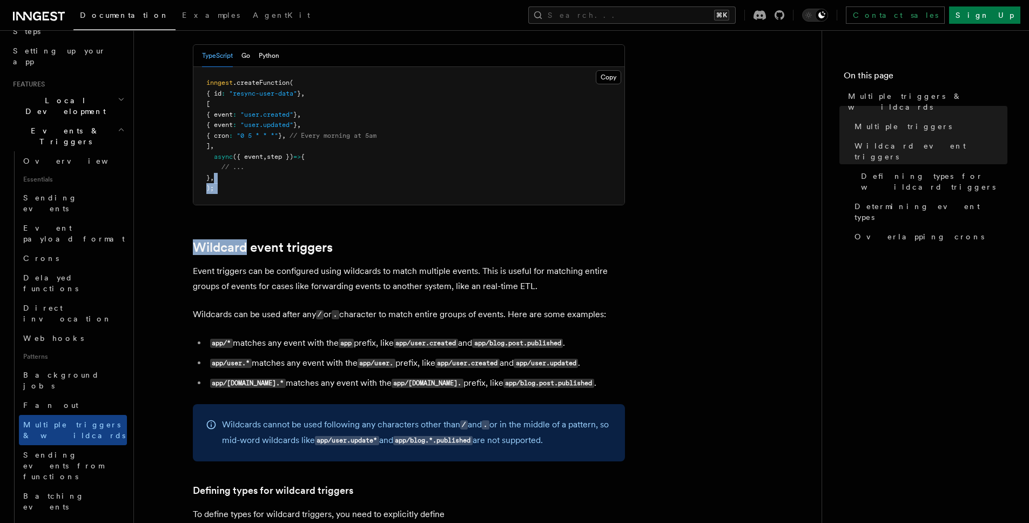
drag, startPoint x: 422, startPoint y: 169, endPoint x: 399, endPoint y: 122, distance: 52.0
click at [399, 122] on pre "inngest .createFunction ( { id : "resync-user-data" } , [ { event : "user.creat…" at bounding box center [408, 136] width 431 height 138
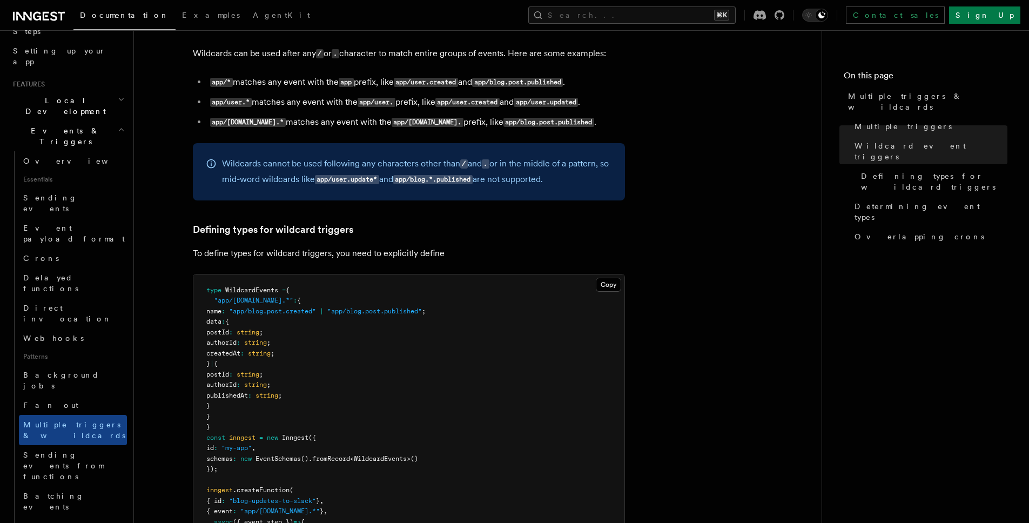
scroll to position [492, 0]
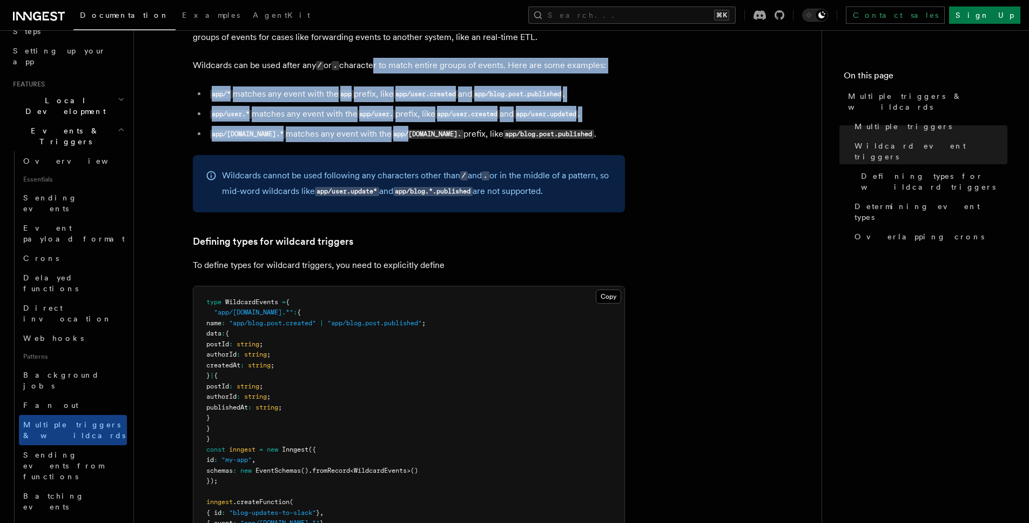
drag, startPoint x: 385, startPoint y: 86, endPoint x: 365, endPoint y: 52, distance: 39.5
click at [369, 57] on article "Features Events & Triggers Multiple triggers & wildcards Inngest functions can …" at bounding box center [477, 383] width 653 height 1656
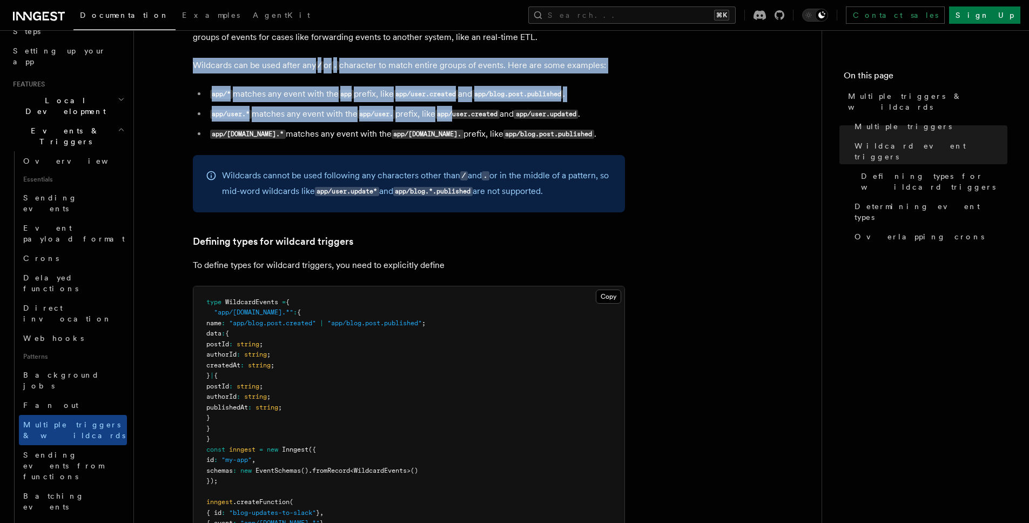
drag, startPoint x: 399, startPoint y: 82, endPoint x: 555, endPoint y: 143, distance: 168.2
click at [514, 145] on article "Features Events & Triggers Multiple triggers & wildcards Inngest functions can …" at bounding box center [477, 383] width 653 height 1656
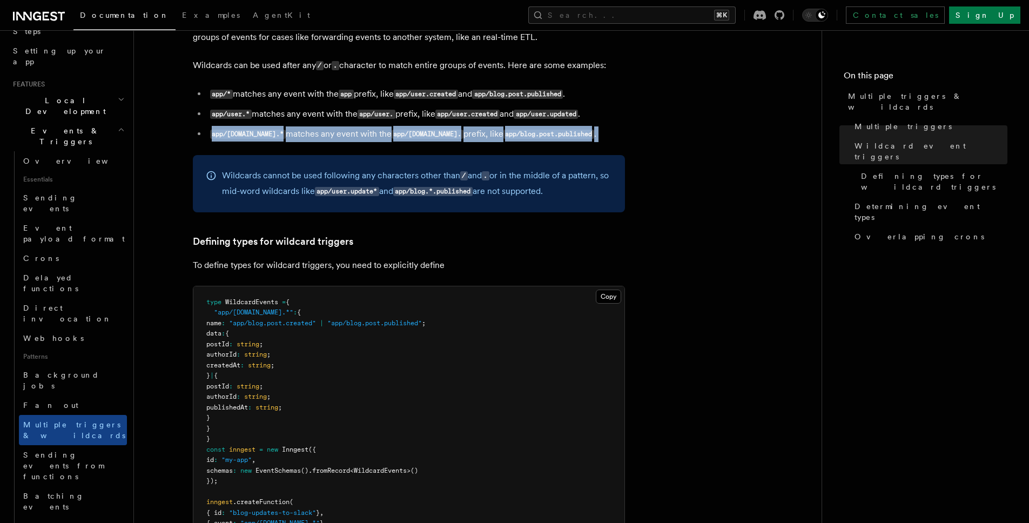
drag, startPoint x: 555, startPoint y: 143, endPoint x: 505, endPoint y: 43, distance: 112.1
click at [525, 85] on article "Features Events & Triggers Multiple triggers & wildcards Inngest functions can …" at bounding box center [477, 383] width 653 height 1656
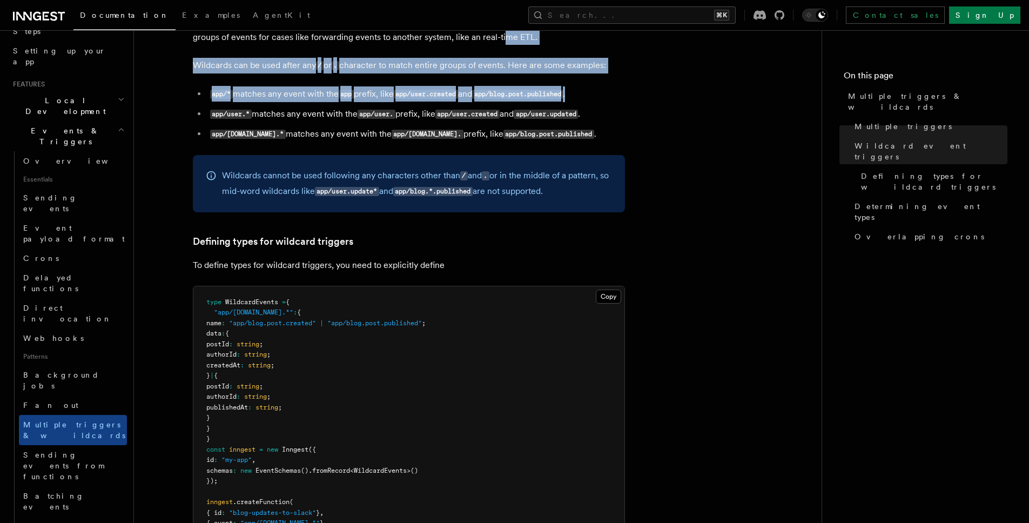
drag, startPoint x: 526, startPoint y: 72, endPoint x: 628, endPoint y: 152, distance: 130.1
click at [555, 109] on article "Features Events & Triggers Multiple triggers & wildcards Inngest functions can …" at bounding box center [477, 383] width 653 height 1656
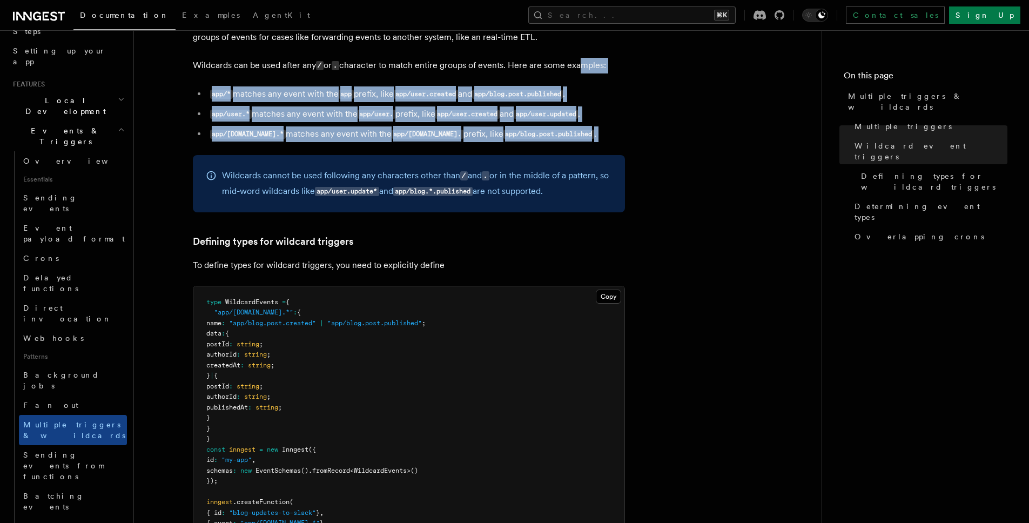
drag, startPoint x: 628, startPoint y: 152, endPoint x: 568, endPoint y: 45, distance: 122.7
click at [581, 68] on article "Features Events & Triggers Multiple triggers & wildcards Inngest functions can …" at bounding box center [477, 383] width 653 height 1656
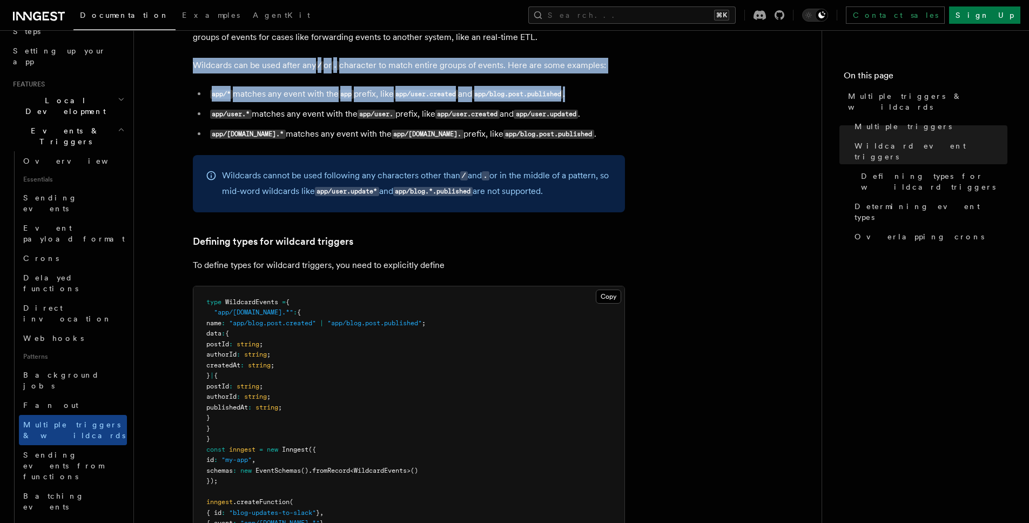
drag, startPoint x: 578, startPoint y: 73, endPoint x: 659, endPoint y: 184, distance: 137.3
click at [607, 133] on article "Features Events & Triggers Multiple triggers & wildcards Inngest functions can …" at bounding box center [477, 383] width 653 height 1656
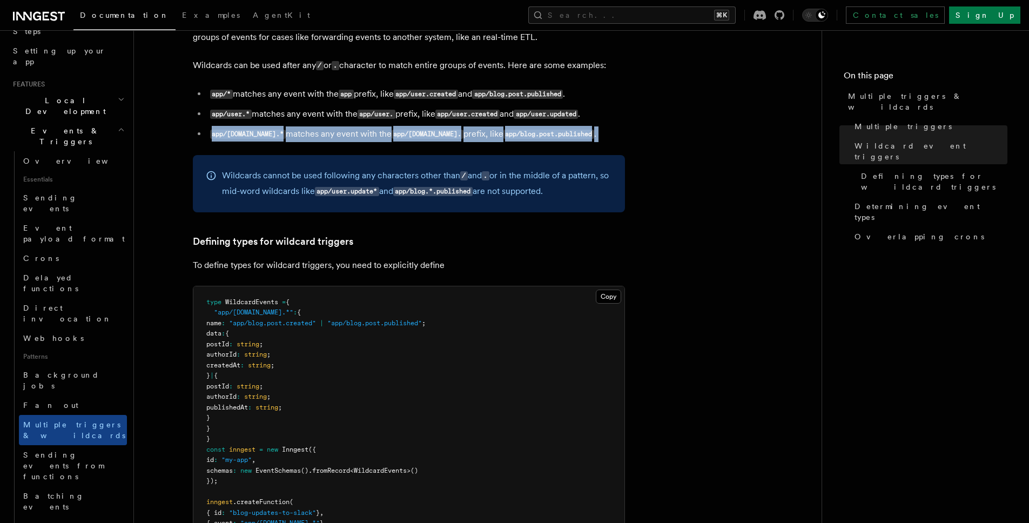
drag, startPoint x: 611, startPoint y: 90, endPoint x: 590, endPoint y: 70, distance: 28.7
click at [590, 61] on article "Features Events & Triggers Multiple triggers & wildcards Inngest functions can …" at bounding box center [477, 383] width 653 height 1656
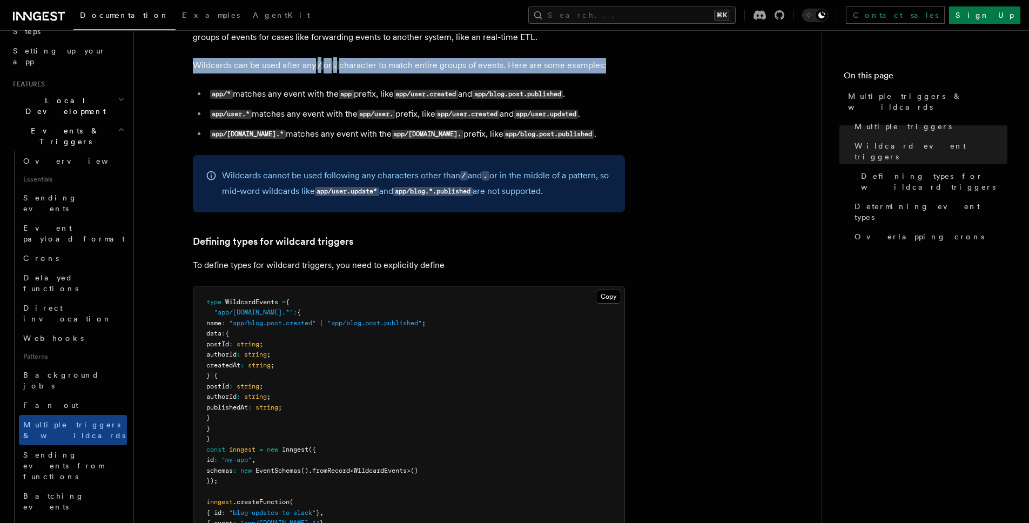
drag, startPoint x: 590, startPoint y: 70, endPoint x: 679, endPoint y: 228, distance: 181.2
click at [639, 182] on article "Features Events & Triggers Multiple triggers & wildcards Inngest functions can …" at bounding box center [477, 383] width 653 height 1656
drag, startPoint x: 628, startPoint y: 116, endPoint x: 611, endPoint y: 88, distance: 33.3
click at [620, 102] on article "Features Events & Triggers Multiple triggers & wildcards Inngest functions can …" at bounding box center [477, 383] width 653 height 1656
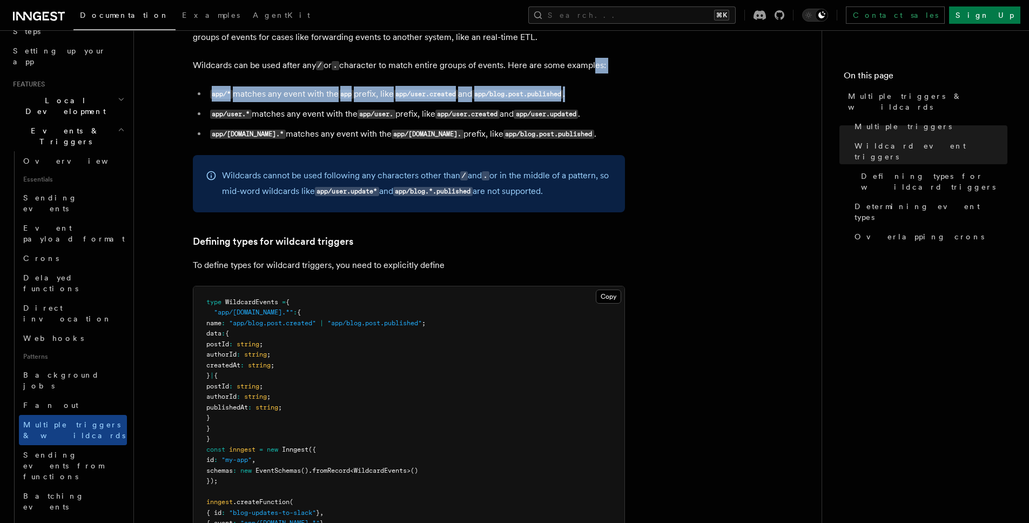
drag, startPoint x: 607, startPoint y: 117, endPoint x: 621, endPoint y: 156, distance: 41.6
click at [611, 130] on article "Features Events & Triggers Multiple triggers & wildcards Inngest functions can …" at bounding box center [477, 383] width 653 height 1656
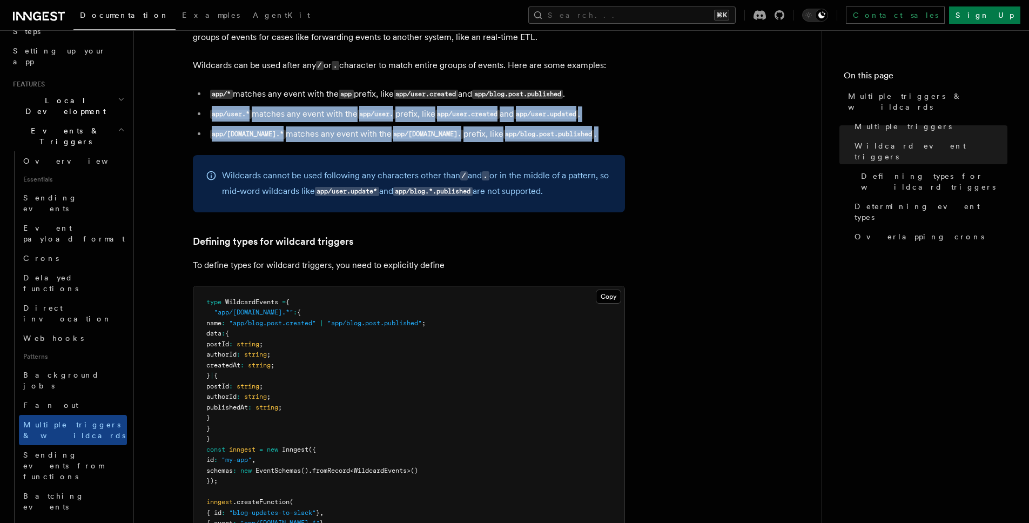
drag, startPoint x: 620, startPoint y: 154, endPoint x: 555, endPoint y: 49, distance: 123.7
click at [564, 65] on article "Features Events & Triggers Multiple triggers & wildcards Inngest functions can …" at bounding box center [477, 383] width 653 height 1656
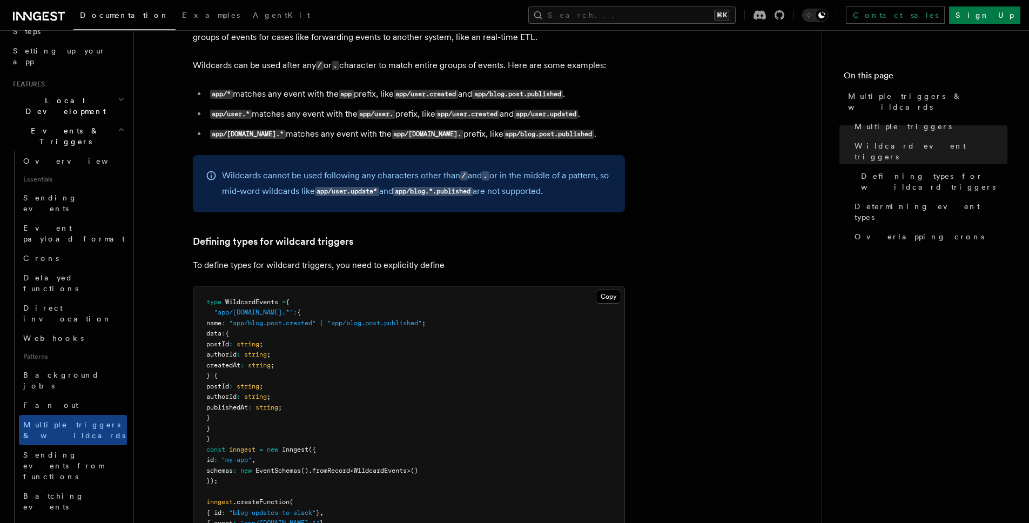
click at [555, 48] on article "Features Events & Triggers Multiple triggers & wildcards Inngest functions can …" at bounding box center [477, 383] width 653 height 1656
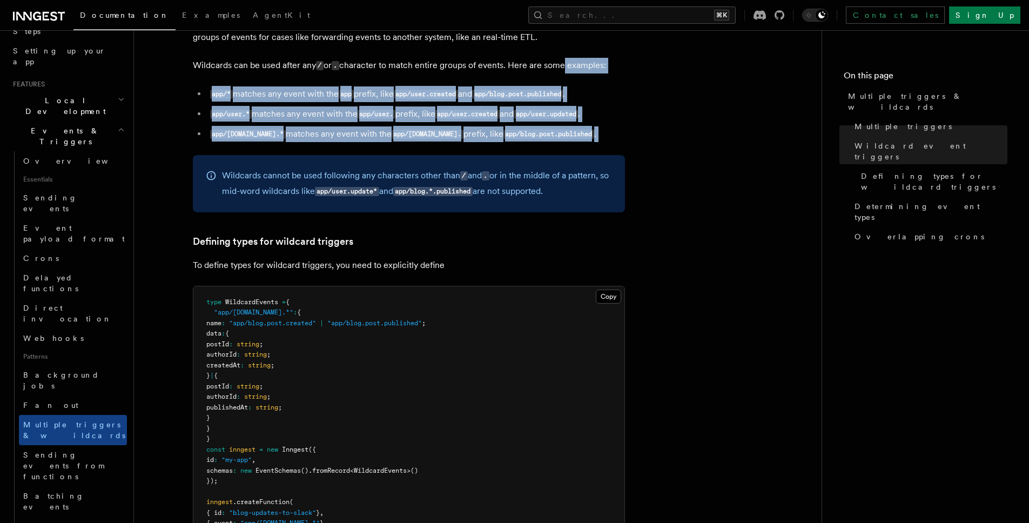
drag, startPoint x: 572, startPoint y: 90, endPoint x: 597, endPoint y: 146, distance: 62.2
click at [597, 146] on article "Features Events & Triggers Multiple triggers & wildcards Inngest functions can …" at bounding box center [477, 383] width 653 height 1656
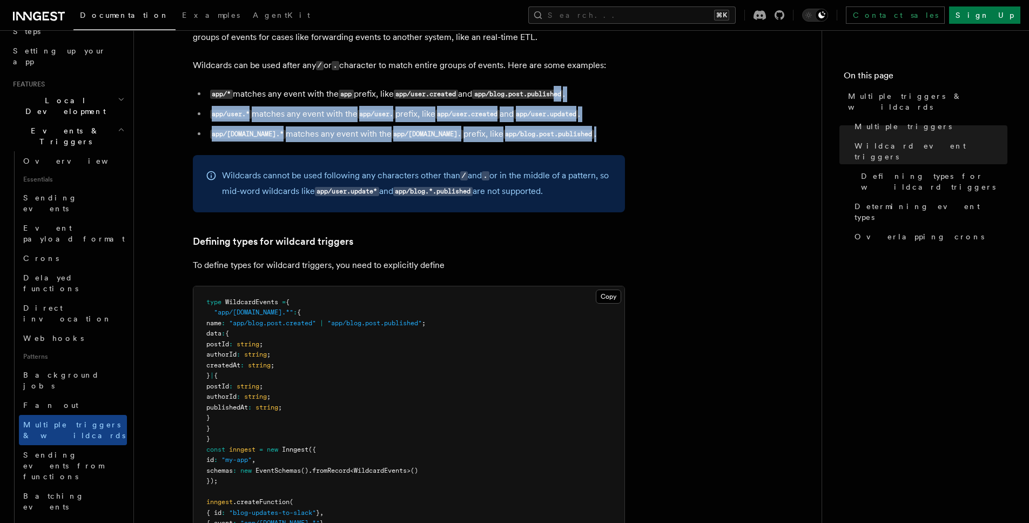
drag, startPoint x: 593, startPoint y: 138, endPoint x: 568, endPoint y: 76, distance: 67.1
click at [572, 88] on ul "app/* matches any event with the app prefix, like app/user.created and app/blog…" at bounding box center [409, 114] width 432 height 56
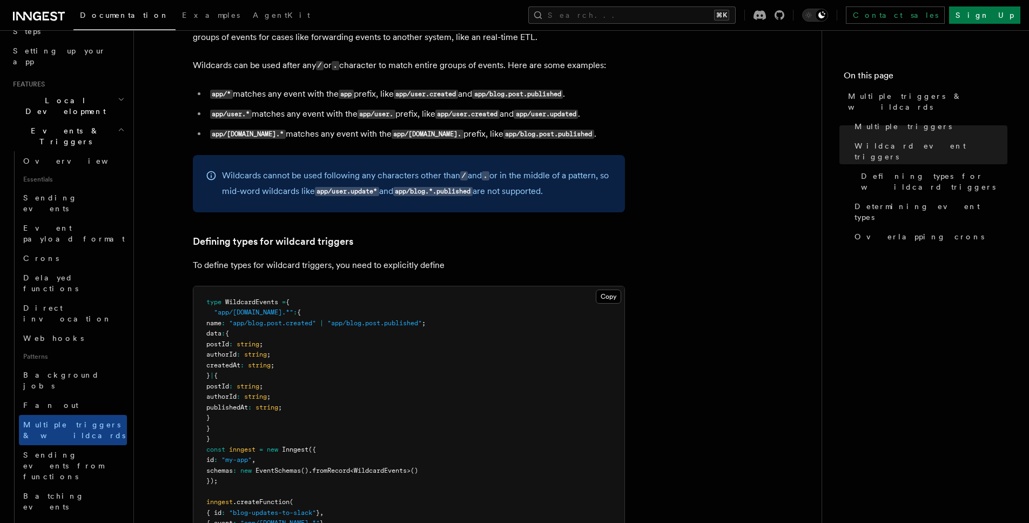
click at [566, 69] on p "Wildcards can be used after any / or . character to match entire groups of even…" at bounding box center [409, 66] width 432 height 16
drag, startPoint x: 286, startPoint y: 155, endPoint x: 183, endPoint y: 150, distance: 103.3
click at [199, 151] on article "Features Events & Triggers Multiple triggers & wildcards Inngest functions can …" at bounding box center [477, 383] width 653 height 1656
click at [183, 150] on article "Features Events & Triggers Multiple triggers & wildcards Inngest functions can …" at bounding box center [477, 383] width 653 height 1656
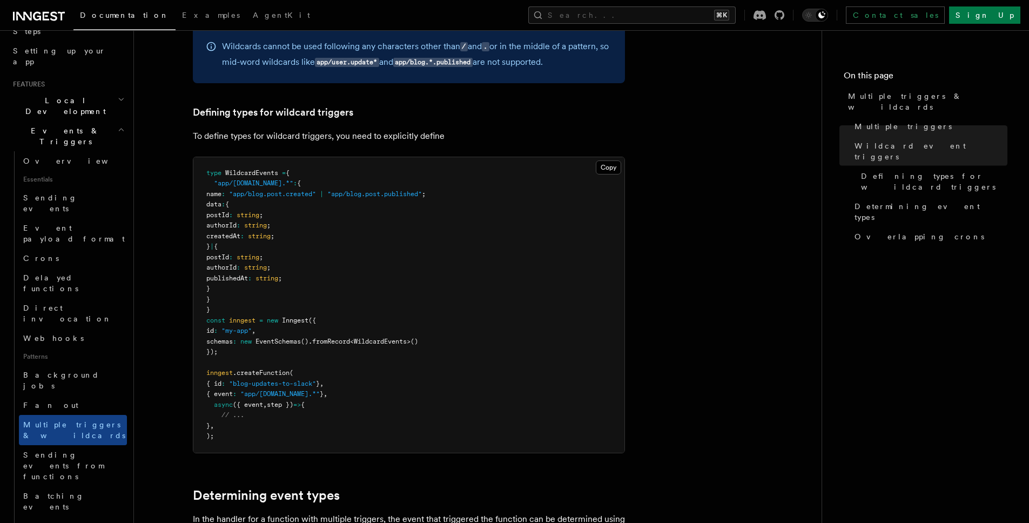
scroll to position [622, 0]
drag, startPoint x: 329, startPoint y: 277, endPoint x: 178, endPoint y: 157, distance: 192.6
click at [178, 157] on article "Features Events & Triggers Multiple triggers & wildcards Inngest functions can …" at bounding box center [477, 254] width 653 height 1656
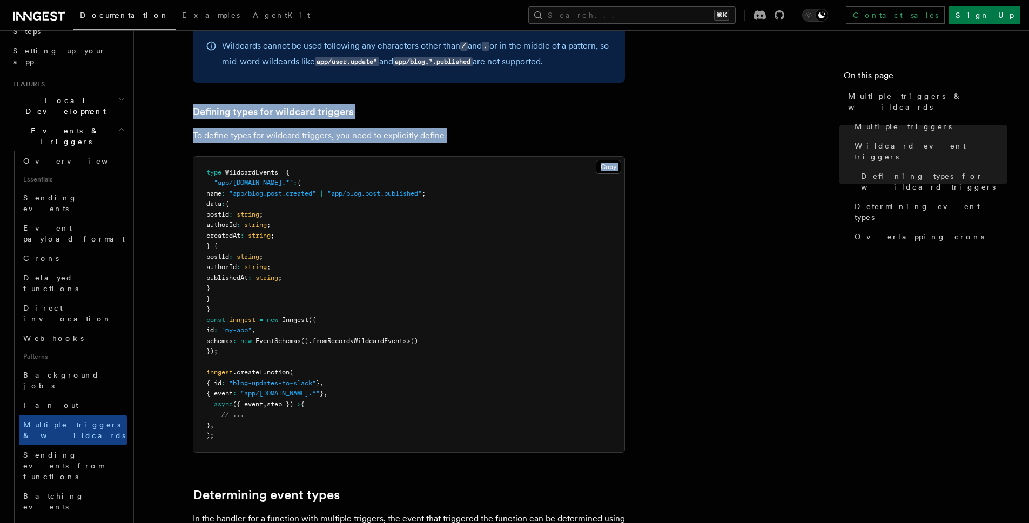
drag, startPoint x: 210, startPoint y: 95, endPoint x: 493, endPoint y: 292, distance: 345.1
click at [323, 206] on article "Features Events & Triggers Multiple triggers & wildcards Inngest functions can …" at bounding box center [477, 254] width 653 height 1656
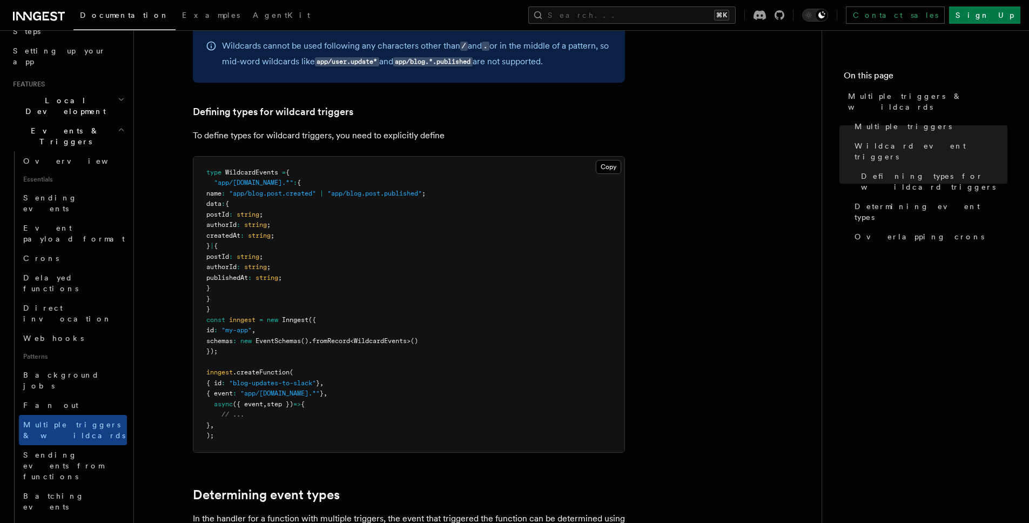
drag, startPoint x: 498, startPoint y: 293, endPoint x: 516, endPoint y: 294, distance: 18.4
click at [497, 293] on pre "type WildcardEvents = { "app/[DOMAIN_NAME].*" : { name : "app/blog.post.created…" at bounding box center [408, 305] width 431 height 296
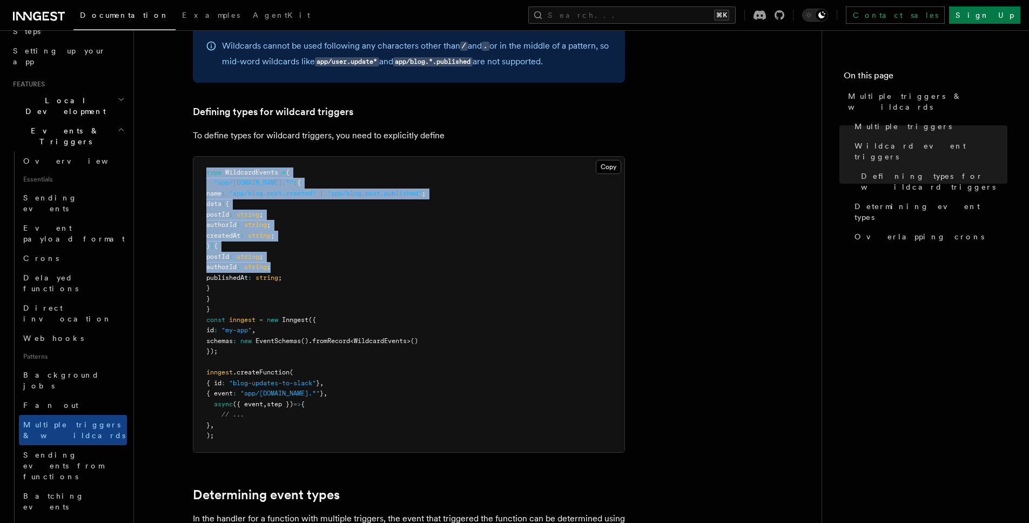
drag, startPoint x: 542, startPoint y: 213, endPoint x: 452, endPoint y: 133, distance: 119.8
click at [455, 136] on article "Features Events & Triggers Multiple triggers & wildcards Inngest functions can …" at bounding box center [477, 254] width 653 height 1656
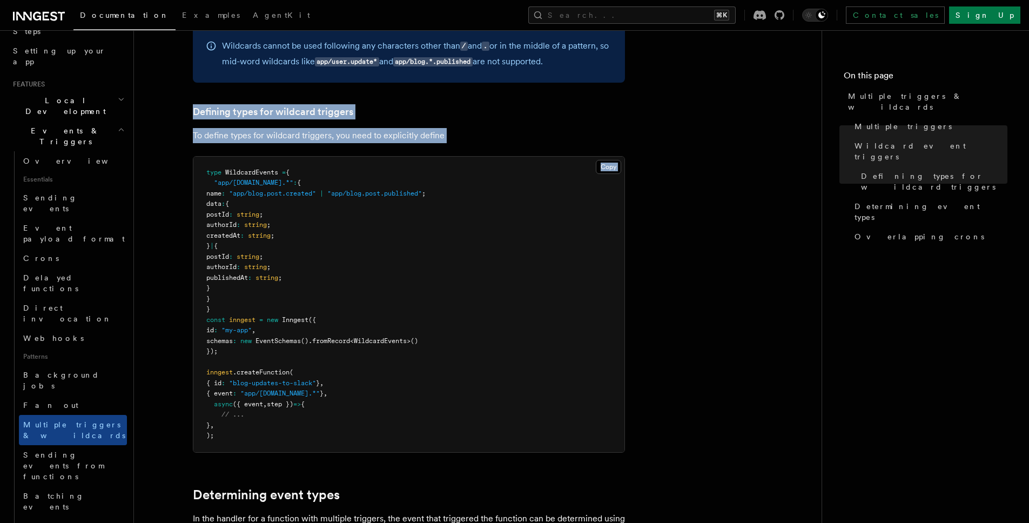
drag, startPoint x: 454, startPoint y: 98, endPoint x: 530, endPoint y: 253, distance: 172.5
click at [502, 207] on article "Features Events & Triggers Multiple triggers & wildcards Inngest functions can …" at bounding box center [477, 254] width 653 height 1656
drag, startPoint x: 563, startPoint y: 285, endPoint x: 493, endPoint y: 177, distance: 129.3
click at [510, 211] on pre "type WildcardEvents = { "app/[DOMAIN_NAME].*" : { name : "app/blog.post.created…" at bounding box center [408, 305] width 431 height 296
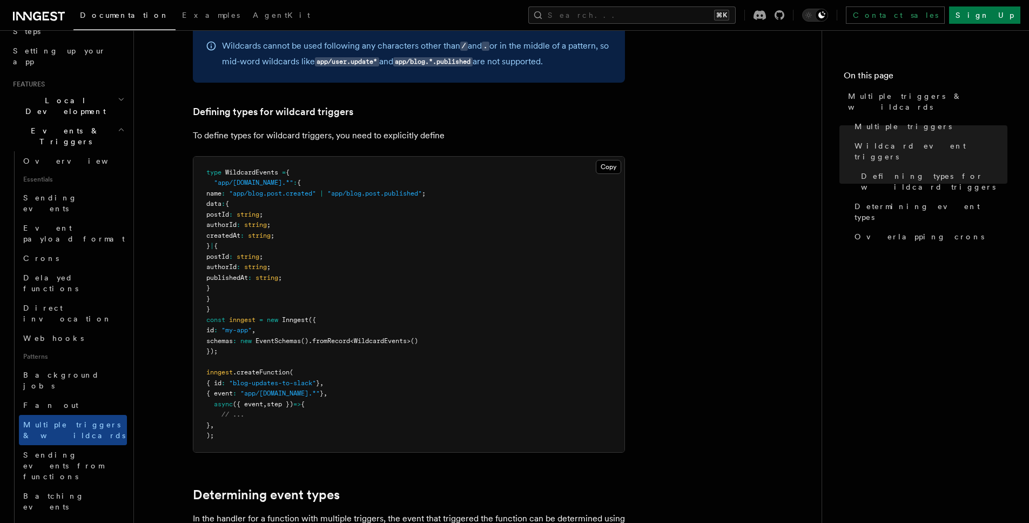
click at [490, 171] on pre "type WildcardEvents = { "app/[DOMAIN_NAME].*" : { name : "app/blog.post.created…" at bounding box center [408, 305] width 431 height 296
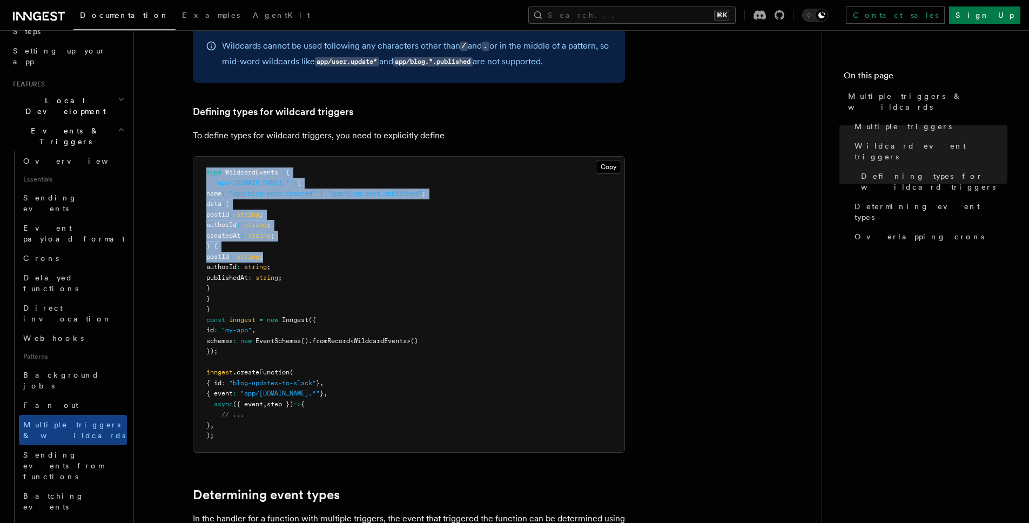
drag, startPoint x: 494, startPoint y: 263, endPoint x: 388, endPoint y: 129, distance: 171.1
click at [392, 136] on article "Features Events & Triggers Multiple triggers & wildcards Inngest functions can …" at bounding box center [477, 254] width 653 height 1656
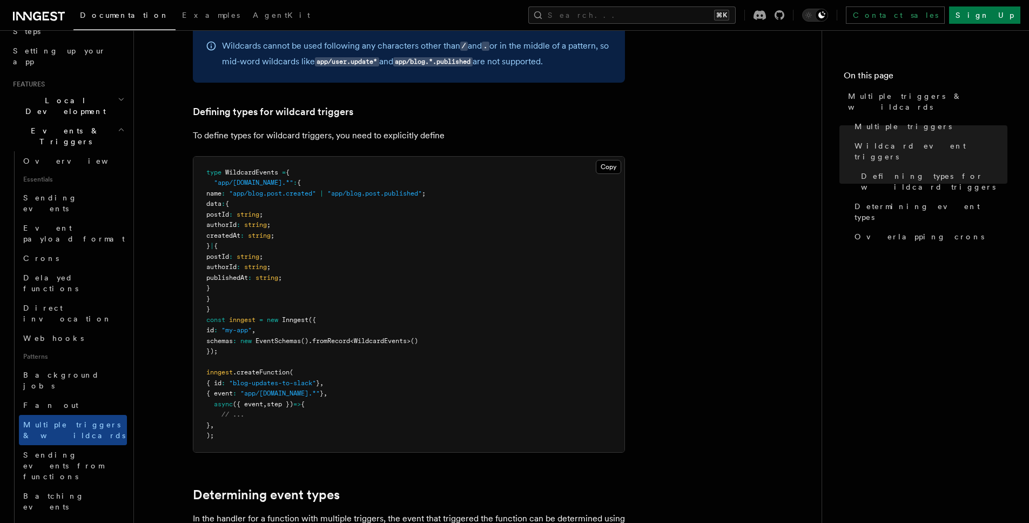
click at [405, 122] on article "Features Events & Triggers Multiple triggers & wildcards Inngest functions can …" at bounding box center [477, 254] width 653 height 1656
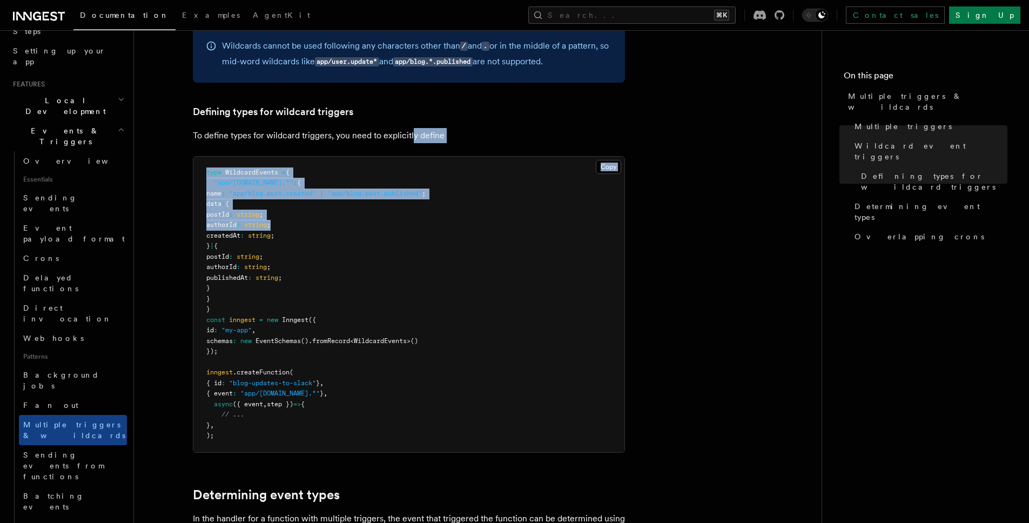
drag, startPoint x: 420, startPoint y: 153, endPoint x: 532, endPoint y: 278, distance: 167.6
click at [461, 225] on article "Features Events & Triggers Multiple triggers & wildcards Inngest functions can …" at bounding box center [477, 254] width 653 height 1656
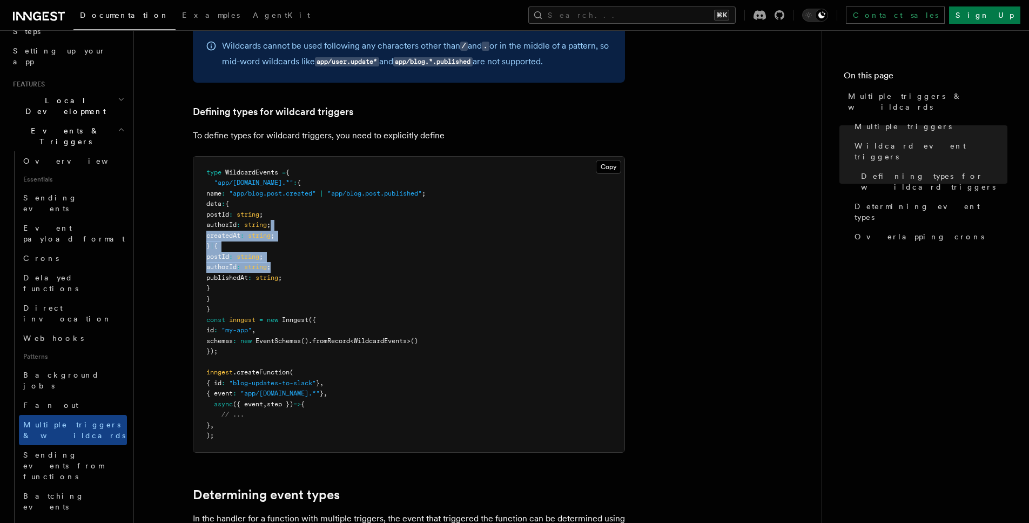
drag, startPoint x: 505, startPoint y: 231, endPoint x: 501, endPoint y: 167, distance: 64.4
click at [497, 220] on pre "type WildcardEvents = { "app/[DOMAIN_NAME].*" : { name : "app/blog.post.created…" at bounding box center [408, 305] width 431 height 296
click at [501, 164] on pre "type WildcardEvents = { "app/[DOMAIN_NAME].*" : { name : "app/blog.post.created…" at bounding box center [408, 305] width 431 height 296
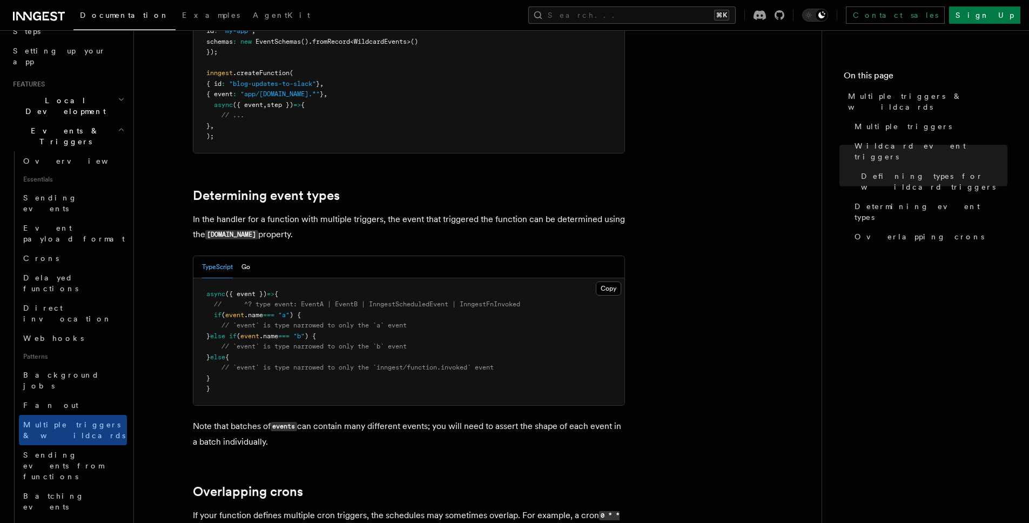
scroll to position [1015, 0]
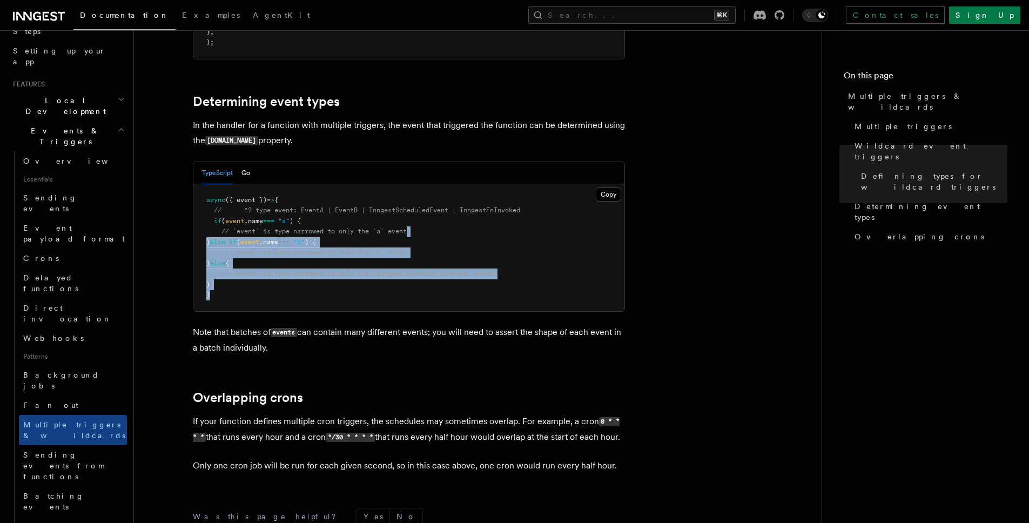
drag, startPoint x: 440, startPoint y: 277, endPoint x: 410, endPoint y: 180, distance: 101.3
click at [409, 201] on pre "async ({ event }) => { // ^? type event: EventA | EventB | InngestScheduledEven…" at bounding box center [408, 247] width 431 height 127
click at [447, 246] on div "TypeScript Go Copy Copied async ({ event }) => { // ^? type event: EventA | Eve…" at bounding box center [409, 237] width 432 height 150
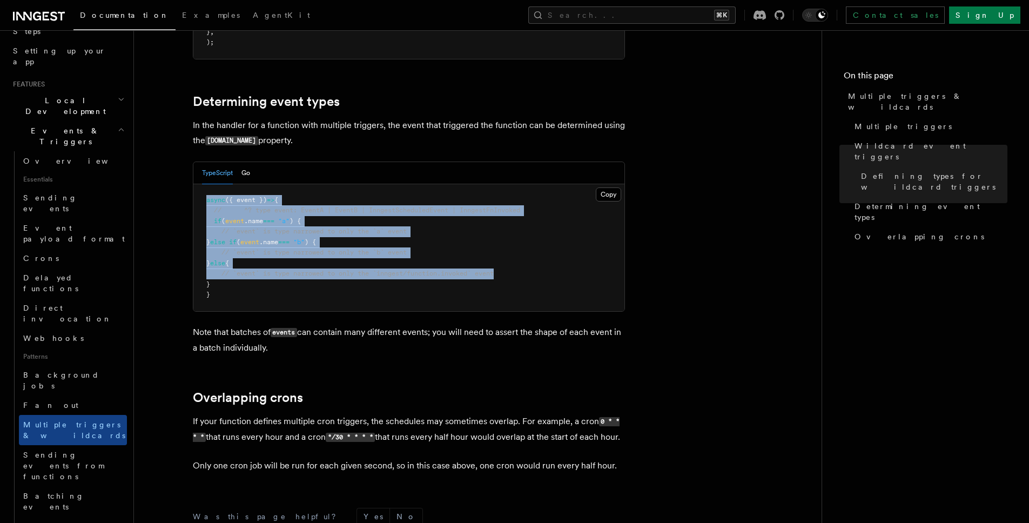
drag, startPoint x: 506, startPoint y: 244, endPoint x: 470, endPoint y: 160, distance: 90.7
click at [477, 185] on div "TypeScript Go Copy Copied async ({ event }) => { // ^? type event: EventA | Eve…" at bounding box center [409, 237] width 432 height 150
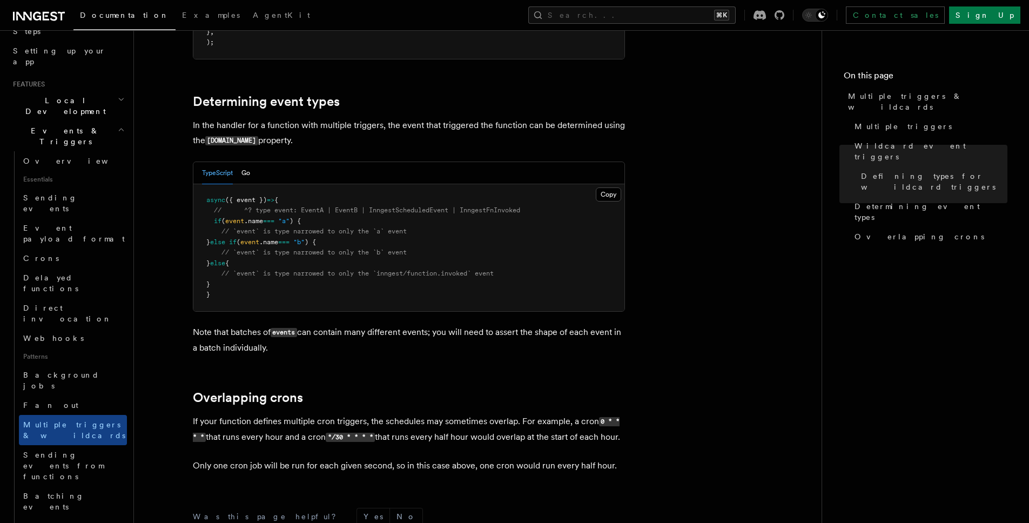
click at [250, 168] on button "Go" at bounding box center [246, 173] width 9 height 22
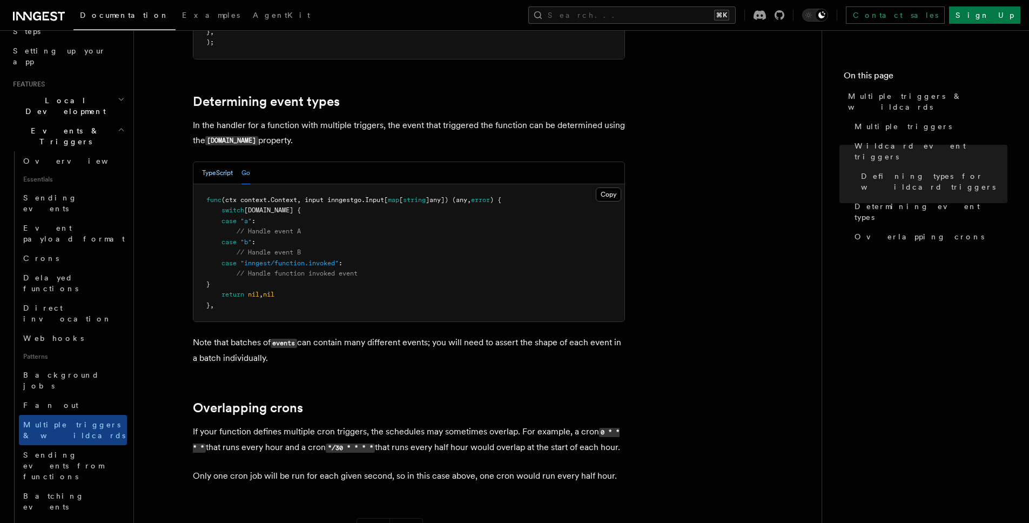
click at [231, 172] on button "TypeScript" at bounding box center [217, 173] width 31 height 22
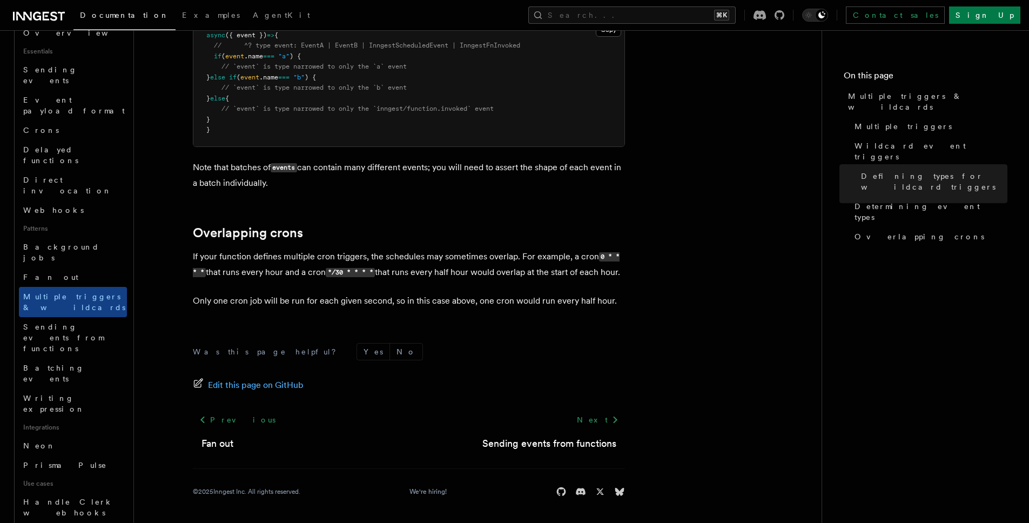
scroll to position [389, 0]
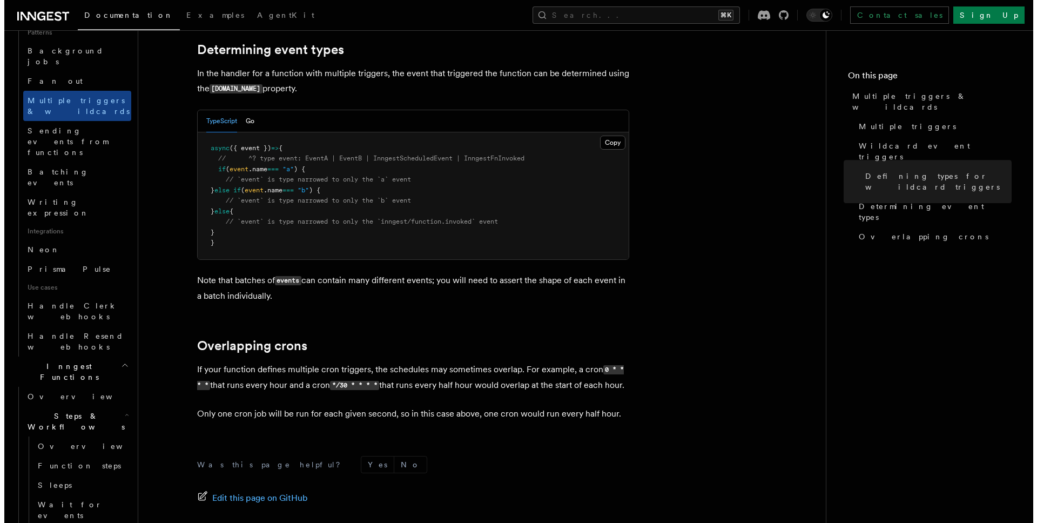
scroll to position [911, 0]
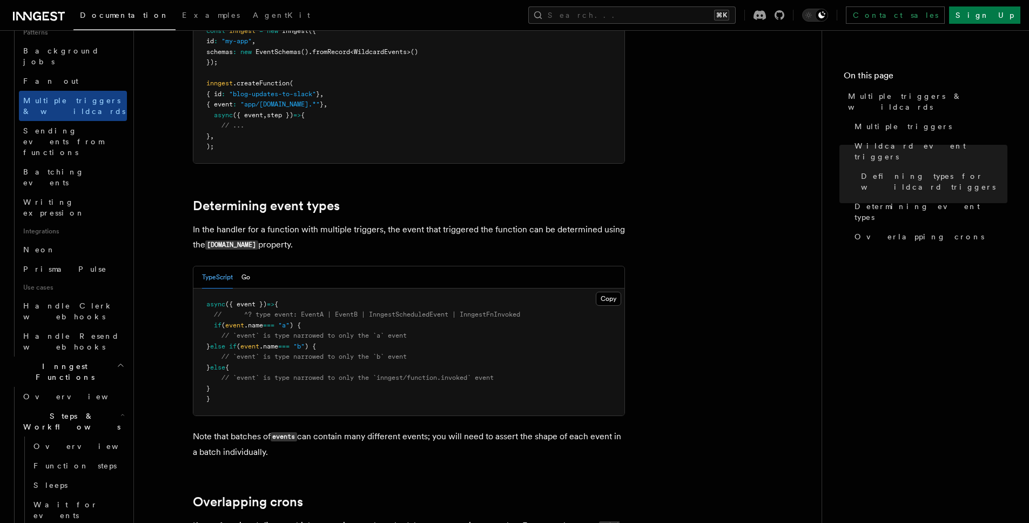
click at [661, 24] on div "Documentation Examples AgentKit Search... ⌘K Contact sales Sign Up" at bounding box center [514, 15] width 1029 height 30
click at [661, 19] on button "Search... ⌘K" at bounding box center [631, 14] width 207 height 17
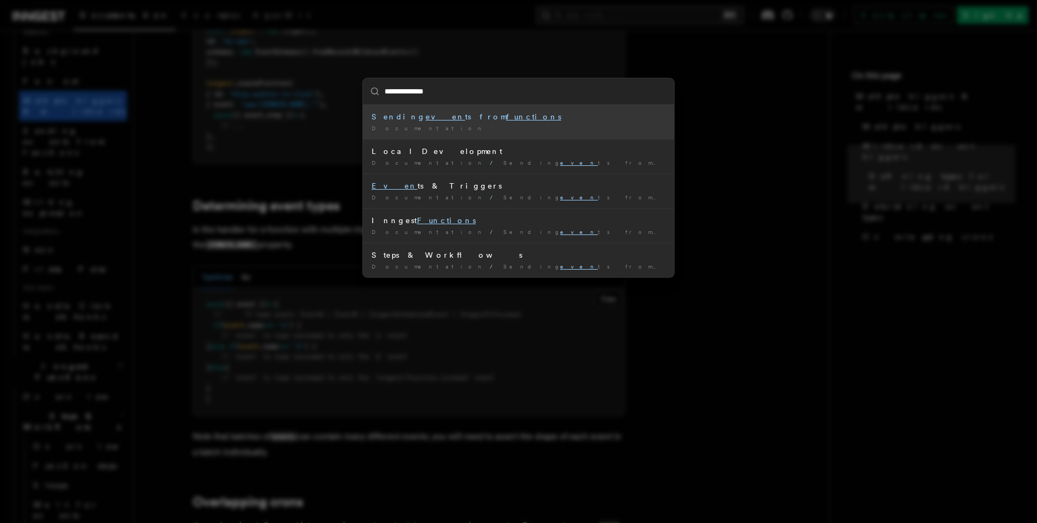
type input "**********"
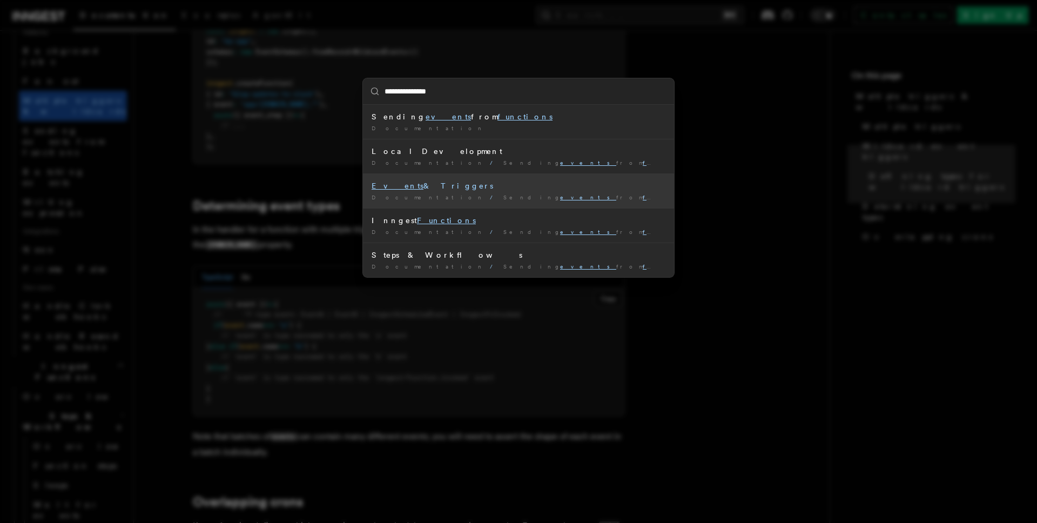
click at [518, 192] on li "Events & Triggers Documentation / Sending events from functions /" at bounding box center [518, 190] width 311 height 35
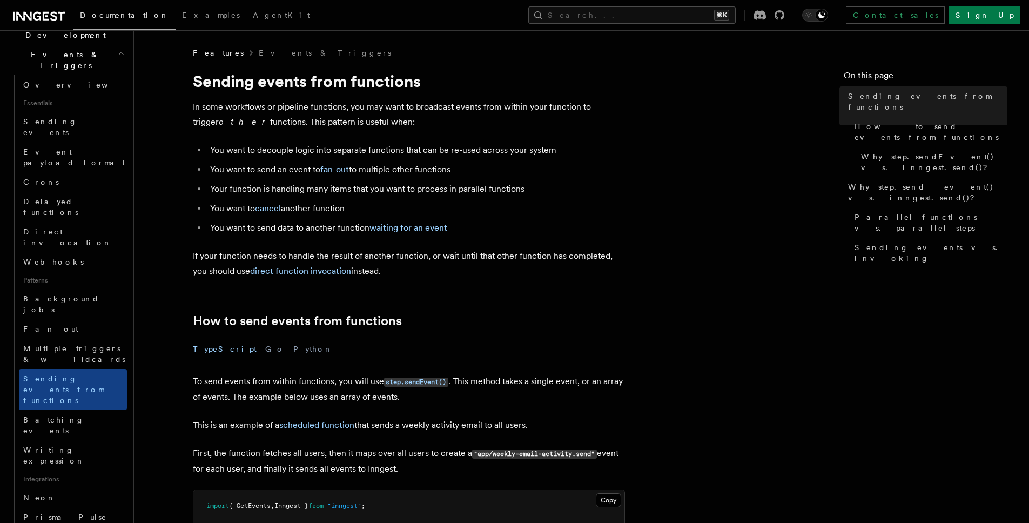
scroll to position [259, 0]
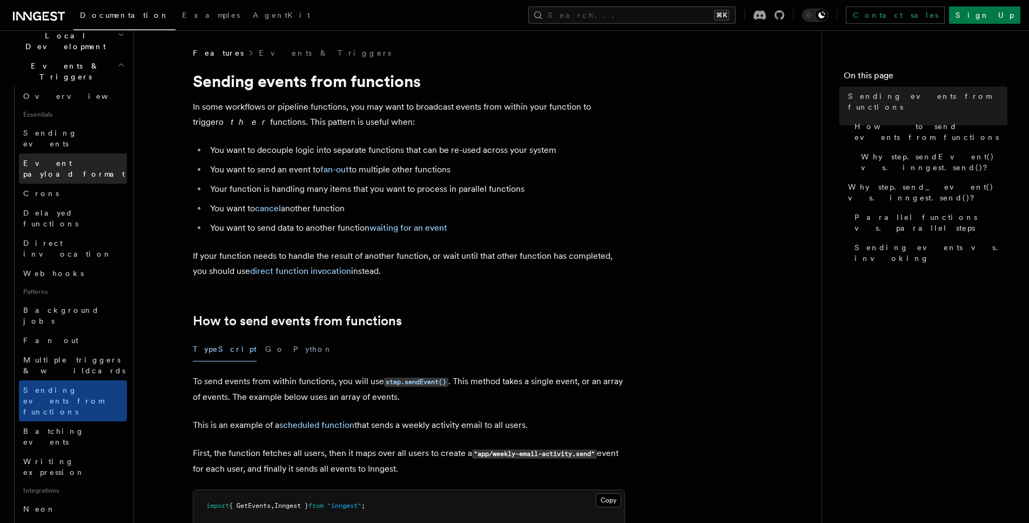
click at [68, 159] on span "Event payload format" at bounding box center [74, 168] width 102 height 19
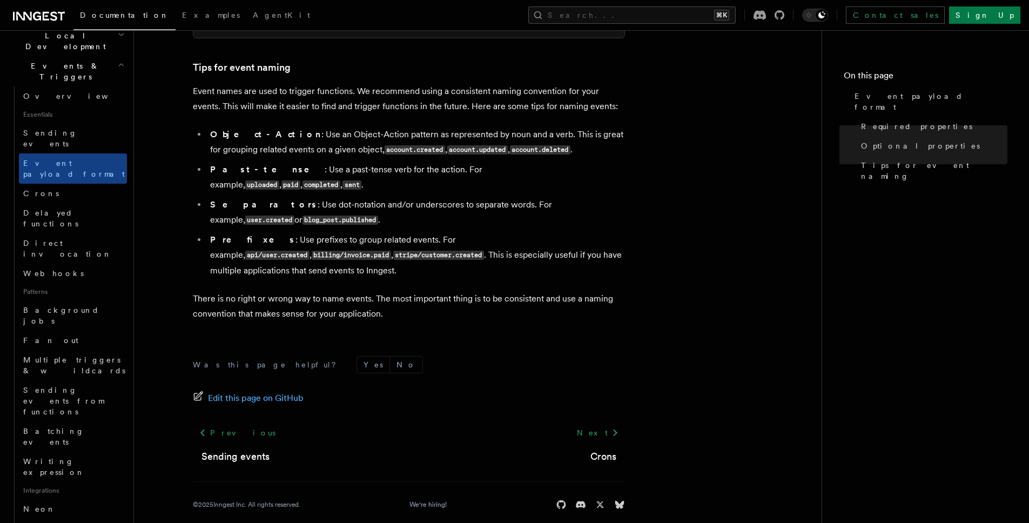
scroll to position [691, 0]
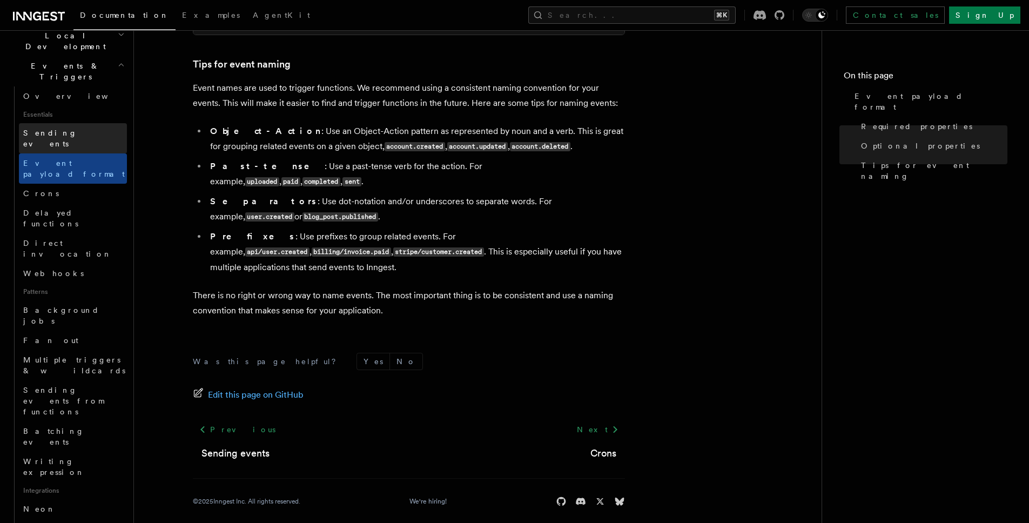
click at [69, 128] on span "Sending events" at bounding box center [75, 139] width 104 height 22
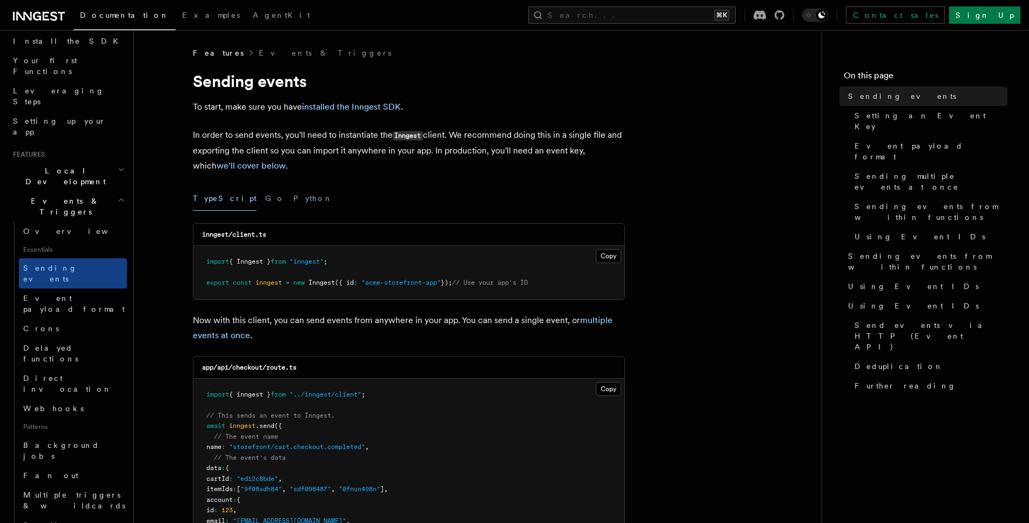
scroll to position [70, 0]
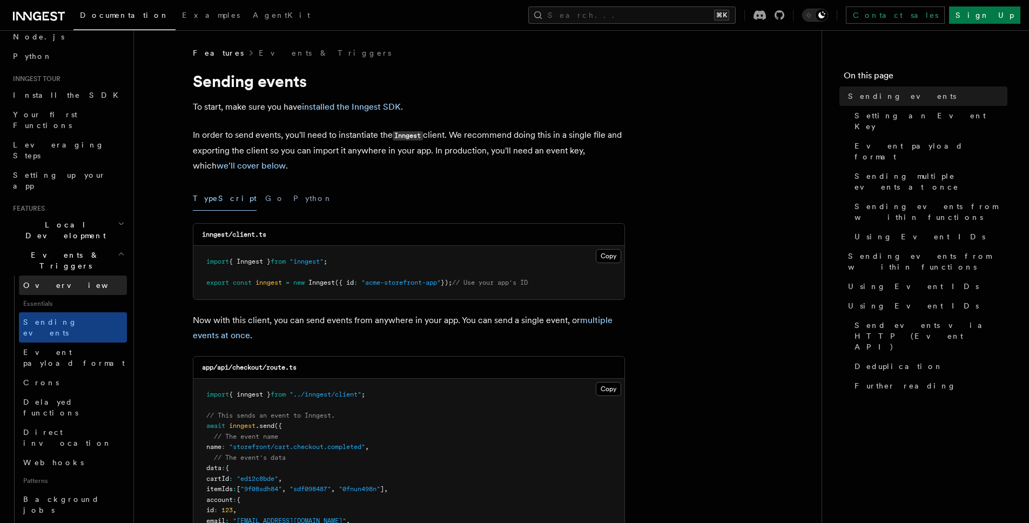
click at [56, 276] on link "Overview" at bounding box center [73, 285] width 108 height 19
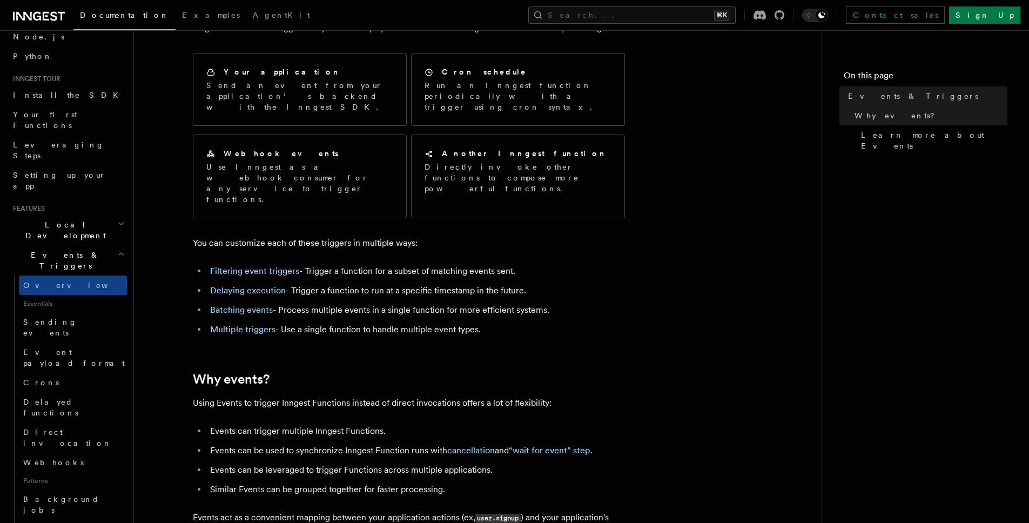
scroll to position [130, 0]
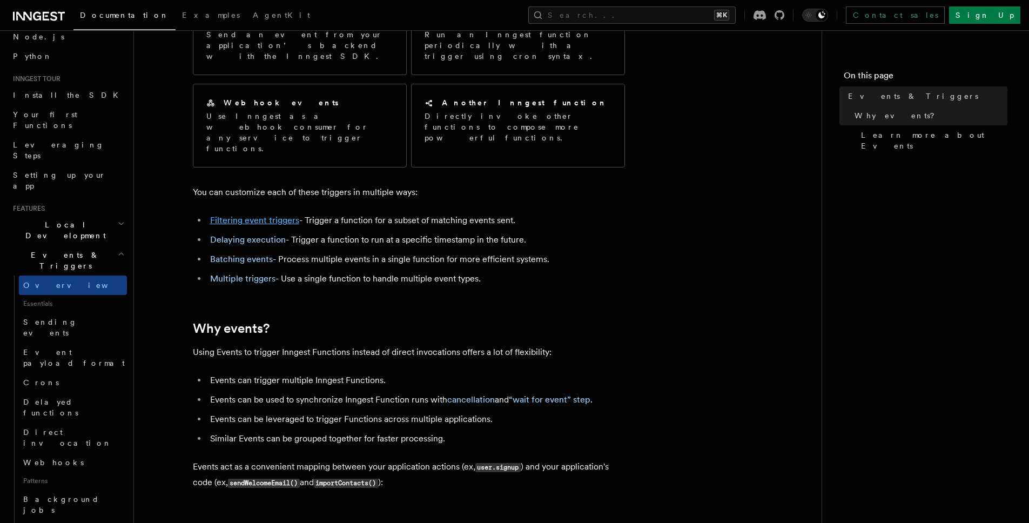
click at [288, 215] on link "Filtering event triggers" at bounding box center [254, 220] width 89 height 10
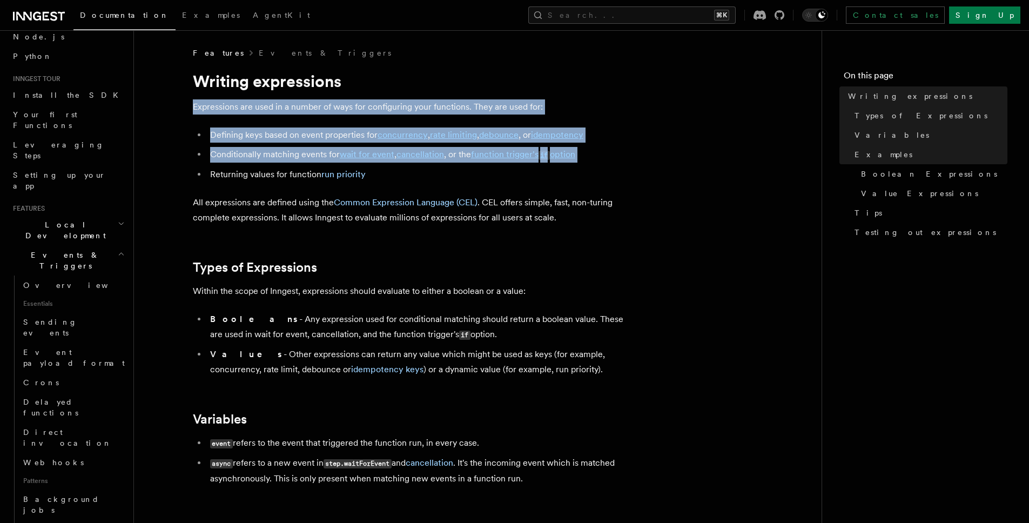
drag, startPoint x: 481, startPoint y: 153, endPoint x: 578, endPoint y: 230, distance: 123.1
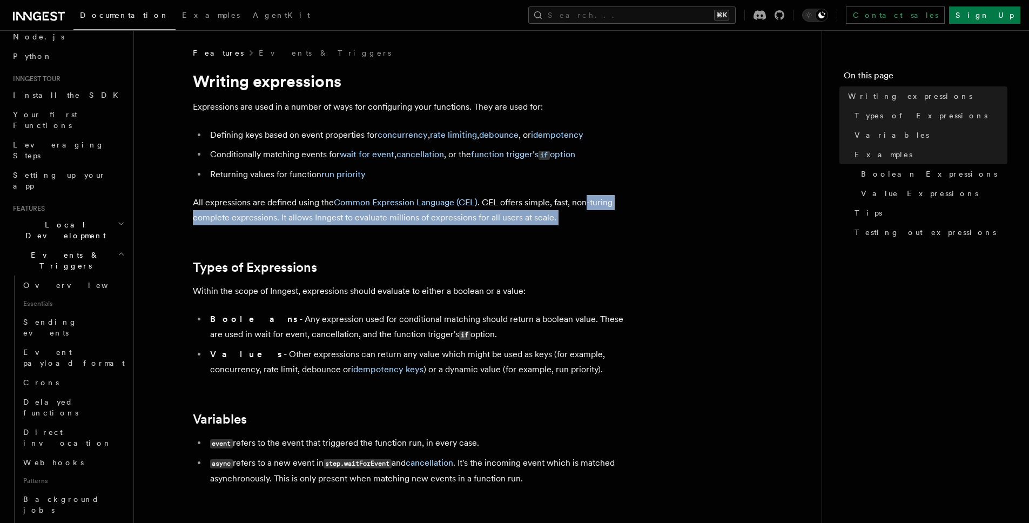
drag, startPoint x: 579, startPoint y: 183, endPoint x: 551, endPoint y: 99, distance: 88.7
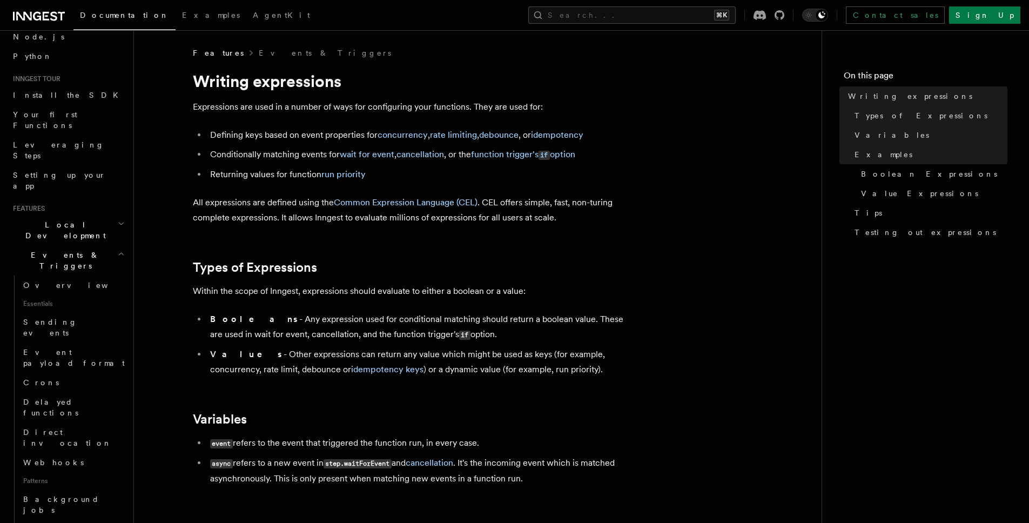
click at [537, 50] on div "Features Events & Triggers" at bounding box center [409, 53] width 432 height 11
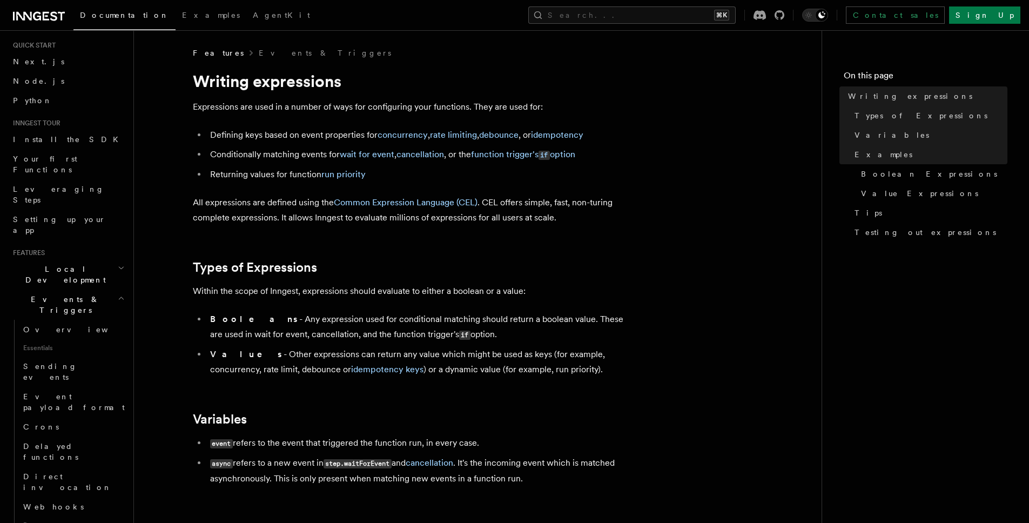
scroll to position [5, 0]
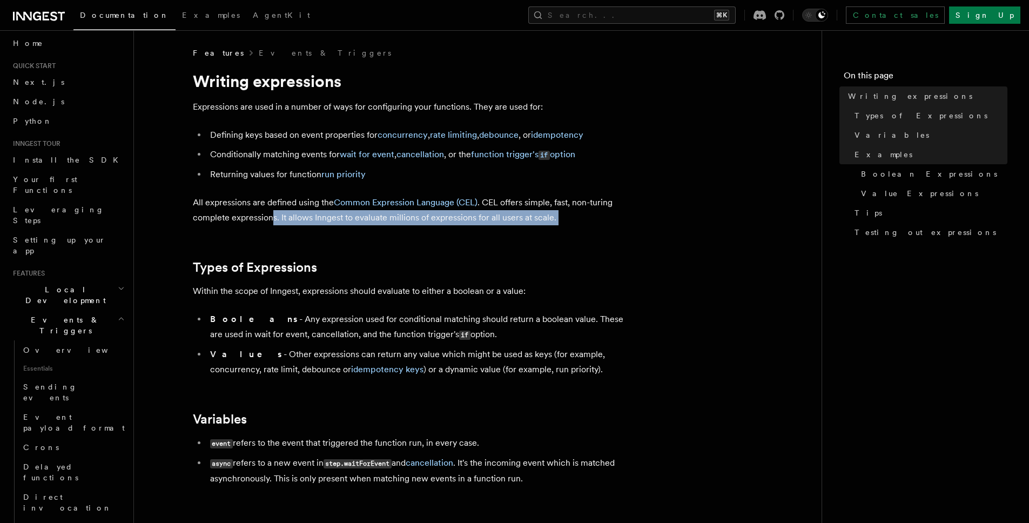
drag, startPoint x: 281, startPoint y: 225, endPoint x: 376, endPoint y: 273, distance: 106.1
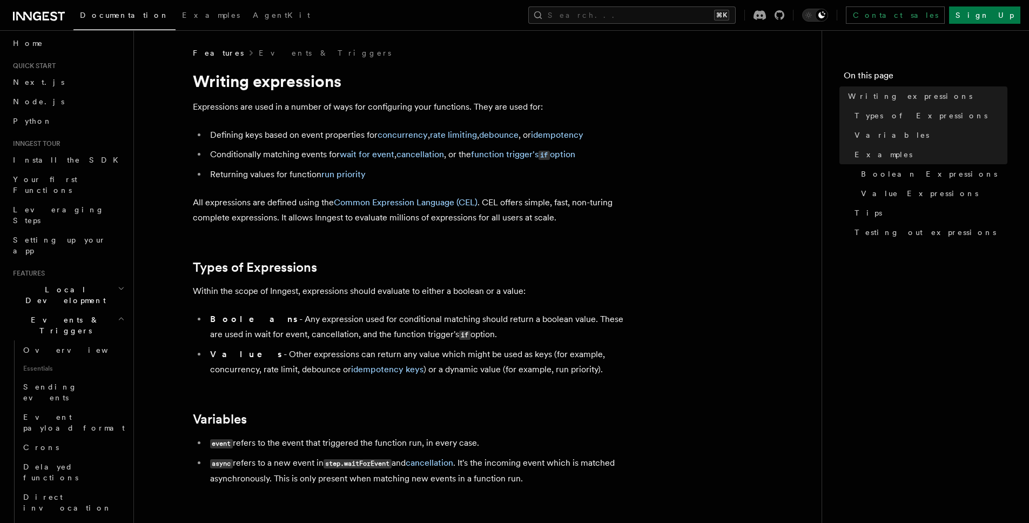
drag, startPoint x: 384, startPoint y: 270, endPoint x: 370, endPoint y: 237, distance: 35.3
click at [384, 269] on h2 "Types of Expressions" at bounding box center [409, 267] width 432 height 15
click at [512, 157] on link "function trigger's if option" at bounding box center [523, 154] width 104 height 10
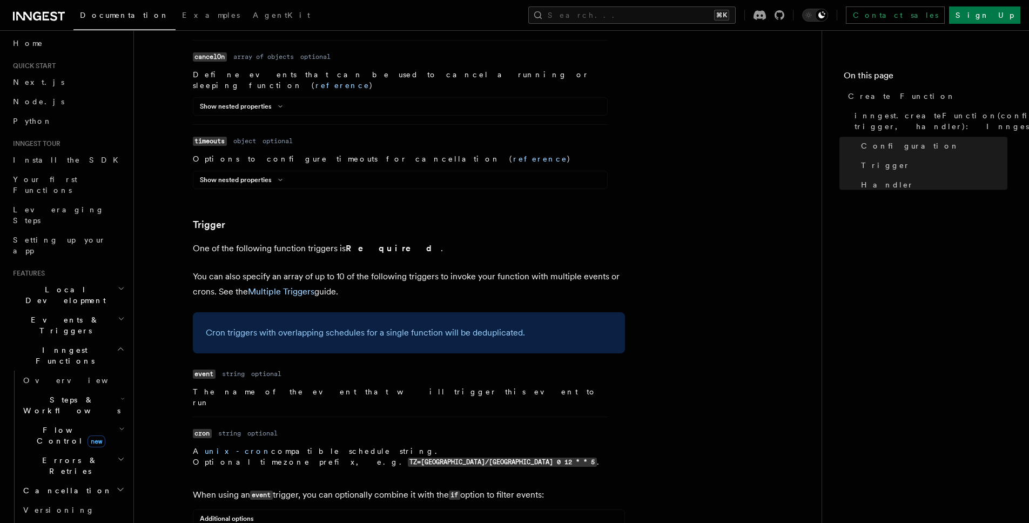
scroll to position [1293, 0]
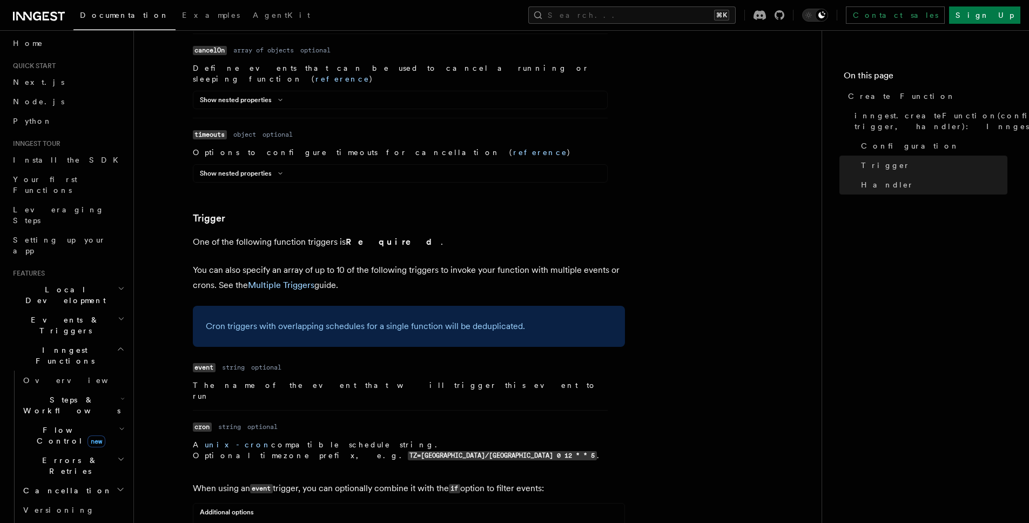
drag, startPoint x: 223, startPoint y: 445, endPoint x: 352, endPoint y: 444, distance: 129.2
copy code "event.data.action == "published"'"
